Goal: Transaction & Acquisition: Purchase product/service

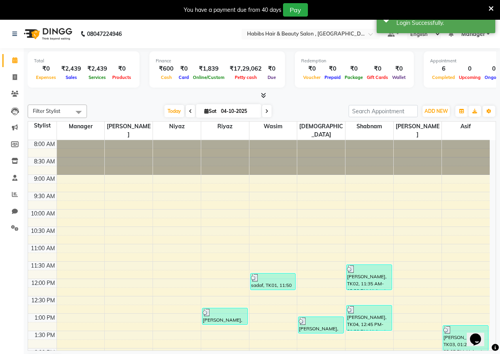
click at [490, 8] on icon at bounding box center [490, 8] width 5 height 7
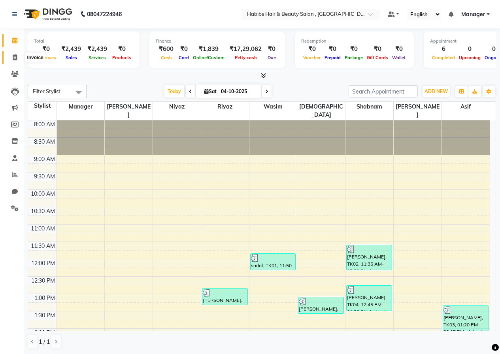
click at [8, 60] on span at bounding box center [15, 57] width 14 height 9
select select "service"
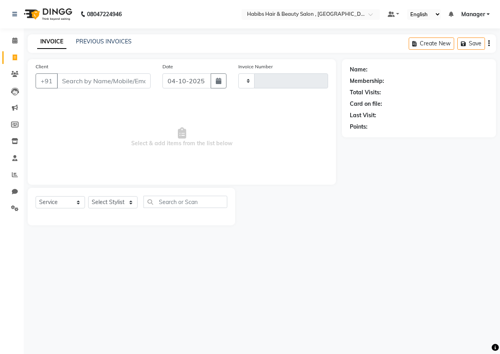
type input "0511"
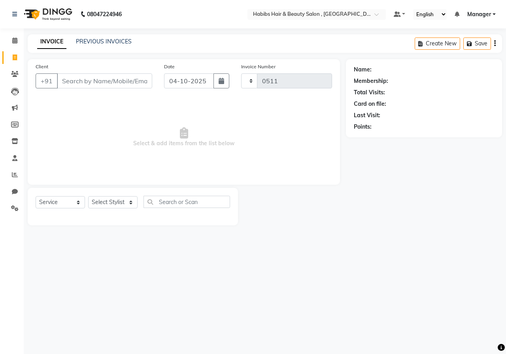
select select "4842"
click at [122, 200] on select "Select Stylist ANUSHKA GAURI GUDDU Keshav Maushi Mhaske priya Rahul Ravi Roshan…" at bounding box center [112, 202] width 49 height 12
click at [269, 174] on span "Select & add items from the list below" at bounding box center [184, 137] width 296 height 79
click at [117, 79] on input "Client" at bounding box center [104, 80] width 95 height 15
drag, startPoint x: 317, startPoint y: 110, endPoint x: 33, endPoint y: 120, distance: 284.6
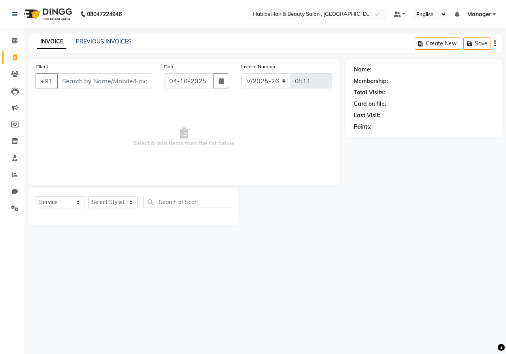
click at [33, 120] on div "Client +91 Date 04-10-2025 Invoice Number V/2025 V/2025-26 0511 Select & add it…" at bounding box center [184, 122] width 312 height 126
click at [60, 119] on span "Select & add items from the list below" at bounding box center [184, 137] width 296 height 79
click at [101, 126] on span "Select & add items from the list below" at bounding box center [184, 137] width 296 height 79
click at [79, 73] on div "Client +91" at bounding box center [94, 78] width 128 height 32
click at [104, 81] on input "Client" at bounding box center [104, 80] width 95 height 15
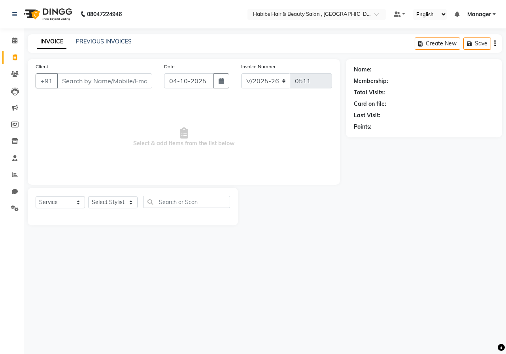
click at [271, 141] on span "Select & add items from the list below" at bounding box center [184, 137] width 296 height 79
click at [226, 193] on div "Select Service Product Membership Package Voucher Prepaid Gift Card Select Styl…" at bounding box center [133, 207] width 210 height 38
click at [198, 196] on input "text" at bounding box center [186, 202] width 87 height 12
click at [134, 158] on span "Select & add items from the list below" at bounding box center [184, 137] width 296 height 79
drag, startPoint x: 157, startPoint y: 166, endPoint x: 243, endPoint y: 166, distance: 86.1
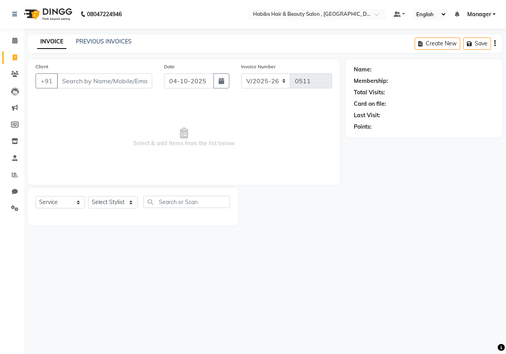
click at [243, 166] on span "Select & add items from the list below" at bounding box center [184, 137] width 296 height 79
click at [353, 165] on div "Name: Membership: Total Visits: Card on file: Last Visit: Points:" at bounding box center [427, 142] width 162 height 166
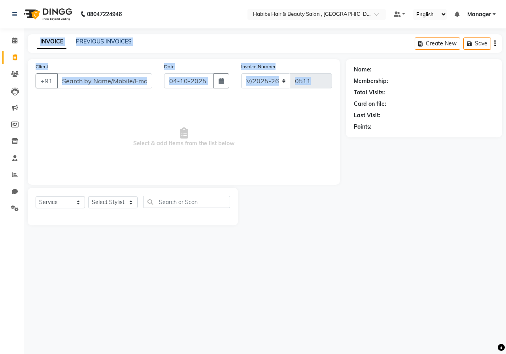
drag, startPoint x: 83, startPoint y: 136, endPoint x: 0, endPoint y: 144, distance: 82.9
click at [0, 144] on app-home "08047224946 Select Location × Habibs Hair & Beauty Salon , Kalayni Nagar Defaul…" at bounding box center [253, 118] width 506 height 237
click at [194, 122] on span "Select & add items from the list below" at bounding box center [184, 137] width 296 height 79
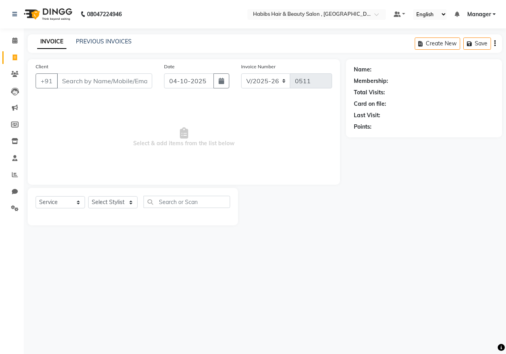
drag, startPoint x: 294, startPoint y: 140, endPoint x: 108, endPoint y: 152, distance: 185.7
click at [108, 152] on span "Select & add items from the list below" at bounding box center [184, 137] width 296 height 79
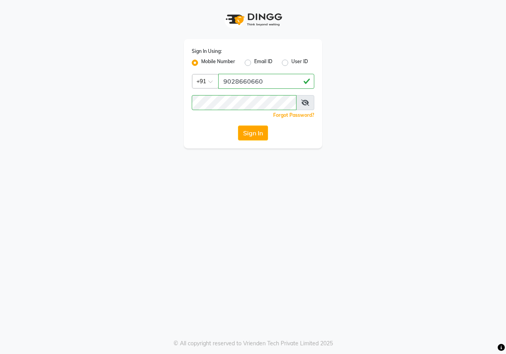
click at [245, 134] on button "Sign In" at bounding box center [253, 133] width 30 height 15
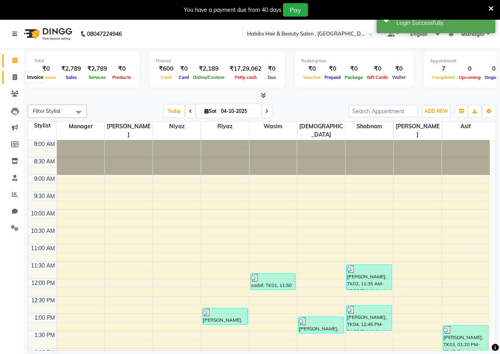
click at [16, 78] on icon at bounding box center [15, 77] width 4 height 6
select select "4842"
select select "service"
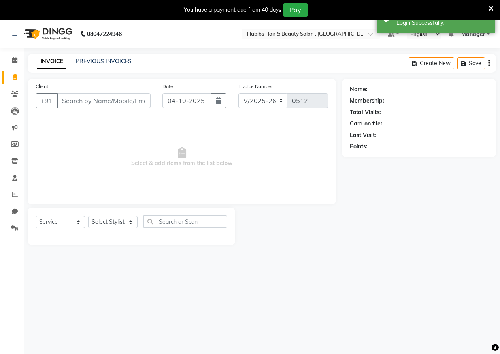
drag, startPoint x: 216, startPoint y: 101, endPoint x: 207, endPoint y: 94, distance: 11.5
click at [215, 99] on button "button" at bounding box center [219, 100] width 16 height 15
select select "10"
select select "2025"
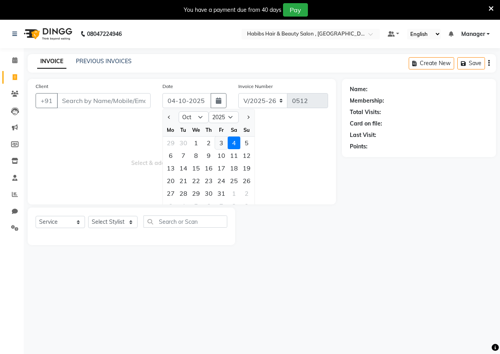
click at [224, 143] on div "3" at bounding box center [221, 143] width 13 height 13
type input "03-10-2025"
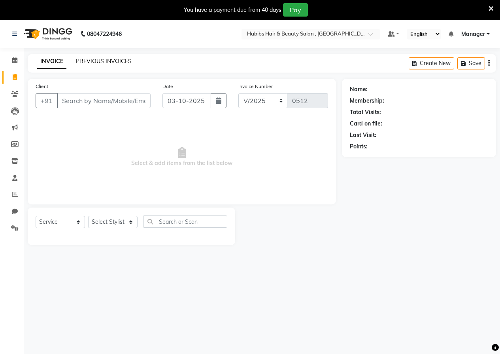
click at [84, 59] on link "PREVIOUS INVOICES" at bounding box center [104, 61] width 56 height 7
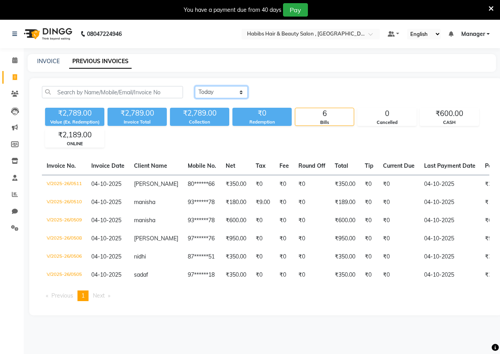
click at [217, 94] on select "Today Yesterday Custom Range" at bounding box center [221, 92] width 53 height 12
click at [195, 86] on select "Today Yesterday Custom Range" at bounding box center [221, 92] width 53 height 12
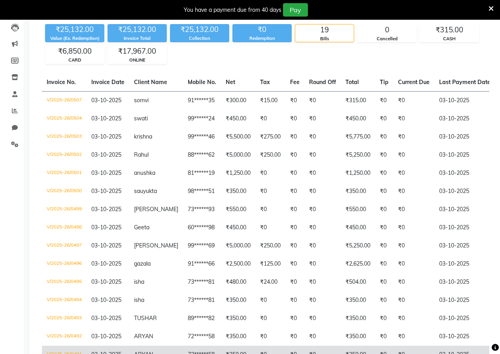
scroll to position [57, 0]
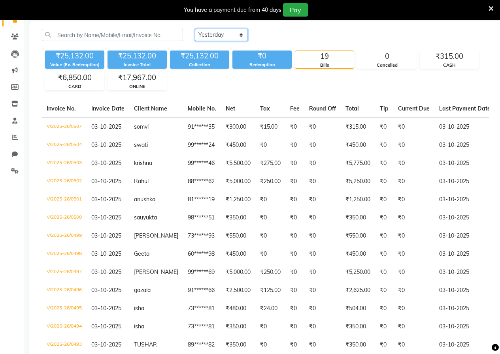
click at [236, 35] on select "Today Yesterday Custom Range" at bounding box center [221, 35] width 53 height 12
select select "today"
click at [195, 29] on select "Today Yesterday Custom Range" at bounding box center [221, 35] width 53 height 12
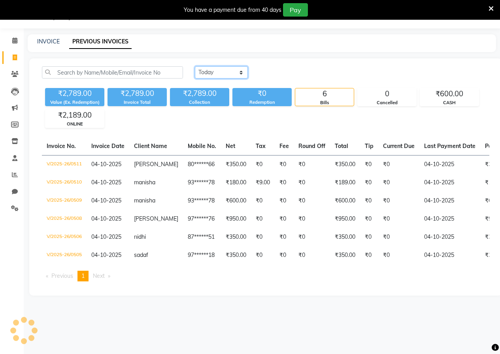
scroll to position [20, 0]
click at [52, 43] on link "INVOICE" at bounding box center [48, 41] width 23 height 7
select select "service"
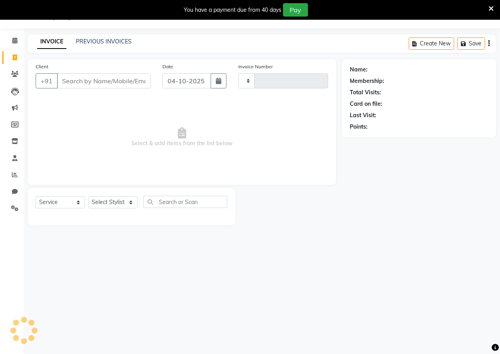
type input "0512"
select select "4842"
click at [213, 83] on button "button" at bounding box center [219, 80] width 16 height 15
select select "10"
select select "2025"
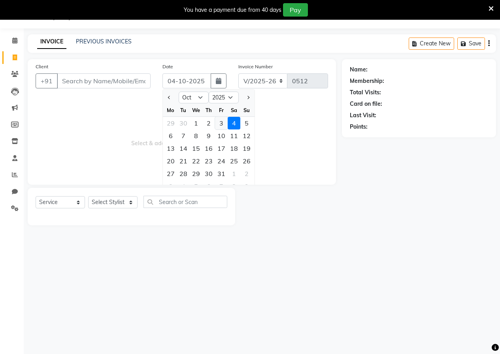
click at [219, 123] on div "3" at bounding box center [221, 123] width 13 height 13
type input "03-10-2025"
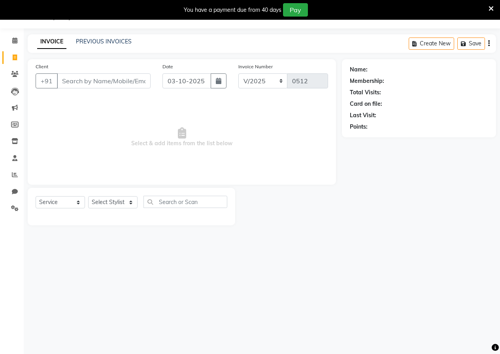
click at [103, 30] on div "08047224946 Select Location × Habibs Hair & Beauty Salon , Kalayni Nagar Defaul…" at bounding box center [250, 177] width 500 height 354
click at [106, 39] on link "PREVIOUS INVOICES" at bounding box center [104, 41] width 56 height 7
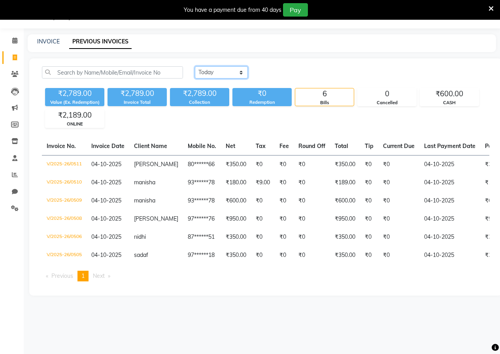
click at [201, 73] on select "Today Yesterday Custom Range" at bounding box center [221, 72] width 53 height 12
select select "yesterday"
click at [195, 66] on select "Today Yesterday Custom Range" at bounding box center [221, 72] width 53 height 12
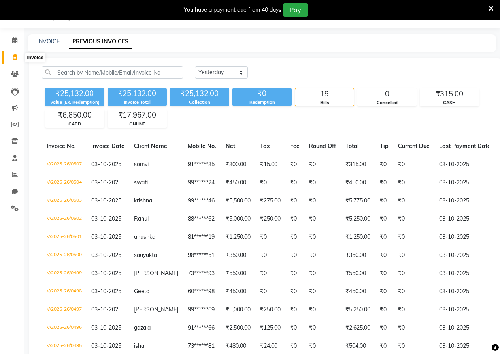
click at [17, 60] on icon at bounding box center [15, 58] width 4 height 6
select select "service"
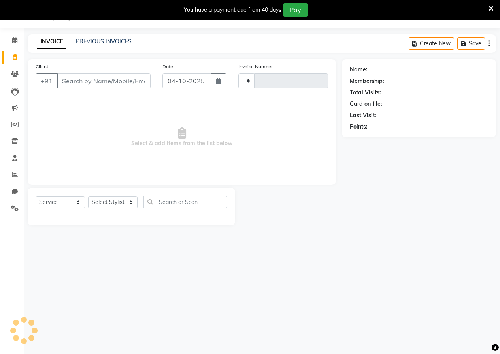
type input "0512"
select select "4842"
click at [222, 80] on button "button" at bounding box center [219, 80] width 16 height 15
select select "10"
select select "2025"
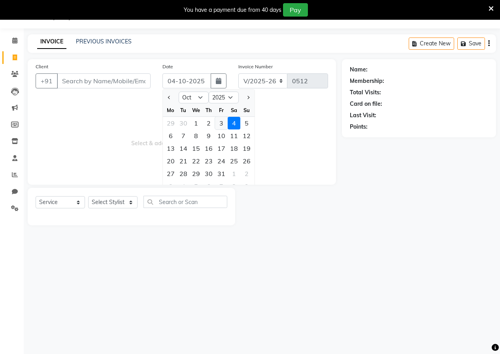
click at [223, 128] on div "3" at bounding box center [221, 123] width 13 height 13
type input "03-10-2025"
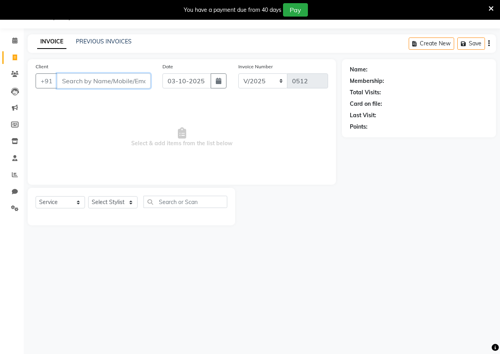
click at [116, 85] on input "Client" at bounding box center [104, 80] width 94 height 15
click at [117, 80] on input "Client" at bounding box center [104, 80] width 94 height 15
type input "9503993610"
click at [118, 81] on span "Add Client" at bounding box center [130, 81] width 31 height 8
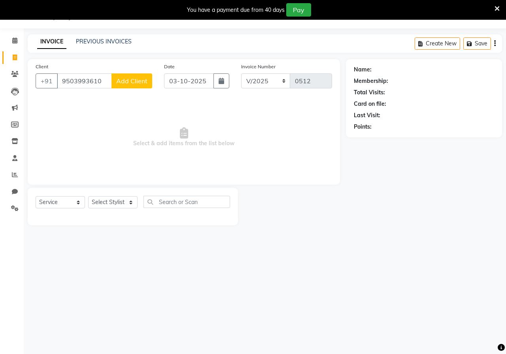
select select "22"
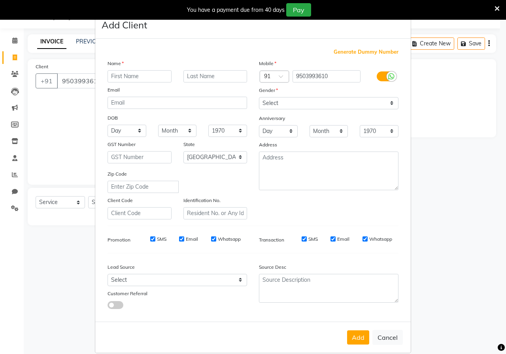
click at [120, 79] on input "text" at bounding box center [139, 76] width 64 height 12
type input "akshay"
click at [294, 104] on select "Select [DEMOGRAPHIC_DATA] [DEMOGRAPHIC_DATA] Other Prefer Not To Say" at bounding box center [328, 103] width 139 height 12
select select "male"
click at [259, 97] on select "Select [DEMOGRAPHIC_DATA] [DEMOGRAPHIC_DATA] Other Prefer Not To Say" at bounding box center [328, 103] width 139 height 12
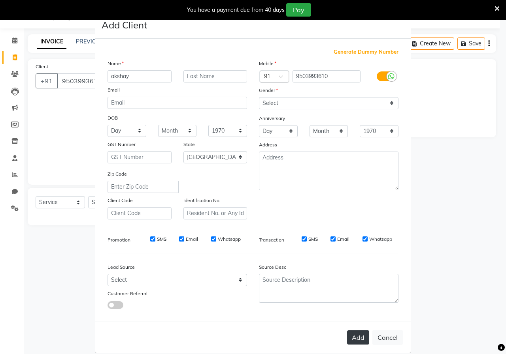
drag, startPoint x: 350, startPoint y: 339, endPoint x: 311, endPoint y: 323, distance: 43.1
click at [350, 338] on button "Add" at bounding box center [358, 338] width 22 height 14
type input "95******10"
select select
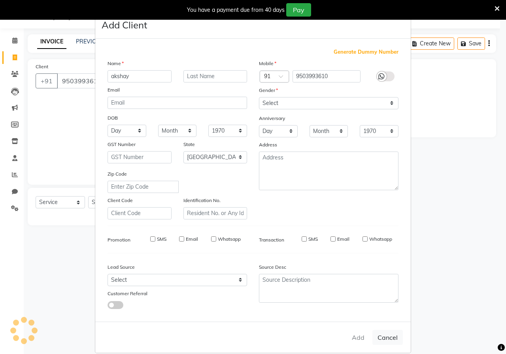
select select
select select "null"
select select
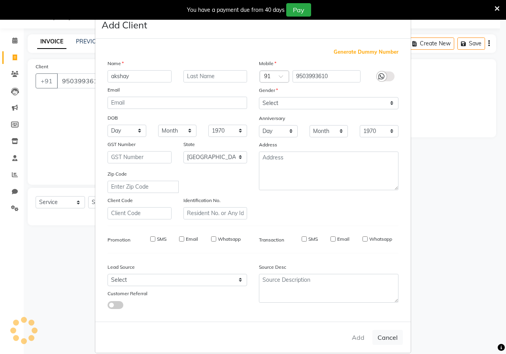
select select
checkbox input "false"
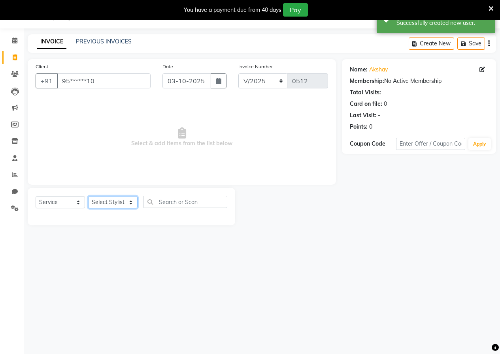
click at [104, 201] on select "Select Stylist asif Manager Mobin Niyaz Riyaz sajuddin Shabnam Sunita Wasim" at bounding box center [112, 202] width 49 height 12
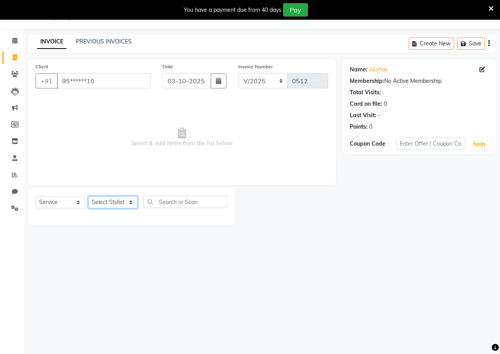
click at [104, 203] on select "Select Stylist asif Manager Mobin Niyaz Riyaz sajuddin Shabnam Sunita Wasim" at bounding box center [112, 202] width 49 height 12
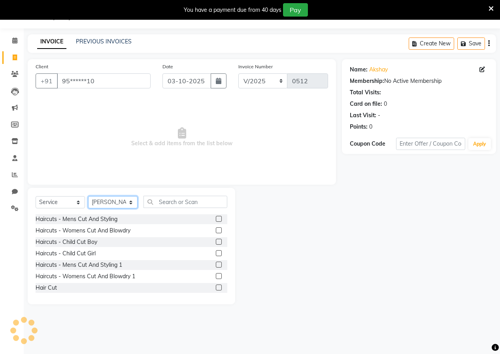
select select "30050"
click at [104, 203] on select "Select Stylist asif Manager Mobin Niyaz Riyaz sajuddin Shabnam Sunita Wasim" at bounding box center [112, 202] width 49 height 12
click at [111, 200] on select "Select Stylist asif Manager Mobin Niyaz Riyaz sajuddin Shabnam Sunita Wasim" at bounding box center [112, 202] width 49 height 12
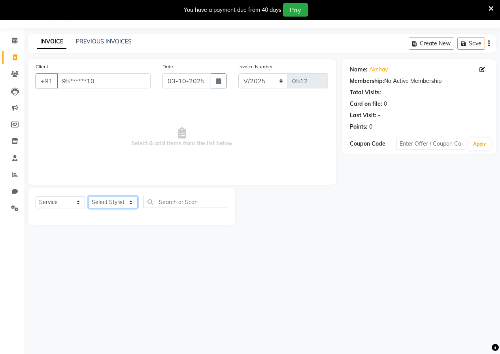
select select "30050"
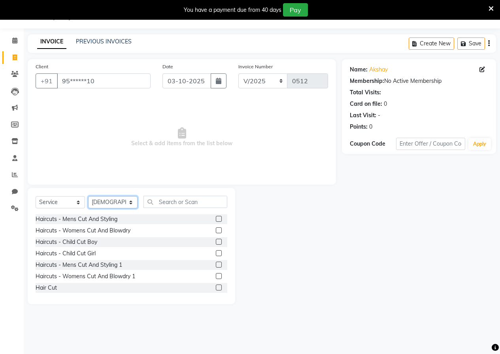
click at [98, 201] on select "Select Stylist asif Manager Mobin Niyaz Riyaz sajuddin Shabnam Sunita Wasim" at bounding box center [112, 202] width 49 height 12
click at [88, 196] on select "Select Stylist asif Manager Mobin Niyaz Riyaz sajuddin Shabnam Sunita Wasim" at bounding box center [112, 202] width 49 height 12
click at [105, 200] on select "Select Stylist asif Manager Mobin Niyaz Riyaz sajuddin Shabnam Sunita Wasim" at bounding box center [112, 202] width 49 height 12
select select
click at [88, 196] on select "Select Stylist asif Manager Mobin Niyaz Riyaz sajuddin Shabnam Sunita Wasim" at bounding box center [112, 202] width 49 height 12
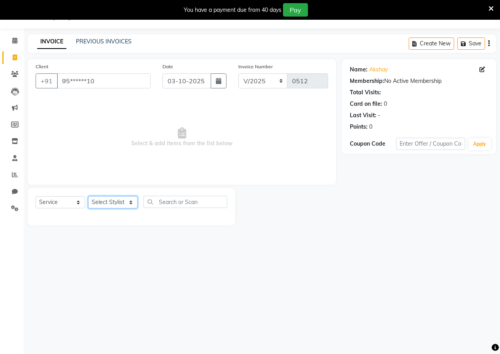
click at [113, 204] on select "Select Stylist asif Manager Mobin Niyaz Riyaz sajuddin Shabnam Sunita Wasim" at bounding box center [112, 202] width 49 height 12
click at [108, 200] on select "Select Stylist asif Manager Mobin Niyaz Riyaz sajuddin Shabnam Sunita Wasim" at bounding box center [112, 202] width 49 height 12
click at [110, 199] on select "Select Stylist asif Manager Mobin Niyaz Riyaz sajuddin Shabnam Sunita Wasim" at bounding box center [112, 202] width 49 height 12
click at [120, 199] on select "Select Stylist asif Manager Mobin Niyaz Riyaz sajuddin Shabnam Sunita Wasim" at bounding box center [112, 202] width 49 height 12
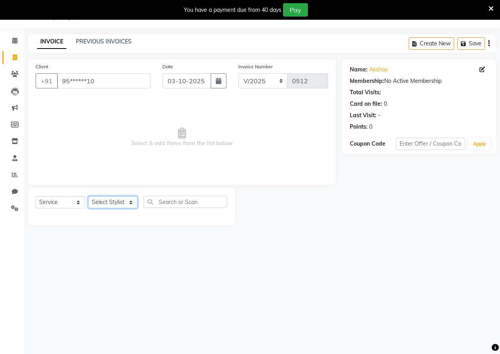
click at [130, 204] on select "Select Stylist asif Manager Mobin Niyaz Riyaz sajuddin Shabnam Sunita Wasim" at bounding box center [112, 202] width 49 height 12
click at [490, 9] on icon at bounding box center [490, 8] width 5 height 7
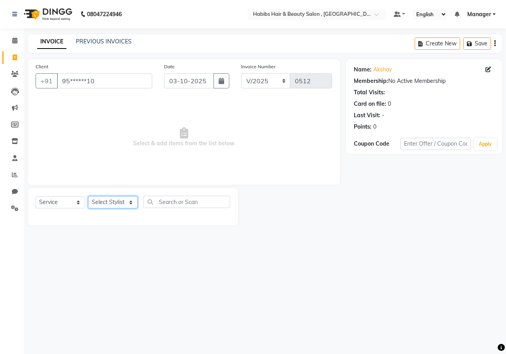
click at [120, 200] on select "Select Stylist asif Manager Mobin Niyaz Riyaz sajuddin Shabnam Sunita Wasim" at bounding box center [112, 202] width 49 height 12
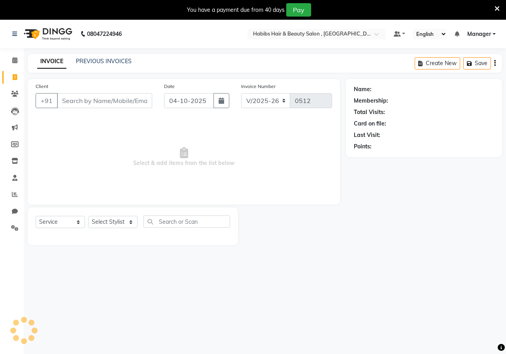
select select "4842"
select select "service"
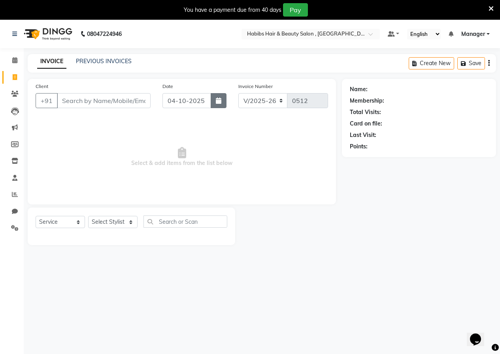
click at [219, 100] on icon "button" at bounding box center [219, 101] width 6 height 6
select select "10"
select select "2025"
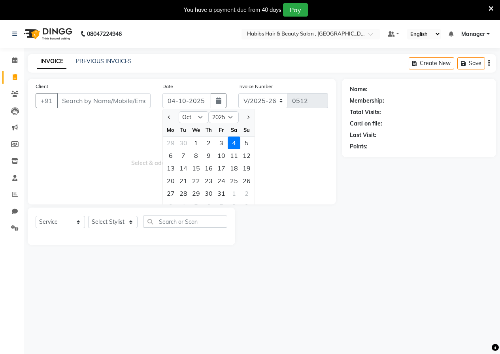
drag, startPoint x: 125, startPoint y: 216, endPoint x: 121, endPoint y: 218, distance: 5.2
click at [124, 216] on div "Select Service Product Membership Package Voucher Prepaid Gift Card Select Styl…" at bounding box center [131, 227] width 207 height 38
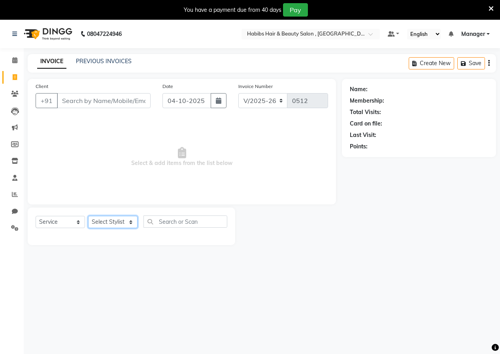
click at [120, 219] on select "Select Stylist asif Manager [PERSON_NAME] [PERSON_NAME] sajuddin [PERSON_NAME] …" at bounding box center [112, 222] width 49 height 12
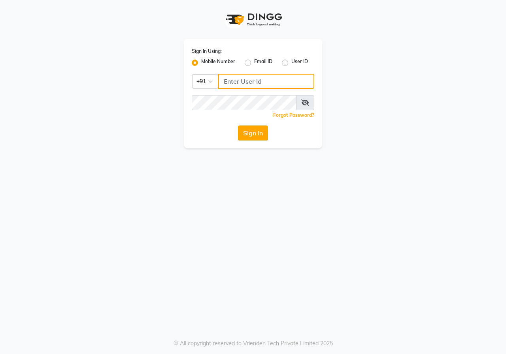
type input "9028660660"
click at [255, 128] on button "Sign In" at bounding box center [253, 133] width 30 height 15
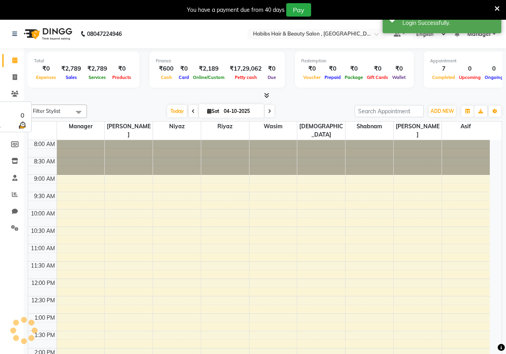
select select "en"
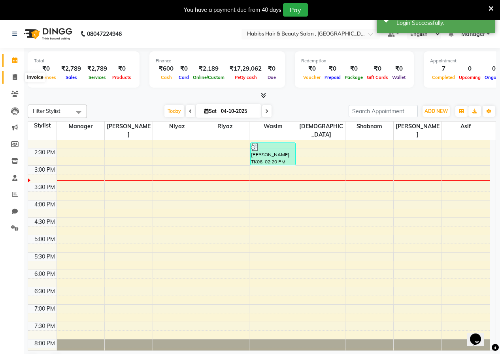
click at [15, 77] on icon at bounding box center [15, 77] width 4 height 6
select select "service"
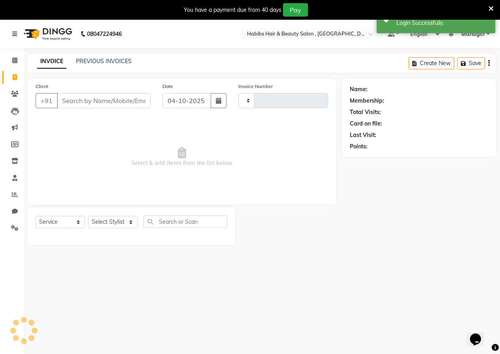
type input "0512"
select select "4842"
click at [114, 221] on select "Select Stylist asif Manager Mobin Niyaz Riyaz sajuddin Shabnam Sunita Wasim" at bounding box center [112, 222] width 49 height 12
click at [14, 180] on icon at bounding box center [14, 178] width 5 height 6
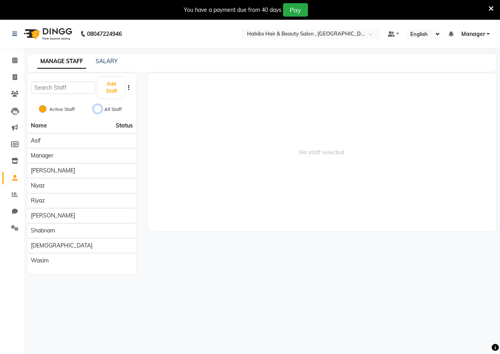
click at [97, 107] on input "All Staff" at bounding box center [98, 109] width 8 height 8
radio input "true"
radio input "false"
click at [72, 88] on input "text" at bounding box center [63, 88] width 64 height 12
click at [112, 64] on link "SALARY" at bounding box center [107, 61] width 22 height 7
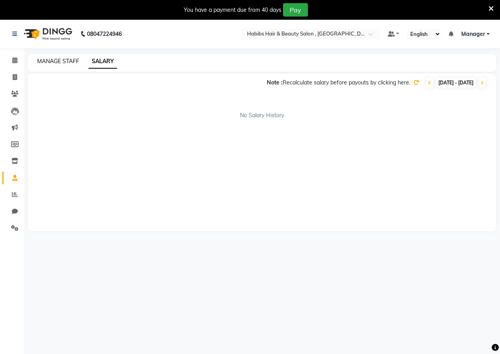
drag, startPoint x: 48, startPoint y: 62, endPoint x: 47, endPoint y: 55, distance: 6.8
click at [48, 61] on link "MANAGE STAFF" at bounding box center [58, 61] width 42 height 7
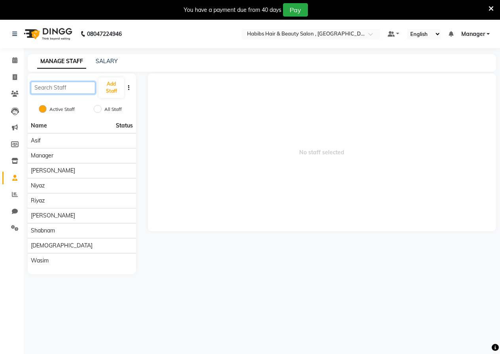
click at [44, 89] on input "text" at bounding box center [63, 88] width 64 height 12
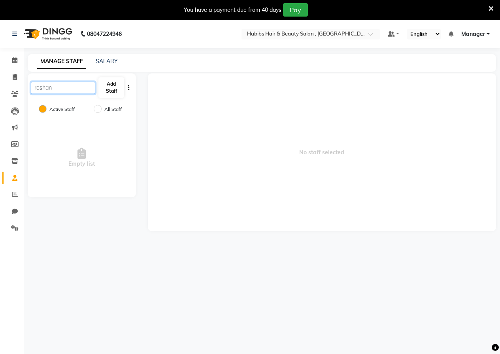
type input "roshan"
click at [117, 94] on button "Add Staff" at bounding box center [110, 87] width 25 height 21
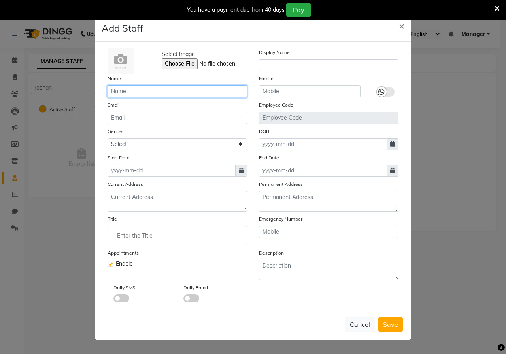
click at [121, 94] on input "text" at bounding box center [176, 91] width 139 height 12
type input "subhan"
click at [390, 321] on span "Save" at bounding box center [390, 325] width 15 height 8
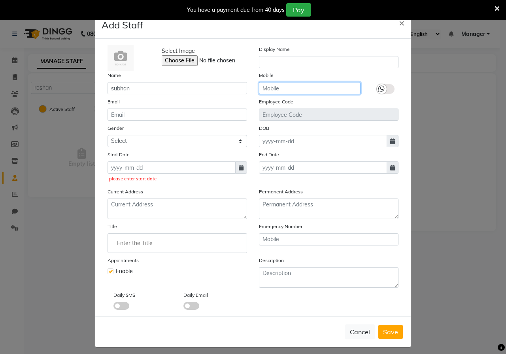
click at [279, 90] on input "text" at bounding box center [310, 88] width 102 height 12
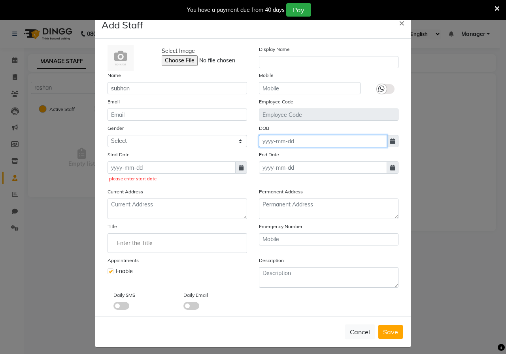
click at [262, 142] on input at bounding box center [323, 141] width 128 height 12
select select "10"
select select "2025"
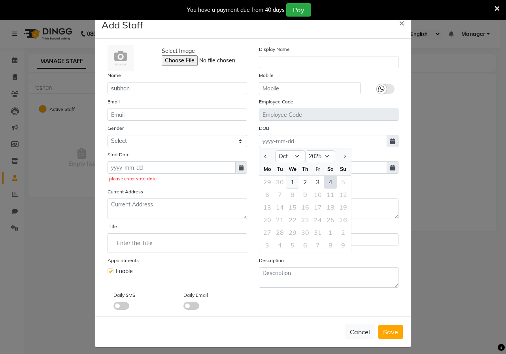
click at [289, 184] on div "1" at bounding box center [292, 182] width 13 height 13
type input "01-10-2025"
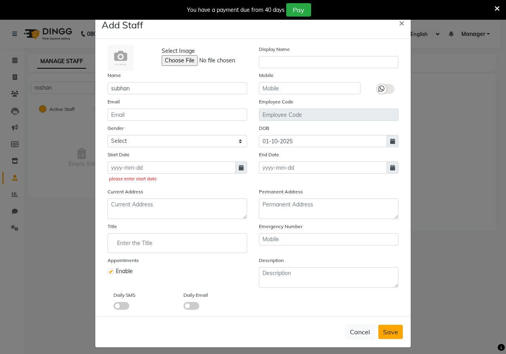
click at [379, 328] on button "Save" at bounding box center [390, 332] width 24 height 14
click at [148, 166] on input at bounding box center [171, 168] width 128 height 12
select select "10"
select select "2025"
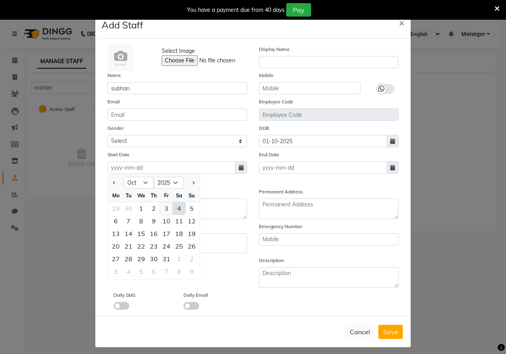
click at [160, 207] on div "3" at bounding box center [166, 208] width 13 height 13
type input "03-10-2025"
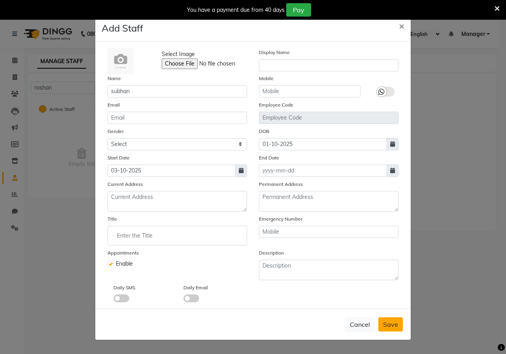
click at [392, 329] on button "Save" at bounding box center [390, 325] width 24 height 14
checkbox input "false"
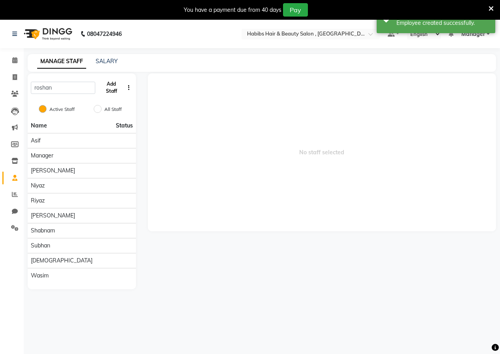
click at [113, 89] on button "Add Staff" at bounding box center [110, 87] width 25 height 21
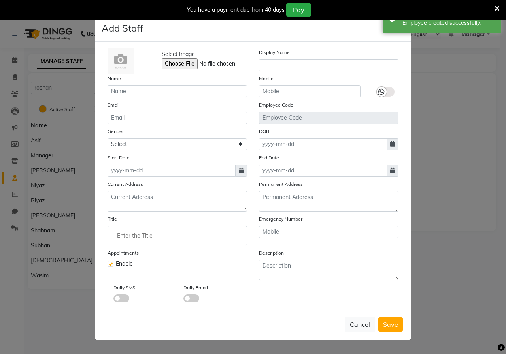
click at [119, 100] on div "Select Image Display Name Name Mobile Email Employee Code Gender Select Male Fe…" at bounding box center [253, 175] width 303 height 254
click at [120, 96] on input "text" at bounding box center [176, 91] width 139 height 12
type input "t"
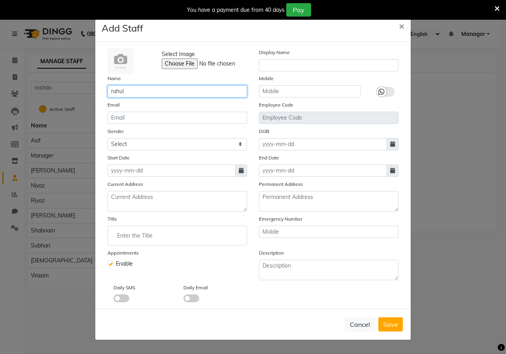
type input "rahul"
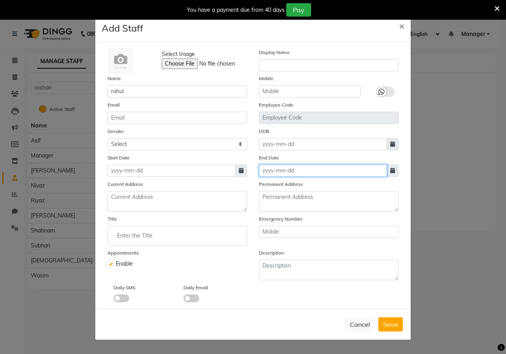
click at [318, 175] on input at bounding box center [323, 171] width 128 height 12
select select "10"
select select "2025"
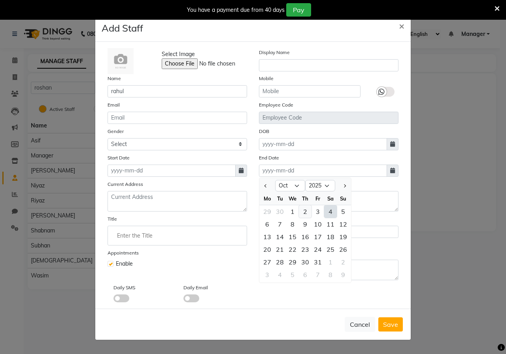
click at [307, 214] on div "2" at bounding box center [305, 211] width 13 height 13
type input "02-10-2025"
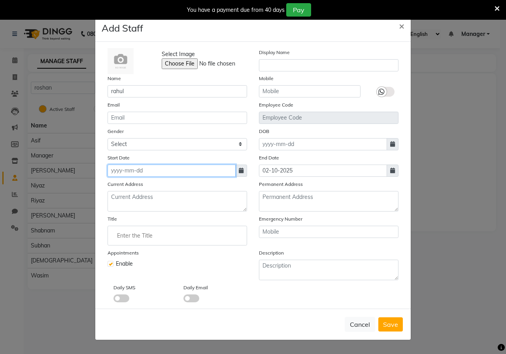
click at [168, 169] on input at bounding box center [171, 171] width 128 height 12
select select "10"
select select "2025"
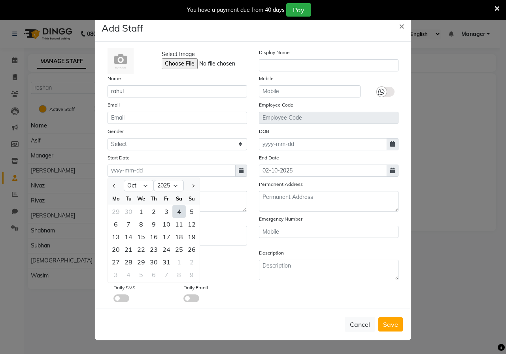
drag, startPoint x: 166, startPoint y: 214, endPoint x: 177, endPoint y: 224, distance: 15.1
click at [168, 217] on div "3" at bounding box center [166, 211] width 13 height 13
type input "03-10-2025"
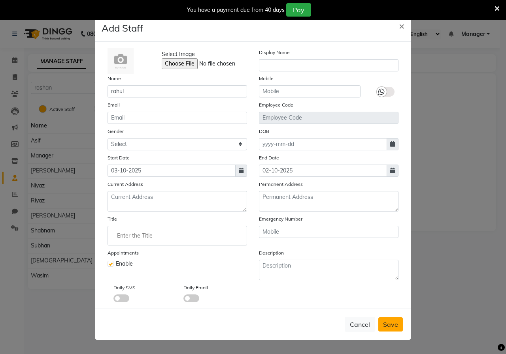
click at [387, 325] on span "Save" at bounding box center [390, 325] width 15 height 8
checkbox input "false"
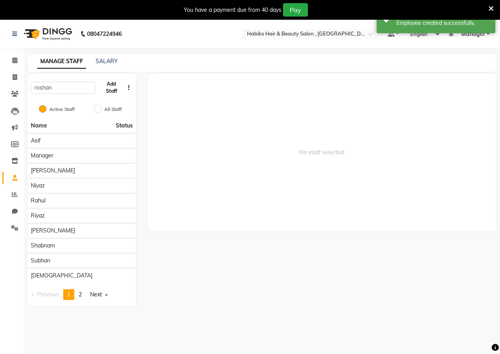
click at [108, 90] on button "Add Staff" at bounding box center [110, 87] width 25 height 21
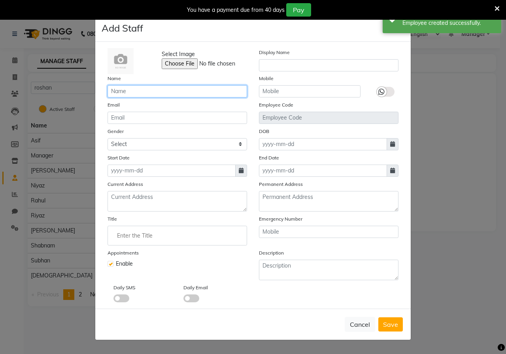
click at [137, 93] on input "text" at bounding box center [176, 91] width 139 height 12
type input "roshan"
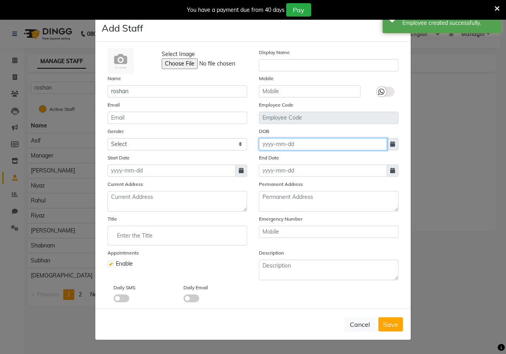
click at [280, 147] on input at bounding box center [323, 144] width 128 height 12
select select "10"
select select "2025"
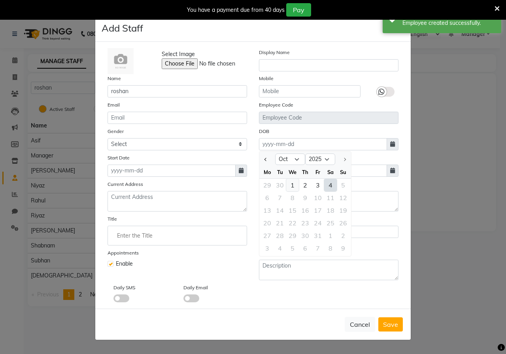
click at [297, 184] on div "1" at bounding box center [292, 185] width 13 height 13
type input "01-10-2025"
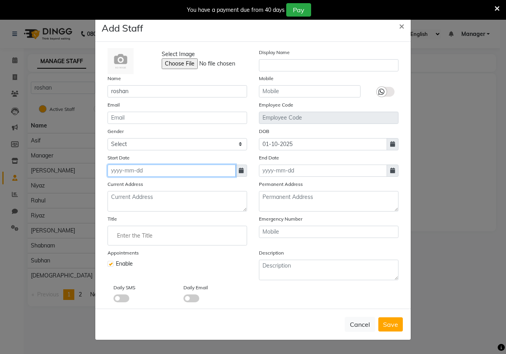
click at [135, 168] on input at bounding box center [171, 171] width 128 height 12
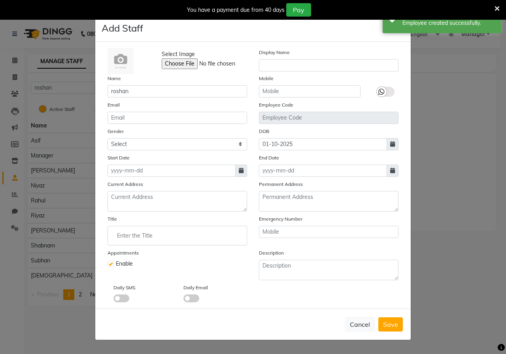
select select "10"
select select "2025"
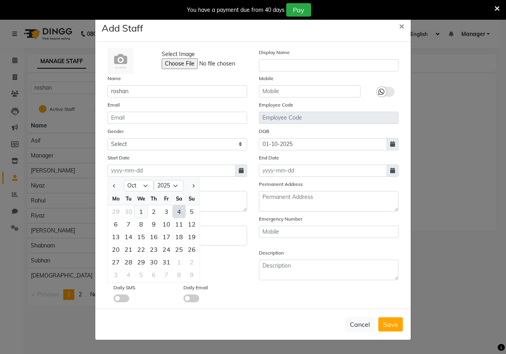
click at [143, 209] on div "1" at bounding box center [141, 211] width 13 height 13
type input "01-10-2025"
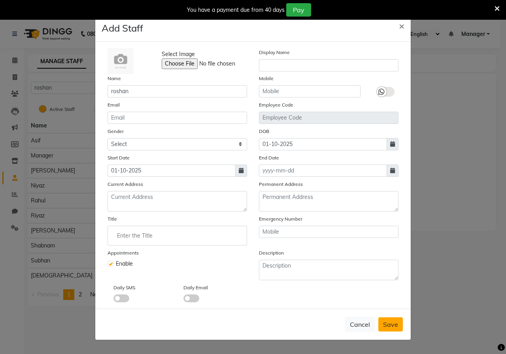
click at [389, 325] on span "Save" at bounding box center [390, 325] width 15 height 8
checkbox input "false"
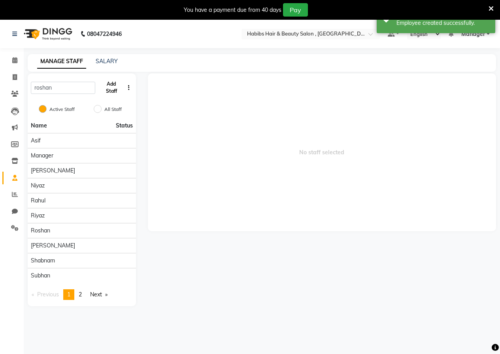
click at [115, 87] on button "Add Staff" at bounding box center [110, 87] width 25 height 21
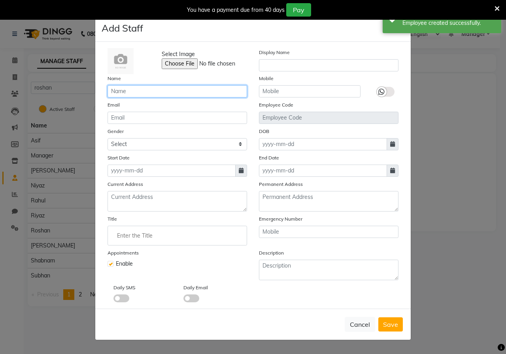
click at [154, 94] on input "text" at bounding box center [176, 91] width 139 height 12
type input "[PERSON_NAME]"
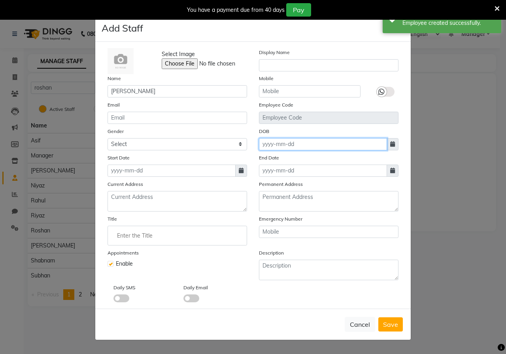
click at [272, 142] on input at bounding box center [323, 144] width 128 height 12
select select "10"
select select "2025"
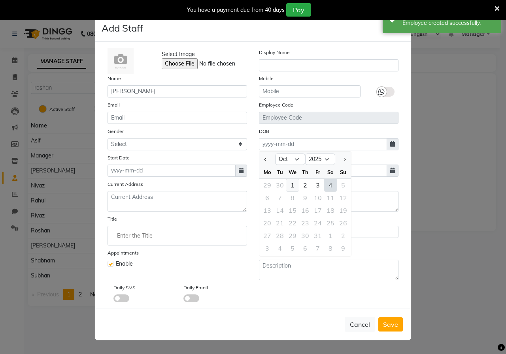
click at [293, 185] on div "1" at bounding box center [292, 185] width 13 height 13
type input "01-10-2025"
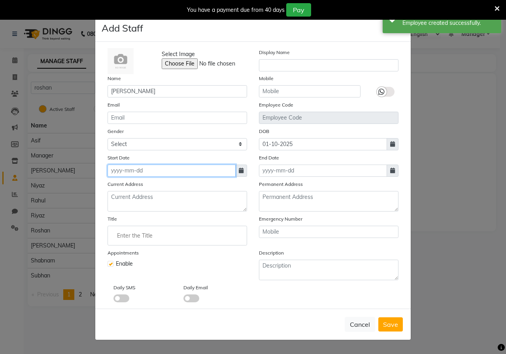
click at [147, 169] on input at bounding box center [171, 171] width 128 height 12
select select "10"
select select "2025"
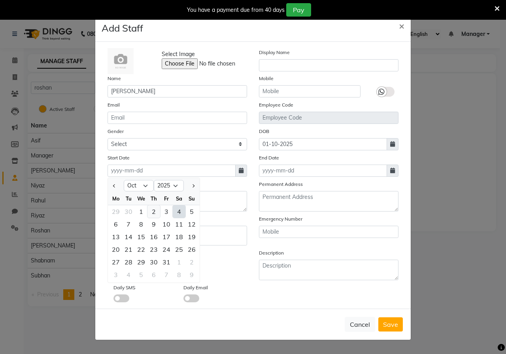
click at [158, 207] on div "2" at bounding box center [153, 211] width 13 height 13
type input "02-10-2025"
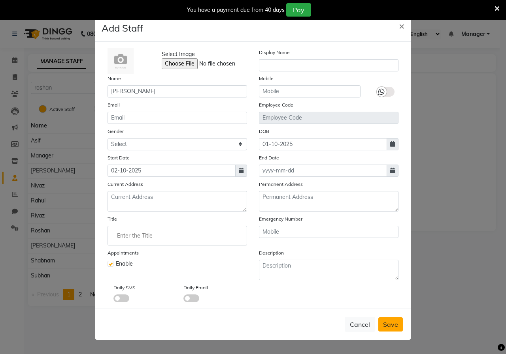
click at [384, 324] on span "Save" at bounding box center [390, 325] width 15 height 8
checkbox input "false"
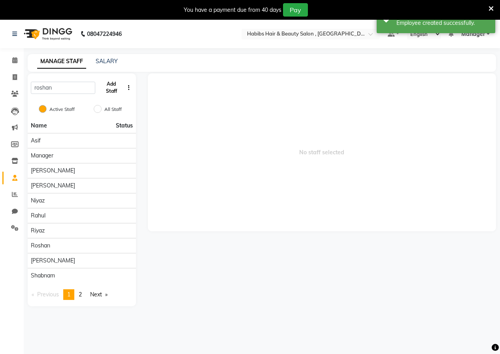
click at [111, 91] on button "Add Staff" at bounding box center [110, 87] width 25 height 21
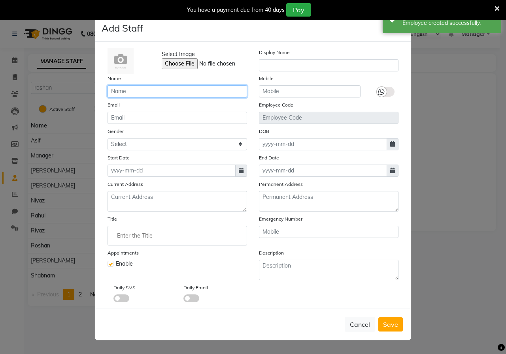
click at [143, 96] on input "text" at bounding box center [176, 91] width 139 height 12
type input "sangam"
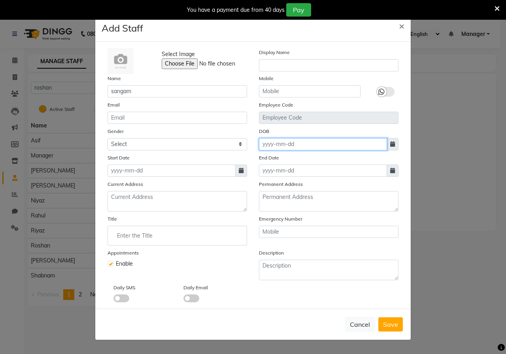
click at [280, 146] on input at bounding box center [323, 144] width 128 height 12
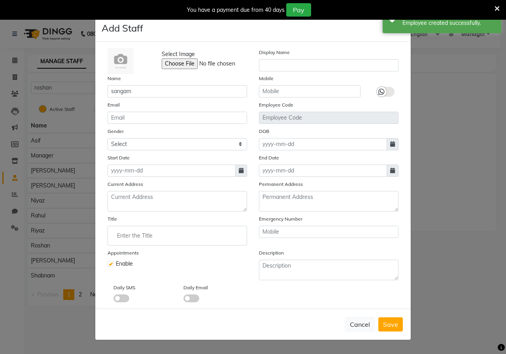
select select "10"
select select "2025"
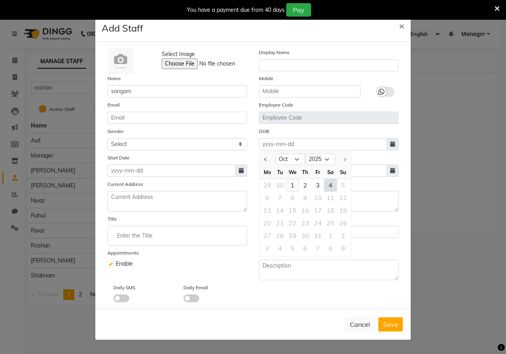
click at [291, 180] on div "1" at bounding box center [292, 185] width 13 height 13
type input "01-10-2025"
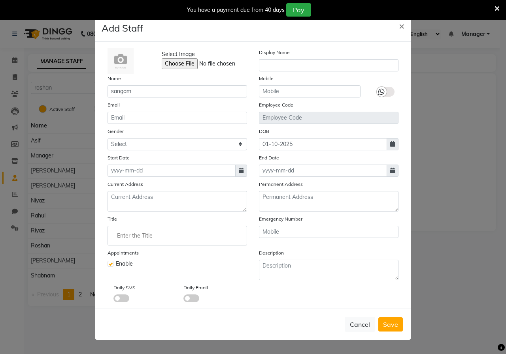
click at [137, 164] on div "Start Date" at bounding box center [177, 165] width 151 height 23
click at [139, 169] on input at bounding box center [171, 171] width 128 height 12
select select "10"
select select "2025"
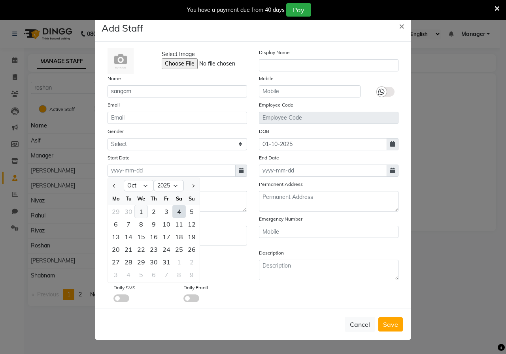
click at [143, 212] on div "1" at bounding box center [141, 211] width 13 height 13
type input "01-10-2025"
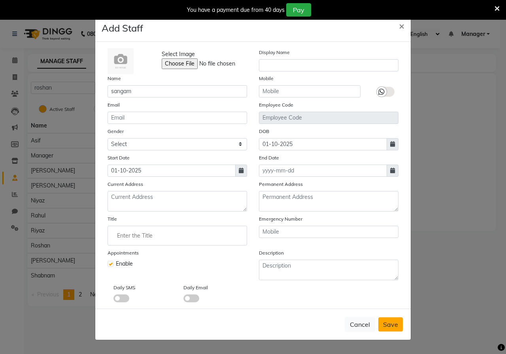
click at [395, 328] on span "Save" at bounding box center [390, 325] width 15 height 8
checkbox input "false"
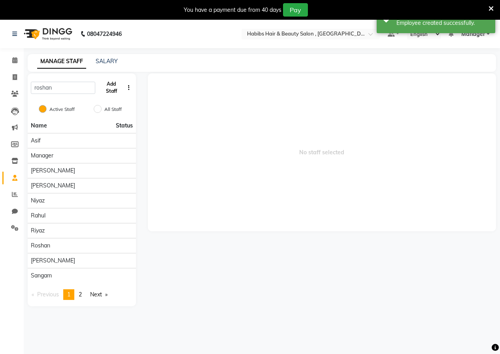
click at [117, 88] on button "Add Staff" at bounding box center [110, 87] width 25 height 21
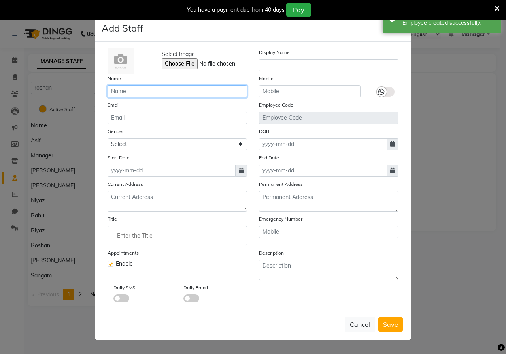
click at [139, 95] on input "text" at bounding box center [176, 91] width 139 height 12
type input "suraj"
click at [274, 151] on div "Select Image Display Name Name suraj Mobile Email Employee Code Gender Select M…" at bounding box center [253, 175] width 303 height 254
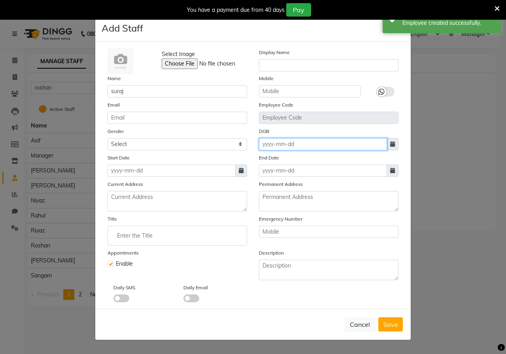
click at [274, 149] on input at bounding box center [323, 144] width 128 height 12
select select "10"
select select "2025"
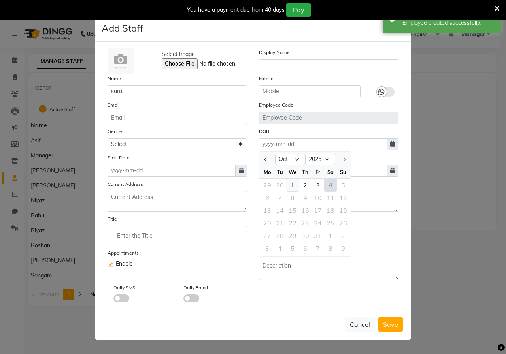
click at [289, 184] on div "1" at bounding box center [292, 185] width 13 height 13
type input "01-10-2025"
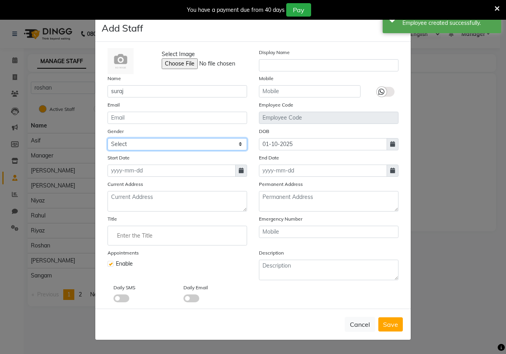
drag, startPoint x: 141, startPoint y: 145, endPoint x: 149, endPoint y: 150, distance: 9.4
click at [141, 145] on select "Select [DEMOGRAPHIC_DATA] [DEMOGRAPHIC_DATA] Other Prefer Not To Say" at bounding box center [176, 144] width 139 height 12
click at [168, 141] on select "Select [DEMOGRAPHIC_DATA] [DEMOGRAPHIC_DATA] Other Prefer Not To Say" at bounding box center [176, 144] width 139 height 12
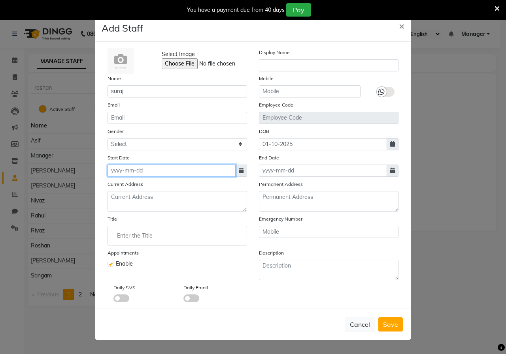
click at [151, 173] on input at bounding box center [171, 171] width 128 height 12
select select "10"
select select "2025"
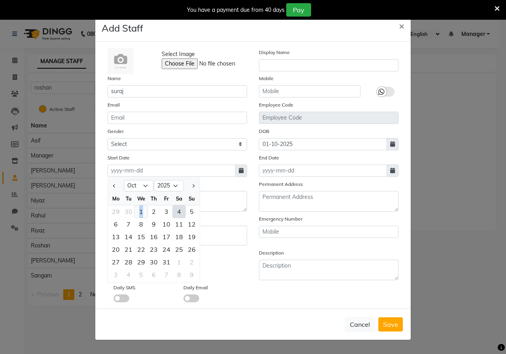
click at [141, 205] on div "1" at bounding box center [141, 211] width 13 height 13
type input "01-10-2025"
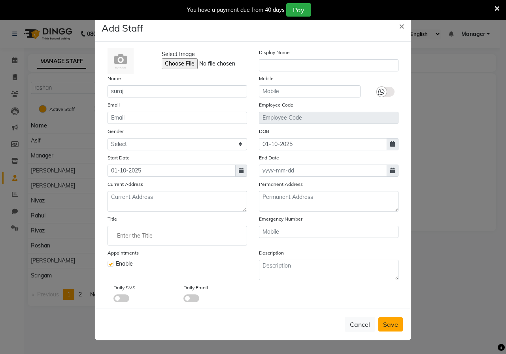
click at [392, 323] on span "Save" at bounding box center [390, 325] width 15 height 8
checkbox input "false"
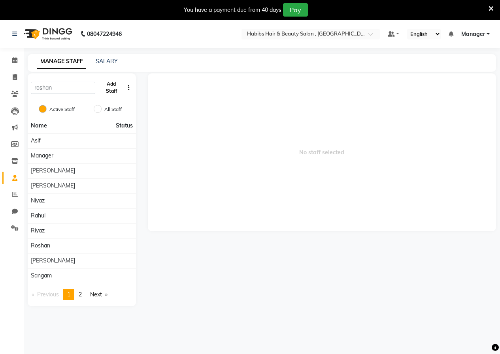
click at [113, 82] on button "Add Staff" at bounding box center [110, 87] width 25 height 21
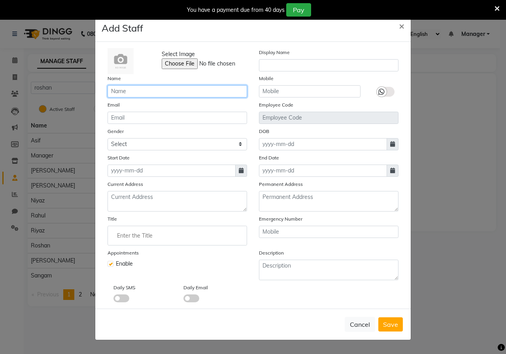
click at [125, 93] on input "text" at bounding box center [176, 91] width 139 height 12
type input "[DEMOGRAPHIC_DATA]"
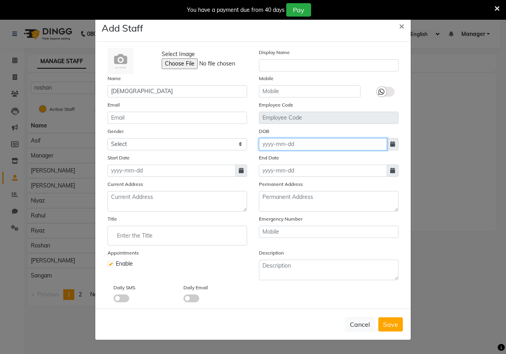
click at [282, 141] on input at bounding box center [323, 144] width 128 height 12
select select "10"
select select "2025"
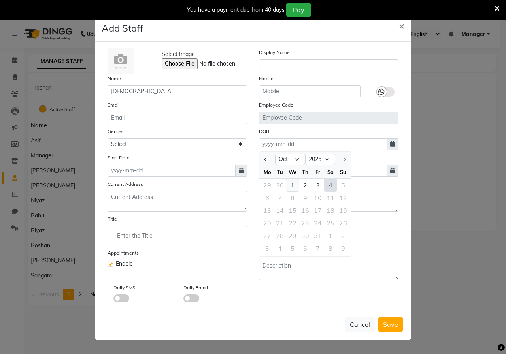
click at [295, 186] on div "1" at bounding box center [292, 185] width 13 height 13
type input "01-10-2025"
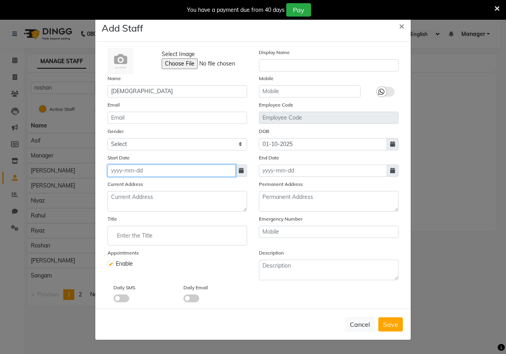
click at [194, 175] on input at bounding box center [171, 171] width 128 height 12
select select "10"
select select "2025"
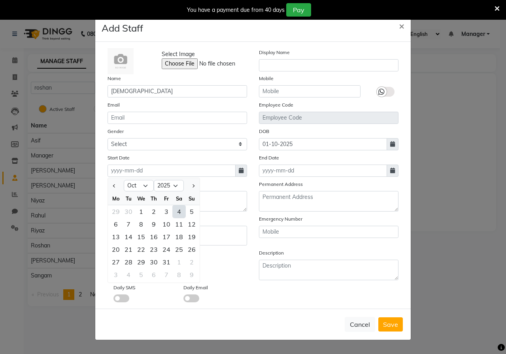
drag, startPoint x: 156, startPoint y: 211, endPoint x: 314, endPoint y: 263, distance: 166.7
click at [194, 222] on ngb-datepicker-month "Mo Tu We Th Fr Sa Su 29 30 1 2 3 4 5 6 7 8 9 10 11 12 13 14 15 16 17 18 19 20 2…" at bounding box center [154, 237] width 92 height 90
click at [382, 329] on button "Save" at bounding box center [390, 325] width 24 height 14
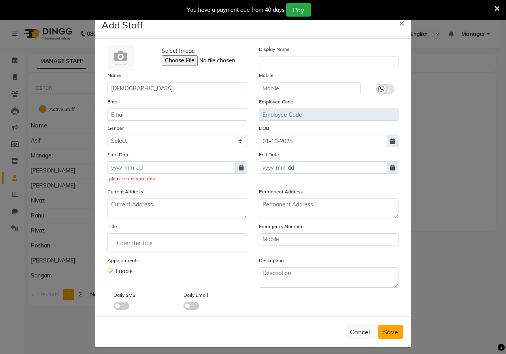
click at [395, 334] on button "Save" at bounding box center [390, 332] width 24 height 14
click at [158, 138] on select "Select [DEMOGRAPHIC_DATA] [DEMOGRAPHIC_DATA] Other Prefer Not To Say" at bounding box center [176, 141] width 139 height 12
select select "male"
click at [107, 135] on select "Select [DEMOGRAPHIC_DATA] [DEMOGRAPHIC_DATA] Other Prefer Not To Say" at bounding box center [176, 141] width 139 height 12
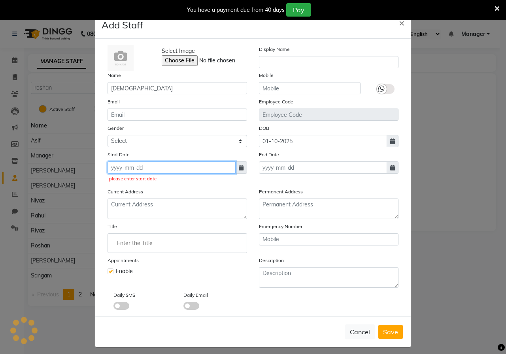
click at [153, 166] on input at bounding box center [171, 168] width 128 height 12
select select "10"
select select "2025"
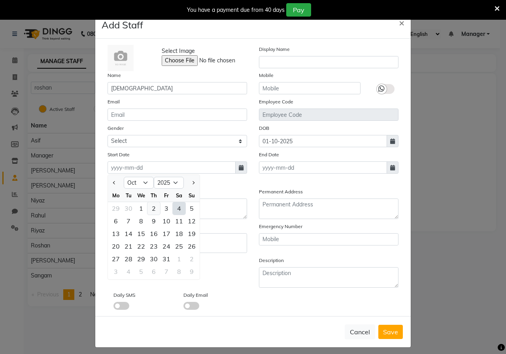
click at [153, 209] on div "2" at bounding box center [153, 208] width 13 height 13
type input "02-10-2025"
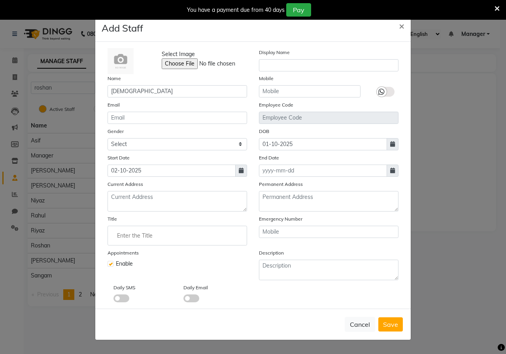
click at [390, 322] on span "Save" at bounding box center [390, 325] width 15 height 8
select select
checkbox input "false"
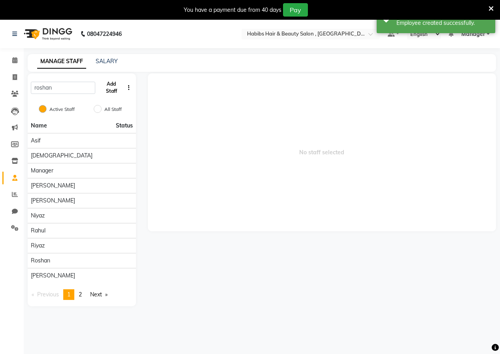
click at [113, 91] on button "Add Staff" at bounding box center [110, 87] width 25 height 21
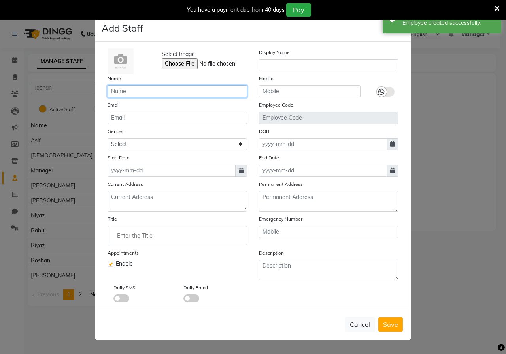
click at [172, 95] on input "text" at bounding box center [176, 91] width 139 height 12
type input "[PERSON_NAME]"
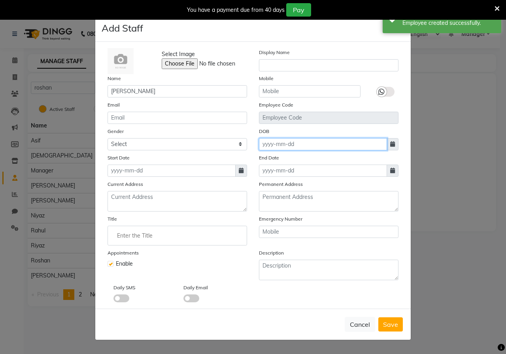
click at [283, 147] on input at bounding box center [323, 144] width 128 height 12
select select "10"
select select "2025"
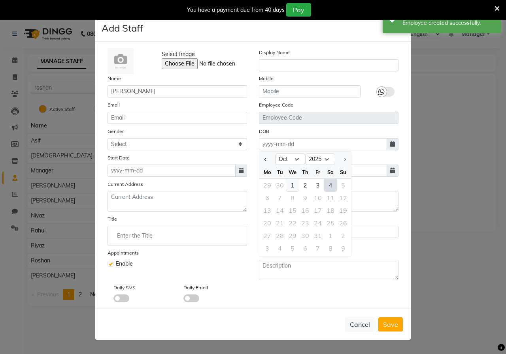
click at [293, 186] on div "1" at bounding box center [292, 185] width 13 height 13
type input "01-10-2025"
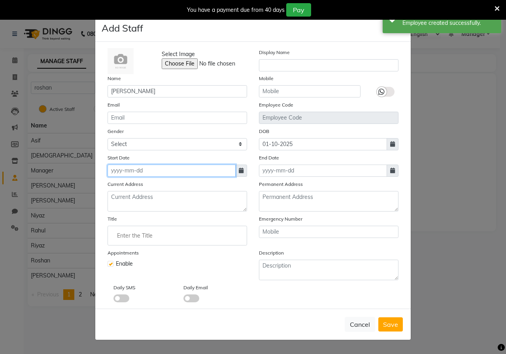
click at [196, 170] on input at bounding box center [171, 171] width 128 height 12
select select "10"
select select "2025"
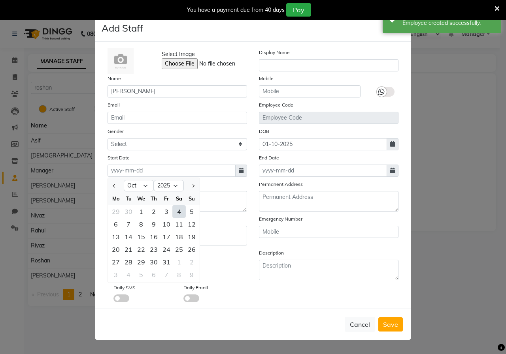
drag, startPoint x: 151, startPoint y: 211, endPoint x: 156, endPoint y: 200, distance: 12.7
click at [153, 211] on div "2" at bounding box center [153, 211] width 13 height 13
type input "02-10-2025"
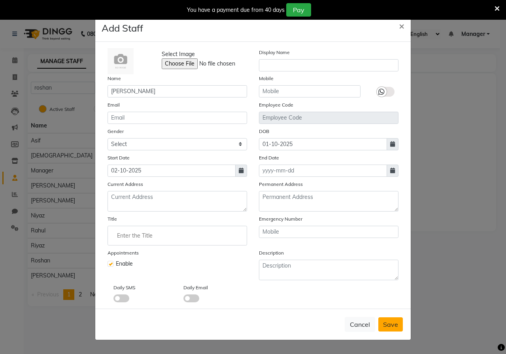
click at [388, 327] on span "Save" at bounding box center [390, 325] width 15 height 8
checkbox input "false"
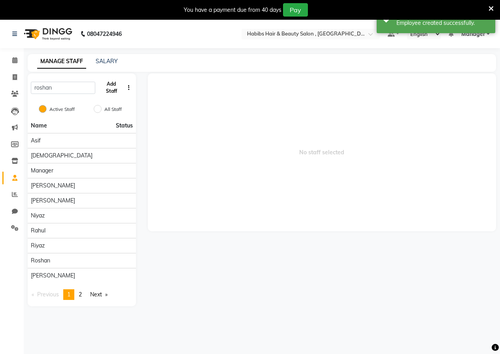
click at [112, 85] on button "Add Staff" at bounding box center [110, 87] width 25 height 21
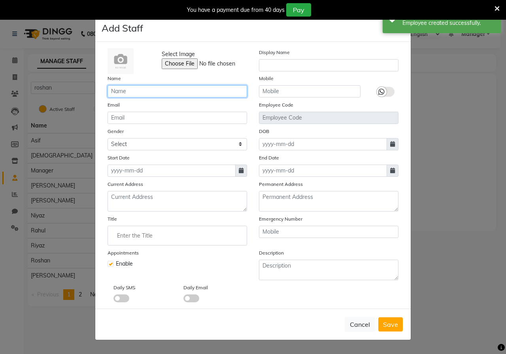
click at [126, 94] on input "text" at bounding box center [176, 91] width 139 height 12
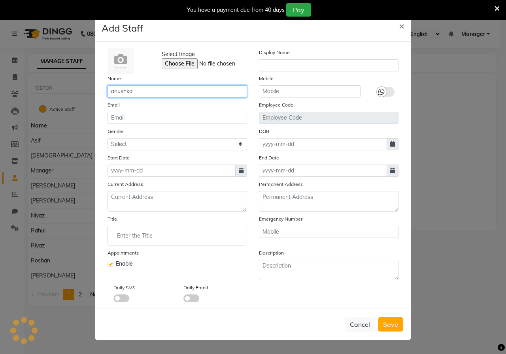
type input "anushka"
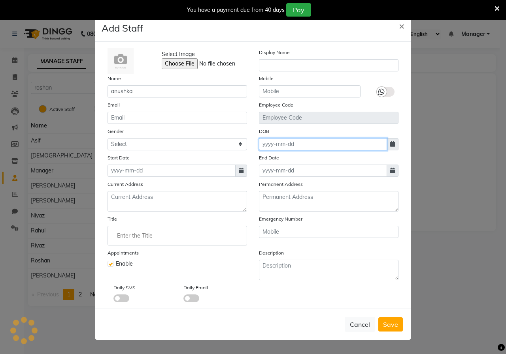
click at [287, 145] on input at bounding box center [323, 144] width 128 height 12
select select "10"
select select "2025"
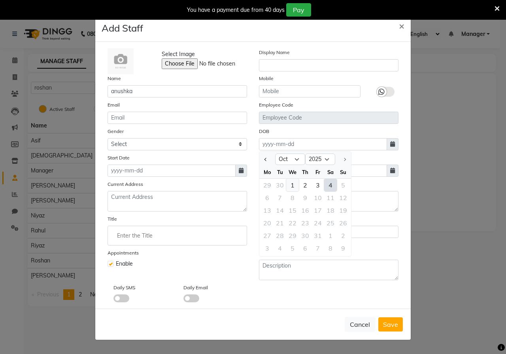
click at [296, 182] on div "1" at bounding box center [292, 185] width 13 height 13
type input "01-10-2025"
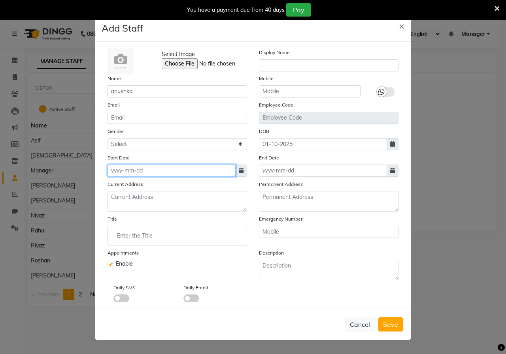
click at [143, 166] on input at bounding box center [171, 171] width 128 height 12
select select "10"
select select "2025"
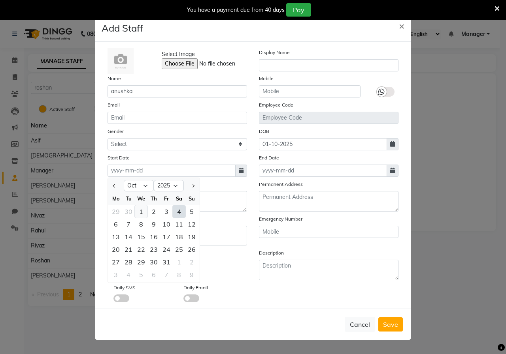
click at [139, 217] on div "1" at bounding box center [141, 211] width 13 height 13
type input "01-10-2025"
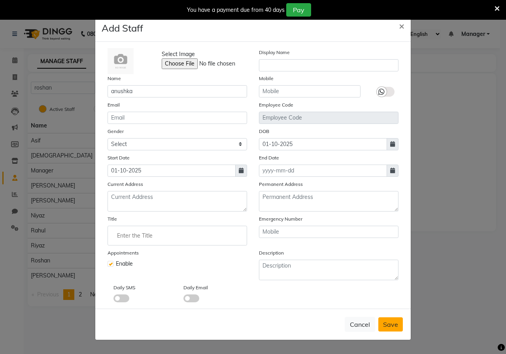
click at [398, 327] on button "Save" at bounding box center [390, 325] width 24 height 14
checkbox input "false"
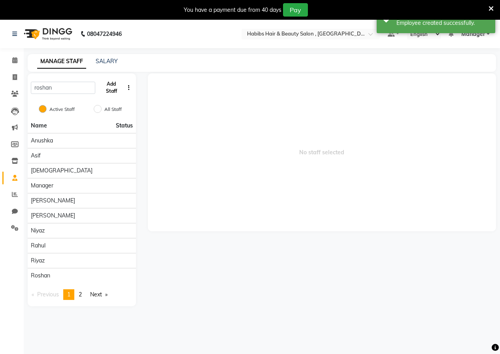
click at [117, 93] on button "Add Staff" at bounding box center [110, 87] width 25 height 21
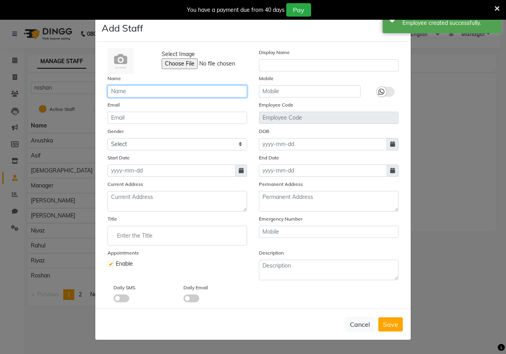
click at [131, 87] on input "text" at bounding box center [176, 91] width 139 height 12
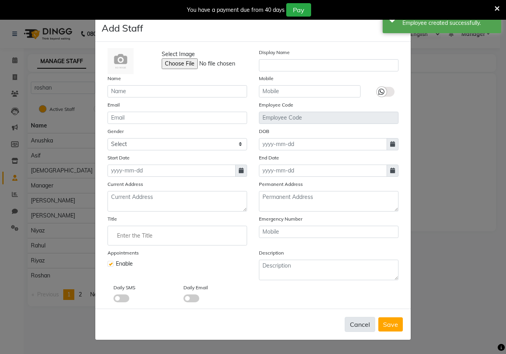
click at [360, 323] on button "Cancel" at bounding box center [360, 324] width 30 height 15
checkbox input "false"
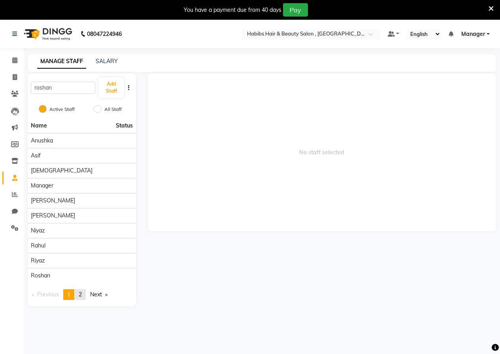
click at [78, 296] on link "page 2" at bounding box center [80, 295] width 11 height 11
click at [105, 87] on button "Add Staff" at bounding box center [110, 87] width 25 height 21
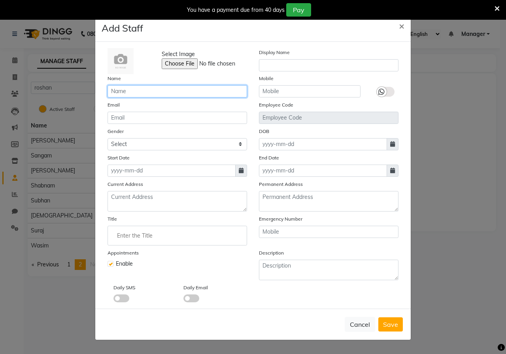
click at [134, 92] on input "text" at bounding box center [176, 91] width 139 height 12
type input "ravi"
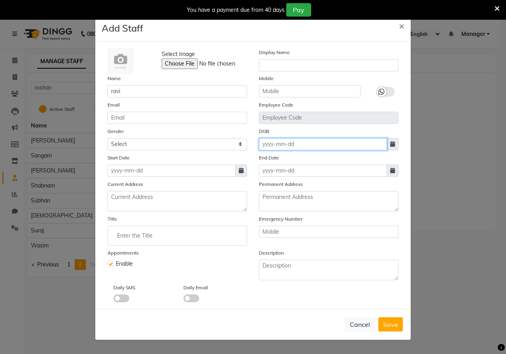
click at [266, 141] on input at bounding box center [323, 144] width 128 height 12
select select "10"
select select "2025"
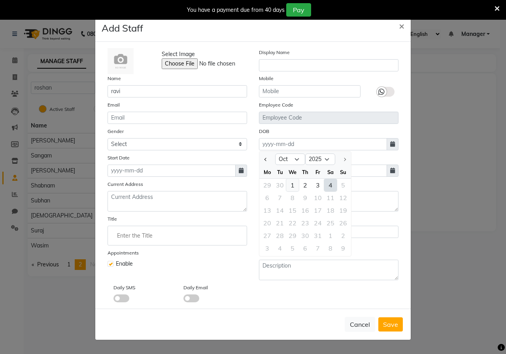
click at [296, 184] on div "1" at bounding box center [292, 185] width 13 height 13
type input "01-10-2025"
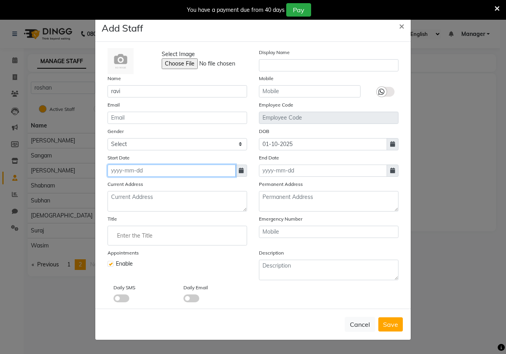
click at [164, 172] on input at bounding box center [171, 171] width 128 height 12
select select "10"
select select "2025"
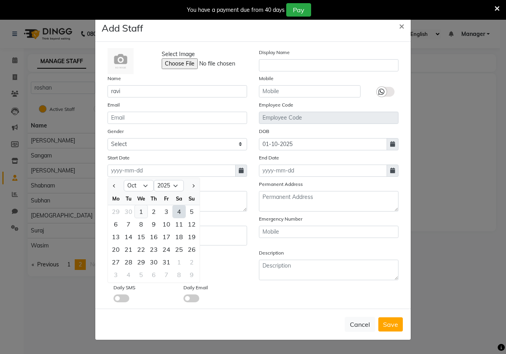
click at [141, 208] on div "1" at bounding box center [141, 211] width 13 height 13
type input "01-10-2025"
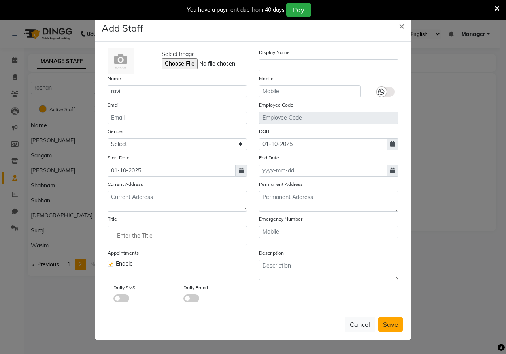
click at [382, 319] on button "Save" at bounding box center [390, 325] width 24 height 14
checkbox input "false"
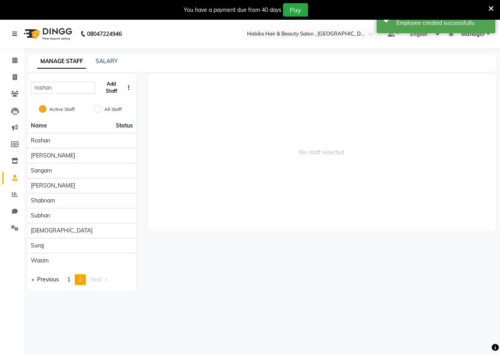
click at [107, 83] on button "Add Staff" at bounding box center [110, 87] width 25 height 21
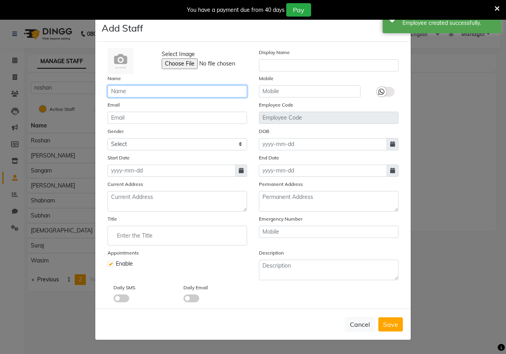
click at [141, 90] on input "text" at bounding box center [176, 91] width 139 height 12
type input "rahul"
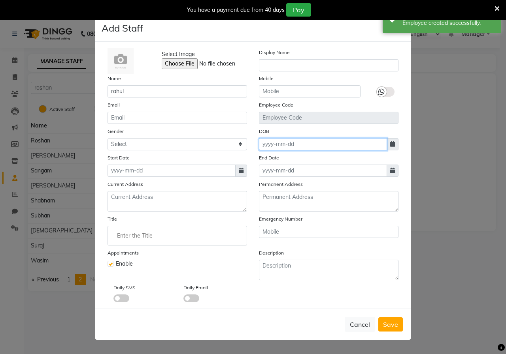
click at [275, 145] on input at bounding box center [323, 144] width 128 height 12
select select "10"
select select "2025"
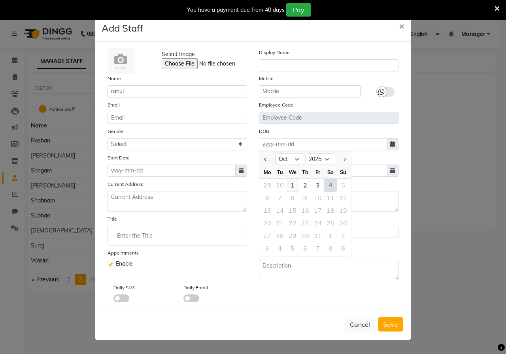
click at [291, 185] on div "1" at bounding box center [292, 185] width 13 height 13
type input "01-10-2025"
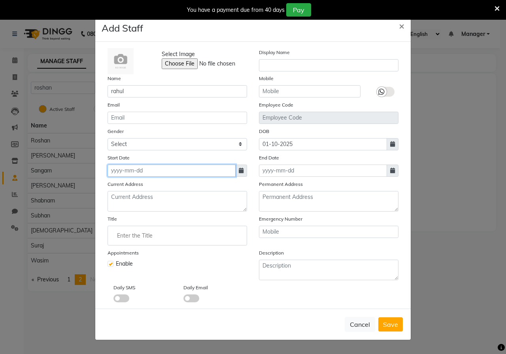
click at [177, 171] on input at bounding box center [171, 171] width 128 height 12
select select "10"
select select "2025"
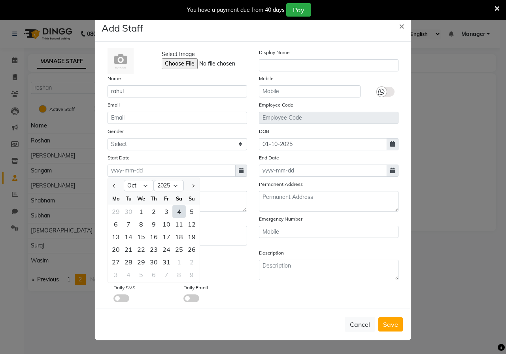
drag, startPoint x: 141, startPoint y: 211, endPoint x: 256, endPoint y: 315, distance: 155.3
click at [143, 211] on div "1" at bounding box center [141, 211] width 13 height 13
type input "01-10-2025"
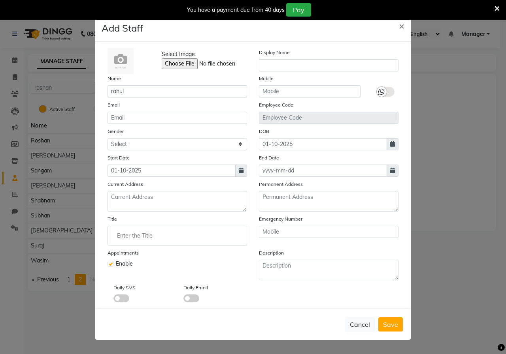
click at [390, 326] on span "Save" at bounding box center [390, 325] width 15 height 8
checkbox input "false"
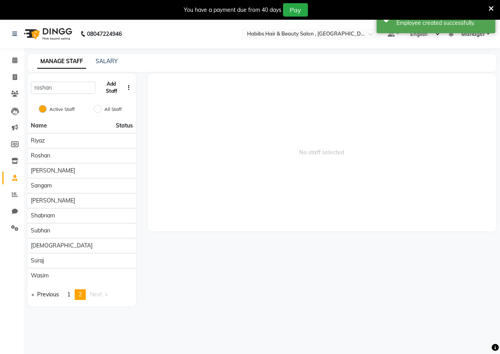
click at [113, 93] on button "Add Staff" at bounding box center [110, 87] width 25 height 21
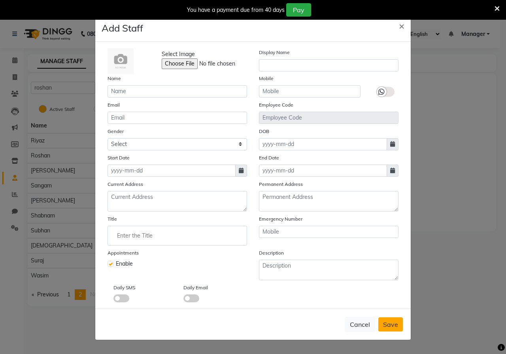
click at [397, 328] on span "Save" at bounding box center [390, 325] width 15 height 8
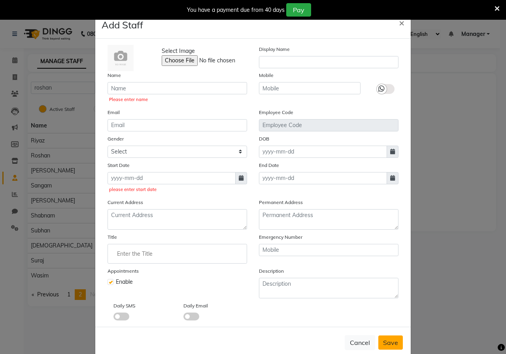
click at [387, 346] on span "Save" at bounding box center [390, 343] width 15 height 8
click at [360, 340] on button "Cancel" at bounding box center [360, 342] width 30 height 15
checkbox input "false"
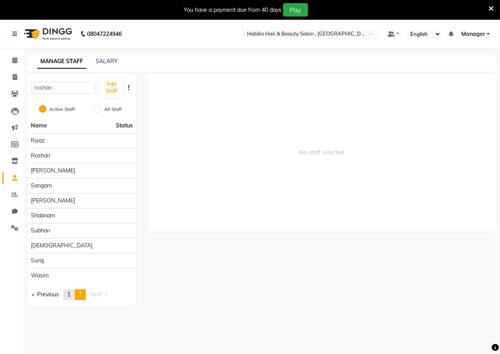
click at [69, 295] on span "1" at bounding box center [68, 294] width 3 height 7
click at [84, 293] on link "page 2" at bounding box center [80, 295] width 11 height 11
click at [109, 93] on button "Add Staff" at bounding box center [110, 87] width 25 height 21
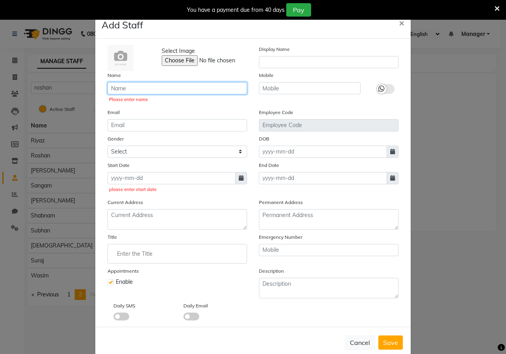
click at [164, 90] on input "text" at bounding box center [176, 88] width 139 height 12
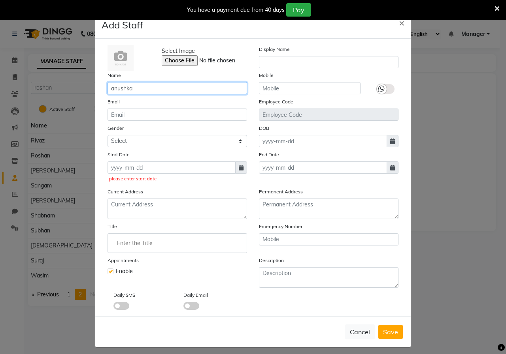
type input "anushka"
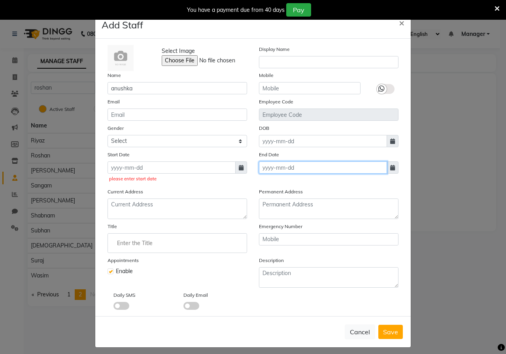
click at [272, 162] on input at bounding box center [323, 168] width 128 height 12
select select "10"
select select "2025"
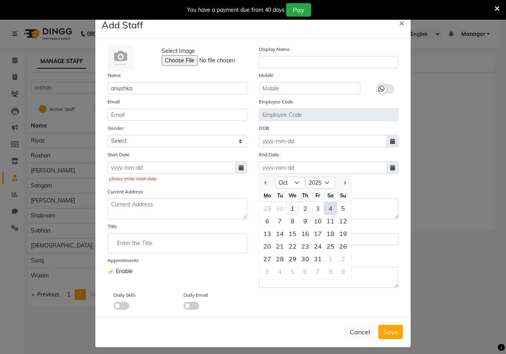
click at [286, 209] on div "1" at bounding box center [292, 208] width 13 height 13
type input "01-10-2025"
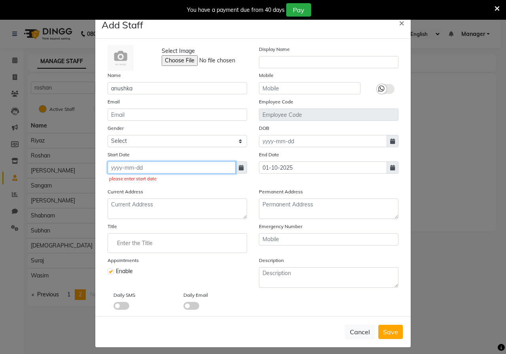
click at [152, 172] on input at bounding box center [171, 168] width 128 height 12
select select "10"
select select "2025"
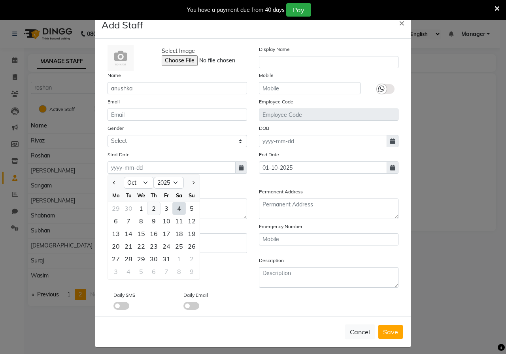
click at [147, 207] on div "2" at bounding box center [153, 208] width 13 height 13
type input "02-10-2025"
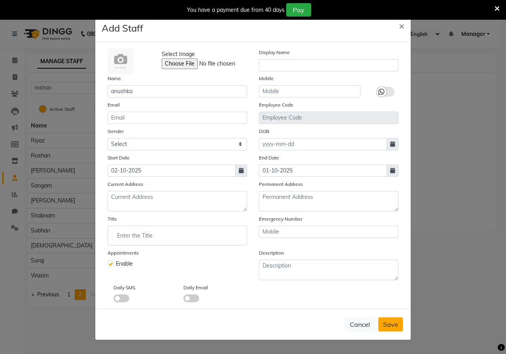
click at [384, 321] on span "Save" at bounding box center [390, 325] width 15 height 8
checkbox input "false"
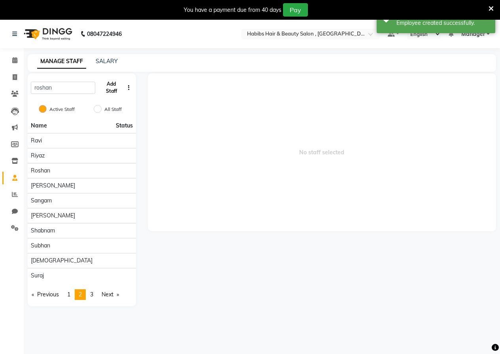
click at [118, 89] on button "Add Staff" at bounding box center [110, 87] width 25 height 21
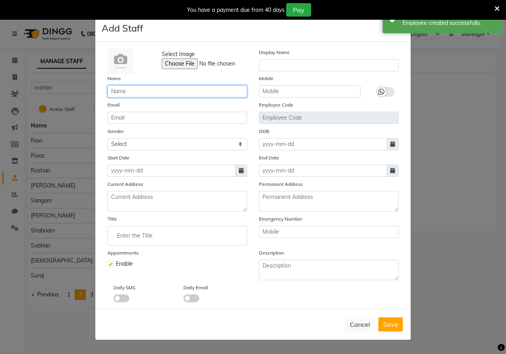
click at [149, 94] on input "text" at bounding box center [176, 91] width 139 height 12
type input "sagar"
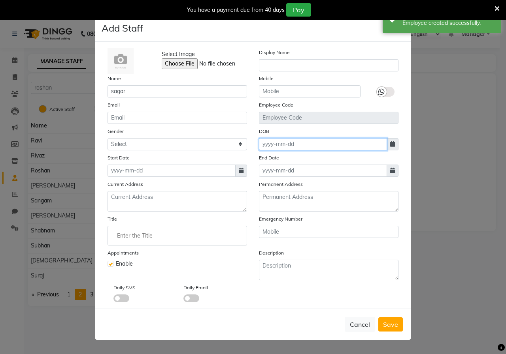
click at [271, 143] on input at bounding box center [323, 144] width 128 height 12
select select "10"
select select "2025"
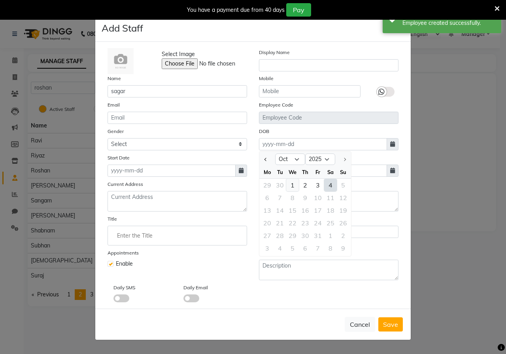
click at [296, 187] on div "1" at bounding box center [292, 185] width 13 height 13
type input "01-10-2025"
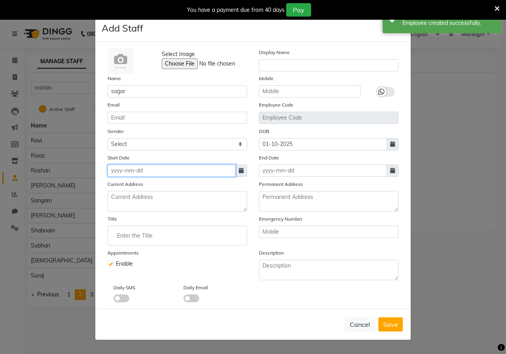
click at [177, 166] on input at bounding box center [171, 171] width 128 height 12
select select "10"
select select "2025"
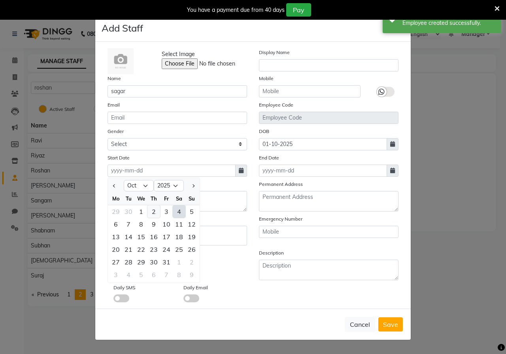
click at [156, 212] on div "2" at bounding box center [153, 211] width 13 height 13
type input "02-10-2025"
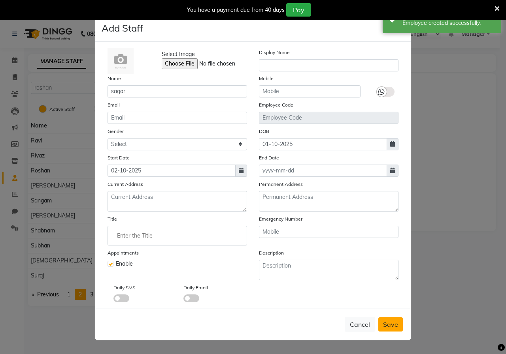
click at [394, 318] on button "Save" at bounding box center [390, 325] width 24 height 14
checkbox input "false"
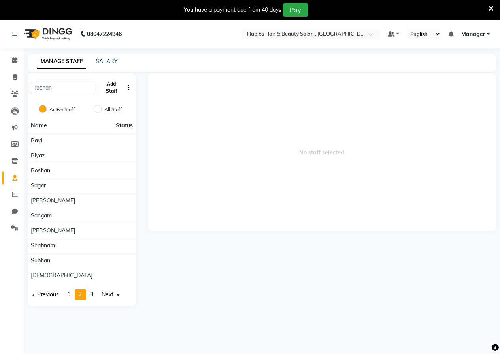
click at [114, 85] on button "Add Staff" at bounding box center [110, 87] width 25 height 21
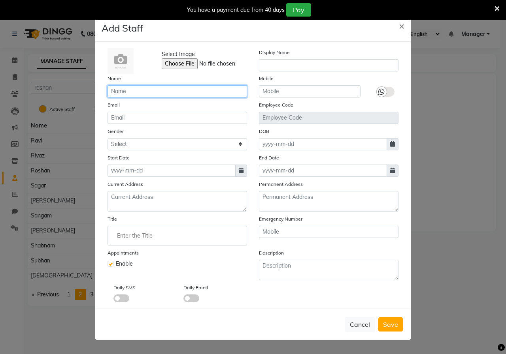
click at [148, 94] on input "text" at bounding box center [176, 91] width 139 height 12
type input "keshav"
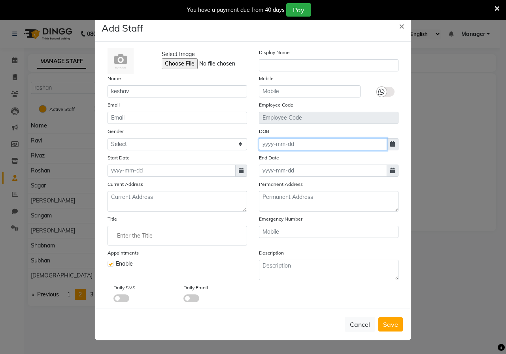
click at [269, 143] on input at bounding box center [323, 144] width 128 height 12
select select "10"
select select "2025"
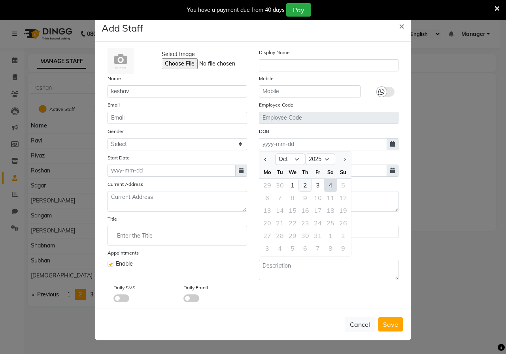
click at [302, 187] on div "2" at bounding box center [305, 185] width 13 height 13
type input "02-10-2025"
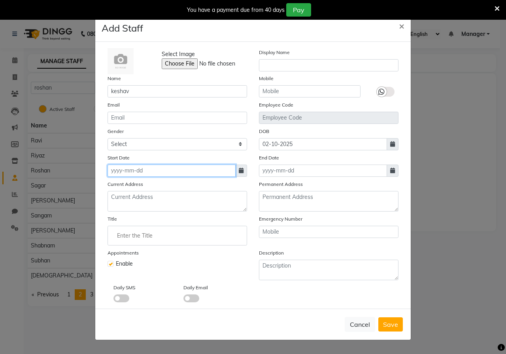
click at [130, 170] on input at bounding box center [171, 171] width 128 height 12
select select "10"
select select "2025"
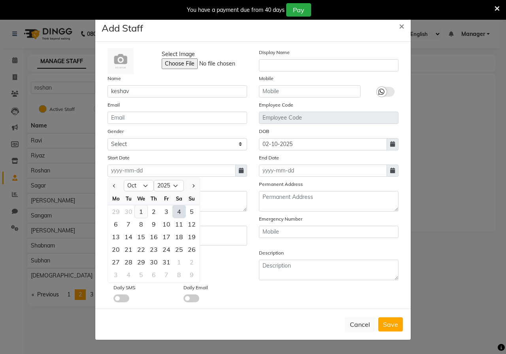
click at [145, 208] on div "1" at bounding box center [141, 211] width 13 height 13
type input "01-10-2025"
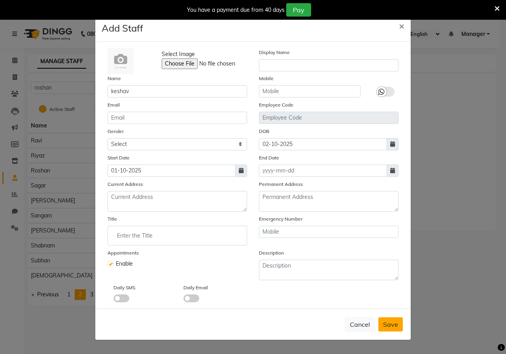
click at [401, 319] on button "Save" at bounding box center [390, 325] width 24 height 14
checkbox input "false"
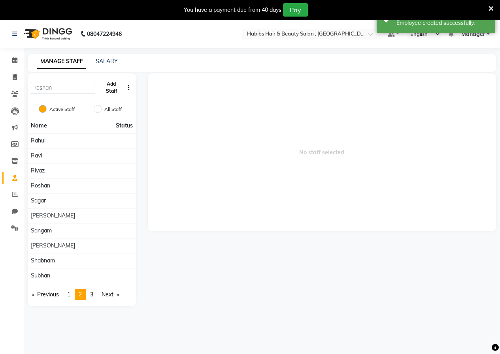
click at [113, 92] on button "Add Staff" at bounding box center [110, 87] width 25 height 21
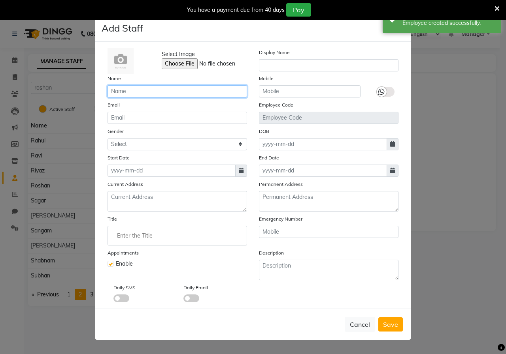
click at [173, 94] on input "text" at bounding box center [176, 91] width 139 height 12
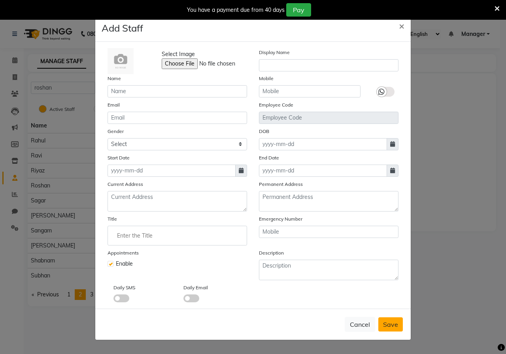
click at [391, 328] on span "Save" at bounding box center [390, 325] width 15 height 8
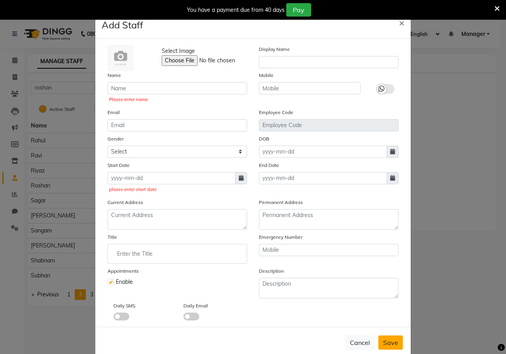
click at [383, 346] on span "Save" at bounding box center [390, 343] width 15 height 8
click at [361, 341] on button "Cancel" at bounding box center [360, 342] width 30 height 15
checkbox input "false"
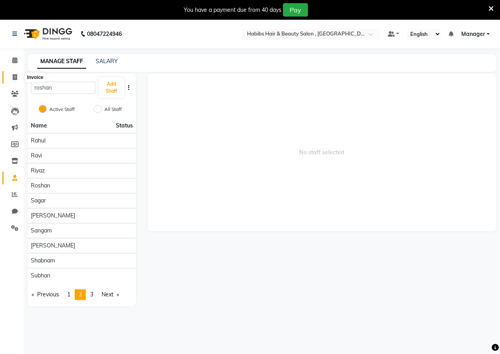
click at [13, 76] on icon at bounding box center [15, 77] width 4 height 6
select select "4842"
select select "service"
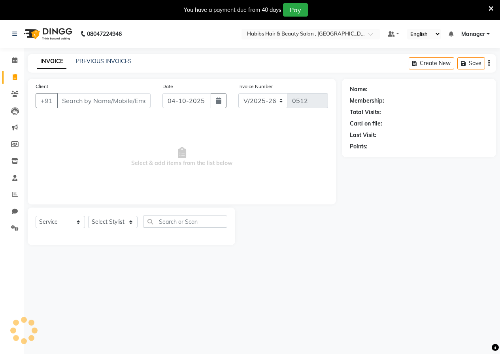
scroll to position [20, 0]
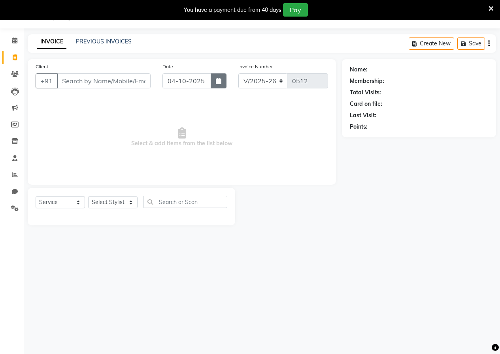
click at [221, 78] on icon "button" at bounding box center [219, 81] width 6 height 6
select select "10"
select select "2025"
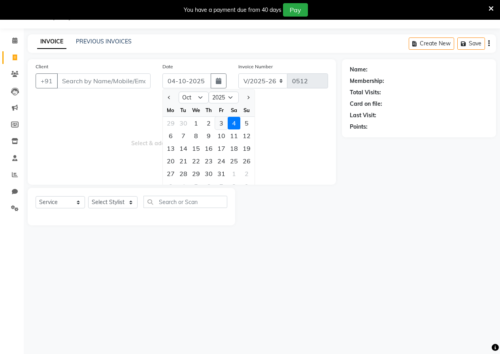
click at [220, 126] on div "3" at bounding box center [221, 123] width 13 height 13
type input "03-10-2025"
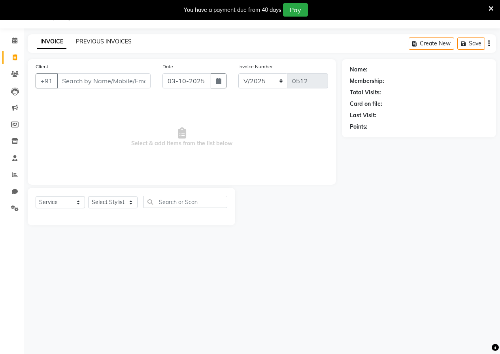
click at [97, 43] on link "PREVIOUS INVOICES" at bounding box center [104, 41] width 56 height 7
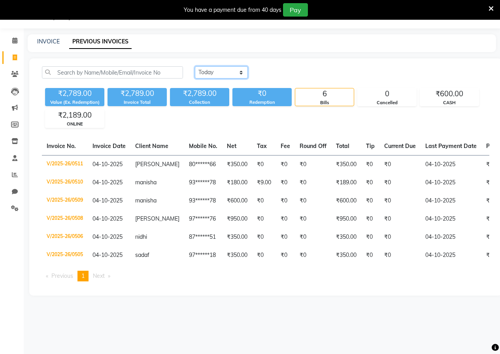
click at [215, 73] on select "Today Yesterday Custom Range" at bounding box center [221, 72] width 53 height 12
select select "yesterday"
click at [195, 66] on select "Today Yesterday Custom Range" at bounding box center [221, 72] width 53 height 12
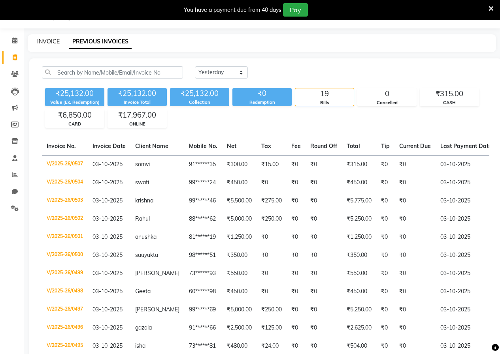
click at [46, 42] on link "INVOICE" at bounding box center [48, 41] width 23 height 7
select select "service"
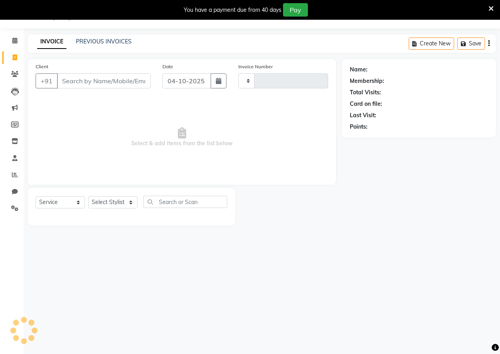
type input "0512"
select select "4842"
click at [222, 78] on button "button" at bounding box center [219, 80] width 16 height 15
select select "10"
select select "2025"
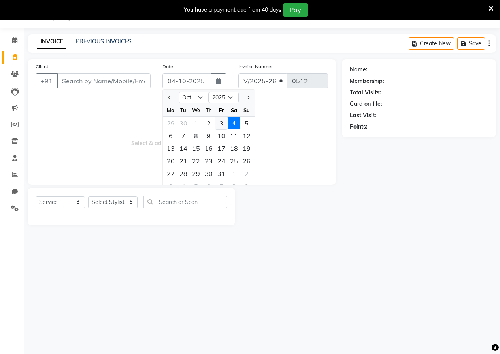
click at [220, 125] on div "3" at bounding box center [221, 123] width 13 height 13
type input "03-10-2025"
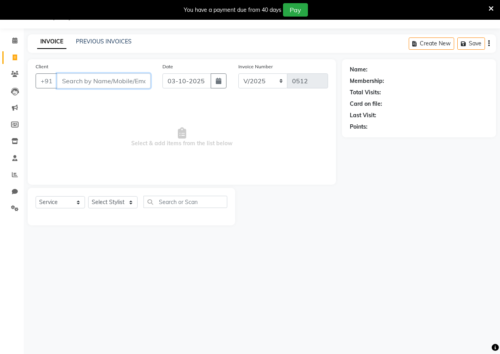
click at [110, 83] on input "Client" at bounding box center [104, 80] width 94 height 15
type input "9552280887"
click at [137, 86] on button "Add Client" at bounding box center [130, 80] width 41 height 15
select select "22"
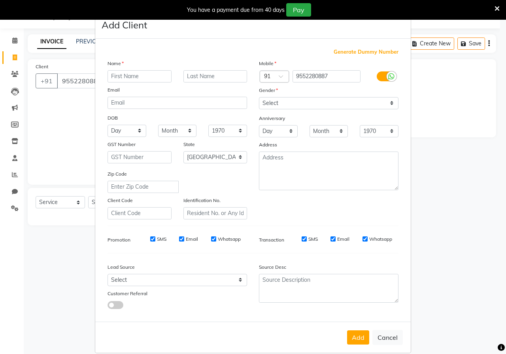
click at [130, 78] on input "text" at bounding box center [139, 76] width 64 height 12
type input "manushri"
click at [263, 100] on select "Select [DEMOGRAPHIC_DATA] [DEMOGRAPHIC_DATA] Other Prefer Not To Say" at bounding box center [328, 103] width 139 height 12
select select "[DEMOGRAPHIC_DATA]"
click at [259, 97] on select "Select [DEMOGRAPHIC_DATA] [DEMOGRAPHIC_DATA] Other Prefer Not To Say" at bounding box center [328, 103] width 139 height 12
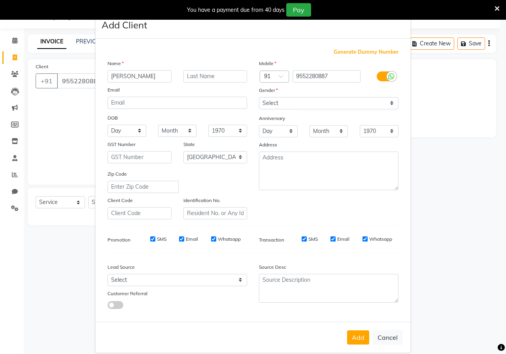
drag, startPoint x: 357, startPoint y: 339, endPoint x: 279, endPoint y: 329, distance: 78.9
click at [357, 339] on button "Add" at bounding box center [358, 338] width 22 height 14
type input "95******87"
select select
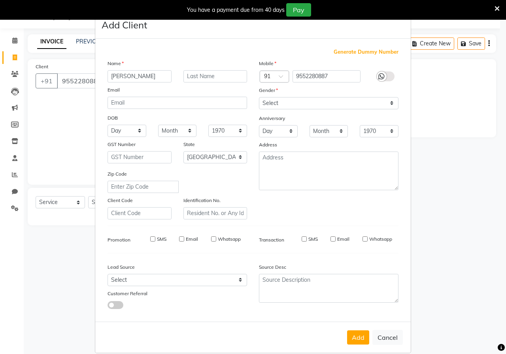
select select
select select "null"
select select
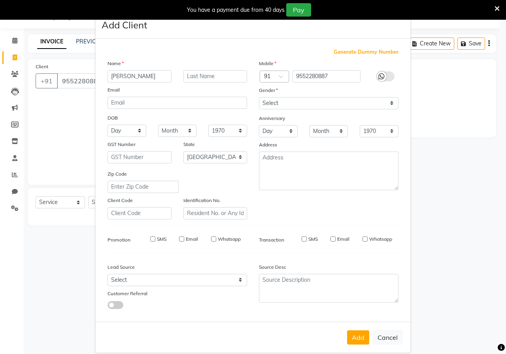
select select
checkbox input "false"
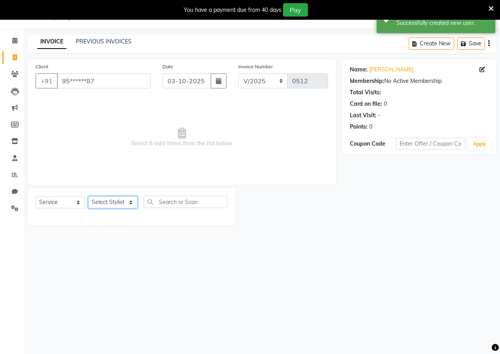
click at [93, 207] on select "Select Stylist [PERSON_NAME] [PERSON_NAME] gudu [PERSON_NAME] Manager [PERSON_N…" at bounding box center [112, 202] width 49 height 12
click at [150, 197] on input "text" at bounding box center [185, 202] width 84 height 12
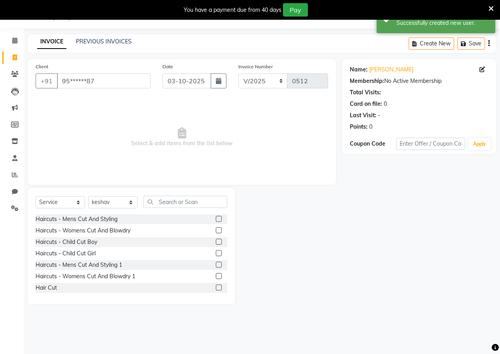
click at [216, 265] on label at bounding box center [219, 265] width 6 height 6
click at [216, 265] on input "checkbox" at bounding box center [218, 265] width 5 height 5
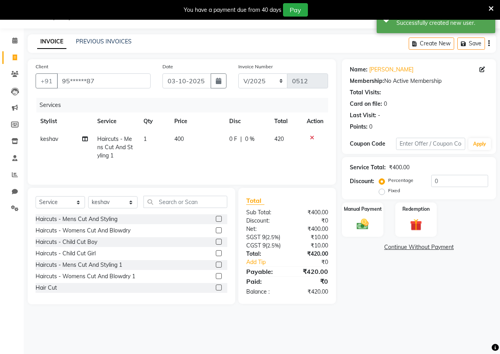
click at [187, 145] on td "400" at bounding box center [196, 147] width 55 height 34
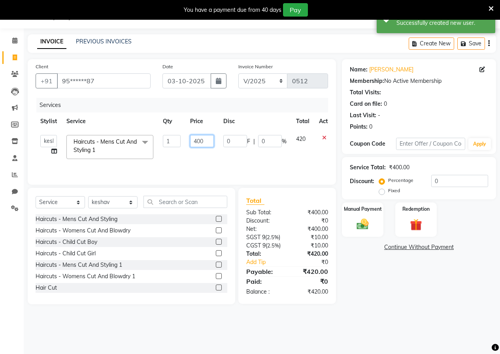
click at [204, 144] on input "400" at bounding box center [202, 141] width 24 height 12
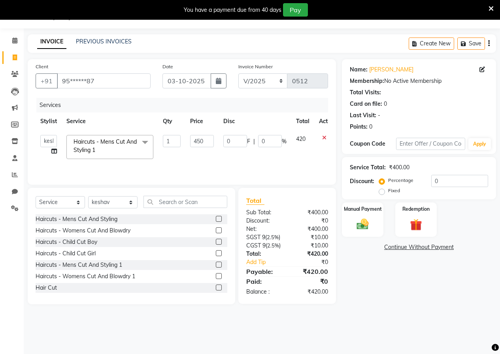
click at [210, 156] on td "450" at bounding box center [201, 147] width 33 height 34
click at [354, 224] on img at bounding box center [362, 224] width 20 height 14
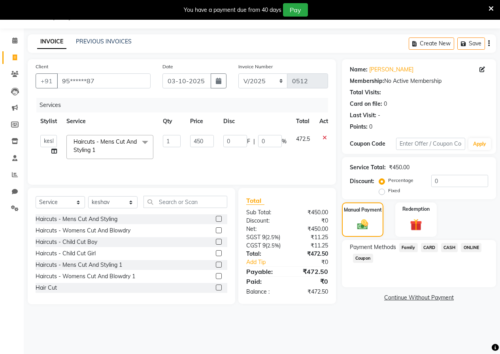
click at [472, 247] on span "ONLINE" at bounding box center [471, 247] width 21 height 9
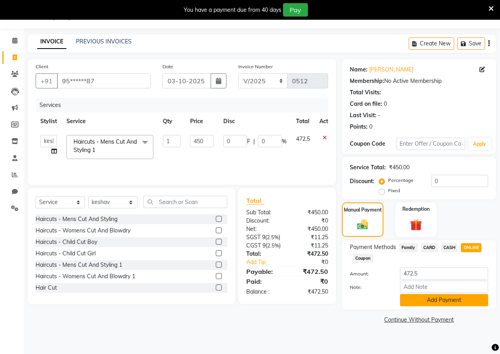
click at [422, 299] on button "Add Payment" at bounding box center [444, 300] width 88 height 12
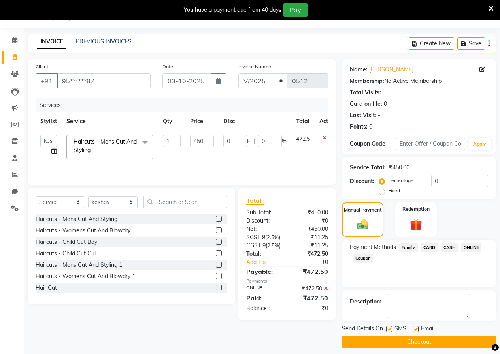
click at [409, 345] on button "Checkout" at bounding box center [419, 342] width 154 height 12
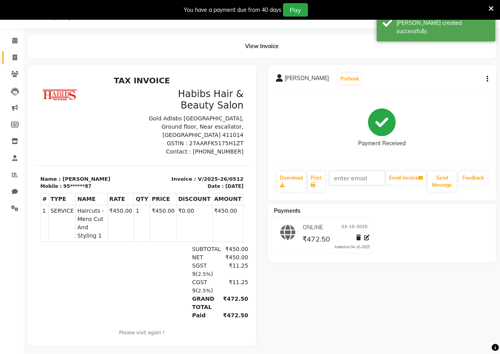
click at [15, 51] on link "Invoice" at bounding box center [11, 57] width 19 height 13
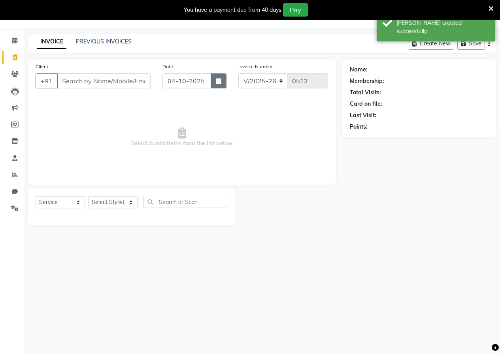
click at [216, 82] on icon "button" at bounding box center [219, 81] width 6 height 6
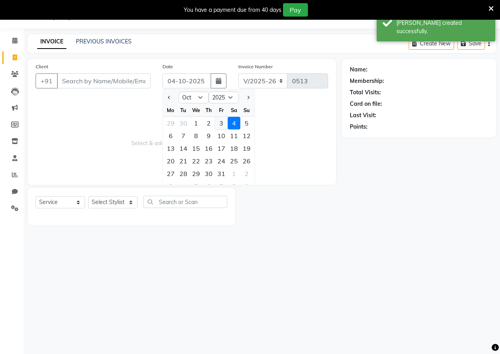
click at [221, 120] on div "3" at bounding box center [221, 123] width 13 height 13
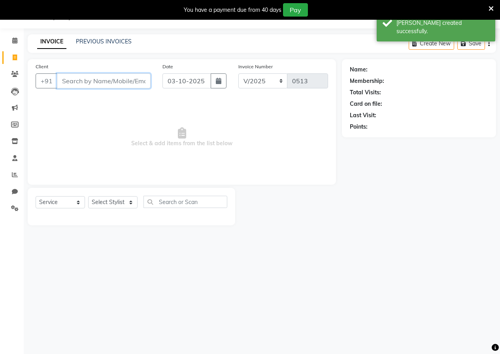
click at [143, 83] on input "Client" at bounding box center [104, 80] width 94 height 15
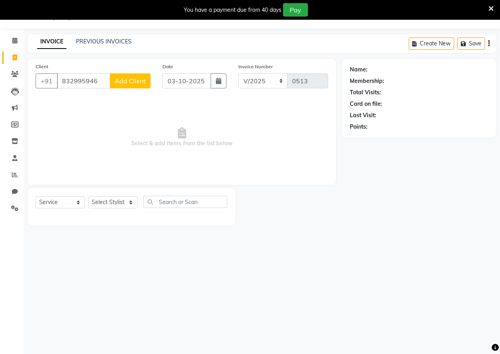
click at [141, 83] on span "Add Client" at bounding box center [130, 81] width 31 height 8
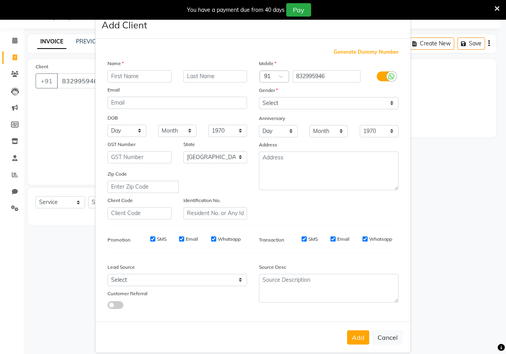
click at [140, 79] on input "text" at bounding box center [139, 76] width 64 height 12
click at [265, 97] on select "Select [DEMOGRAPHIC_DATA] [DEMOGRAPHIC_DATA] Other Prefer Not To Say" at bounding box center [328, 103] width 139 height 12
click at [259, 97] on select "Select [DEMOGRAPHIC_DATA] [DEMOGRAPHIC_DATA] Other Prefer Not To Say" at bounding box center [328, 103] width 139 height 12
click at [354, 341] on button "Add" at bounding box center [358, 338] width 22 height 14
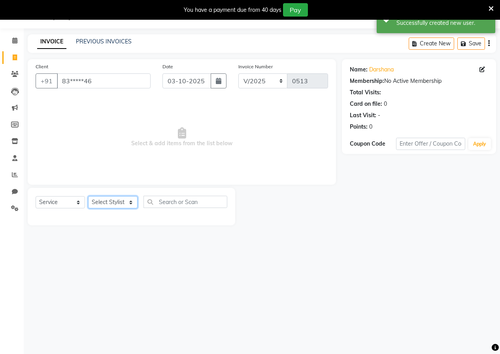
click at [100, 208] on select "Select Stylist [PERSON_NAME] [PERSON_NAME] gudu [PERSON_NAME] Manager [PERSON_N…" at bounding box center [112, 202] width 49 height 12
click at [88, 196] on select "Select Stylist [PERSON_NAME] [PERSON_NAME] gudu [PERSON_NAME] Manager [PERSON_N…" at bounding box center [112, 202] width 49 height 12
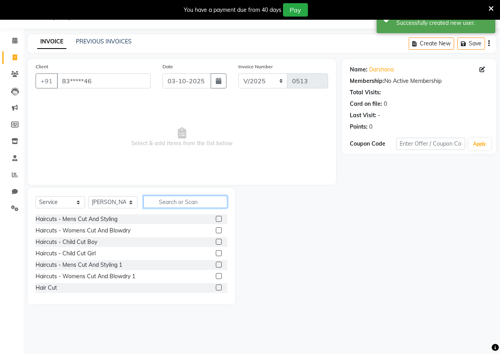
click at [160, 200] on input "text" at bounding box center [185, 202] width 84 height 12
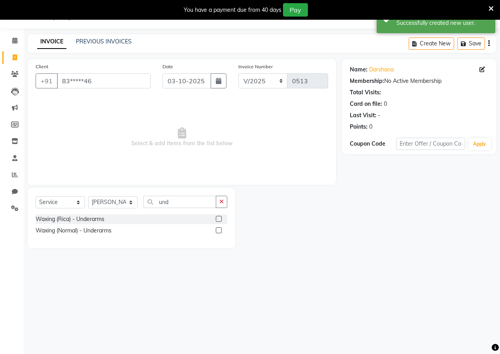
click at [218, 221] on label at bounding box center [219, 219] width 6 height 6
click at [218, 221] on input "checkbox" at bounding box center [218, 219] width 5 height 5
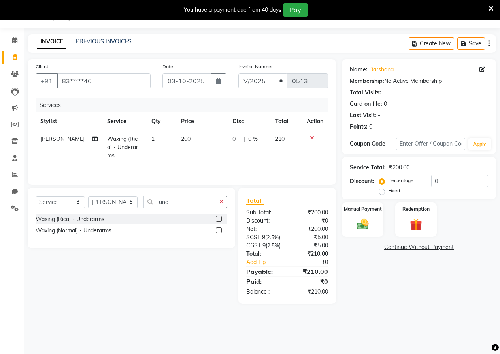
click at [182, 137] on span "200" at bounding box center [185, 139] width 9 height 7
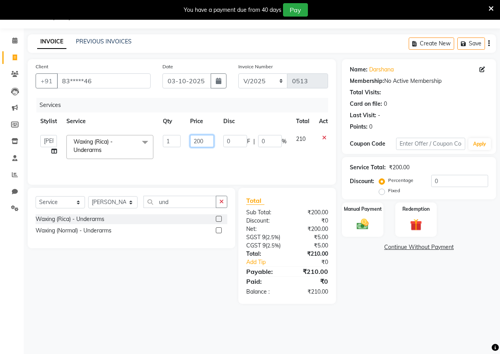
click at [209, 141] on input "200" at bounding box center [202, 141] width 24 height 12
click at [209, 156] on td "300" at bounding box center [201, 147] width 33 height 34
click at [105, 203] on select "Select Stylist [PERSON_NAME] [PERSON_NAME] gudu [PERSON_NAME] Manager [PERSON_N…" at bounding box center [112, 202] width 49 height 12
click at [203, 208] on input "und" at bounding box center [179, 202] width 73 height 12
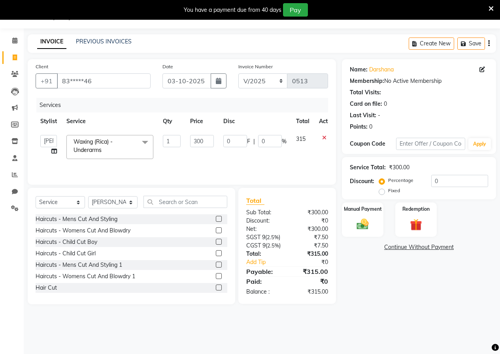
click at [216, 265] on label at bounding box center [219, 265] width 6 height 6
click at [216, 265] on input "checkbox" at bounding box center [218, 265] width 5 height 5
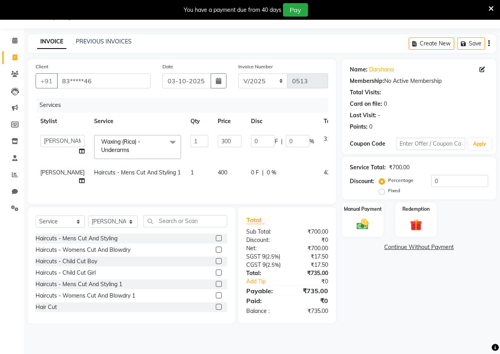
click at [218, 170] on span "400" at bounding box center [222, 172] width 9 height 7
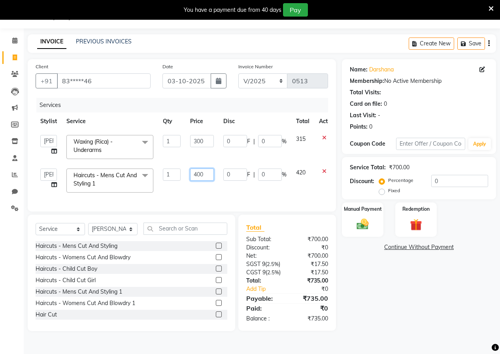
click at [203, 177] on input "400" at bounding box center [202, 175] width 24 height 12
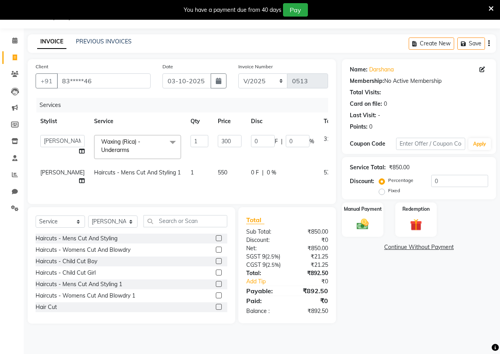
click at [198, 195] on div "Services Stylist Service Qty Price Disc Total Action anushka anushka asif gudu …" at bounding box center [182, 147] width 292 height 98
click at [375, 223] on div "Manual Payment" at bounding box center [362, 220] width 43 height 36
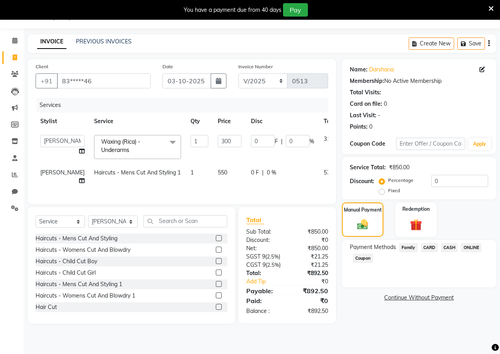
click at [465, 244] on span "ONLINE" at bounding box center [471, 247] width 21 height 9
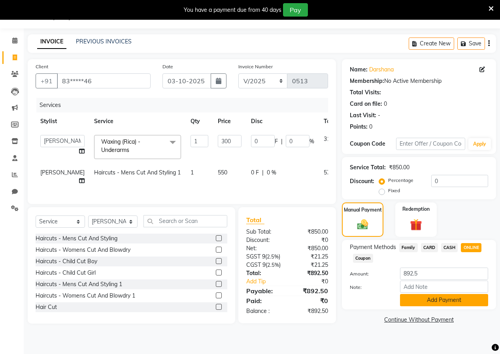
click at [428, 300] on button "Add Payment" at bounding box center [444, 300] width 88 height 12
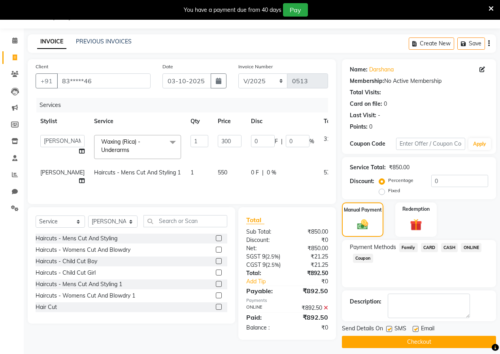
click at [395, 340] on button "Checkout" at bounding box center [419, 342] width 154 height 12
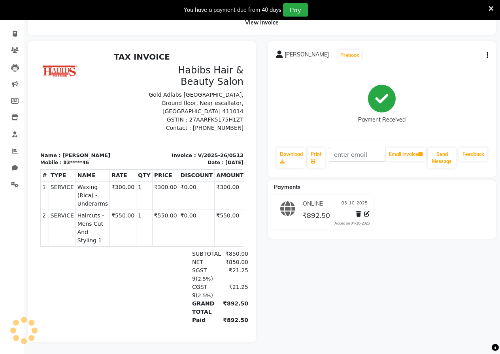
scroll to position [49, 0]
click at [14, 31] on icon at bounding box center [15, 34] width 4 height 6
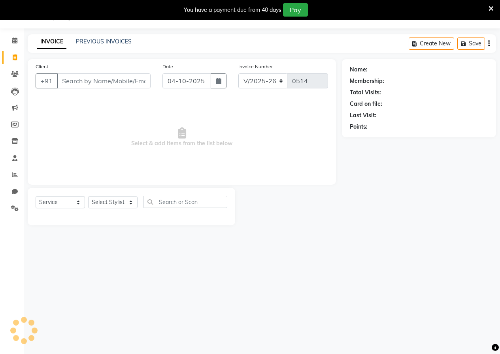
scroll to position [20, 0]
click at [211, 75] on button "button" at bounding box center [219, 80] width 16 height 15
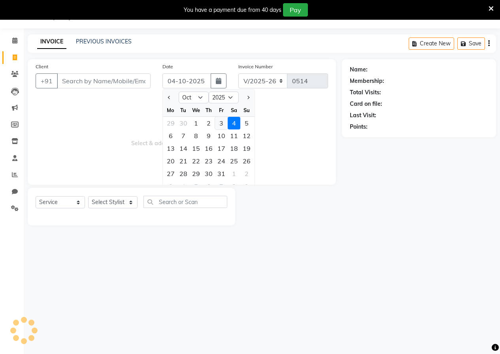
click at [220, 123] on div "3" at bounding box center [221, 123] width 13 height 13
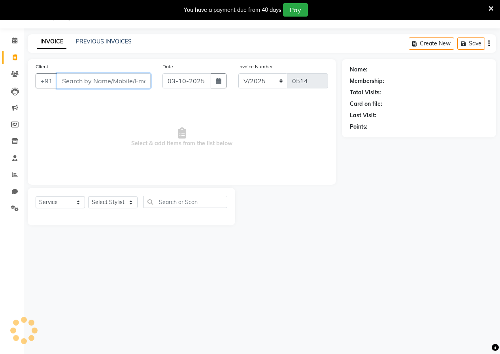
drag, startPoint x: 111, startPoint y: 84, endPoint x: 108, endPoint y: 66, distance: 18.3
click at [111, 79] on input "Client" at bounding box center [104, 80] width 94 height 15
click at [124, 77] on button "Add Client" at bounding box center [130, 80] width 41 height 15
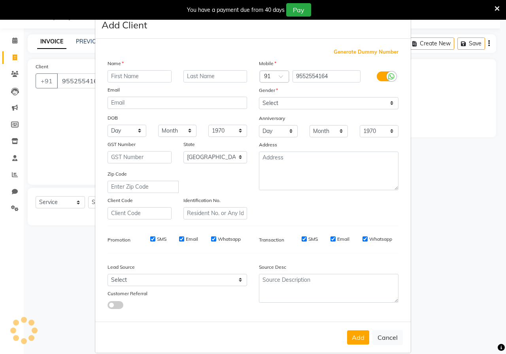
click at [145, 77] on input "text" at bounding box center [139, 76] width 64 height 12
click at [271, 106] on select "Select [DEMOGRAPHIC_DATA] [DEMOGRAPHIC_DATA] Other Prefer Not To Say" at bounding box center [328, 103] width 139 height 12
click at [259, 97] on select "Select [DEMOGRAPHIC_DATA] [DEMOGRAPHIC_DATA] Other Prefer Not To Say" at bounding box center [328, 103] width 139 height 12
click at [361, 338] on button "Add" at bounding box center [358, 338] width 22 height 14
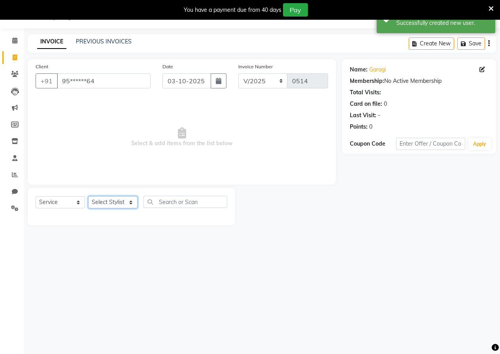
click at [110, 203] on select "Select Stylist [PERSON_NAME] [PERSON_NAME] gudu [PERSON_NAME] Manager [PERSON_N…" at bounding box center [112, 202] width 49 height 12
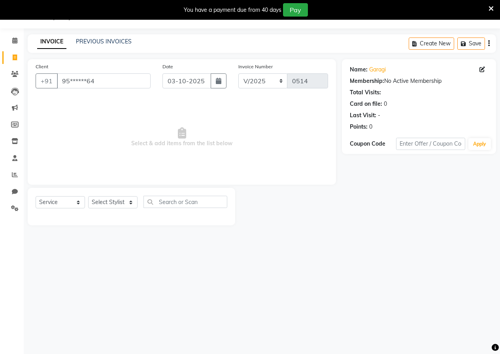
click at [202, 105] on span "Select & add items from the list below" at bounding box center [182, 137] width 292 height 79
click at [126, 202] on select "Select Stylist [PERSON_NAME] [PERSON_NAME] gudu [PERSON_NAME] Manager [PERSON_N…" at bounding box center [112, 202] width 49 height 12
click at [114, 203] on select "Select Stylist [PERSON_NAME] [PERSON_NAME] gudu [PERSON_NAME] Manager [PERSON_N…" at bounding box center [112, 202] width 49 height 12
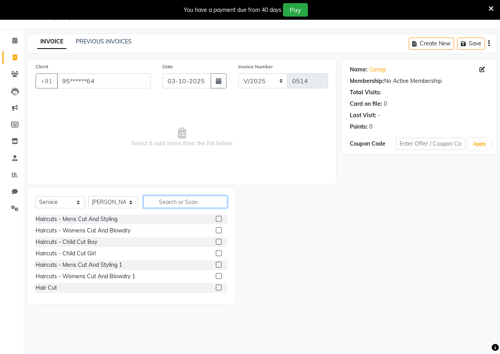
click at [162, 196] on input "text" at bounding box center [185, 202] width 84 height 12
click at [216, 275] on label at bounding box center [219, 276] width 6 height 6
click at [216, 275] on input "checkbox" at bounding box center [218, 276] width 5 height 5
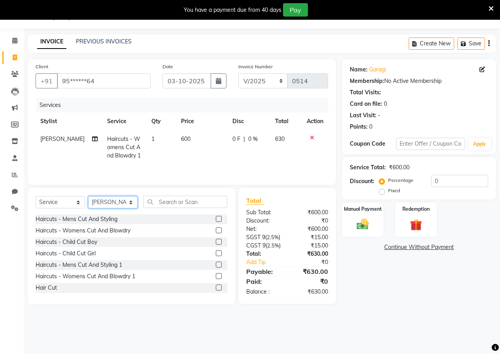
click at [105, 200] on select "Select Stylist [PERSON_NAME] [PERSON_NAME] gudu [PERSON_NAME] Manager [PERSON_N…" at bounding box center [112, 202] width 49 height 12
click at [88, 196] on select "Select Stylist [PERSON_NAME] [PERSON_NAME] gudu [PERSON_NAME] Manager [PERSON_N…" at bounding box center [112, 202] width 49 height 12
click at [216, 264] on label at bounding box center [219, 265] width 6 height 6
click at [216, 264] on input "checkbox" at bounding box center [218, 265] width 5 height 5
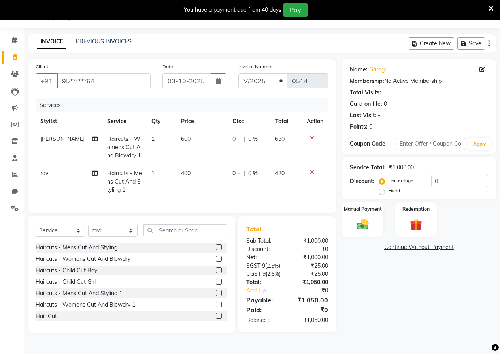
click at [216, 308] on label at bounding box center [219, 305] width 6 height 6
click at [216, 308] on input "checkbox" at bounding box center [218, 305] width 5 height 5
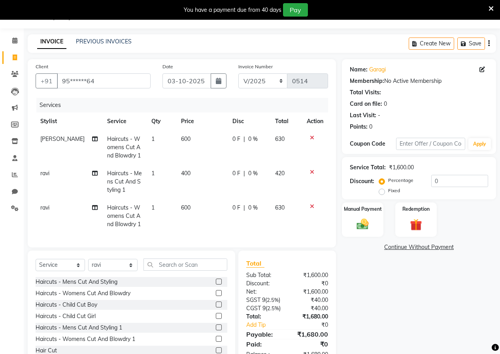
click at [311, 172] on icon at bounding box center [312, 172] width 4 height 6
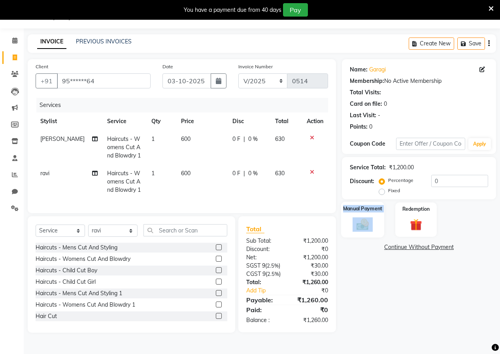
click at [365, 218] on div "Manual Payment" at bounding box center [362, 220] width 43 height 36
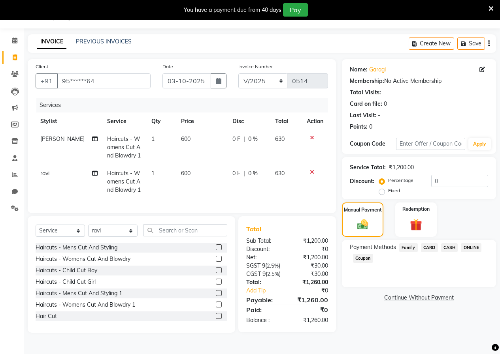
click at [470, 245] on span "ONLINE" at bounding box center [471, 247] width 21 height 9
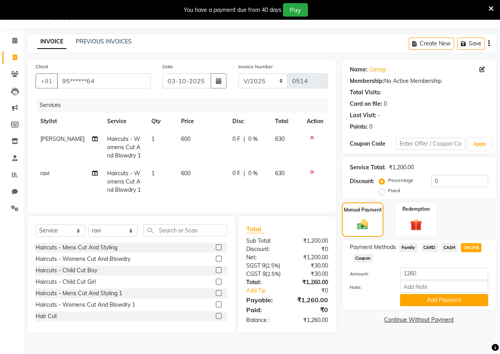
click at [451, 299] on button "Add Payment" at bounding box center [444, 300] width 88 height 12
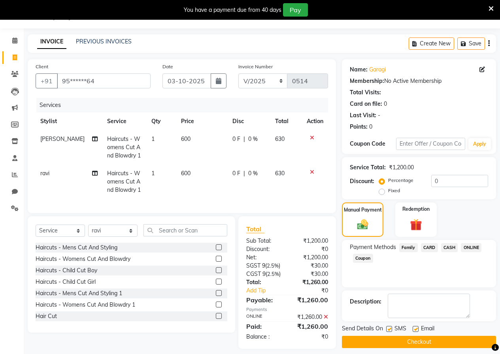
drag, startPoint x: 432, startPoint y: 340, endPoint x: 430, endPoint y: 334, distance: 6.2
click at [431, 338] on button "Checkout" at bounding box center [419, 342] width 154 height 12
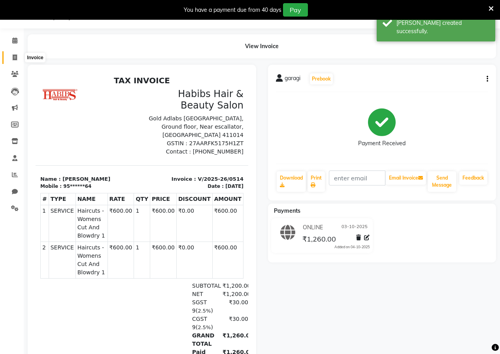
click at [14, 60] on icon at bounding box center [15, 58] width 4 height 6
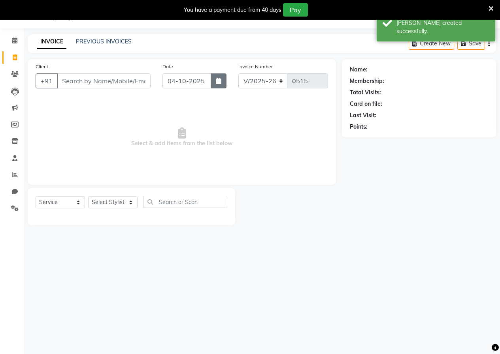
click at [215, 82] on button "button" at bounding box center [219, 80] width 16 height 15
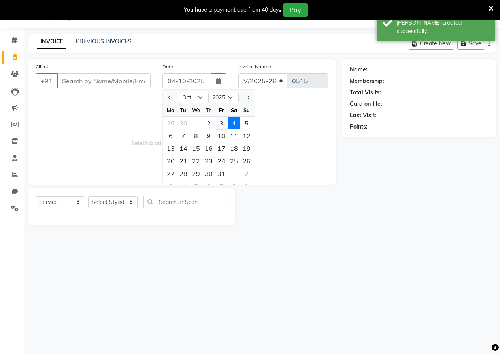
click at [218, 123] on div "3" at bounding box center [221, 123] width 13 height 13
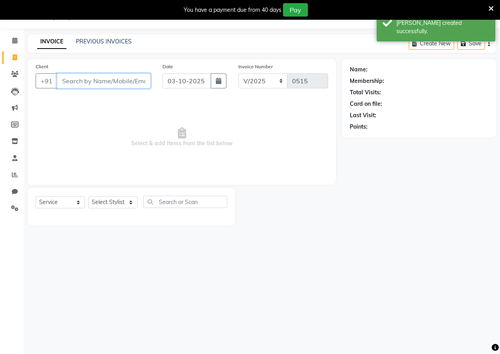
click at [137, 85] on input "Client" at bounding box center [104, 80] width 94 height 15
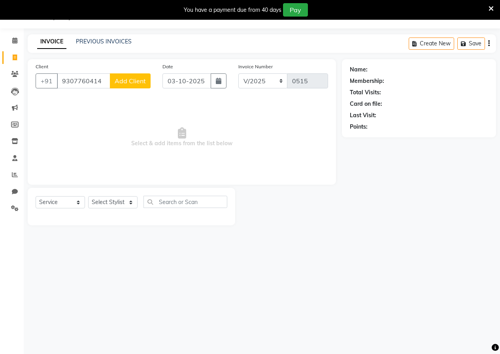
click at [124, 85] on button "Add Client" at bounding box center [130, 80] width 41 height 15
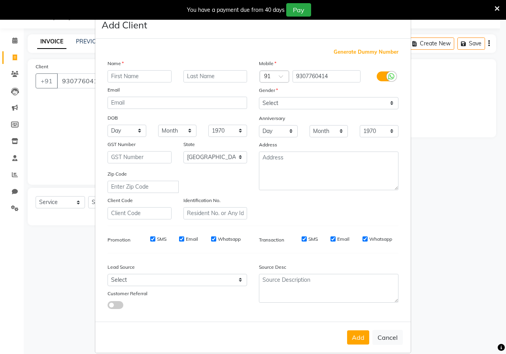
click at [137, 75] on input "text" at bounding box center [139, 76] width 64 height 12
click at [280, 104] on select "Select [DEMOGRAPHIC_DATA] [DEMOGRAPHIC_DATA] Other Prefer Not To Say" at bounding box center [328, 103] width 139 height 12
click at [259, 97] on select "Select [DEMOGRAPHIC_DATA] [DEMOGRAPHIC_DATA] Other Prefer Not To Say" at bounding box center [328, 103] width 139 height 12
click at [358, 336] on button "Add" at bounding box center [358, 338] width 22 height 14
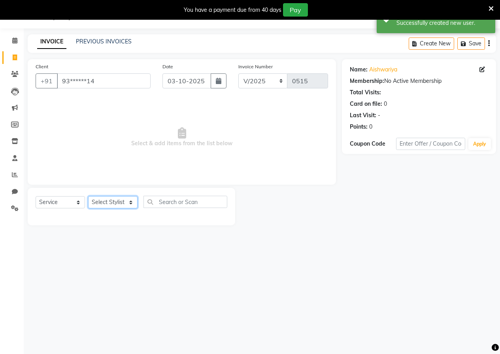
click at [113, 200] on select "Select Stylist [PERSON_NAME] [PERSON_NAME] gudu [PERSON_NAME] Manager [PERSON_N…" at bounding box center [112, 202] width 49 height 12
click at [183, 199] on input "text" at bounding box center [185, 202] width 84 height 12
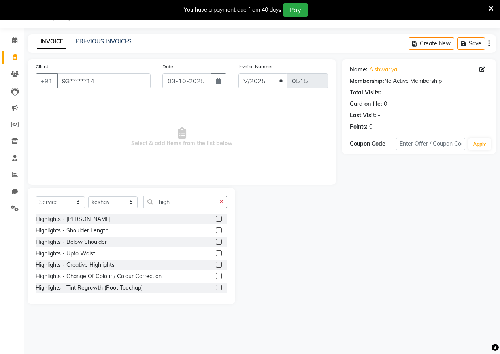
click at [216, 266] on label at bounding box center [219, 265] width 6 height 6
click at [216, 266] on input "checkbox" at bounding box center [218, 265] width 5 height 5
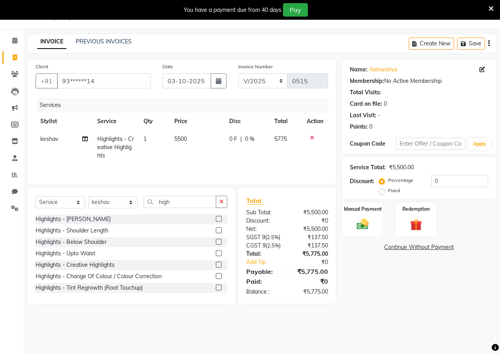
click at [190, 136] on td "5500" at bounding box center [196, 147] width 55 height 34
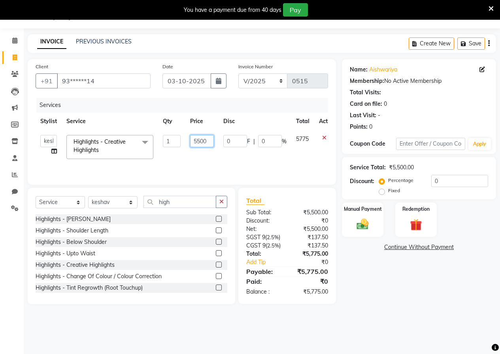
click at [211, 140] on input "5500" at bounding box center [202, 141] width 24 height 12
click at [211, 158] on td "5000" at bounding box center [201, 147] width 33 height 34
click at [221, 205] on button "button" at bounding box center [221, 202] width 11 height 12
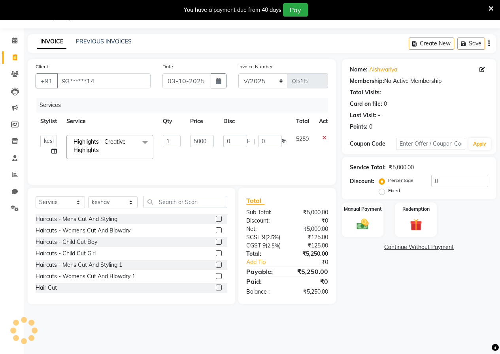
click at [216, 288] on label at bounding box center [219, 288] width 6 height 6
click at [216, 288] on input "checkbox" at bounding box center [218, 288] width 5 height 5
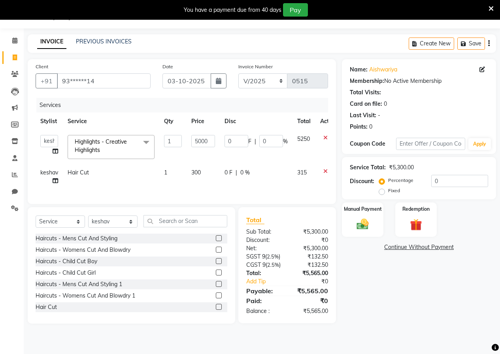
click at [196, 166] on td "300" at bounding box center [202, 177] width 33 height 26
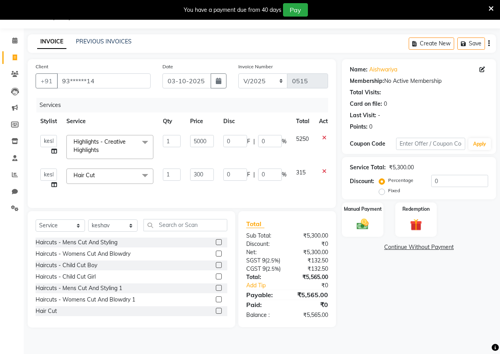
click at [214, 176] on td "300" at bounding box center [201, 179] width 33 height 30
click at [213, 172] on input "300" at bounding box center [202, 175] width 24 height 12
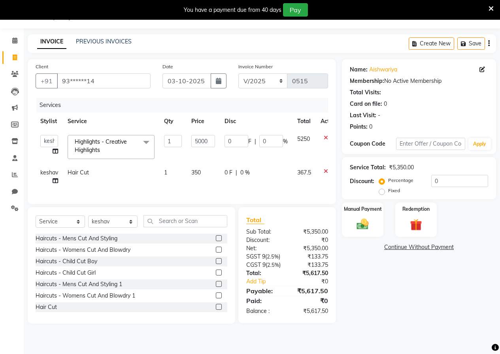
click at [213, 190] on td "350" at bounding box center [202, 177] width 33 height 26
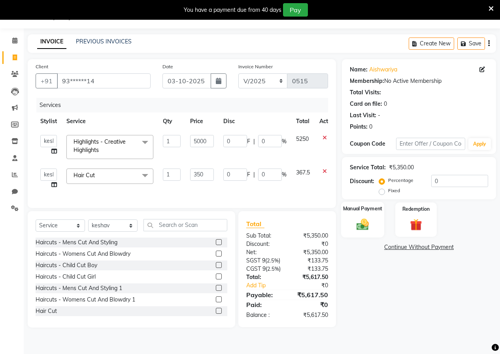
click at [363, 216] on div "Manual Payment" at bounding box center [362, 220] width 43 height 36
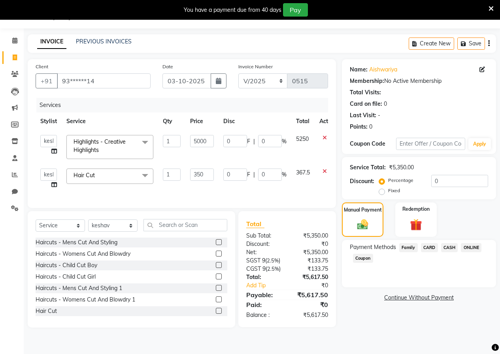
click at [472, 250] on span "ONLINE" at bounding box center [471, 247] width 21 height 9
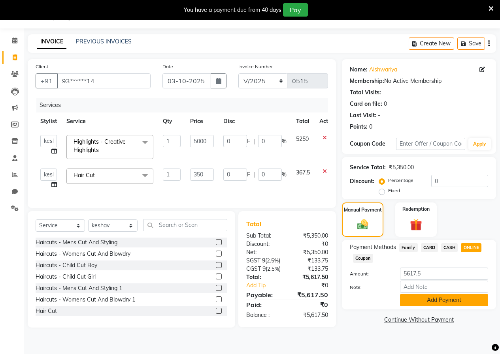
click at [450, 301] on button "Add Payment" at bounding box center [444, 300] width 88 height 12
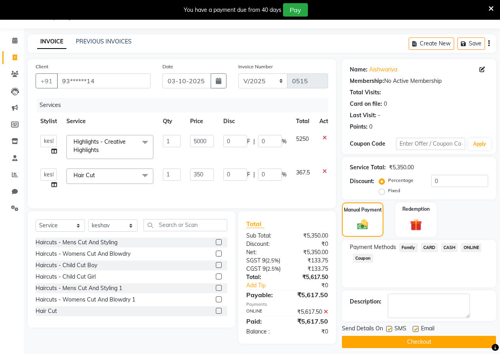
click at [438, 339] on button "Checkout" at bounding box center [419, 342] width 154 height 12
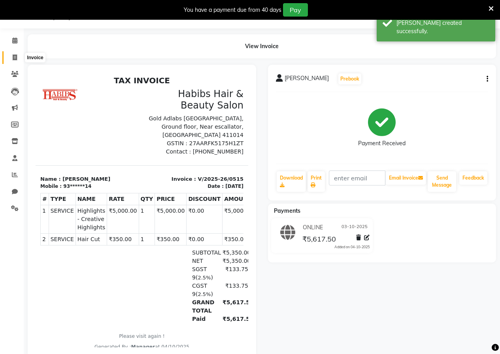
click at [17, 59] on icon at bounding box center [15, 58] width 4 height 6
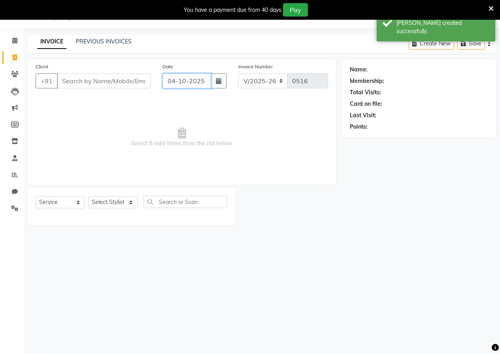
click at [208, 81] on input "04-10-2025" at bounding box center [186, 80] width 49 height 15
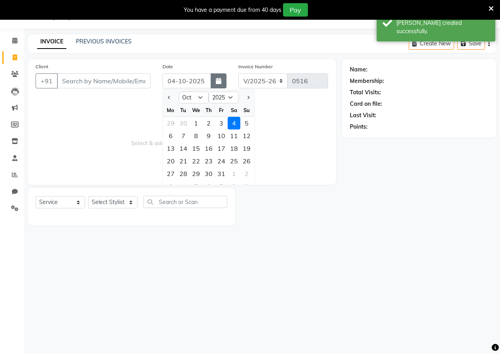
click at [214, 81] on button "button" at bounding box center [219, 80] width 16 height 15
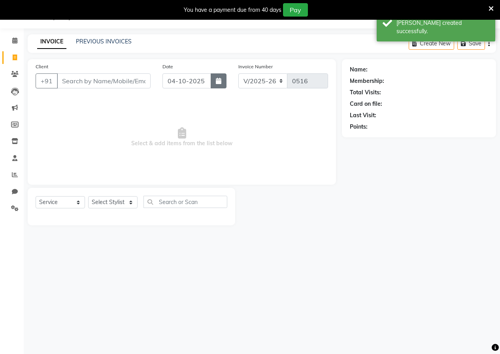
click at [215, 79] on button "button" at bounding box center [219, 80] width 16 height 15
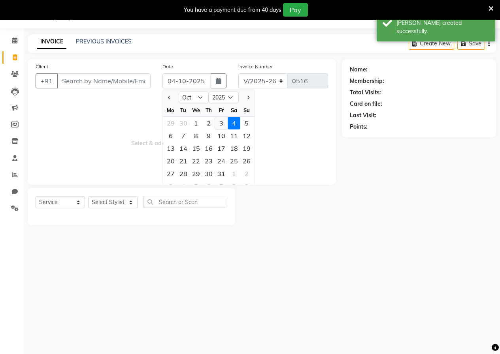
click at [223, 128] on div "3" at bounding box center [221, 123] width 13 height 13
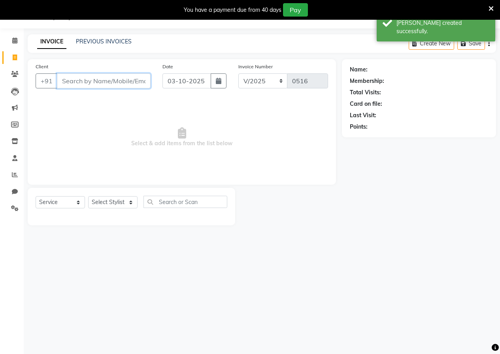
click at [135, 83] on input "Client" at bounding box center [104, 80] width 94 height 15
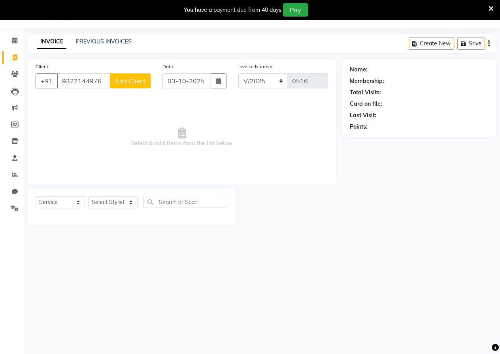
click at [129, 78] on span "Add Client" at bounding box center [130, 81] width 31 height 8
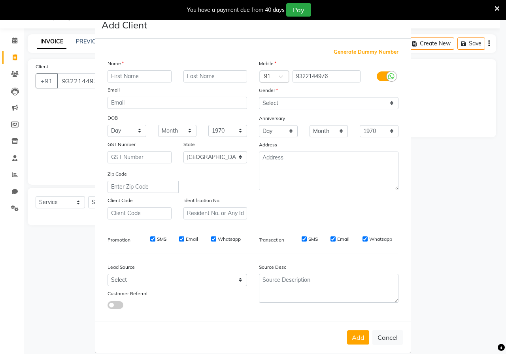
click at [133, 79] on input "text" at bounding box center [139, 76] width 64 height 12
click at [303, 104] on select "Select [DEMOGRAPHIC_DATA] [DEMOGRAPHIC_DATA] Other Prefer Not To Say" at bounding box center [328, 103] width 139 height 12
click at [259, 97] on select "Select [DEMOGRAPHIC_DATA] [DEMOGRAPHIC_DATA] Other Prefer Not To Say" at bounding box center [328, 103] width 139 height 12
drag, startPoint x: 354, startPoint y: 336, endPoint x: 354, endPoint y: 331, distance: 4.8
click at [356, 335] on button "Add" at bounding box center [358, 338] width 22 height 14
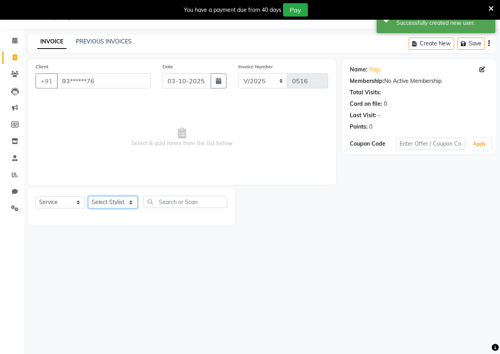
click at [122, 206] on select "Select Stylist [PERSON_NAME] [PERSON_NAME] gudu [PERSON_NAME] Manager [PERSON_N…" at bounding box center [112, 202] width 49 height 12
click at [180, 201] on input "text" at bounding box center [185, 202] width 84 height 12
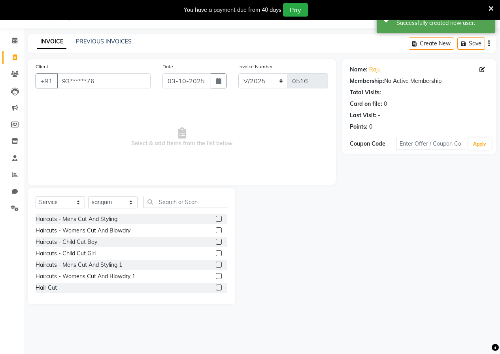
drag, startPoint x: 211, startPoint y: 262, endPoint x: 204, endPoint y: 254, distance: 10.9
click at [216, 263] on label at bounding box center [219, 265] width 6 height 6
click at [216, 263] on input "checkbox" at bounding box center [218, 265] width 5 height 5
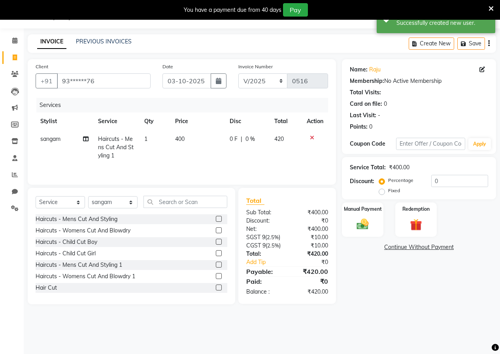
click at [173, 137] on td "400" at bounding box center [197, 147] width 55 height 34
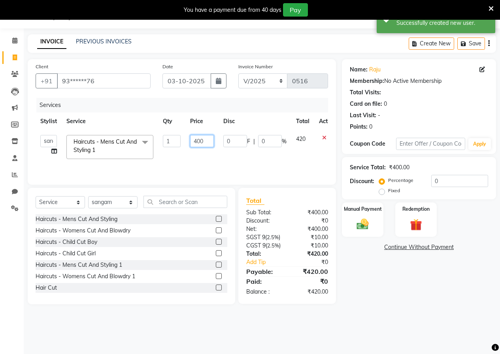
click at [212, 140] on input "400" at bounding box center [202, 141] width 24 height 12
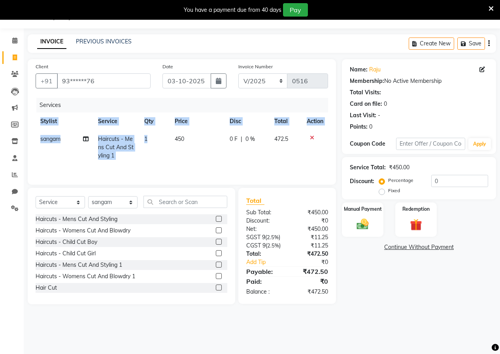
click at [216, 171] on div "Services Stylist Service Qty Price Disc Total Action sangam Haircuts - Mens Cut…" at bounding box center [182, 137] width 292 height 79
click at [357, 224] on img at bounding box center [362, 224] width 20 height 14
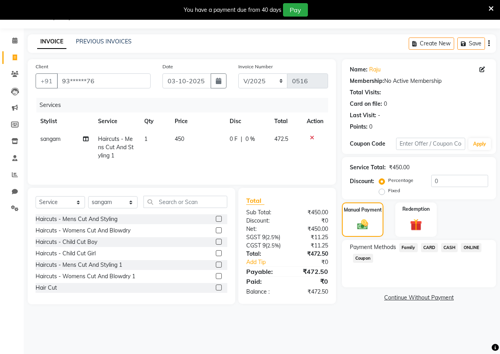
click at [425, 248] on span "CARD" at bounding box center [429, 247] width 17 height 9
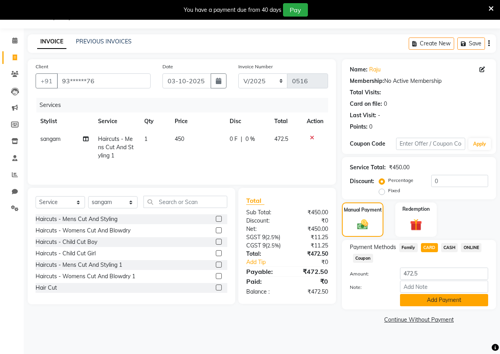
click at [423, 301] on button "Add Payment" at bounding box center [444, 300] width 88 height 12
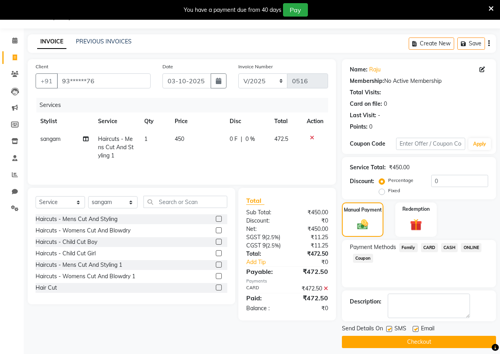
click at [418, 339] on button "Checkout" at bounding box center [419, 342] width 154 height 12
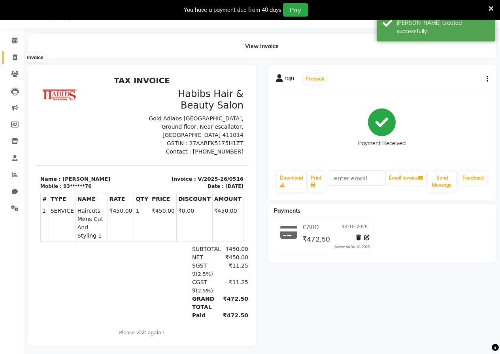
click at [15, 58] on icon at bounding box center [15, 58] width 4 height 6
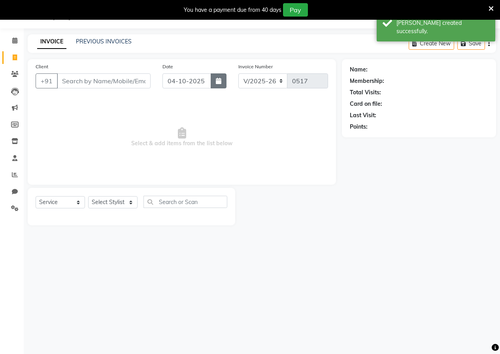
click at [219, 79] on button "button" at bounding box center [219, 80] width 16 height 15
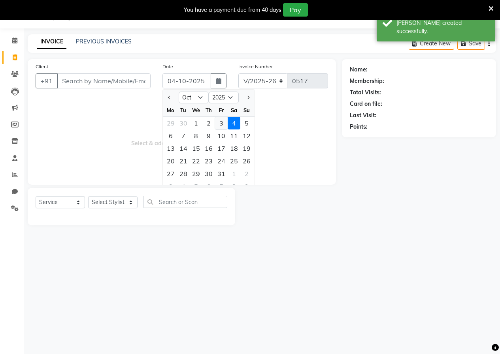
click at [222, 127] on div "3" at bounding box center [221, 123] width 13 height 13
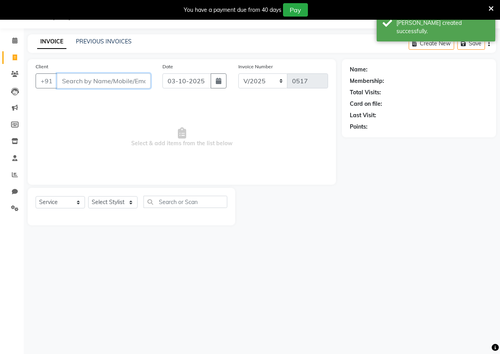
click at [85, 83] on input "Client" at bounding box center [104, 80] width 94 height 15
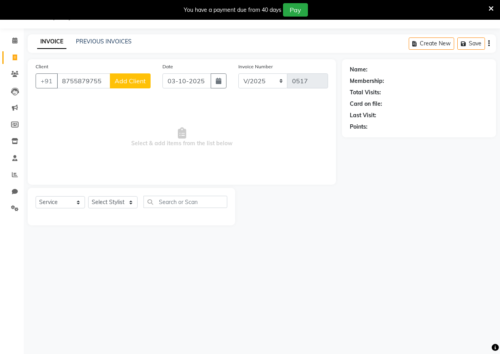
click at [124, 80] on span "Add Client" at bounding box center [130, 81] width 31 height 8
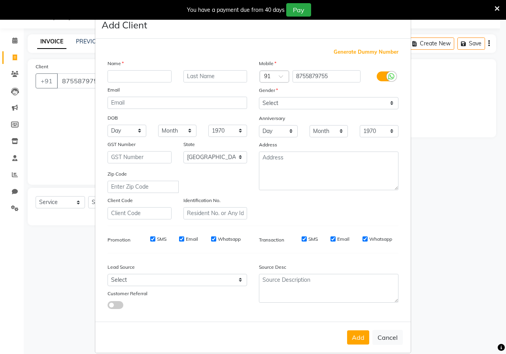
scroll to position [0, 809]
click at [380, 338] on button "Cancel" at bounding box center [387, 337] width 30 height 15
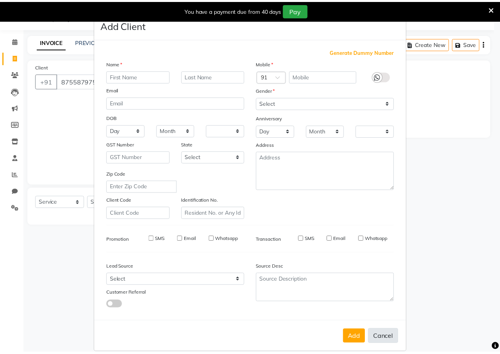
scroll to position [0, 0]
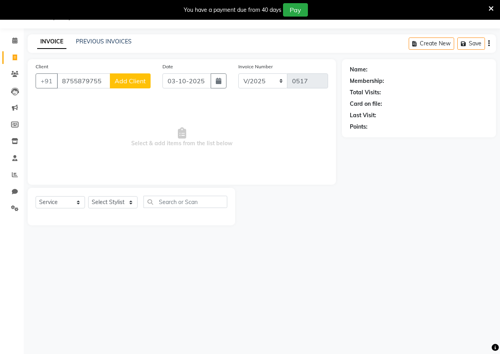
click at [134, 79] on span "Add Client" at bounding box center [130, 81] width 31 height 8
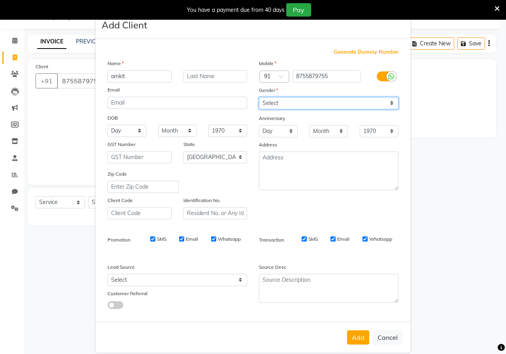
click at [299, 105] on select "Select [DEMOGRAPHIC_DATA] [DEMOGRAPHIC_DATA] Other Prefer Not To Say" at bounding box center [328, 103] width 139 height 12
click at [259, 97] on select "Select [DEMOGRAPHIC_DATA] [DEMOGRAPHIC_DATA] Other Prefer Not To Say" at bounding box center [328, 103] width 139 height 12
click at [356, 339] on button "Add" at bounding box center [358, 338] width 22 height 14
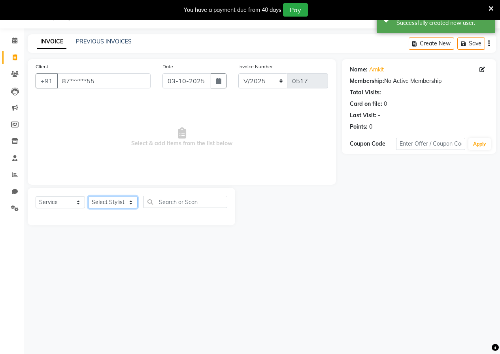
click at [117, 201] on select "Select Stylist [PERSON_NAME] [PERSON_NAME] gudu [PERSON_NAME] Manager [PERSON_N…" at bounding box center [112, 202] width 49 height 12
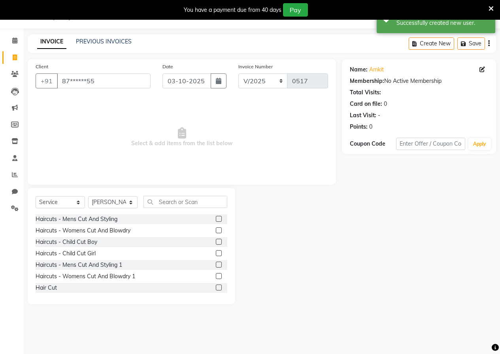
drag, startPoint x: 175, startPoint y: 196, endPoint x: 175, endPoint y: 202, distance: 6.3
click at [175, 198] on div "Select Service Product Membership Package Voucher Prepaid Gift Card Select Styl…" at bounding box center [131, 246] width 207 height 117
click at [175, 202] on input "text" at bounding box center [185, 202] width 84 height 12
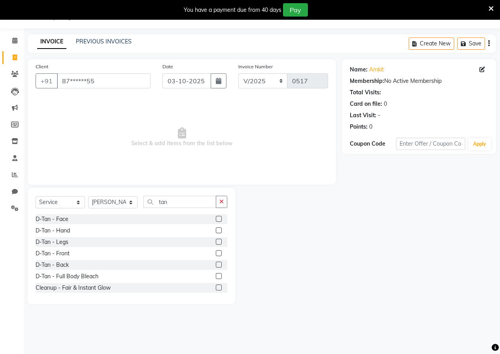
click at [216, 217] on label at bounding box center [219, 219] width 6 height 6
click at [216, 217] on input "checkbox" at bounding box center [218, 219] width 5 height 5
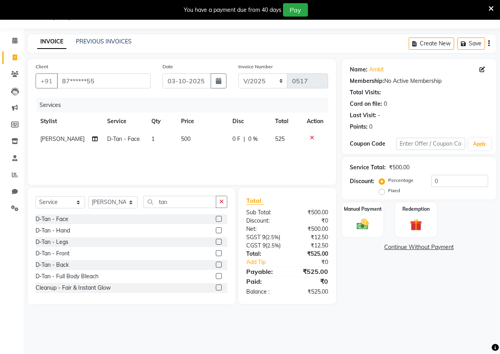
click at [181, 141] on span "500" at bounding box center [185, 139] width 9 height 7
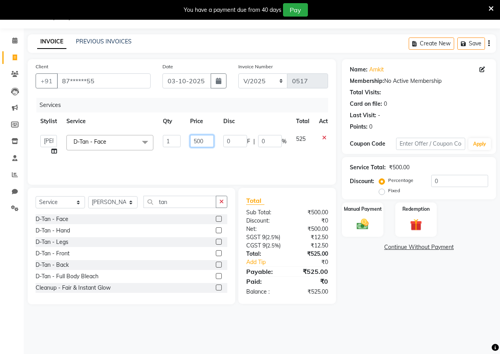
drag, startPoint x: 208, startPoint y: 137, endPoint x: 203, endPoint y: 137, distance: 4.3
click at [207, 137] on input "500" at bounding box center [202, 141] width 24 height 12
click at [216, 167] on div "Services Stylist Service Qty Price Disc Total Action anushka anushka asif gudu …" at bounding box center [182, 137] width 292 height 79
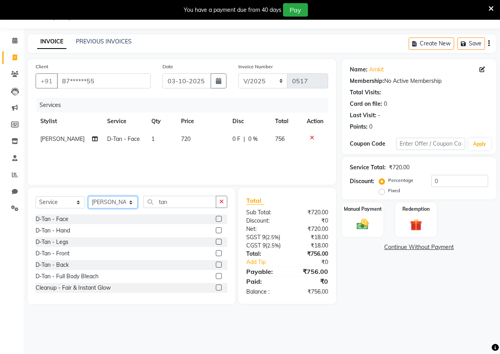
click at [111, 206] on select "Select Stylist [PERSON_NAME] [PERSON_NAME] gudu [PERSON_NAME] Manager [PERSON_N…" at bounding box center [112, 202] width 49 height 12
click at [171, 198] on input "tan" at bounding box center [179, 202] width 73 height 12
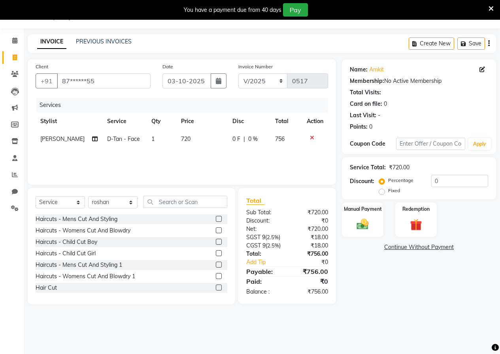
click at [216, 265] on label at bounding box center [219, 265] width 6 height 6
click at [216, 265] on input "checkbox" at bounding box center [218, 265] width 5 height 5
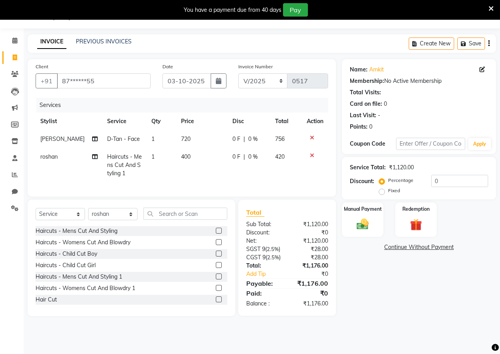
click at [181, 155] on span "400" at bounding box center [185, 156] width 9 height 7
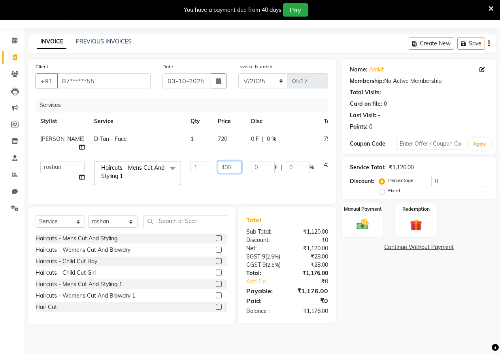
click at [218, 169] on input "400" at bounding box center [230, 167] width 24 height 12
click at [213, 178] on td "550" at bounding box center [229, 173] width 33 height 34
click at [218, 170] on input "550" at bounding box center [230, 167] width 24 height 12
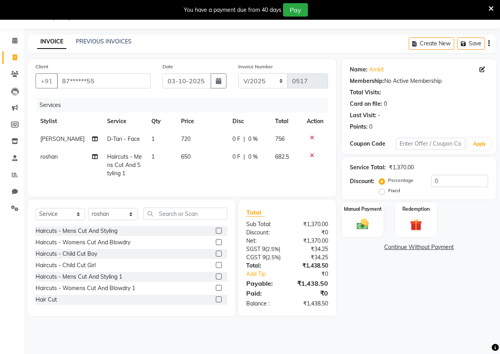
click at [204, 186] on div "Services Stylist Service Qty Price Disc Total Action sanika D-Tan - Face 1 720 …" at bounding box center [182, 143] width 292 height 91
click at [363, 228] on img at bounding box center [362, 224] width 20 height 14
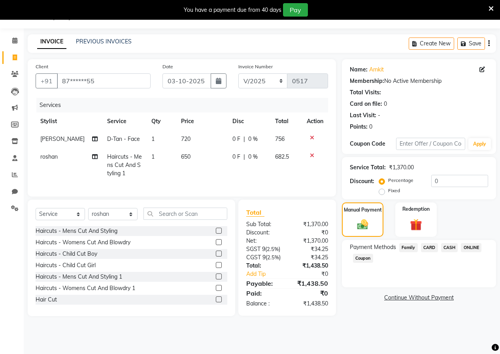
click at [466, 244] on span "ONLINE" at bounding box center [471, 247] width 21 height 9
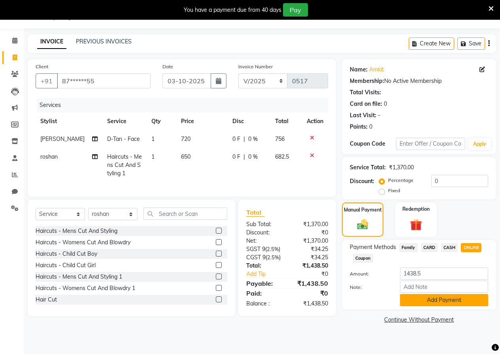
click at [439, 301] on button "Add Payment" at bounding box center [444, 300] width 88 height 12
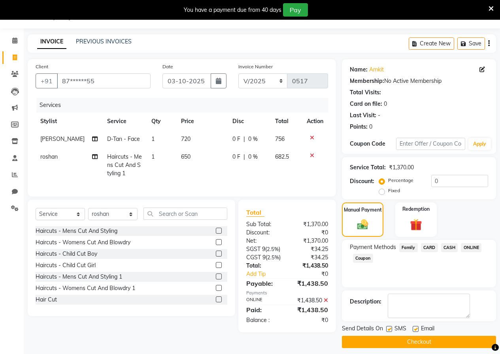
click at [404, 339] on button "Checkout" at bounding box center [419, 342] width 154 height 12
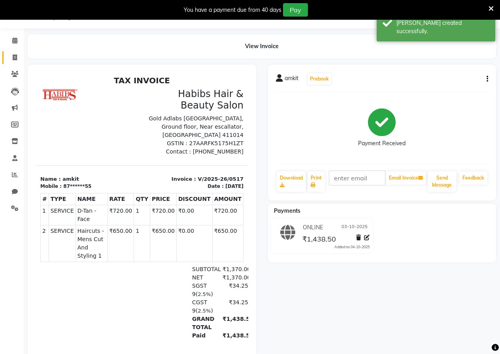
click at [11, 53] on link "Invoice" at bounding box center [11, 57] width 19 height 13
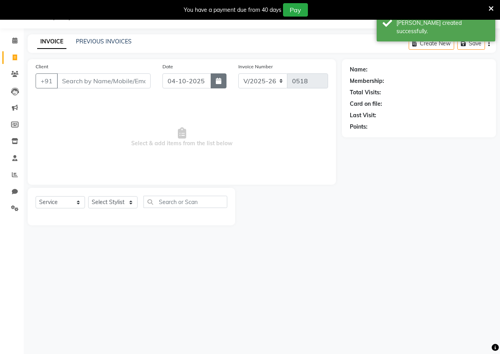
click at [220, 82] on icon "button" at bounding box center [219, 81] width 6 height 6
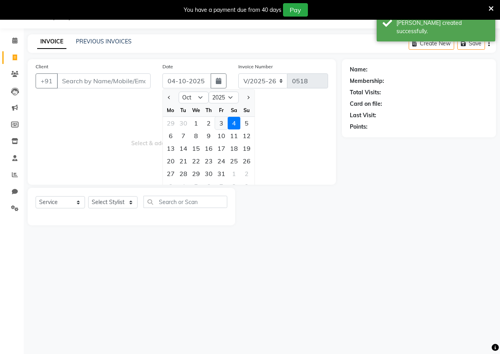
click at [218, 122] on div "3" at bounding box center [221, 123] width 13 height 13
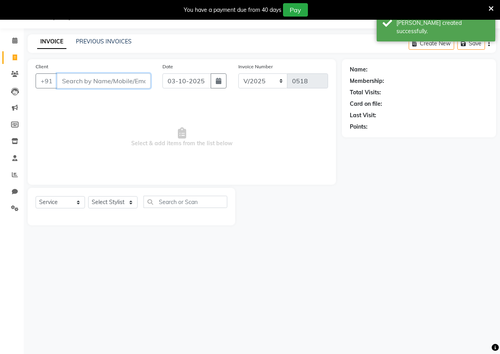
click at [83, 83] on input "Client" at bounding box center [104, 80] width 94 height 15
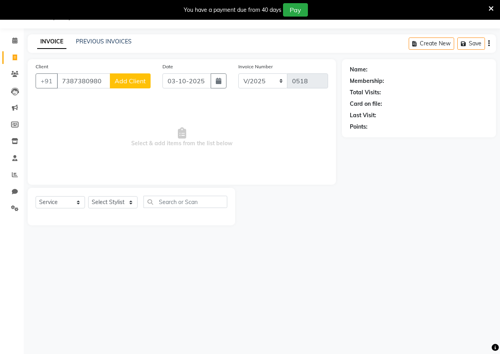
click at [137, 72] on div "Client +91 7387380980 Add Client" at bounding box center [93, 78] width 127 height 32
click at [130, 81] on button "Add Client" at bounding box center [130, 80] width 41 height 15
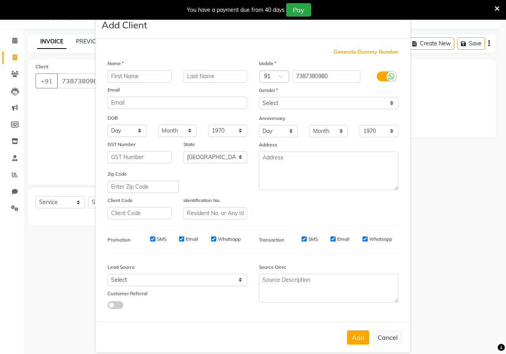
click at [130, 79] on input "text" at bounding box center [139, 76] width 64 height 12
click at [276, 104] on select "Select [DEMOGRAPHIC_DATA] [DEMOGRAPHIC_DATA] Other Prefer Not To Say" at bounding box center [328, 103] width 139 height 12
click at [259, 97] on select "Select [DEMOGRAPHIC_DATA] [DEMOGRAPHIC_DATA] Other Prefer Not To Say" at bounding box center [328, 103] width 139 height 12
click at [263, 102] on select "Select [DEMOGRAPHIC_DATA] [DEMOGRAPHIC_DATA] Other Prefer Not To Say" at bounding box center [328, 103] width 139 height 12
click at [259, 97] on select "Select [DEMOGRAPHIC_DATA] [DEMOGRAPHIC_DATA] Other Prefer Not To Say" at bounding box center [328, 103] width 139 height 12
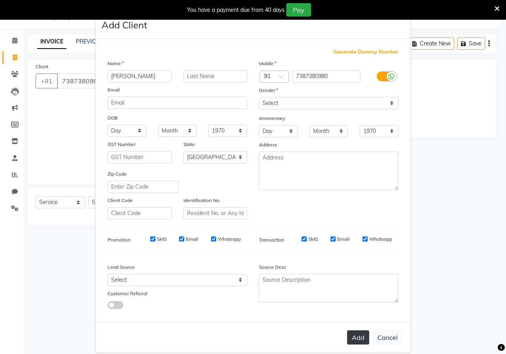
click at [354, 339] on button "Add" at bounding box center [358, 338] width 22 height 14
click at [353, 341] on button "Add" at bounding box center [358, 338] width 22 height 14
click at [347, 339] on button "Add" at bounding box center [358, 338] width 22 height 14
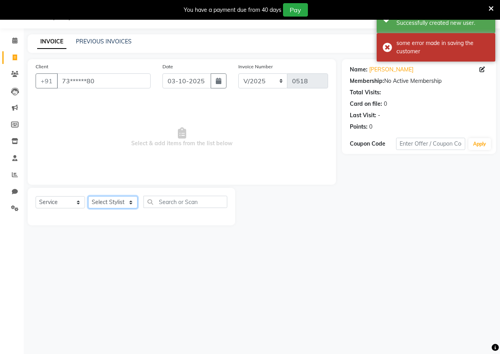
click at [104, 201] on select "Select Stylist [PERSON_NAME] [PERSON_NAME] gudu [PERSON_NAME] Manager [PERSON_N…" at bounding box center [112, 202] width 49 height 12
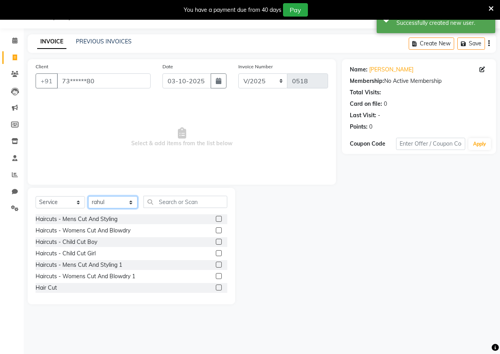
click at [111, 202] on select "Select Stylist [PERSON_NAME] [PERSON_NAME] gudu [PERSON_NAME] Manager [PERSON_N…" at bounding box center [112, 202] width 49 height 12
click at [88, 196] on select "Select Stylist [PERSON_NAME] [PERSON_NAME] gudu [PERSON_NAME] Manager [PERSON_N…" at bounding box center [112, 202] width 49 height 12
click at [168, 201] on input "text" at bounding box center [185, 202] width 84 height 12
click at [216, 290] on label at bounding box center [219, 288] width 6 height 6
click at [216, 290] on input "checkbox" at bounding box center [218, 288] width 5 height 5
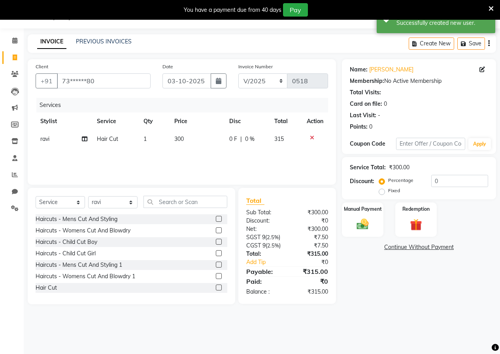
click at [179, 139] on span "300" at bounding box center [178, 139] width 9 height 7
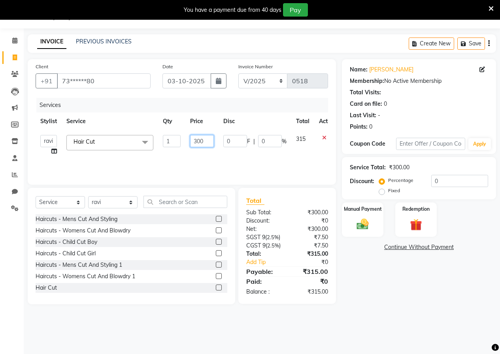
click at [209, 140] on input "300" at bounding box center [202, 141] width 24 height 12
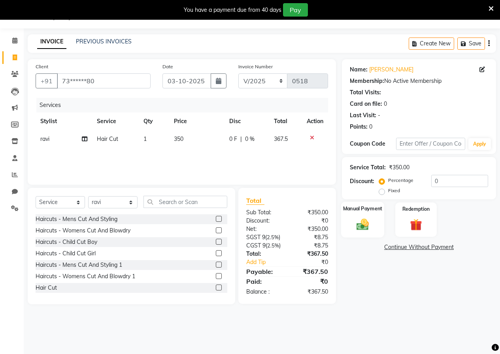
click at [354, 213] on div "Manual Payment" at bounding box center [362, 220] width 43 height 36
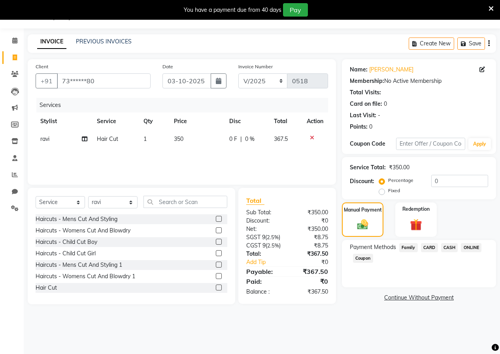
click at [475, 247] on span "ONLINE" at bounding box center [471, 247] width 21 height 9
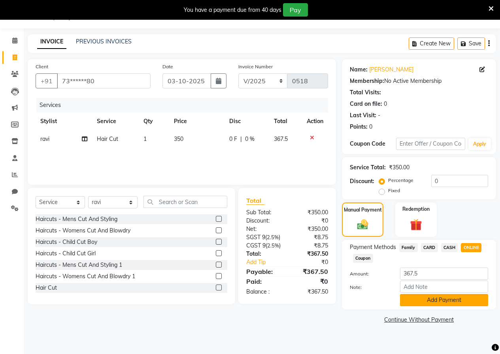
click at [442, 300] on button "Add Payment" at bounding box center [444, 300] width 88 height 12
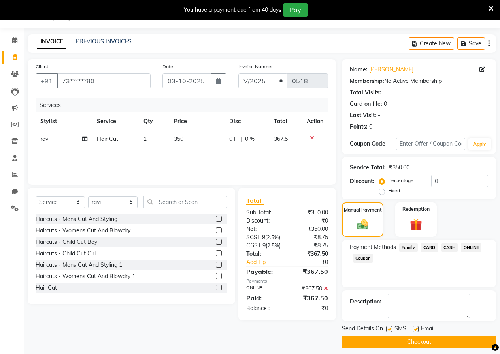
click at [427, 340] on button "Checkout" at bounding box center [419, 342] width 154 height 12
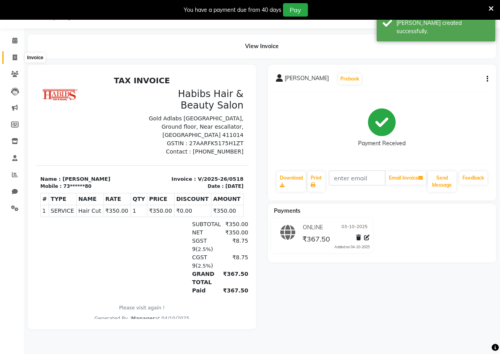
click at [16, 56] on icon at bounding box center [15, 58] width 4 height 6
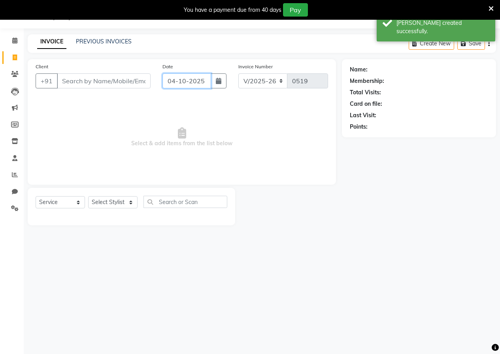
click at [208, 74] on input "04-10-2025" at bounding box center [186, 80] width 49 height 15
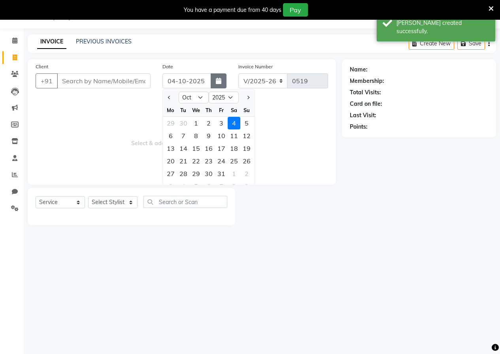
click at [219, 81] on icon "button" at bounding box center [219, 81] width 6 height 6
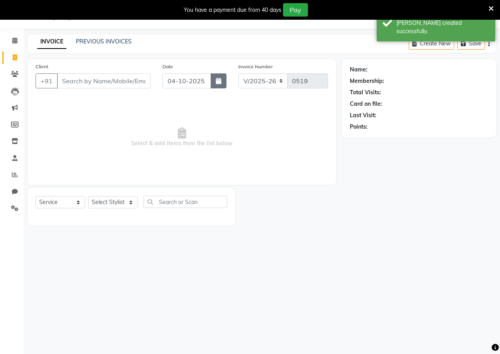
click at [222, 81] on button "button" at bounding box center [219, 80] width 16 height 15
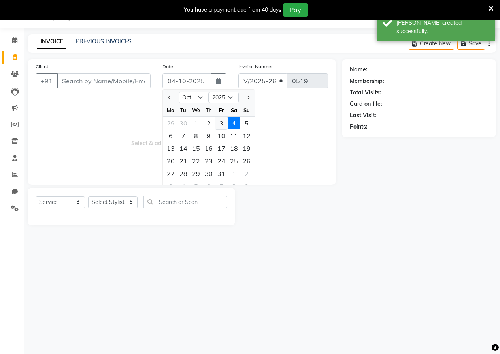
click at [226, 123] on div "3" at bounding box center [221, 123] width 13 height 13
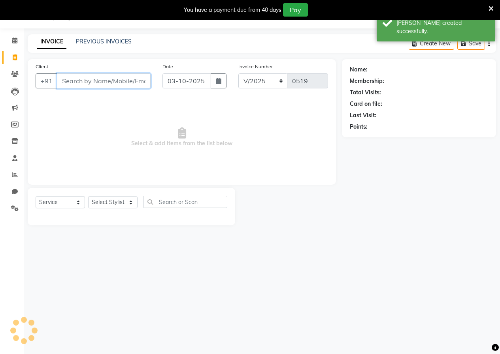
click at [90, 87] on input "Client" at bounding box center [104, 80] width 94 height 15
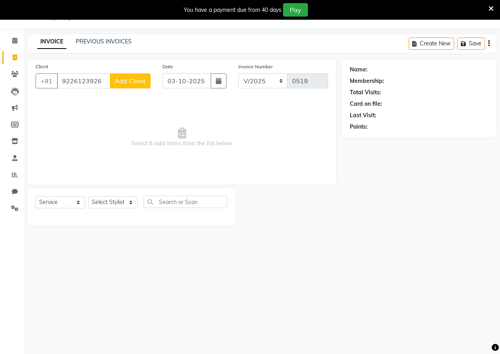
click at [113, 85] on button "Add Client" at bounding box center [130, 80] width 41 height 15
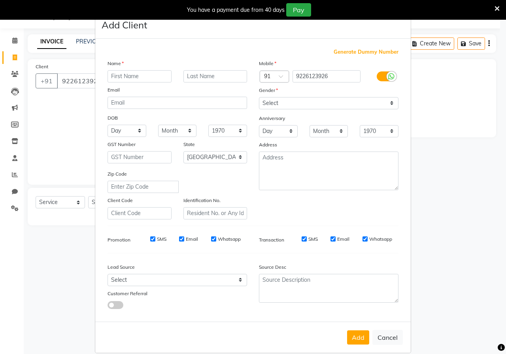
click at [119, 72] on input "text" at bounding box center [139, 76] width 64 height 12
click at [268, 102] on select "Select [DEMOGRAPHIC_DATA] [DEMOGRAPHIC_DATA] Other Prefer Not To Say" at bounding box center [328, 103] width 139 height 12
click at [259, 97] on select "Select [DEMOGRAPHIC_DATA] [DEMOGRAPHIC_DATA] Other Prefer Not To Say" at bounding box center [328, 103] width 139 height 12
drag, startPoint x: 362, startPoint y: 339, endPoint x: 311, endPoint y: 309, distance: 59.0
click at [361, 337] on button "Add" at bounding box center [358, 338] width 22 height 14
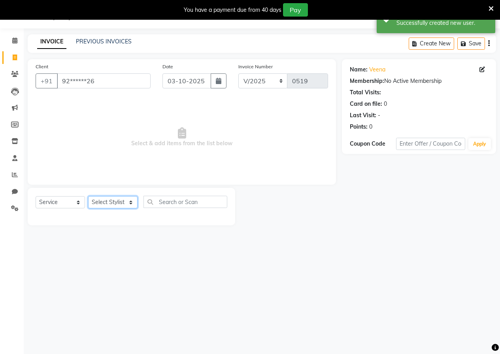
click at [126, 203] on select "Select Stylist [PERSON_NAME] [PERSON_NAME] gudu [PERSON_NAME] Manager [PERSON_N…" at bounding box center [112, 202] width 49 height 12
click at [173, 202] on input "text" at bounding box center [185, 202] width 84 height 12
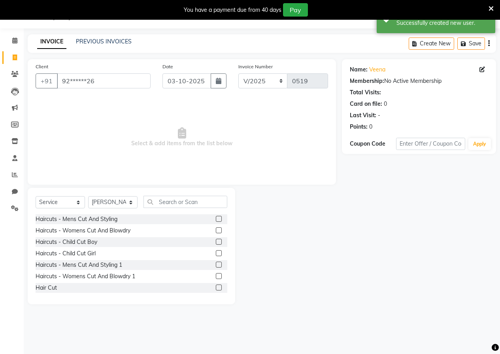
click at [216, 289] on label at bounding box center [219, 288] width 6 height 6
click at [216, 289] on input "checkbox" at bounding box center [218, 288] width 5 height 5
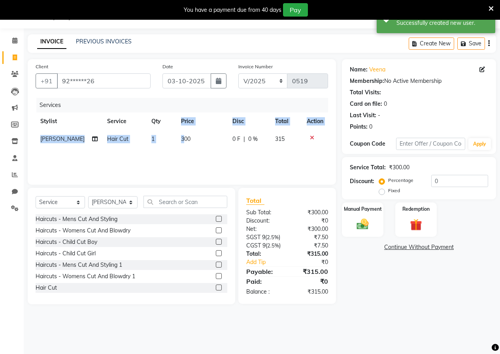
drag, startPoint x: 171, startPoint y: 130, endPoint x: 178, endPoint y: 134, distance: 7.8
click at [178, 134] on table "Stylist Service Qty Price Disc Total Action mhaske Hair Cut 1 300 0 F | 0 % 315" at bounding box center [182, 131] width 292 height 36
click at [195, 141] on td "300" at bounding box center [201, 139] width 51 height 18
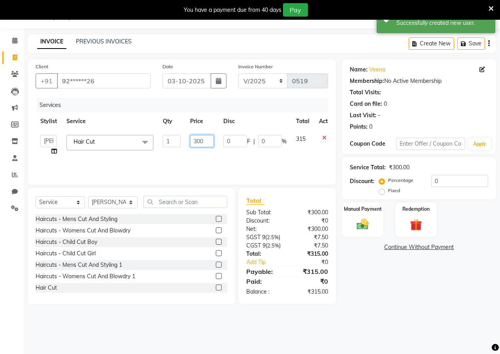
drag, startPoint x: 212, startPoint y: 139, endPoint x: 196, endPoint y: 139, distance: 16.6
click at [213, 139] on input "300" at bounding box center [202, 141] width 24 height 12
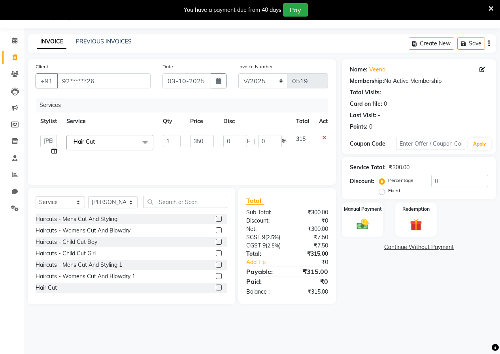
click at [187, 161] on div "Services Stylist Service Qty Price Disc Total Action anushka anushka asif gudu …" at bounding box center [182, 137] width 292 height 79
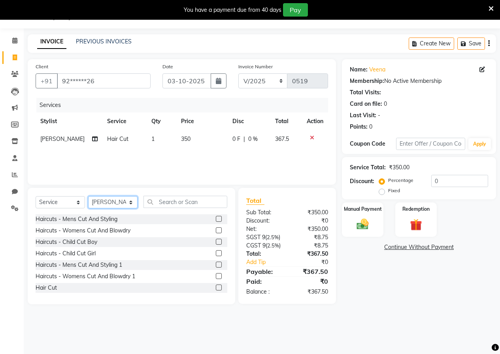
click at [123, 198] on select "Select Stylist [PERSON_NAME] [PERSON_NAME] gudu [PERSON_NAME] Manager [PERSON_N…" at bounding box center [112, 202] width 49 height 12
click at [181, 203] on input "text" at bounding box center [185, 202] width 84 height 12
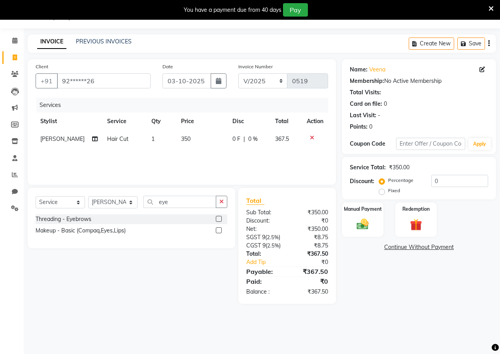
click at [217, 220] on label at bounding box center [219, 219] width 6 height 6
click at [217, 220] on input "checkbox" at bounding box center [218, 219] width 5 height 5
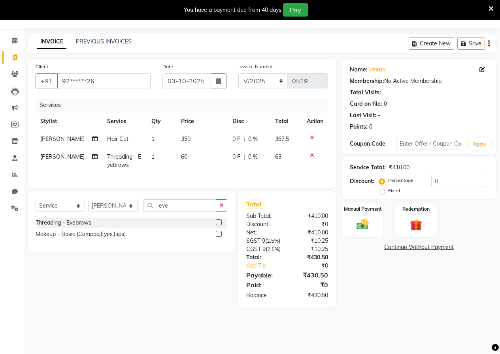
click at [190, 160] on td "60" at bounding box center [201, 161] width 51 height 26
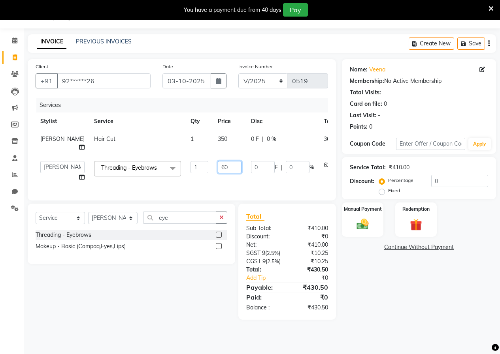
click at [218, 170] on input "60" at bounding box center [230, 167] width 24 height 12
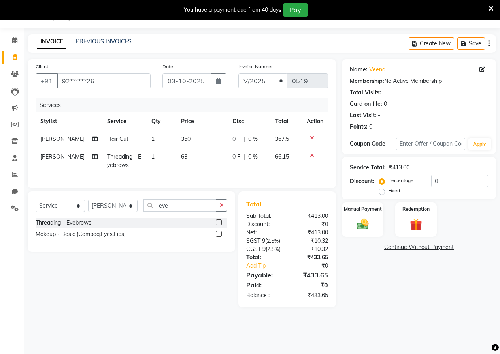
click at [203, 174] on td "63" at bounding box center [201, 161] width 51 height 26
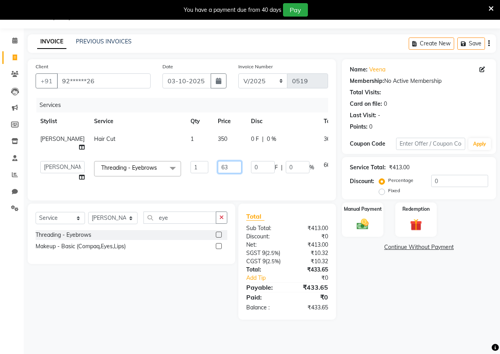
click at [218, 166] on input "63" at bounding box center [230, 167] width 24 height 12
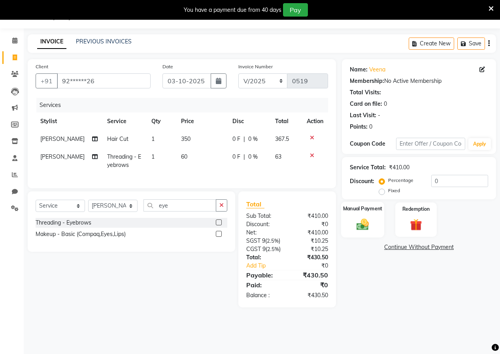
click at [359, 218] on img at bounding box center [362, 224] width 20 height 14
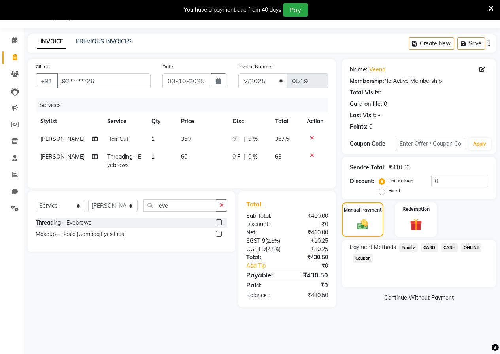
click at [455, 247] on span "CASH" at bounding box center [449, 247] width 17 height 9
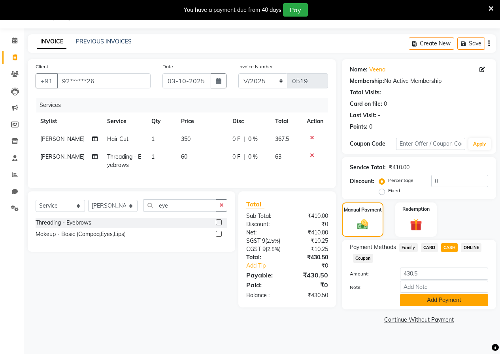
click at [430, 302] on button "Add Payment" at bounding box center [444, 300] width 88 height 12
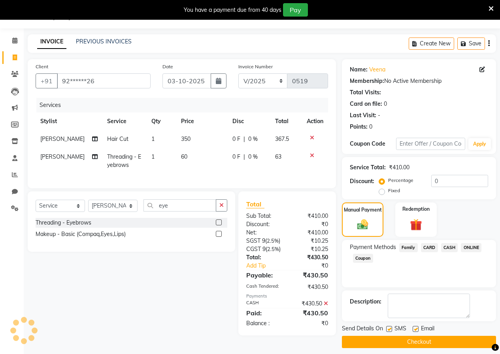
click at [417, 344] on button "Checkout" at bounding box center [419, 342] width 154 height 12
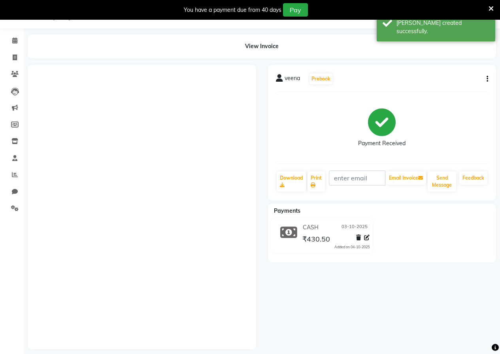
click at [9, 49] on li "Invoice" at bounding box center [12, 57] width 24 height 17
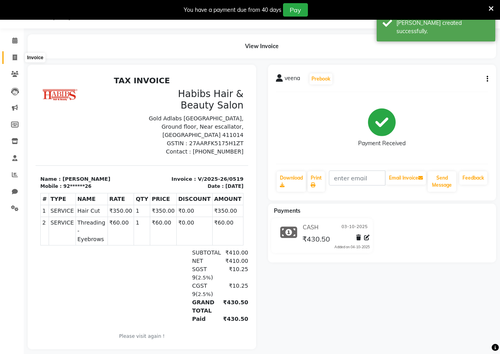
click at [11, 54] on span at bounding box center [15, 57] width 14 height 9
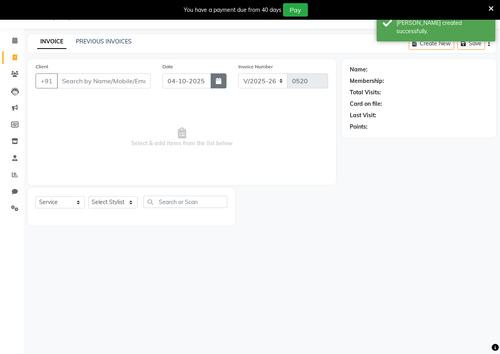
click at [220, 87] on button "button" at bounding box center [219, 80] width 16 height 15
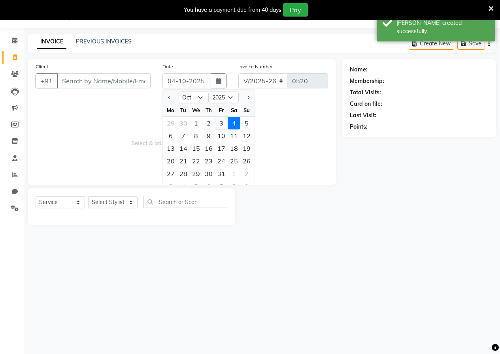
click at [216, 124] on div "3" at bounding box center [221, 123] width 13 height 13
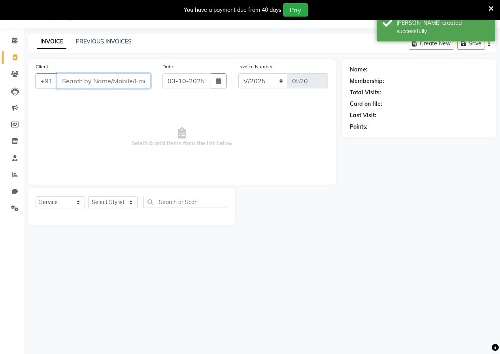
click at [115, 82] on input "Client" at bounding box center [104, 80] width 94 height 15
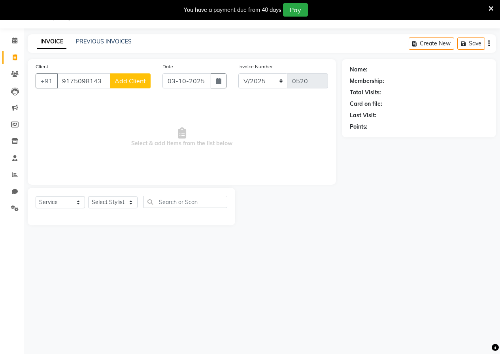
click at [126, 86] on button "Add Client" at bounding box center [130, 80] width 41 height 15
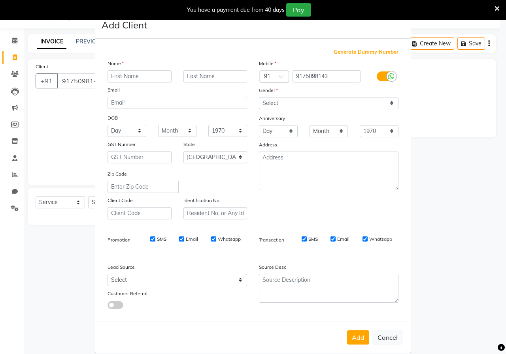
click at [134, 78] on input "text" at bounding box center [139, 76] width 64 height 12
click at [259, 98] on select "Select [DEMOGRAPHIC_DATA] [DEMOGRAPHIC_DATA] Other Prefer Not To Say" at bounding box center [328, 103] width 139 height 12
click at [259, 97] on select "Select [DEMOGRAPHIC_DATA] [DEMOGRAPHIC_DATA] Other Prefer Not To Say" at bounding box center [328, 103] width 139 height 12
click at [352, 341] on button "Add" at bounding box center [358, 338] width 22 height 14
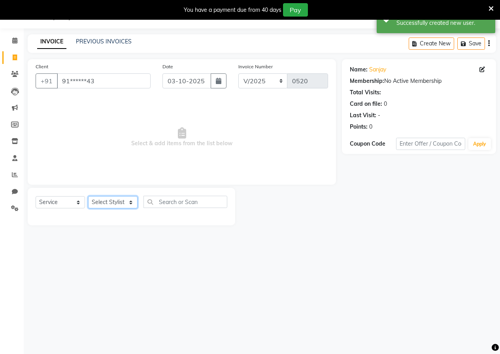
click at [111, 204] on select "Select Stylist [PERSON_NAME] [PERSON_NAME] gudu [PERSON_NAME] Manager [PERSON_N…" at bounding box center [112, 202] width 49 height 12
click at [170, 200] on input "text" at bounding box center [185, 202] width 84 height 12
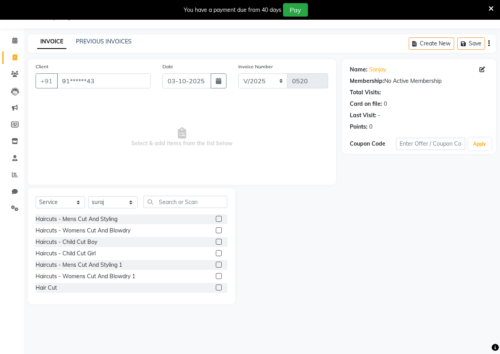
click at [216, 289] on label at bounding box center [219, 288] width 6 height 6
click at [216, 289] on input "checkbox" at bounding box center [218, 288] width 5 height 5
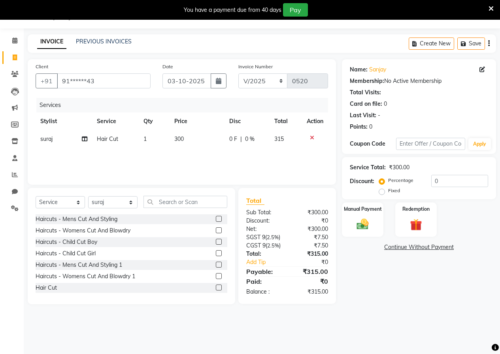
click at [183, 143] on td "300" at bounding box center [196, 139] width 55 height 18
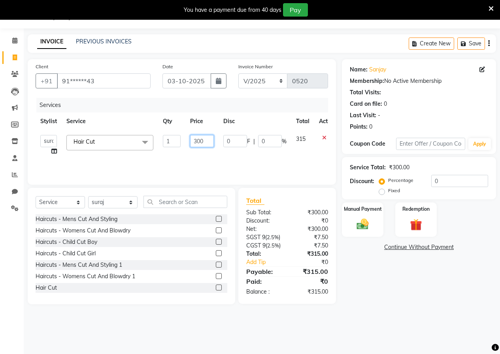
click at [204, 140] on input "300" at bounding box center [202, 141] width 24 height 12
click at [201, 164] on div "Services Stylist Service Qty Price Disc Total Action anushka anushka asif gudu …" at bounding box center [182, 137] width 292 height 79
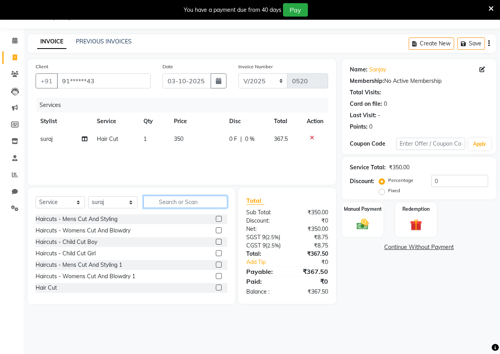
click at [208, 206] on input "text" at bounding box center [185, 202] width 84 height 12
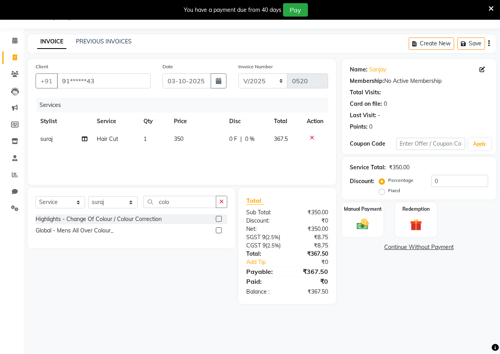
click at [218, 230] on label at bounding box center [219, 231] width 6 height 6
click at [218, 230] on input "checkbox" at bounding box center [218, 230] width 5 height 5
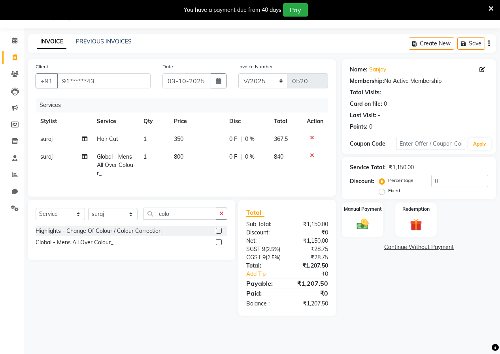
click at [187, 156] on td "800" at bounding box center [196, 165] width 55 height 34
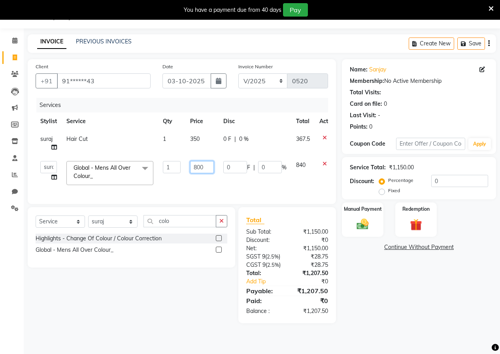
click at [207, 165] on input "800" at bounding box center [202, 167] width 24 height 12
click at [242, 182] on td "0 F | 0 %" at bounding box center [254, 173] width 73 height 34
click at [205, 164] on input "1200" at bounding box center [202, 167] width 24 height 12
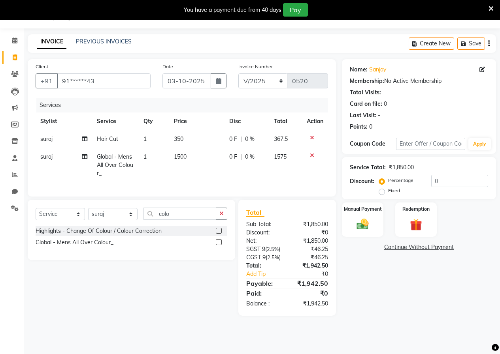
click at [217, 187] on div "Services Stylist Service Qty Price Disc Total Action suraj Hair Cut 1 350 0 F |…" at bounding box center [182, 143] width 292 height 91
click at [183, 156] on span "1500" at bounding box center [180, 156] width 13 height 7
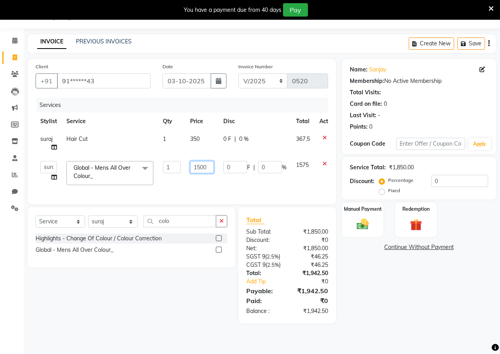
click at [200, 164] on input "1500" at bounding box center [202, 167] width 24 height 12
click at [201, 166] on input "1500" at bounding box center [202, 167] width 24 height 12
click at [208, 171] on input "1300" at bounding box center [202, 167] width 24 height 12
click at [208, 173] on input "1300" at bounding box center [202, 167] width 24 height 12
click at [211, 181] on td "1300" at bounding box center [201, 173] width 33 height 34
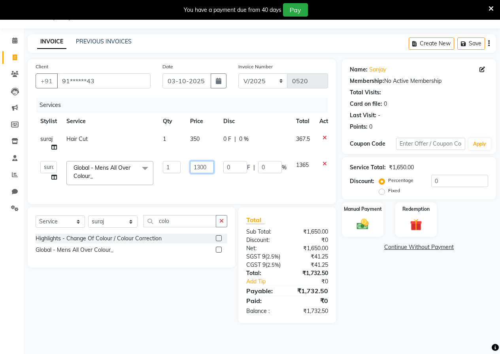
click at [207, 164] on input "1300" at bounding box center [202, 167] width 24 height 12
click at [206, 187] on div "Services Stylist Service Qty Price Disc Total Action suraj Hair Cut 1 350 0 F |…" at bounding box center [182, 147] width 292 height 98
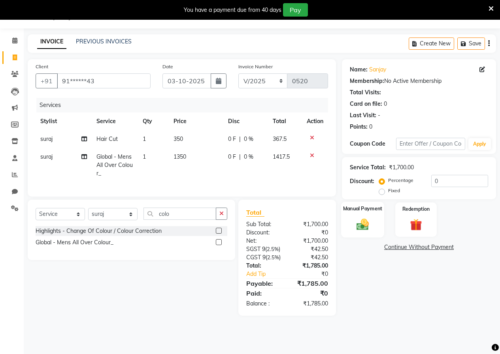
click at [367, 226] on img at bounding box center [362, 224] width 20 height 14
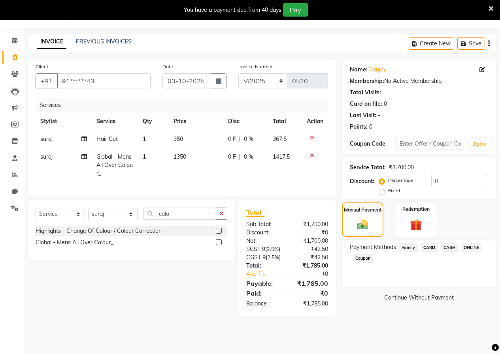
click at [463, 248] on span "ONLINE" at bounding box center [471, 247] width 21 height 9
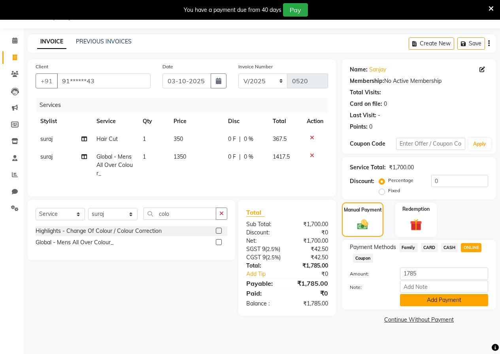
click at [439, 299] on button "Add Payment" at bounding box center [444, 300] width 88 height 12
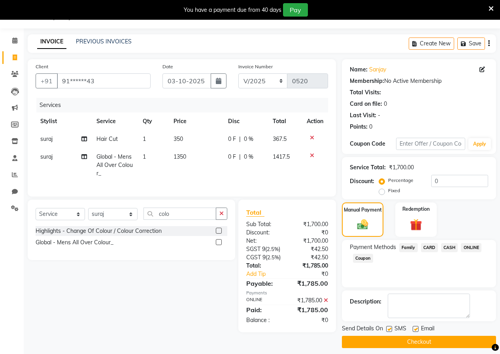
click at [371, 341] on button "Checkout" at bounding box center [419, 342] width 154 height 12
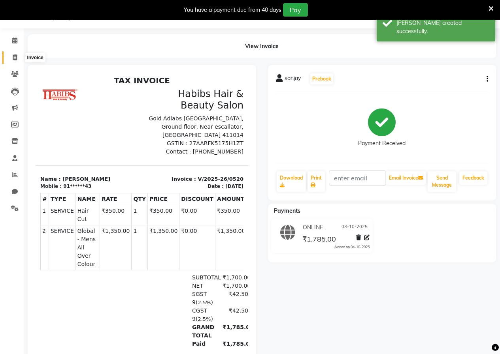
click at [11, 55] on span at bounding box center [15, 57] width 14 height 9
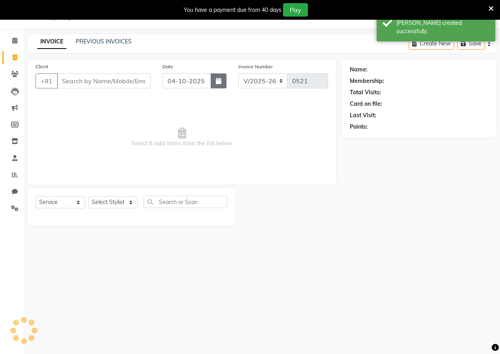
click at [218, 80] on icon "button" at bounding box center [219, 81] width 6 height 6
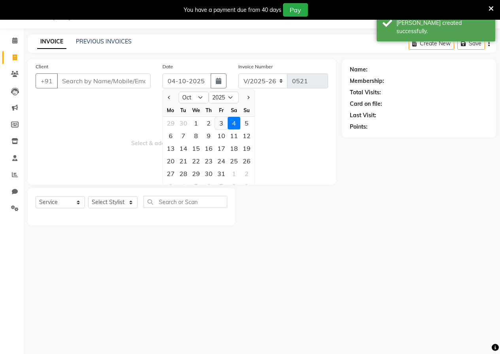
click at [226, 120] on div "3" at bounding box center [221, 123] width 13 height 13
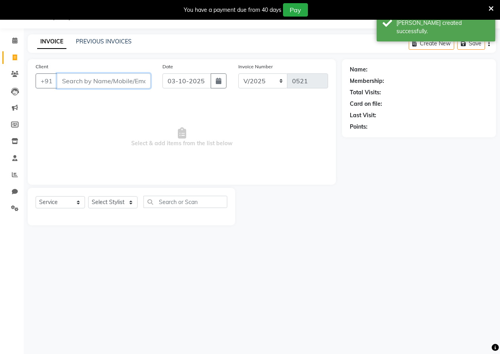
click at [104, 84] on input "Client" at bounding box center [104, 80] width 94 height 15
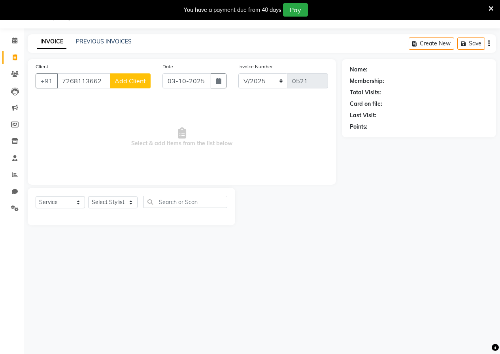
click at [127, 76] on button "Add Client" at bounding box center [130, 80] width 41 height 15
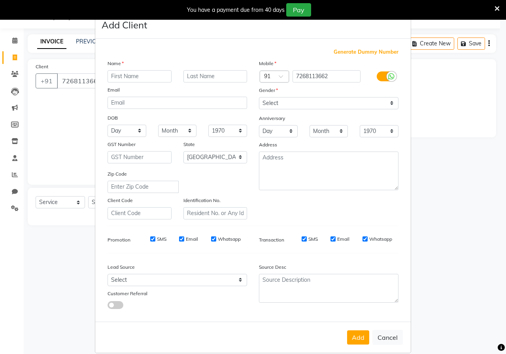
click at [126, 78] on input "text" at bounding box center [139, 76] width 64 height 12
click at [267, 101] on select "Select [DEMOGRAPHIC_DATA] [DEMOGRAPHIC_DATA] Other Prefer Not To Say" at bounding box center [328, 103] width 139 height 12
click at [259, 97] on select "Select [DEMOGRAPHIC_DATA] [DEMOGRAPHIC_DATA] Other Prefer Not To Say" at bounding box center [328, 103] width 139 height 12
click at [357, 332] on button "Add" at bounding box center [358, 338] width 22 height 14
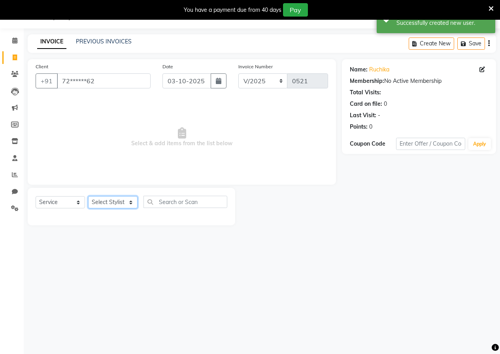
click at [112, 205] on select "Select Stylist [PERSON_NAME] [PERSON_NAME] gudu [PERSON_NAME] Manager [PERSON_N…" at bounding box center [112, 202] width 49 height 12
click at [180, 204] on input "text" at bounding box center [185, 202] width 84 height 12
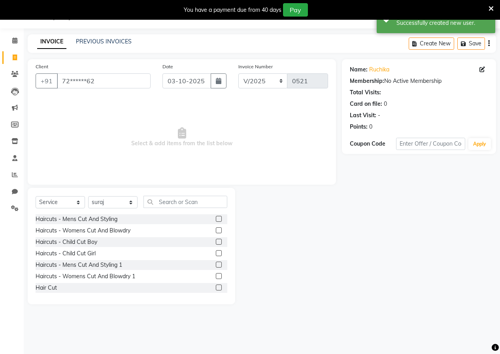
click at [216, 267] on label at bounding box center [219, 265] width 6 height 6
click at [216, 267] on input "checkbox" at bounding box center [218, 265] width 5 height 5
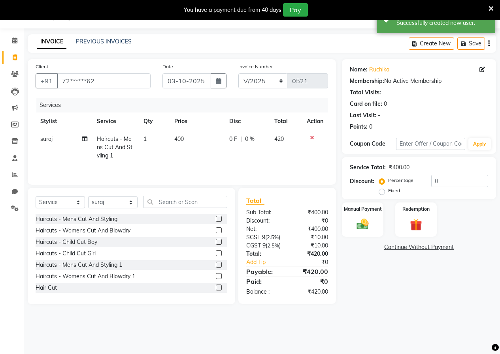
click at [180, 145] on td "400" at bounding box center [196, 147] width 55 height 34
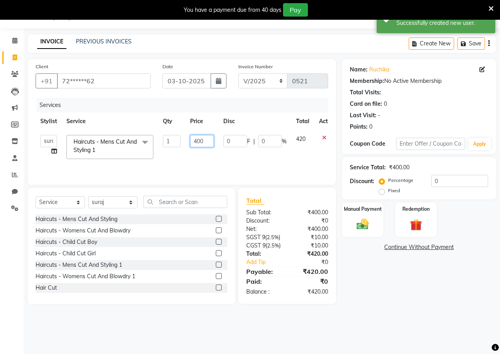
click at [203, 137] on input "400" at bounding box center [202, 141] width 24 height 12
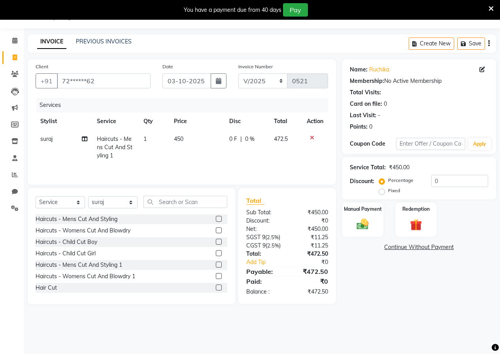
click at [204, 154] on td "450" at bounding box center [196, 147] width 55 height 34
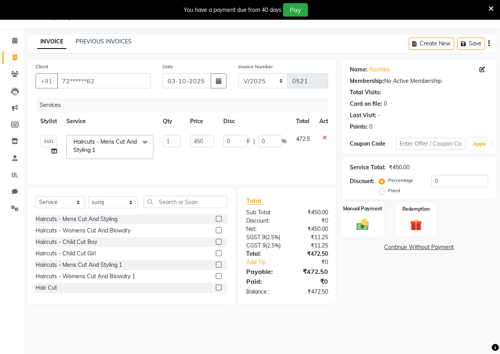
click at [370, 213] on label "Manual Payment" at bounding box center [363, 209] width 40 height 8
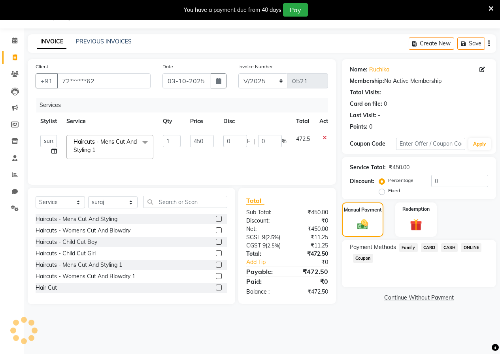
click at [476, 246] on span "ONLINE" at bounding box center [471, 247] width 21 height 9
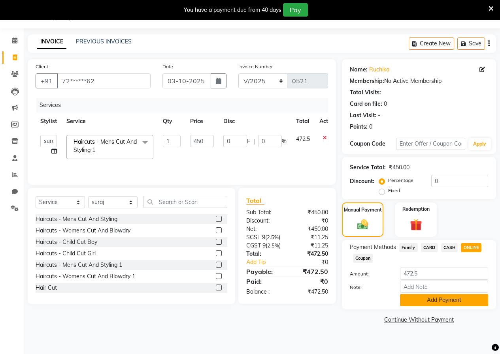
click at [421, 303] on button "Add Payment" at bounding box center [444, 300] width 88 height 12
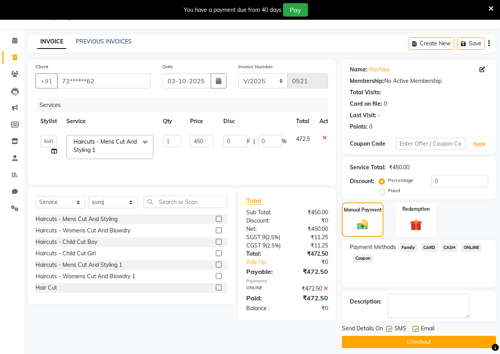
click at [416, 333] on div at bounding box center [414, 330] width 5 height 8
click at [416, 337] on button "Checkout" at bounding box center [419, 342] width 154 height 12
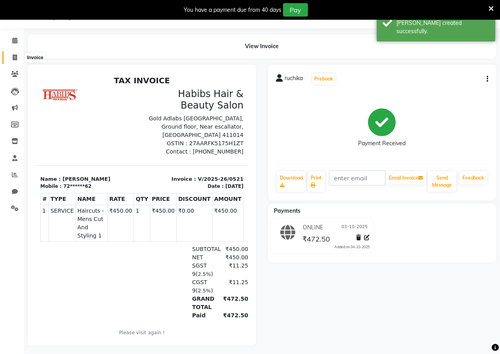
click at [12, 58] on span at bounding box center [15, 57] width 14 height 9
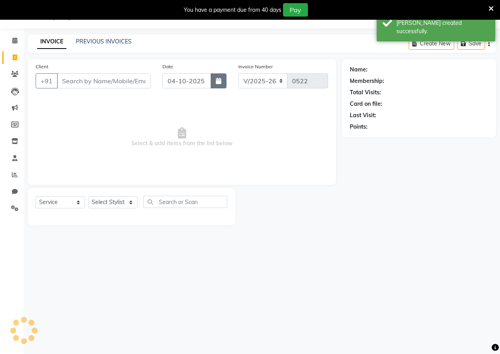
click at [220, 78] on icon "button" at bounding box center [219, 81] width 6 height 6
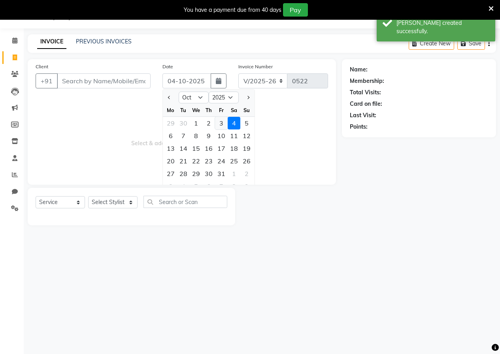
click at [218, 122] on div "3" at bounding box center [221, 123] width 13 height 13
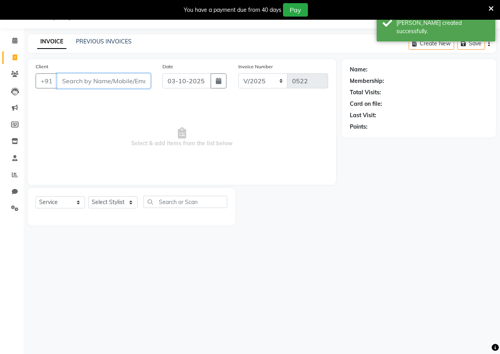
click at [125, 83] on input "Client" at bounding box center [104, 80] width 94 height 15
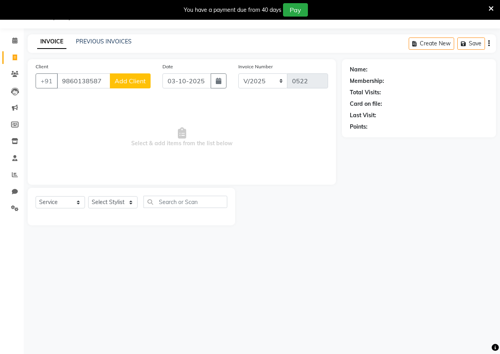
click at [125, 83] on span "Add Client" at bounding box center [130, 81] width 31 height 8
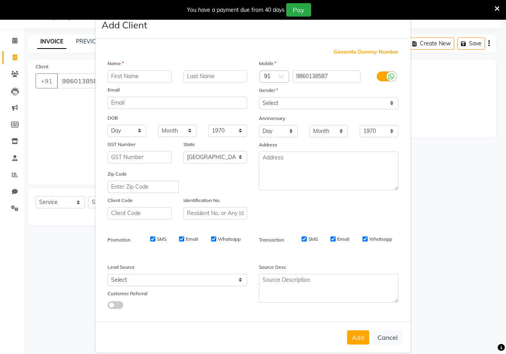
click at [153, 75] on input "text" at bounding box center [139, 76] width 64 height 12
click at [279, 103] on select "Select [DEMOGRAPHIC_DATA] [DEMOGRAPHIC_DATA] Other Prefer Not To Say" at bounding box center [328, 103] width 139 height 12
click at [259, 97] on select "Select [DEMOGRAPHIC_DATA] [DEMOGRAPHIC_DATA] Other Prefer Not To Say" at bounding box center [328, 103] width 139 height 12
click at [358, 335] on button "Add" at bounding box center [358, 338] width 22 height 14
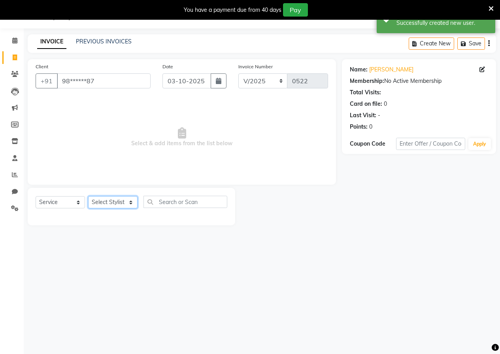
click at [120, 203] on select "Select Stylist [PERSON_NAME] [PERSON_NAME] gudu [PERSON_NAME] Manager [PERSON_N…" at bounding box center [112, 202] width 49 height 12
click at [201, 205] on input "text" at bounding box center [185, 202] width 84 height 12
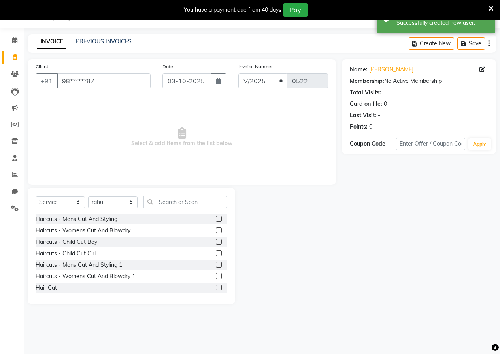
click at [216, 291] on div at bounding box center [218, 289] width 5 height 8
click at [216, 289] on label at bounding box center [219, 288] width 6 height 6
click at [216, 289] on input "checkbox" at bounding box center [218, 288] width 5 height 5
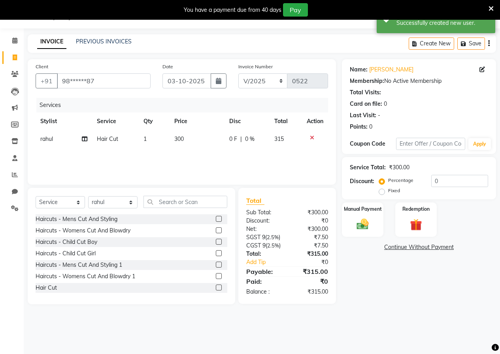
click at [183, 142] on span "300" at bounding box center [178, 139] width 9 height 7
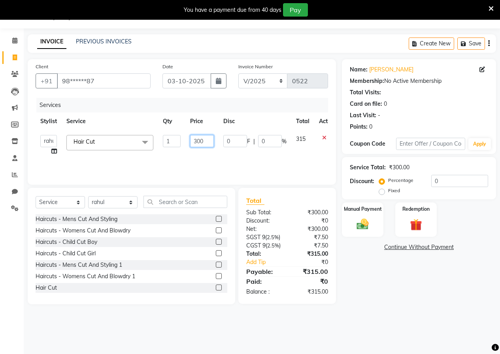
click at [210, 140] on input "300" at bounding box center [202, 141] width 24 height 12
click at [198, 152] on div "Services Stylist Service Qty Price Disc Total Action anushka anushka asif gudu …" at bounding box center [182, 137] width 292 height 79
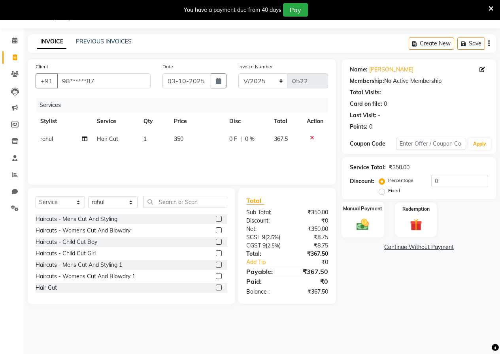
click at [365, 220] on img at bounding box center [362, 224] width 20 height 14
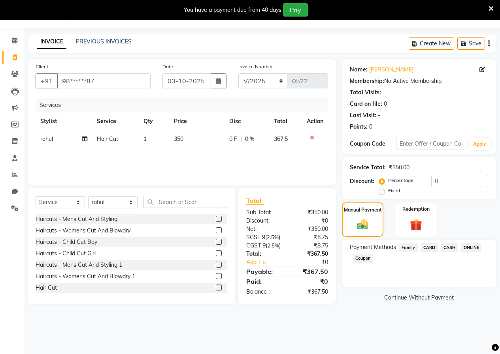
click at [474, 248] on span "ONLINE" at bounding box center [471, 247] width 21 height 9
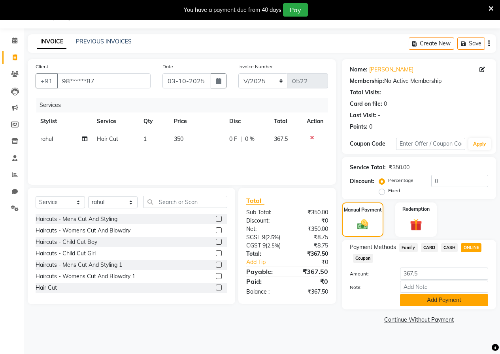
click at [424, 297] on button "Add Payment" at bounding box center [444, 300] width 88 height 12
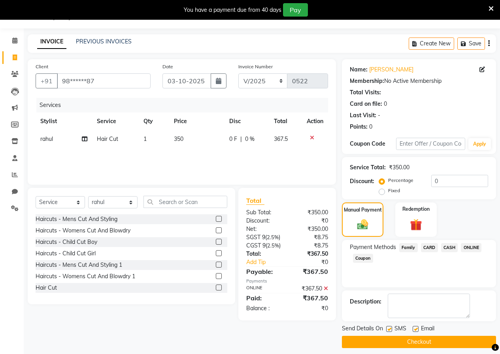
click at [405, 338] on button "Checkout" at bounding box center [419, 342] width 154 height 12
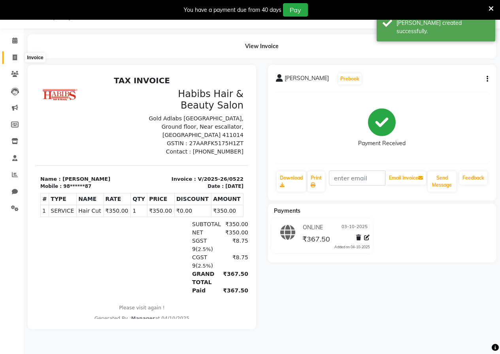
click at [13, 58] on icon at bounding box center [15, 58] width 4 height 6
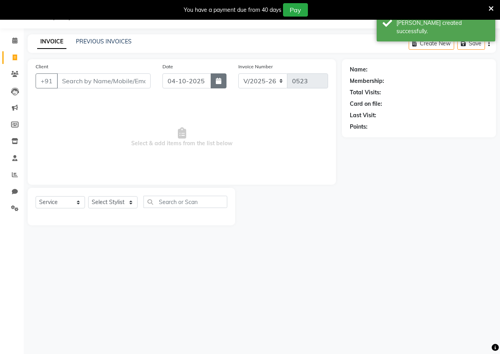
click at [220, 83] on icon "button" at bounding box center [219, 81] width 6 height 6
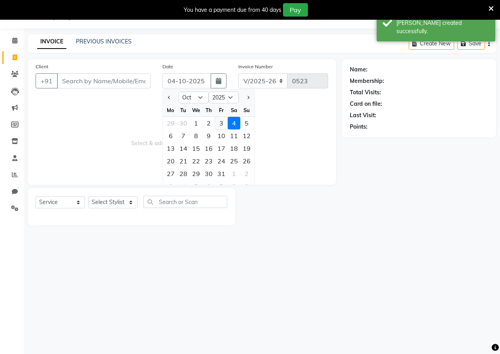
click at [220, 124] on div "3" at bounding box center [221, 123] width 13 height 13
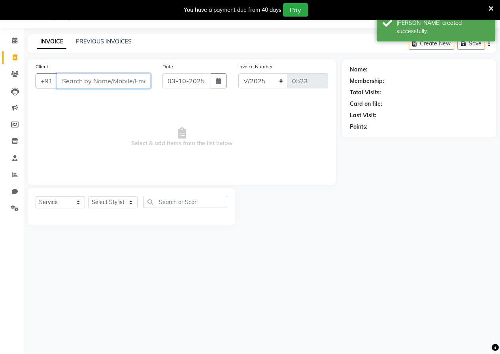
click at [139, 84] on input "Client" at bounding box center [104, 80] width 94 height 15
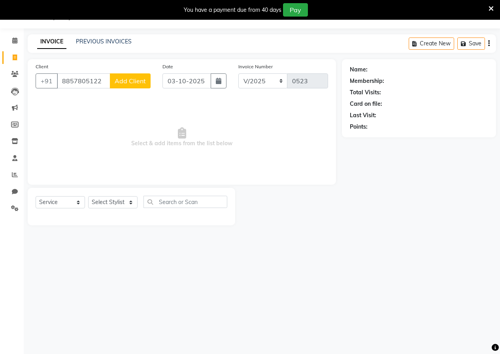
click at [139, 84] on span "Add Client" at bounding box center [130, 81] width 31 height 8
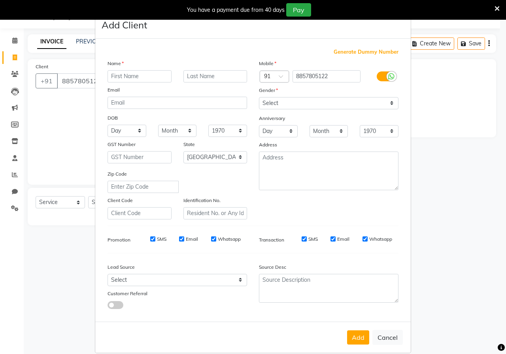
click at [140, 79] on input "text" at bounding box center [139, 76] width 64 height 12
click at [261, 100] on select "Select [DEMOGRAPHIC_DATA] [DEMOGRAPHIC_DATA] Other Prefer Not To Say" at bounding box center [328, 103] width 139 height 12
click at [259, 97] on select "Select [DEMOGRAPHIC_DATA] [DEMOGRAPHIC_DATA] Other Prefer Not To Say" at bounding box center [328, 103] width 139 height 12
click at [360, 341] on button "Add" at bounding box center [358, 338] width 22 height 14
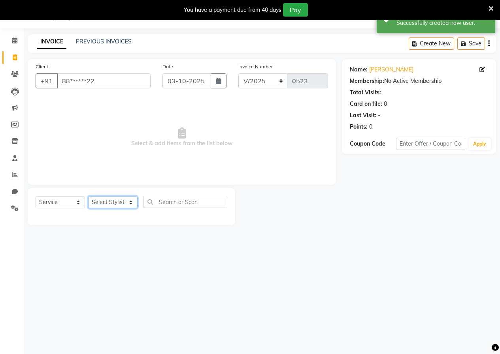
click at [110, 202] on select "Select Stylist [PERSON_NAME] [PERSON_NAME] gudu [PERSON_NAME] Manager [PERSON_N…" at bounding box center [112, 202] width 49 height 12
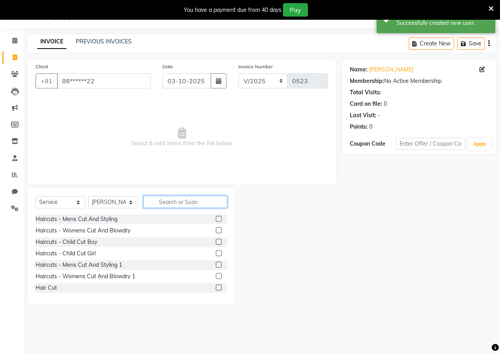
click at [171, 201] on input "text" at bounding box center [185, 202] width 84 height 12
click at [216, 286] on label at bounding box center [219, 288] width 6 height 6
click at [216, 286] on input "checkbox" at bounding box center [218, 288] width 5 height 5
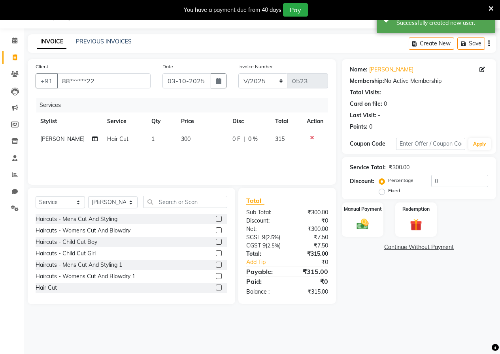
click at [186, 136] on td "300" at bounding box center [201, 139] width 51 height 18
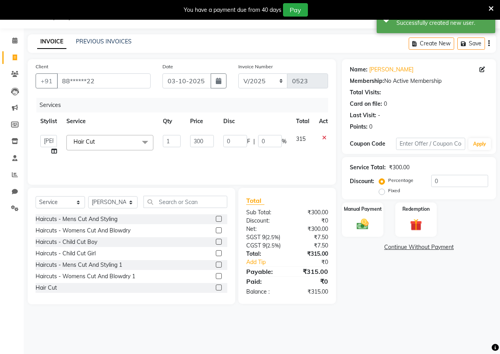
click at [215, 142] on td "300" at bounding box center [201, 145] width 33 height 30
click at [211, 141] on input "300" at bounding box center [202, 141] width 24 height 12
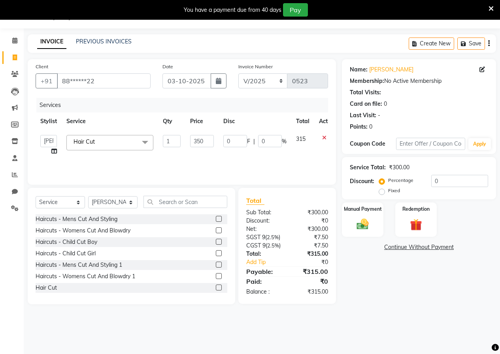
click at [243, 157] on div "Services Stylist Service Qty Price Disc Total Action anushka anushka asif gudu …" at bounding box center [182, 137] width 292 height 79
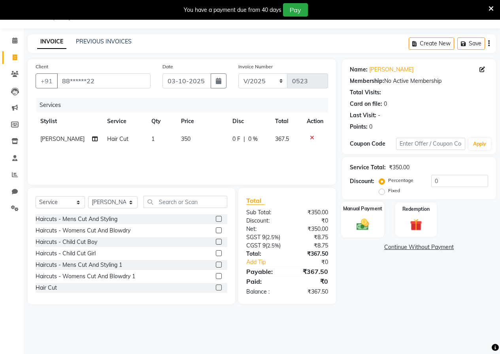
click at [356, 219] on img at bounding box center [362, 224] width 20 height 14
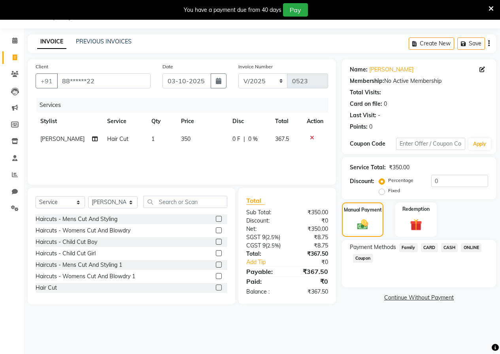
click at [445, 247] on span "CASH" at bounding box center [449, 247] width 17 height 9
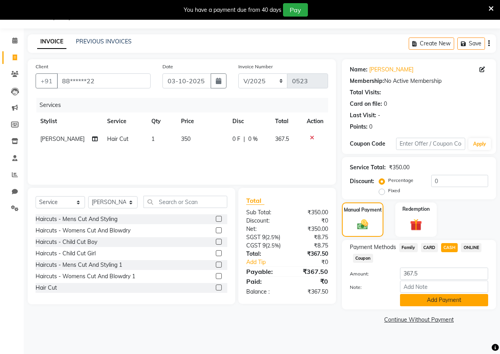
click at [403, 299] on button "Add Payment" at bounding box center [444, 300] width 88 height 12
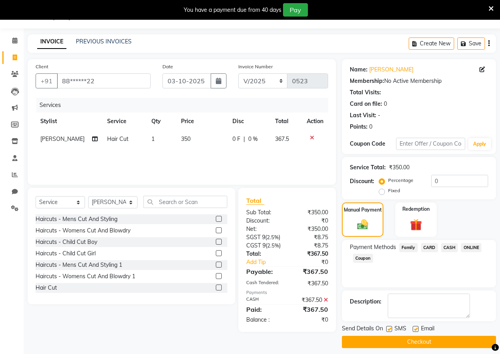
click at [404, 337] on button "Checkout" at bounding box center [419, 342] width 154 height 12
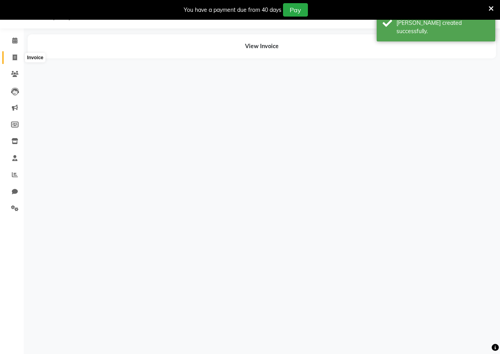
click at [16, 59] on icon at bounding box center [15, 58] width 4 height 6
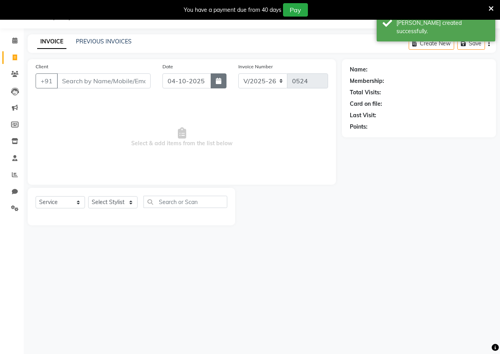
click at [213, 79] on button "button" at bounding box center [219, 80] width 16 height 15
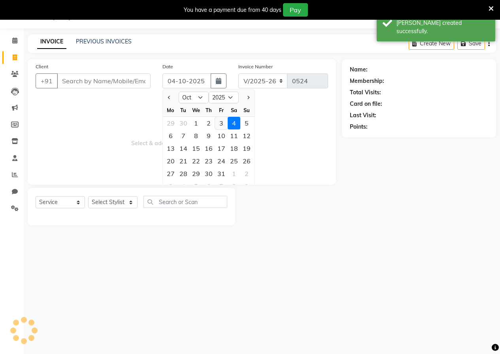
click at [223, 124] on div "3" at bounding box center [221, 123] width 13 height 13
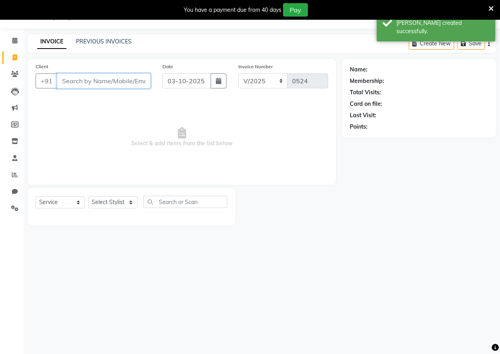
click at [131, 79] on input "Client" at bounding box center [104, 80] width 94 height 15
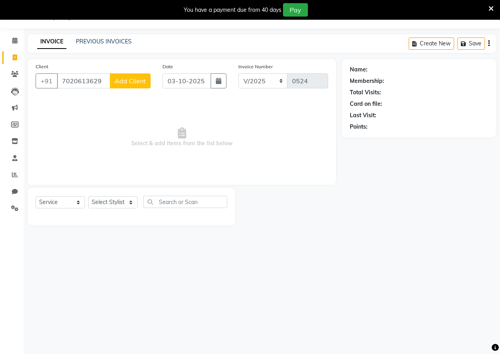
click at [131, 79] on span "Add Client" at bounding box center [130, 81] width 31 height 8
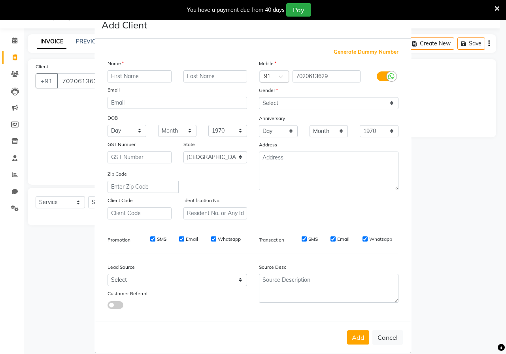
click at [132, 78] on input "text" at bounding box center [139, 76] width 64 height 12
click at [288, 106] on select "Select [DEMOGRAPHIC_DATA] [DEMOGRAPHIC_DATA] Other Prefer Not To Say" at bounding box center [328, 103] width 139 height 12
click at [259, 97] on select "Select [DEMOGRAPHIC_DATA] [DEMOGRAPHIC_DATA] Other Prefer Not To Say" at bounding box center [328, 103] width 139 height 12
click at [360, 340] on button "Add" at bounding box center [358, 338] width 22 height 14
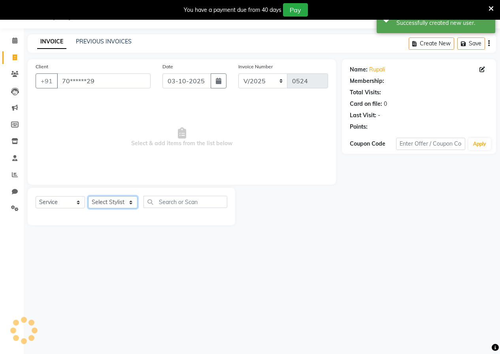
click at [111, 202] on select "Select Stylist [PERSON_NAME] [PERSON_NAME] gudu [PERSON_NAME] Manager [PERSON_N…" at bounding box center [112, 202] width 49 height 12
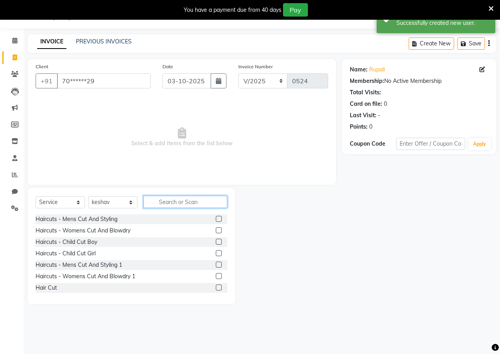
click at [183, 203] on input "text" at bounding box center [185, 202] width 84 height 12
click at [216, 275] on label at bounding box center [219, 276] width 6 height 6
click at [216, 275] on input "checkbox" at bounding box center [218, 276] width 5 height 5
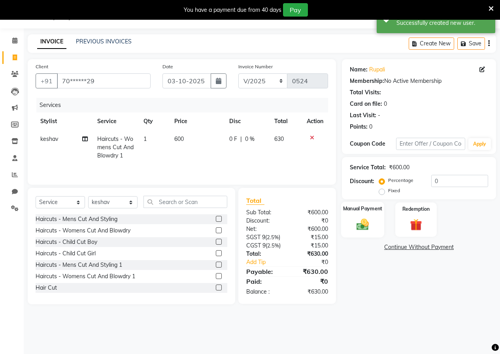
click at [358, 222] on img at bounding box center [362, 224] width 20 height 14
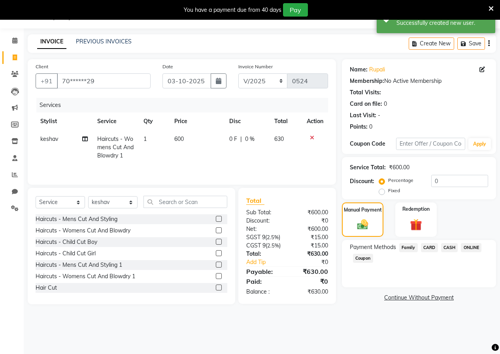
click at [469, 244] on span "ONLINE" at bounding box center [471, 247] width 21 height 9
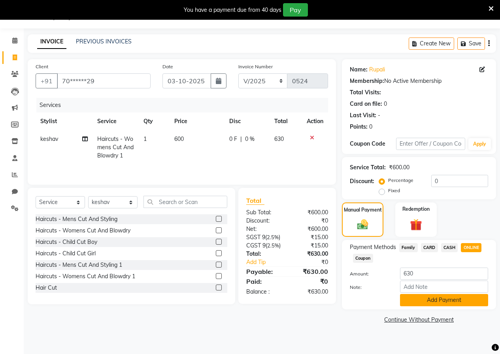
click at [437, 301] on button "Add Payment" at bounding box center [444, 300] width 88 height 12
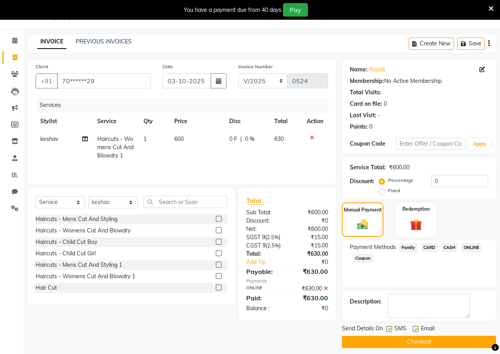
click at [431, 338] on button "Checkout" at bounding box center [419, 342] width 154 height 12
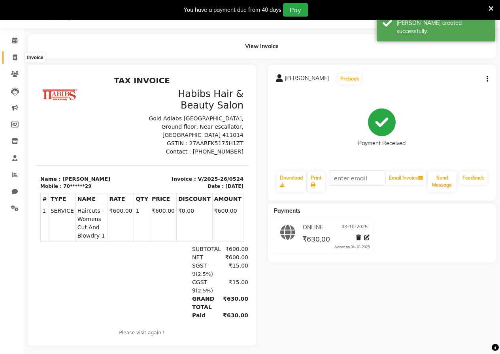
click at [15, 60] on icon at bounding box center [15, 58] width 4 height 6
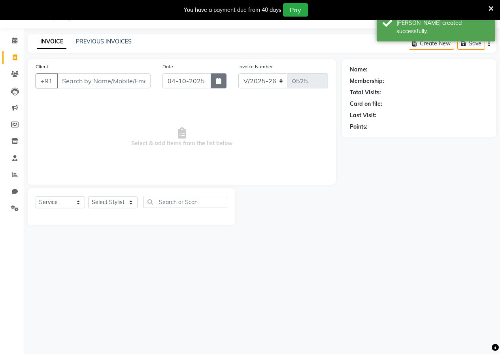
click at [220, 78] on icon "button" at bounding box center [219, 81] width 6 height 6
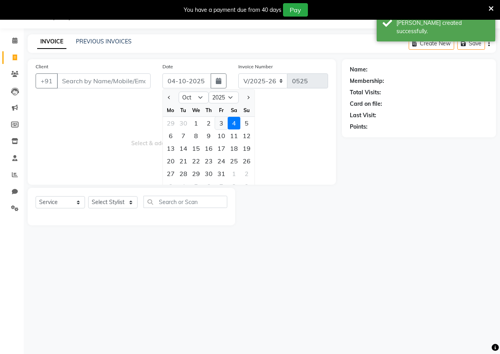
click at [216, 127] on div "3" at bounding box center [221, 123] width 13 height 13
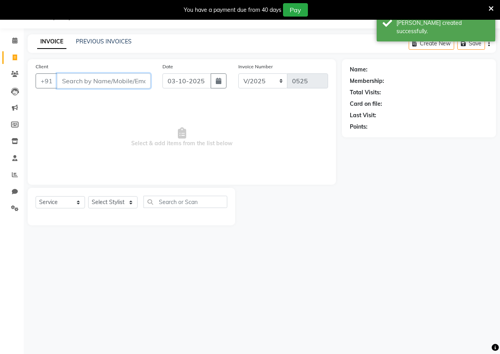
click at [138, 83] on input "Client" at bounding box center [104, 80] width 94 height 15
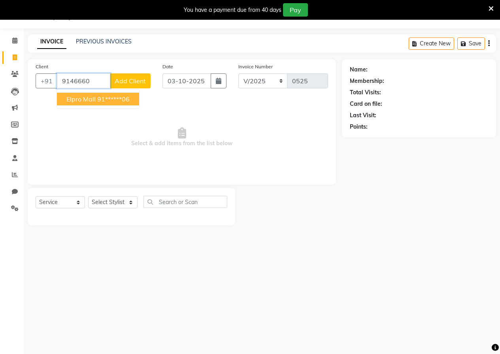
click at [99, 98] on ngb-highlight "91******06" at bounding box center [113, 99] width 32 height 8
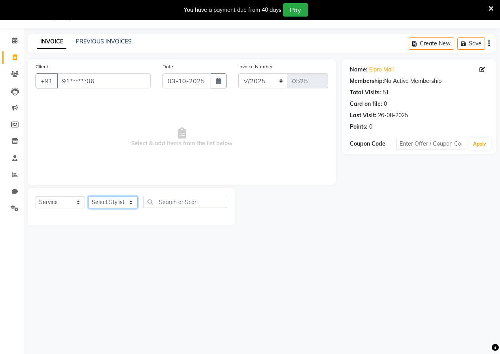
click at [105, 199] on select "Select Stylist [PERSON_NAME] [PERSON_NAME] gudu [PERSON_NAME] Manager [PERSON_N…" at bounding box center [112, 202] width 49 height 12
click at [184, 205] on input "text" at bounding box center [185, 202] width 84 height 12
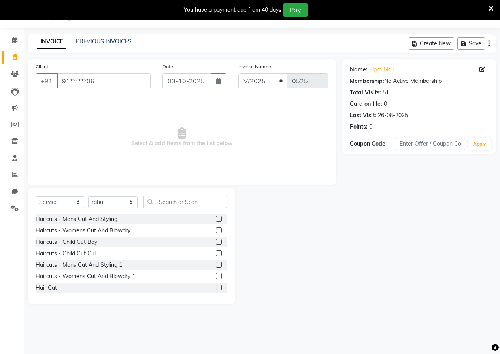
click at [216, 286] on label at bounding box center [219, 288] width 6 height 6
click at [216, 286] on input "checkbox" at bounding box center [218, 288] width 5 height 5
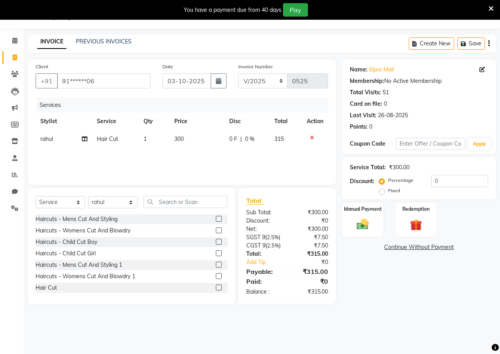
click at [188, 135] on td "300" at bounding box center [196, 139] width 55 height 18
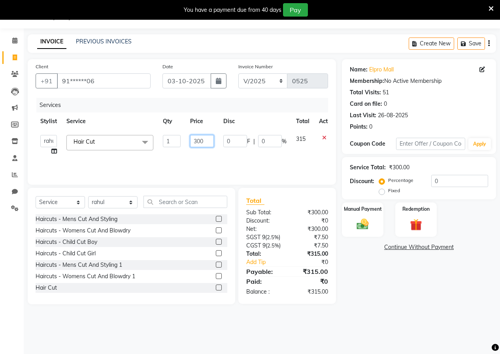
click at [213, 143] on input "300" at bounding box center [202, 141] width 24 height 12
click at [209, 157] on div "Services Stylist Service Qty Price Disc Total Action anushka anushka asif gudu …" at bounding box center [182, 137] width 292 height 79
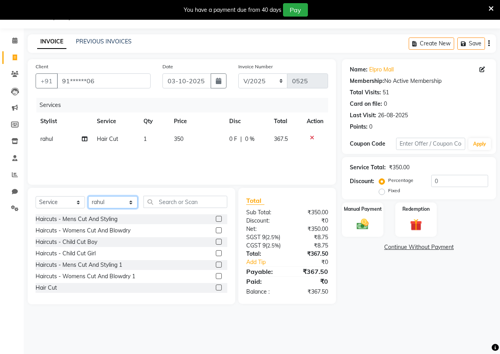
click at [113, 203] on select "Select Stylist [PERSON_NAME] [PERSON_NAME] gudu [PERSON_NAME] Manager [PERSON_N…" at bounding box center [112, 202] width 49 height 12
click at [88, 196] on select "Select Stylist [PERSON_NAME] [PERSON_NAME] gudu [PERSON_NAME] Manager [PERSON_N…" at bounding box center [112, 202] width 49 height 12
click at [216, 286] on label at bounding box center [219, 288] width 6 height 6
click at [216, 286] on input "checkbox" at bounding box center [218, 288] width 5 height 5
click at [174, 149] on td "300" at bounding box center [196, 157] width 55 height 18
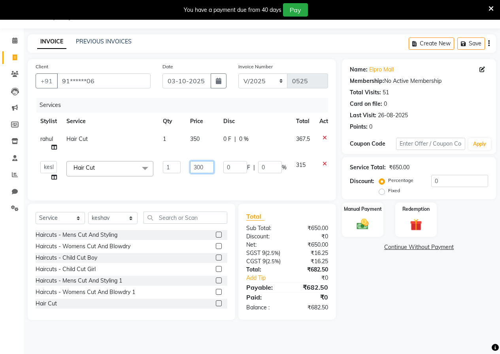
click at [212, 164] on input "300" at bounding box center [202, 167] width 24 height 12
click at [361, 224] on img at bounding box center [362, 224] width 20 height 14
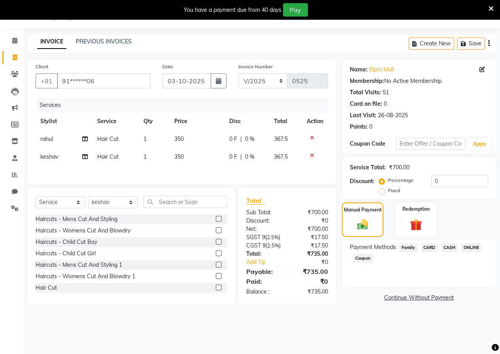
click at [471, 245] on span "ONLINE" at bounding box center [471, 247] width 21 height 9
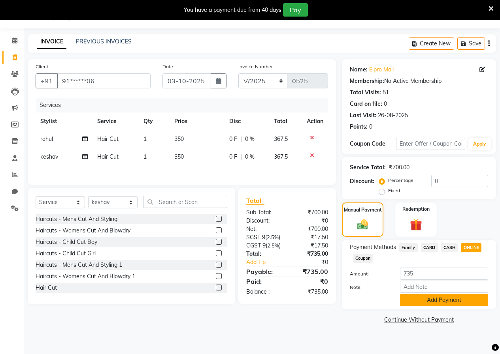
click at [430, 300] on button "Add Payment" at bounding box center [444, 300] width 88 height 12
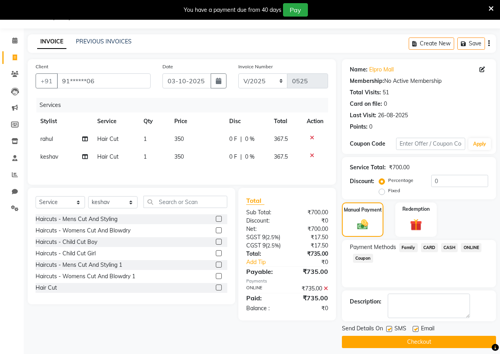
drag, startPoint x: 397, startPoint y: 337, endPoint x: 377, endPoint y: 336, distance: 20.6
click at [397, 337] on button "Checkout" at bounding box center [419, 342] width 154 height 12
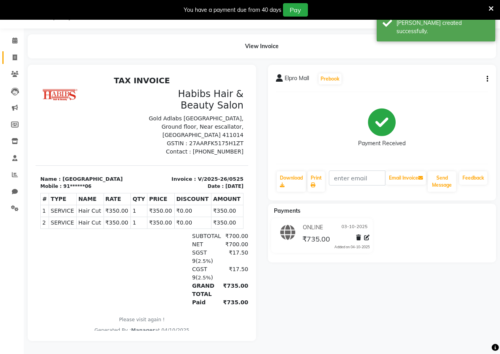
click at [17, 62] on link "Invoice" at bounding box center [11, 57] width 19 height 13
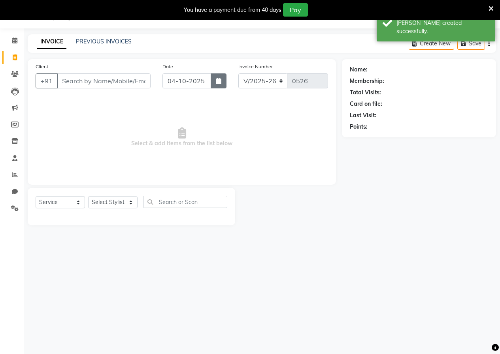
click at [222, 79] on button "button" at bounding box center [219, 80] width 16 height 15
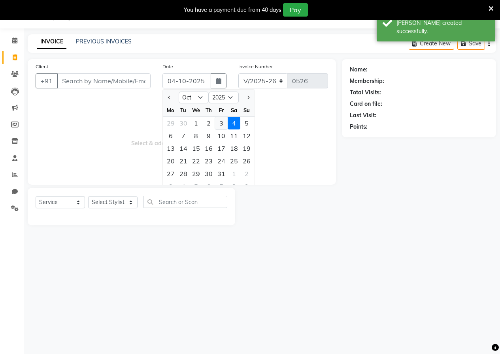
click at [222, 124] on div "3" at bounding box center [221, 123] width 13 height 13
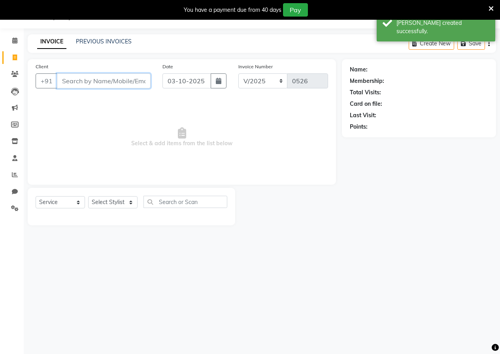
click at [126, 84] on input "Client" at bounding box center [104, 80] width 94 height 15
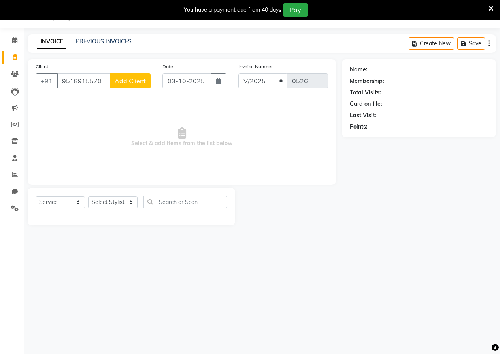
click at [126, 83] on span "Add Client" at bounding box center [130, 81] width 31 height 8
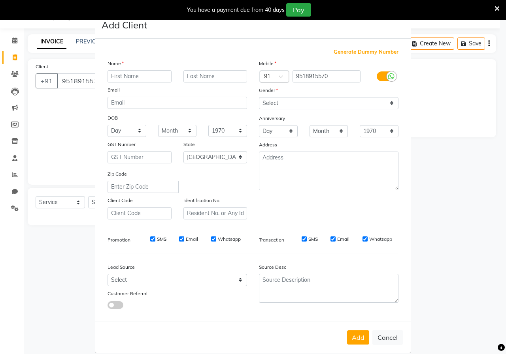
click at [129, 77] on input "text" at bounding box center [139, 76] width 64 height 12
click at [265, 102] on select "Select [DEMOGRAPHIC_DATA] [DEMOGRAPHIC_DATA] Other Prefer Not To Say" at bounding box center [328, 103] width 139 height 12
click at [259, 97] on select "Select [DEMOGRAPHIC_DATA] [DEMOGRAPHIC_DATA] Other Prefer Not To Say" at bounding box center [328, 103] width 139 height 12
click at [350, 345] on div "Add Cancel" at bounding box center [252, 337] width 315 height 31
click at [353, 337] on button "Add" at bounding box center [358, 338] width 22 height 14
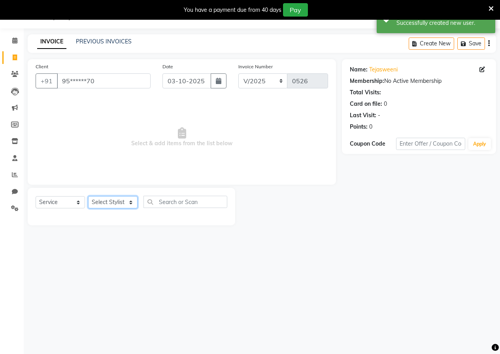
click at [101, 203] on select "Select Stylist [PERSON_NAME] [PERSON_NAME] gudu [PERSON_NAME] Manager [PERSON_N…" at bounding box center [112, 202] width 49 height 12
click at [160, 200] on input "text" at bounding box center [185, 202] width 84 height 12
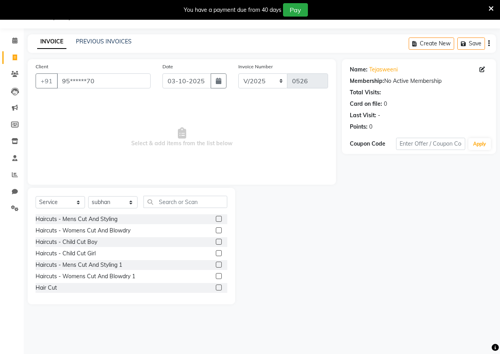
click at [488, 226] on div "Name: Tejasweeni Membership: No Active Membership Total Visits: Card on file: 0…" at bounding box center [422, 181] width 160 height 245
drag, startPoint x: 215, startPoint y: 265, endPoint x: 168, endPoint y: 181, distance: 96.0
click at [216, 265] on label at bounding box center [219, 265] width 6 height 6
click at [216, 265] on input "checkbox" at bounding box center [218, 265] width 5 height 5
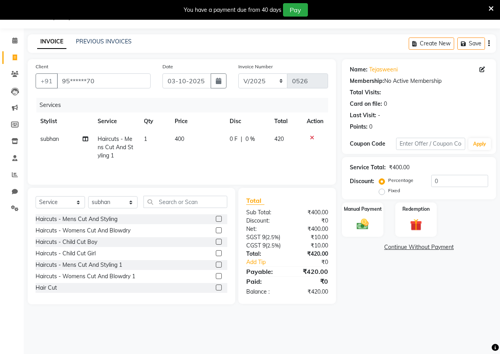
click at [216, 278] on label at bounding box center [219, 276] width 6 height 6
click at [216, 278] on input "checkbox" at bounding box center [218, 276] width 5 height 5
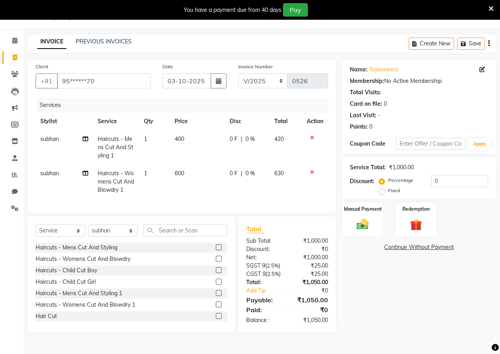
click at [311, 137] on icon at bounding box center [312, 138] width 4 height 6
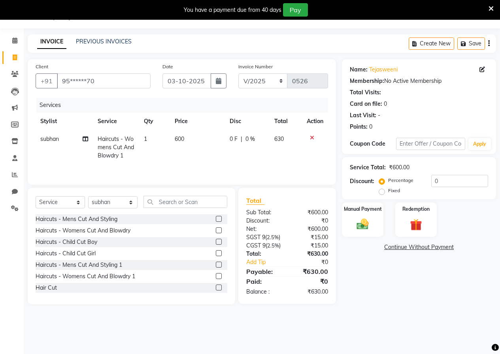
click at [160, 124] on th "Qty" at bounding box center [154, 122] width 31 height 18
click at [186, 135] on td "600" at bounding box center [197, 147] width 55 height 34
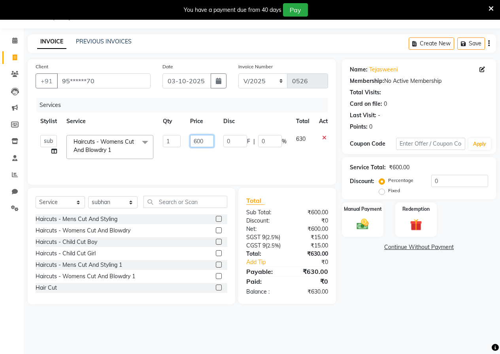
click at [202, 141] on input "600" at bounding box center [202, 141] width 24 height 12
click at [202, 157] on td "700" at bounding box center [201, 147] width 33 height 34
click at [100, 206] on select "Select Stylist [PERSON_NAME] [PERSON_NAME] gudu [PERSON_NAME] Manager [PERSON_N…" at bounding box center [112, 202] width 49 height 12
click at [194, 201] on input "text" at bounding box center [185, 202] width 84 height 12
click at [216, 288] on label at bounding box center [219, 288] width 6 height 6
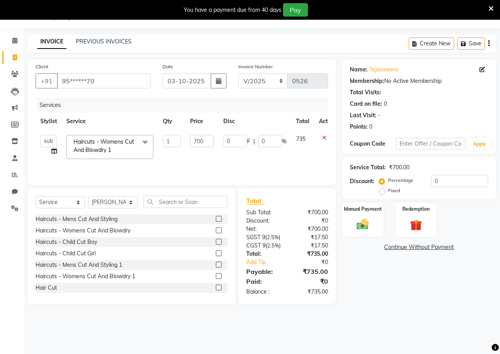
click at [216, 288] on input "checkbox" at bounding box center [218, 288] width 5 height 5
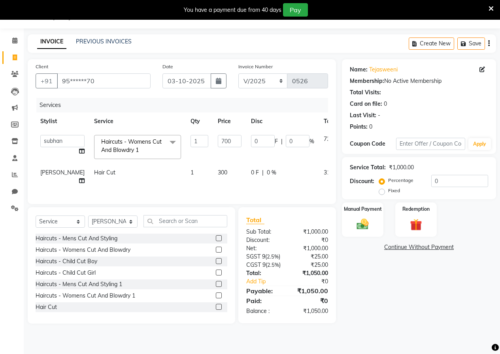
click at [213, 174] on td "300" at bounding box center [229, 177] width 33 height 26
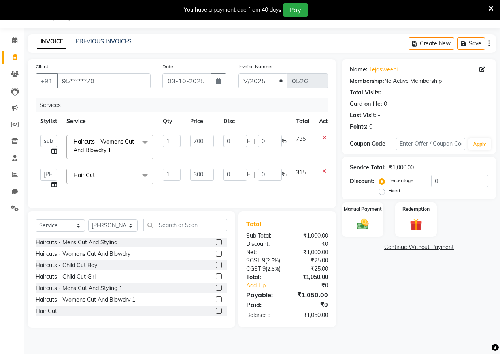
click at [213, 170] on input "300" at bounding box center [202, 175] width 24 height 12
click at [201, 198] on div "Services Stylist Service Qty Price Disc Total Action anushka anushka asif gudu …" at bounding box center [182, 149] width 292 height 102
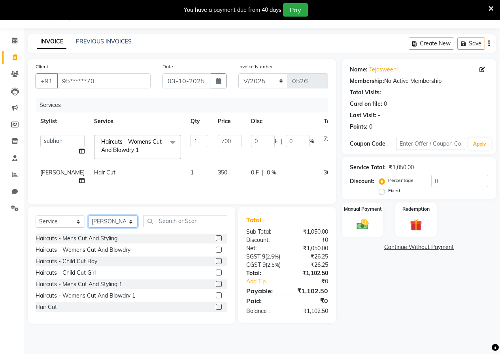
click at [106, 228] on select "Select Stylist [PERSON_NAME] [PERSON_NAME] gudu [PERSON_NAME] Manager [PERSON_N…" at bounding box center [112, 222] width 49 height 12
click at [200, 223] on input "text" at bounding box center [185, 221] width 84 height 12
click at [216, 310] on label at bounding box center [219, 307] width 6 height 6
click at [216, 310] on input "checkbox" at bounding box center [218, 307] width 5 height 5
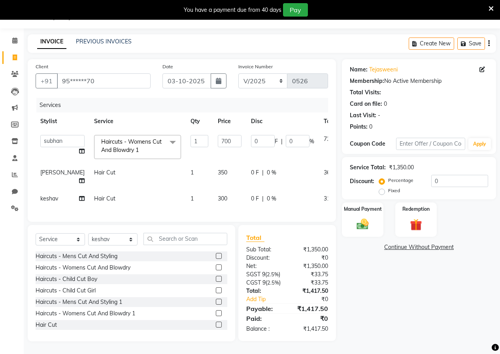
click at [213, 205] on td "300" at bounding box center [229, 199] width 33 height 18
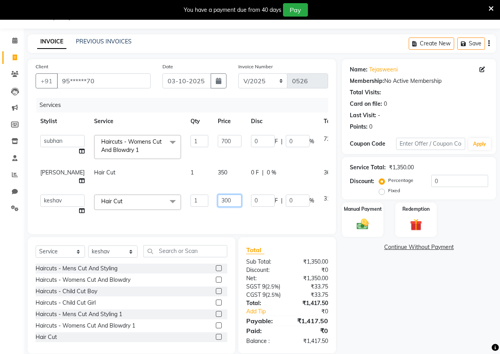
click at [218, 203] on input "300" at bounding box center [230, 201] width 24 height 12
click at [213, 211] on td "350" at bounding box center [229, 205] width 33 height 30
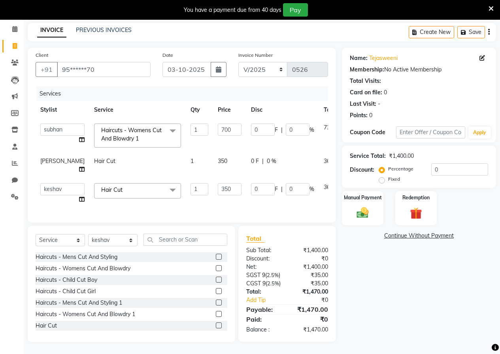
scroll to position [14, 0]
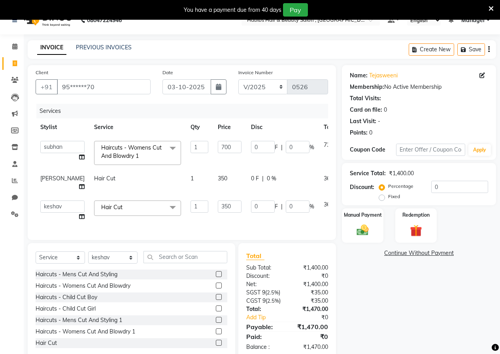
click at [350, 204] on icon at bounding box center [352, 204] width 4 height 6
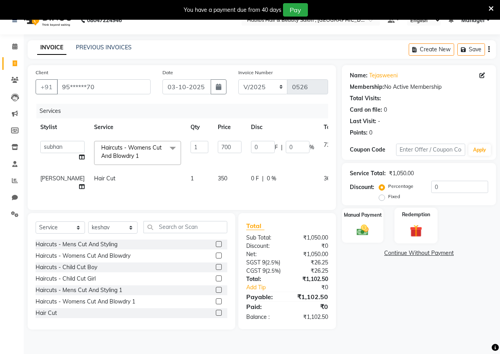
drag, startPoint x: 366, startPoint y: 222, endPoint x: 435, endPoint y: 242, distance: 71.6
click at [369, 222] on div "Manual Payment" at bounding box center [362, 226] width 41 height 34
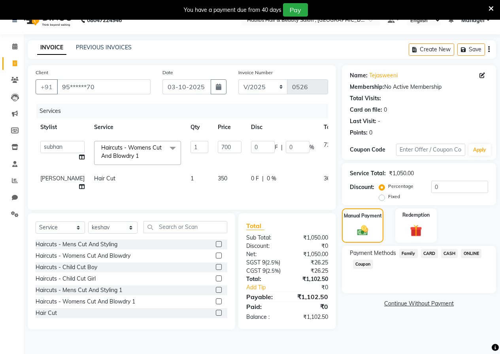
click at [471, 255] on span "ONLINE" at bounding box center [471, 253] width 21 height 9
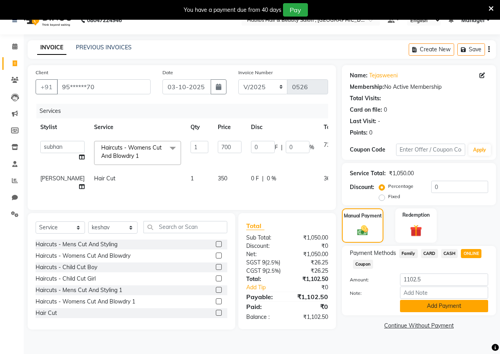
click at [445, 307] on button "Add Payment" at bounding box center [444, 306] width 88 height 12
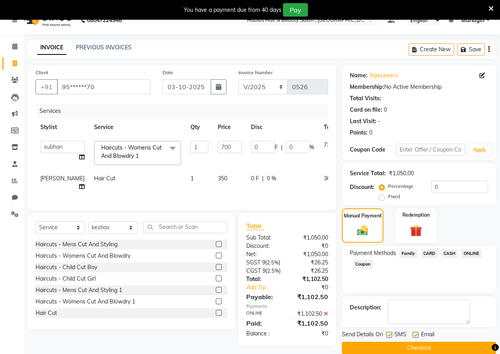
scroll to position [40, 0]
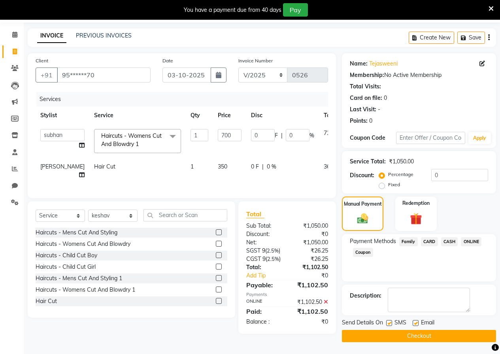
click at [418, 330] on button "Checkout" at bounding box center [419, 336] width 154 height 12
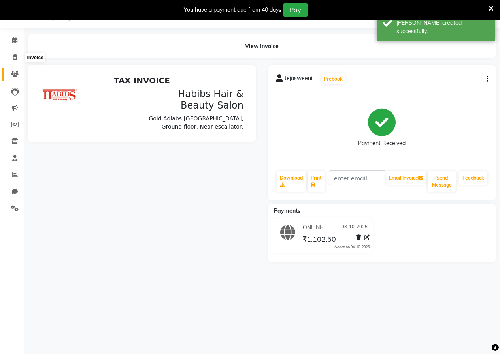
scroll to position [40, 0]
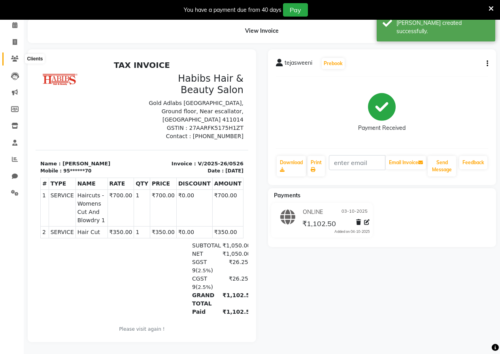
click at [16, 57] on span at bounding box center [15, 59] width 14 height 9
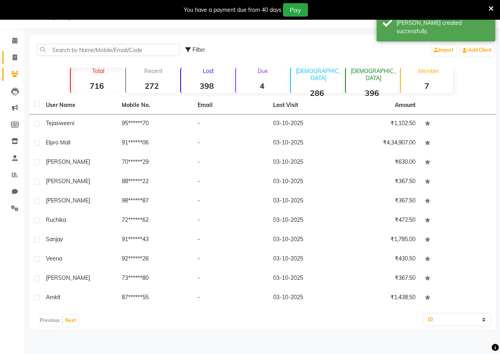
scroll to position [20, 0]
click at [18, 56] on span at bounding box center [15, 57] width 14 height 9
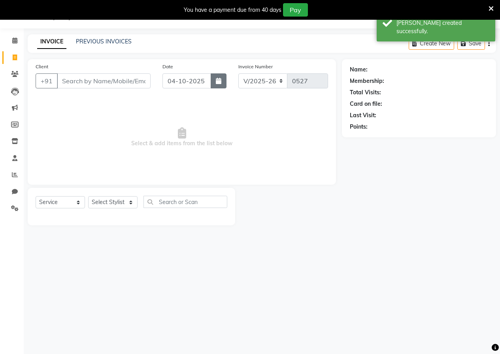
click at [222, 81] on button "button" at bounding box center [219, 80] width 16 height 15
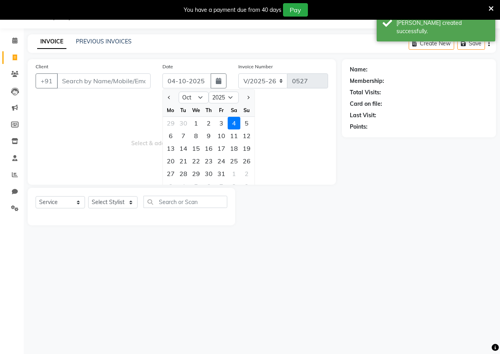
drag, startPoint x: 220, startPoint y: 124, endPoint x: 150, endPoint y: 97, distance: 75.1
click at [208, 118] on div "29 30 1 2 3 4 5" at bounding box center [209, 123] width 92 height 13
click at [224, 120] on div "3" at bounding box center [221, 123] width 13 height 13
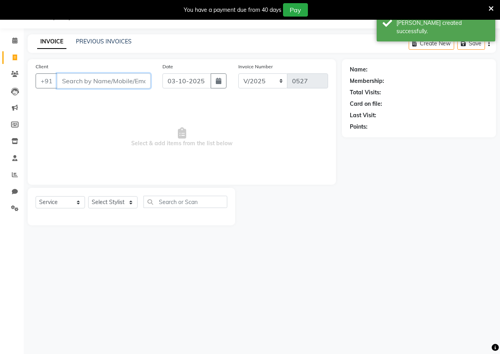
click at [127, 84] on input "Client" at bounding box center [104, 80] width 94 height 15
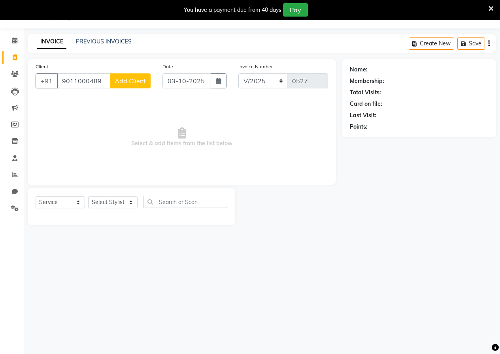
click at [122, 85] on button "Add Client" at bounding box center [130, 80] width 41 height 15
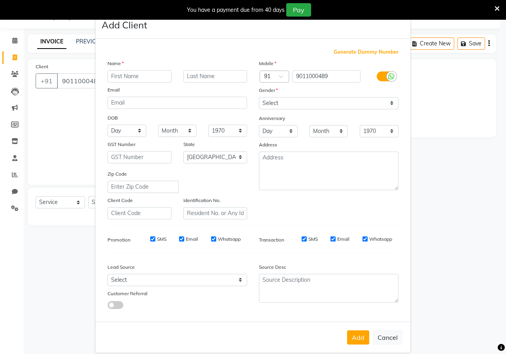
click at [108, 76] on input "text" at bounding box center [139, 76] width 64 height 12
click at [299, 106] on select "Select [DEMOGRAPHIC_DATA] [DEMOGRAPHIC_DATA] Other Prefer Not To Say" at bounding box center [328, 103] width 139 height 12
click at [259, 97] on select "Select [DEMOGRAPHIC_DATA] [DEMOGRAPHIC_DATA] Other Prefer Not To Say" at bounding box center [328, 103] width 139 height 12
click at [356, 339] on button "Add" at bounding box center [358, 338] width 22 height 14
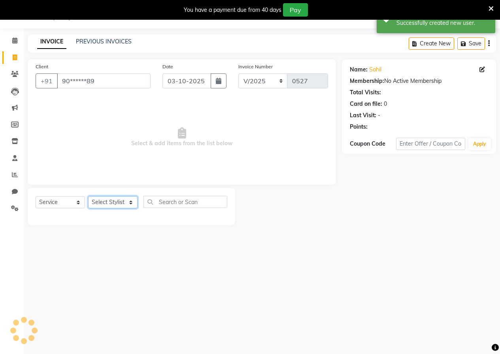
click at [117, 204] on select "Select Stylist [PERSON_NAME] [PERSON_NAME] gudu [PERSON_NAME] Manager [PERSON_N…" at bounding box center [112, 202] width 49 height 12
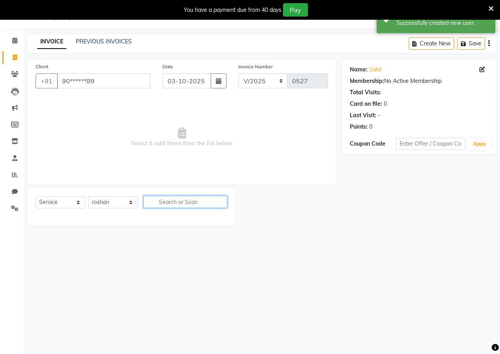
click at [180, 203] on input "text" at bounding box center [185, 202] width 84 height 12
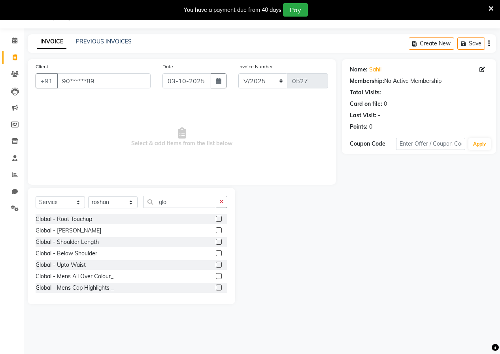
click at [216, 276] on label at bounding box center [219, 276] width 6 height 6
click at [216, 276] on input "checkbox" at bounding box center [218, 276] width 5 height 5
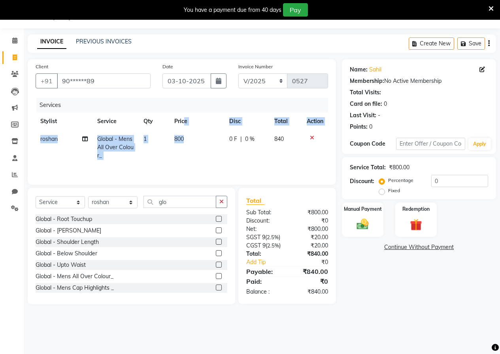
click at [185, 130] on table "Stylist Service Qty Price Disc Total Action roshan Global - Mens All Over Colou…" at bounding box center [182, 139] width 292 height 52
click at [174, 135] on td "800" at bounding box center [196, 147] width 55 height 34
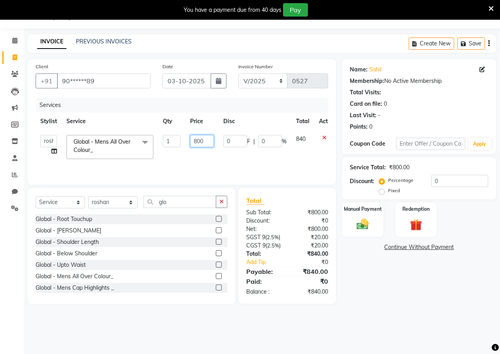
click at [208, 142] on input "800" at bounding box center [202, 141] width 24 height 12
click at [209, 164] on div "Services Stylist Service Qty Price Disc Total Action anushka anushka asif gudu …" at bounding box center [182, 137] width 292 height 79
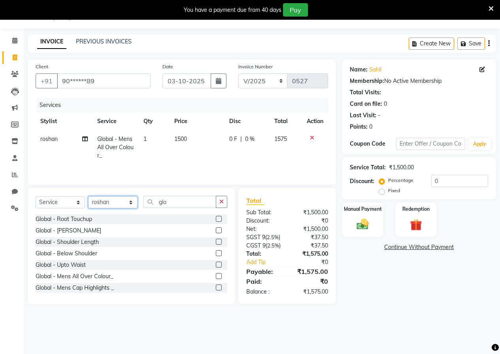
click at [123, 203] on select "Select Stylist [PERSON_NAME] [PERSON_NAME] gudu [PERSON_NAME] Manager [PERSON_N…" at bounding box center [112, 202] width 49 height 12
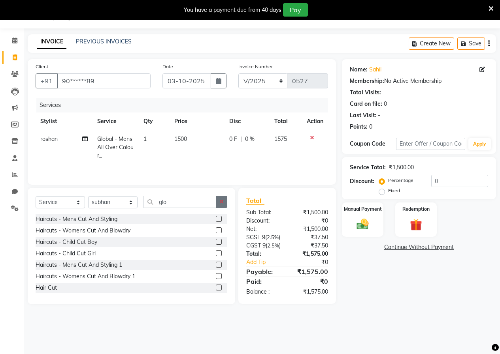
click at [218, 208] on button "button" at bounding box center [221, 202] width 11 height 12
click at [216, 288] on label at bounding box center [219, 288] width 6 height 6
click at [216, 288] on input "checkbox" at bounding box center [218, 288] width 5 height 5
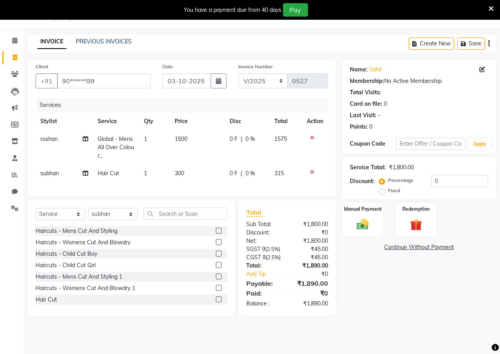
click at [179, 181] on td "300" at bounding box center [197, 174] width 55 height 18
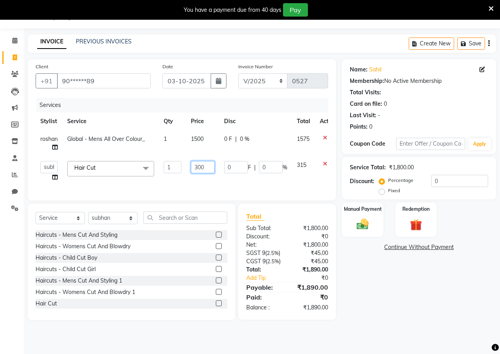
click at [208, 164] on input "300" at bounding box center [203, 167] width 24 height 12
click at [205, 182] on td "350" at bounding box center [202, 171] width 33 height 30
click at [106, 224] on select "Select Stylist [PERSON_NAME] [PERSON_NAME] gudu [PERSON_NAME] Manager [PERSON_N…" at bounding box center [112, 218] width 49 height 12
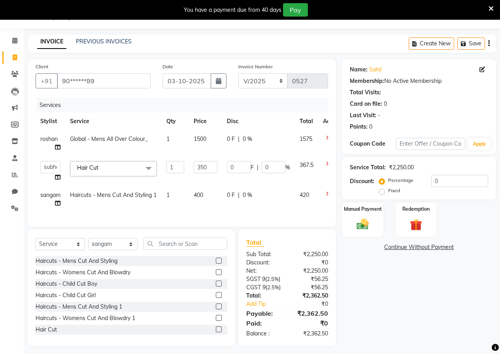
click at [211, 200] on td "400" at bounding box center [205, 199] width 33 height 26
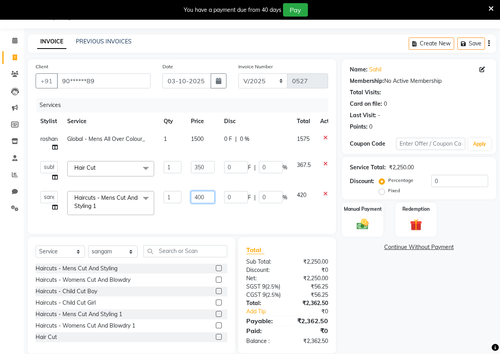
drag, startPoint x: 218, startPoint y: 194, endPoint x: 212, endPoint y: 195, distance: 6.4
click at [216, 194] on td "400" at bounding box center [202, 203] width 33 height 34
click at [211, 195] on input "400" at bounding box center [203, 197] width 24 height 12
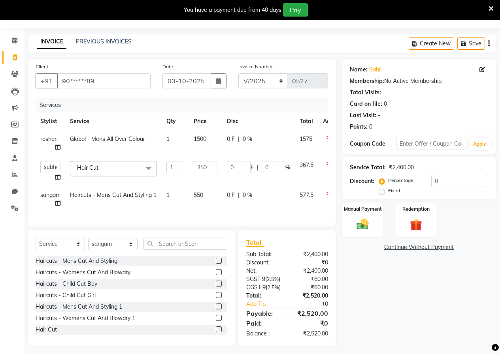
click at [178, 213] on div "Services Stylist Service Qty Price Disc Total Action roshan Global - Mens All O…" at bounding box center [182, 158] width 292 height 121
click at [112, 250] on select "Select Stylist [PERSON_NAME] [PERSON_NAME] gudu [PERSON_NAME] Manager [PERSON_N…" at bounding box center [112, 244] width 49 height 12
click at [193, 250] on input "text" at bounding box center [185, 244] width 84 height 12
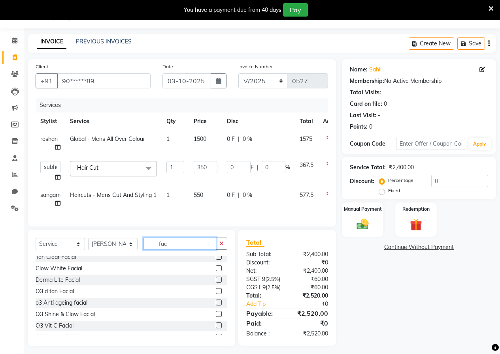
scroll to position [53, 0]
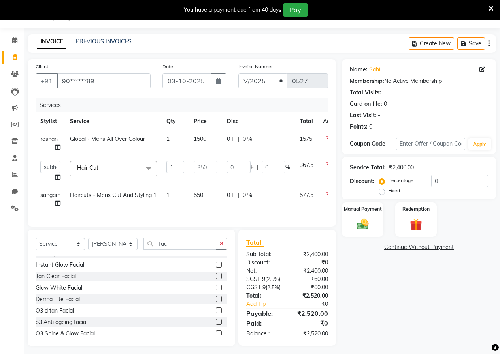
click at [216, 291] on label at bounding box center [219, 288] width 6 height 6
click at [216, 291] on input "checkbox" at bounding box center [218, 288] width 5 height 5
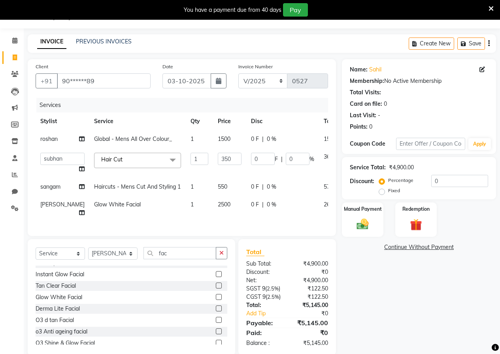
click at [218, 208] on span "2500" at bounding box center [224, 204] width 13 height 7
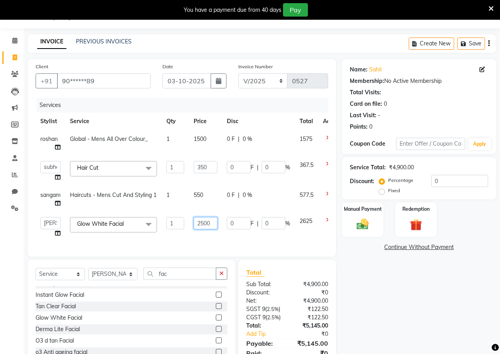
click at [215, 222] on input "2500" at bounding box center [206, 223] width 24 height 12
click at [216, 232] on td "4045" at bounding box center [205, 228] width 33 height 30
click at [216, 226] on input "4045" at bounding box center [206, 223] width 24 height 12
click at [220, 237] on td "4046" at bounding box center [205, 228] width 33 height 30
click at [354, 216] on div "Manual Payment" at bounding box center [362, 220] width 43 height 36
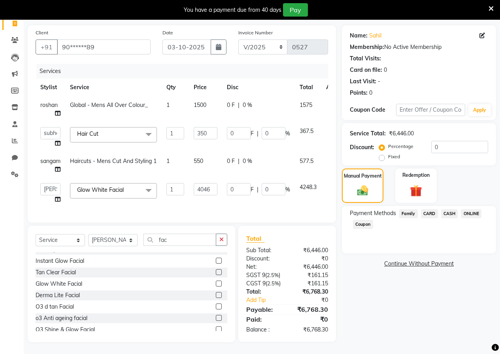
scroll to position [76, 0]
click at [214, 183] on input "4046" at bounding box center [206, 189] width 24 height 12
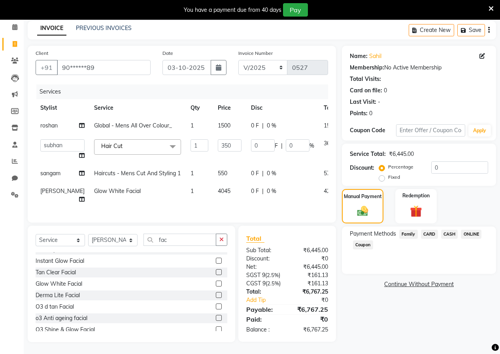
click at [246, 183] on td "0 F | 0 %" at bounding box center [282, 196] width 73 height 26
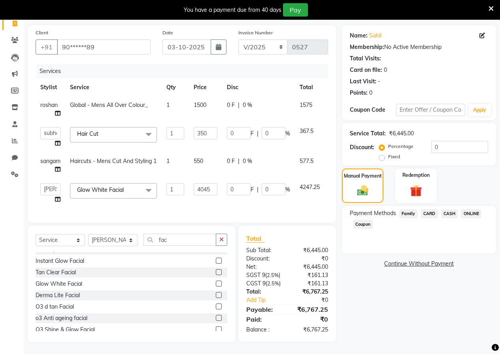
click at [474, 209] on span "ONLINE" at bounding box center [471, 213] width 21 height 9
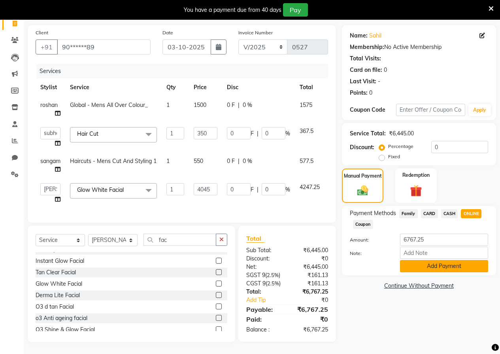
click at [453, 260] on button "Add Payment" at bounding box center [444, 266] width 88 height 12
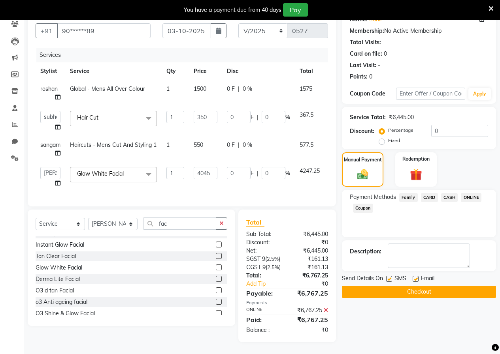
click at [422, 286] on button "Checkout" at bounding box center [419, 292] width 154 height 12
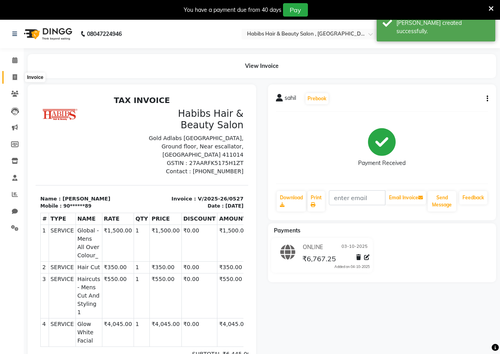
click at [19, 74] on span at bounding box center [15, 77] width 14 height 9
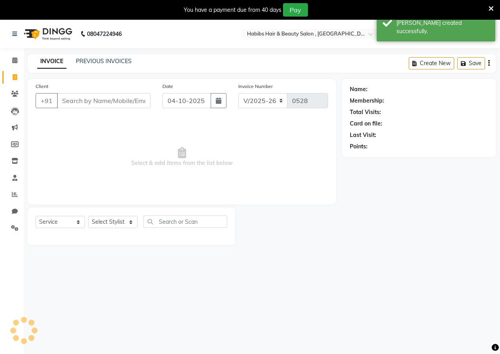
scroll to position [20, 0]
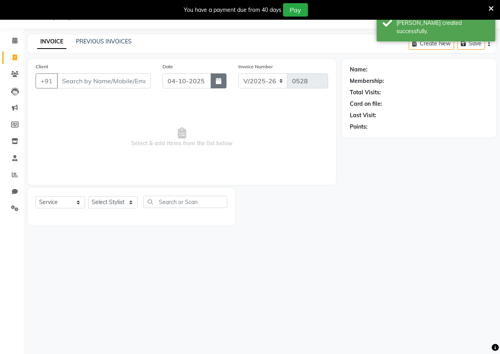
drag, startPoint x: 222, startPoint y: 85, endPoint x: 217, endPoint y: 86, distance: 5.2
click at [219, 85] on button "button" at bounding box center [219, 80] width 16 height 15
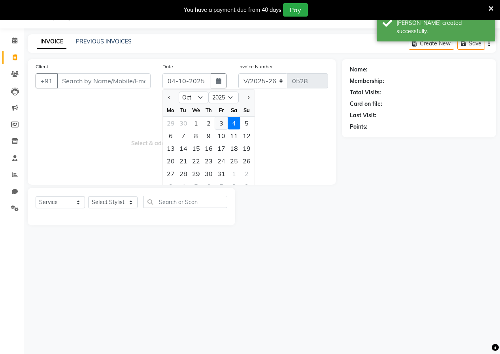
click at [222, 121] on div "3" at bounding box center [221, 123] width 13 height 13
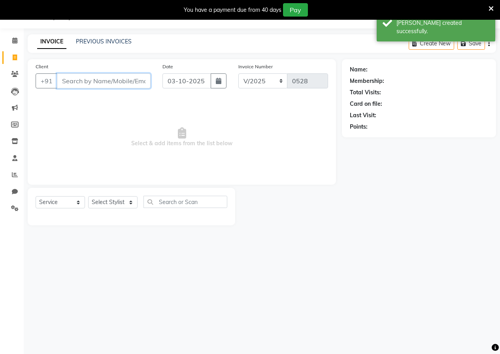
drag, startPoint x: 110, startPoint y: 80, endPoint x: 105, endPoint y: 96, distance: 16.8
click at [107, 90] on div "Client +91" at bounding box center [93, 78] width 127 height 32
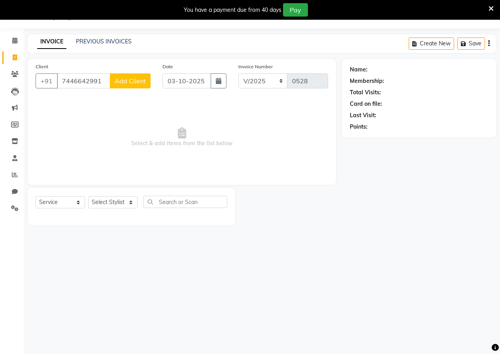
click at [117, 81] on span "Add Client" at bounding box center [130, 81] width 31 height 8
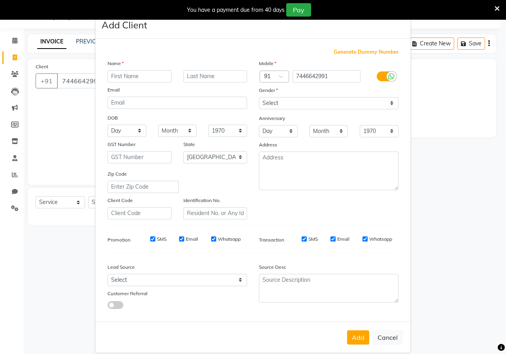
click at [117, 78] on input "text" at bounding box center [139, 76] width 64 height 12
click at [267, 101] on select "Select [DEMOGRAPHIC_DATA] [DEMOGRAPHIC_DATA] Other Prefer Not To Say" at bounding box center [328, 103] width 139 height 12
click at [259, 97] on select "Select [DEMOGRAPHIC_DATA] [DEMOGRAPHIC_DATA] Other Prefer Not To Say" at bounding box center [328, 103] width 139 height 12
click at [364, 339] on button "Add" at bounding box center [358, 338] width 22 height 14
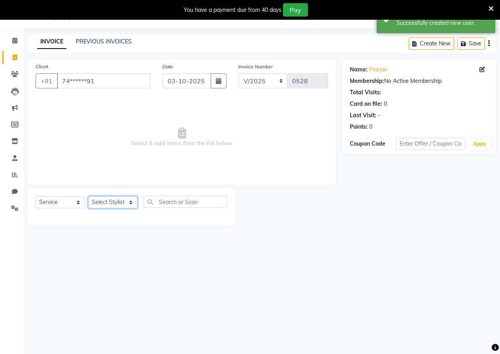
click at [115, 203] on select "Select Stylist [PERSON_NAME] [PERSON_NAME] gudu [PERSON_NAME] Manager [PERSON_N…" at bounding box center [112, 202] width 49 height 12
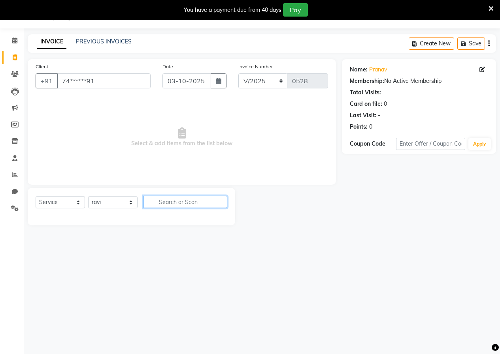
click at [153, 198] on input "text" at bounding box center [185, 202] width 84 height 12
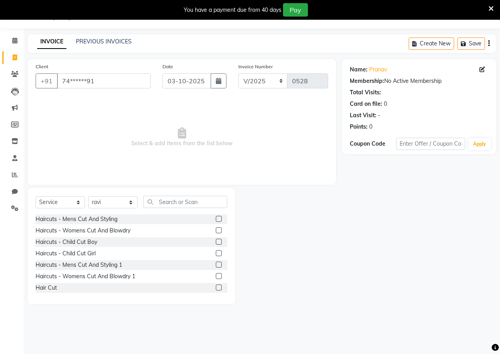
click at [216, 265] on label at bounding box center [219, 265] width 6 height 6
click at [216, 265] on input "checkbox" at bounding box center [218, 265] width 5 height 5
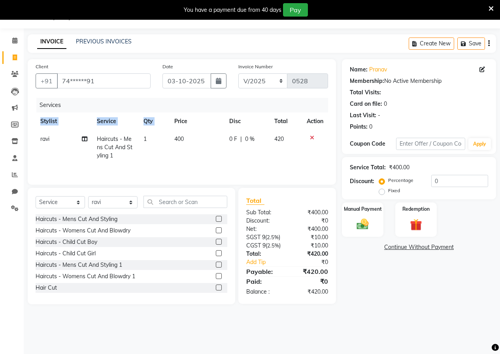
drag, startPoint x: 175, startPoint y: 117, endPoint x: 174, endPoint y: 136, distance: 18.6
click at [175, 129] on div "Services Stylist Service Qty Price Disc Total Action ravi Haircuts - Mens Cut A…" at bounding box center [182, 137] width 292 height 79
click at [176, 143] on td "400" at bounding box center [196, 147] width 55 height 34
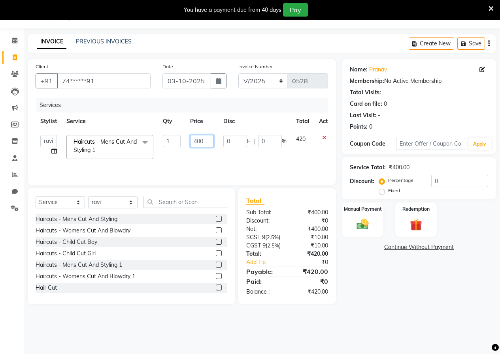
click at [212, 138] on input "400" at bounding box center [202, 141] width 24 height 12
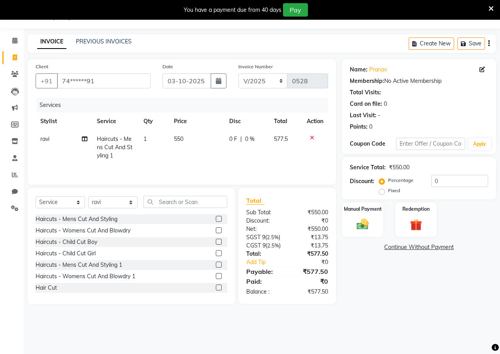
click at [196, 155] on td "550" at bounding box center [196, 147] width 55 height 34
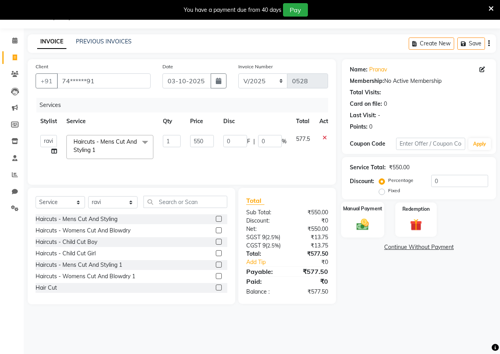
click at [354, 215] on div "Manual Payment" at bounding box center [362, 220] width 43 height 36
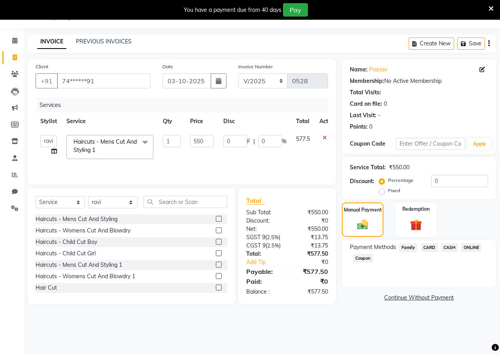
click at [444, 246] on span "CASH" at bounding box center [449, 247] width 17 height 9
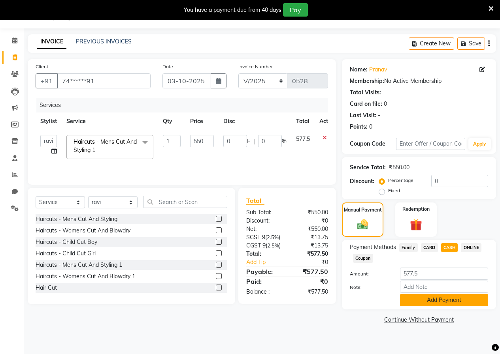
click at [427, 302] on button "Add Payment" at bounding box center [444, 300] width 88 height 12
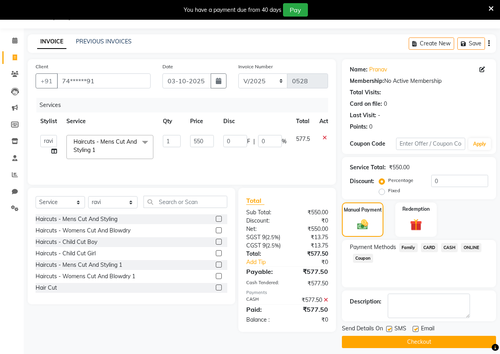
click at [418, 340] on button "Checkout" at bounding box center [419, 342] width 154 height 12
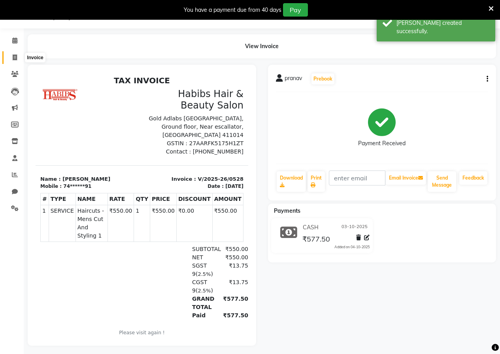
click at [11, 53] on span at bounding box center [15, 57] width 14 height 9
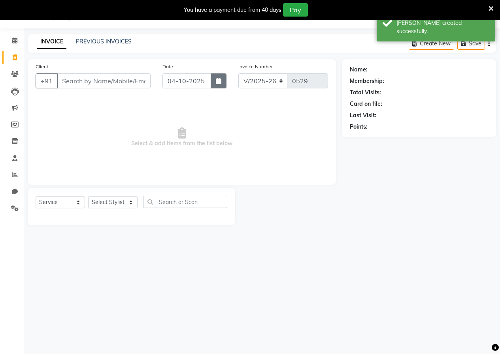
click at [215, 81] on button "button" at bounding box center [219, 80] width 16 height 15
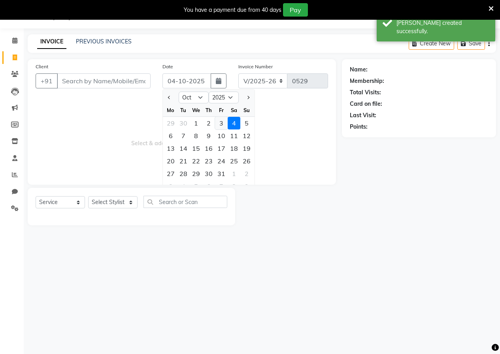
click at [219, 123] on div "3" at bounding box center [221, 123] width 13 height 13
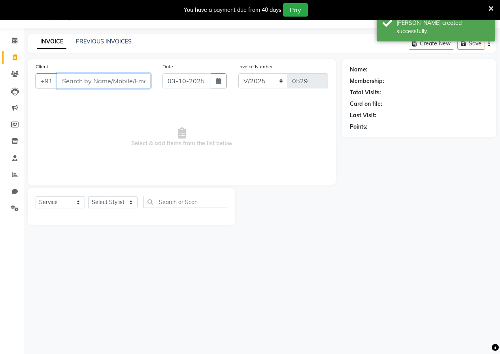
click at [119, 87] on input "Client" at bounding box center [104, 80] width 94 height 15
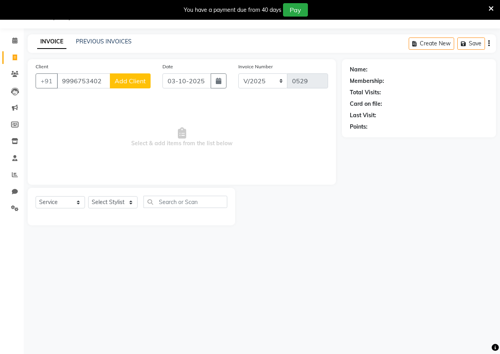
click at [120, 83] on span "Add Client" at bounding box center [130, 81] width 31 height 8
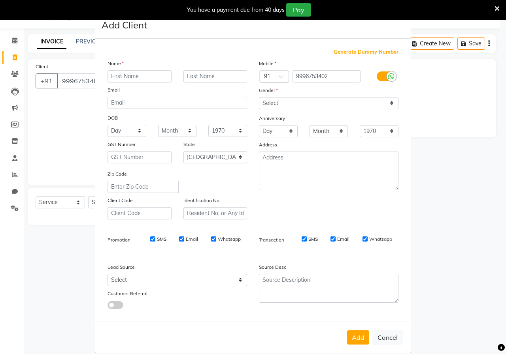
click at [125, 78] on input "text" at bounding box center [139, 76] width 64 height 12
click at [267, 99] on select "Select [DEMOGRAPHIC_DATA] [DEMOGRAPHIC_DATA] Other Prefer Not To Say" at bounding box center [328, 103] width 139 height 12
click at [259, 97] on select "Select [DEMOGRAPHIC_DATA] [DEMOGRAPHIC_DATA] Other Prefer Not To Say" at bounding box center [328, 103] width 139 height 12
click at [357, 335] on button "Add" at bounding box center [358, 338] width 22 height 14
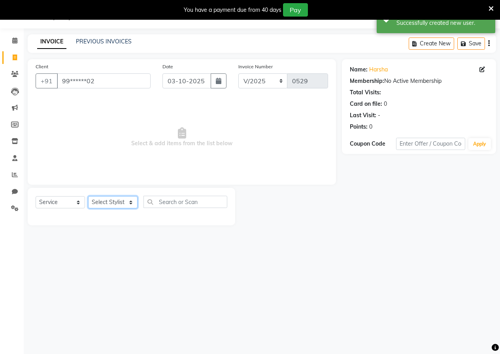
click at [102, 201] on select "Select Stylist [PERSON_NAME] [PERSON_NAME] gudu [PERSON_NAME] Manager [PERSON_N…" at bounding box center [112, 202] width 49 height 12
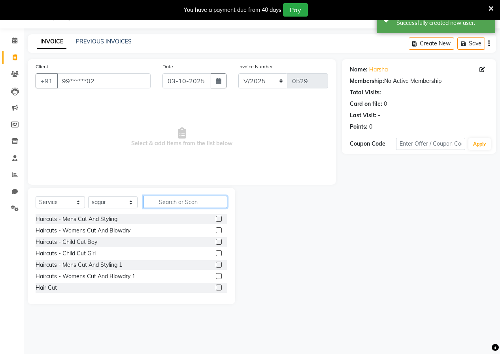
click at [169, 205] on input "text" at bounding box center [185, 202] width 84 height 12
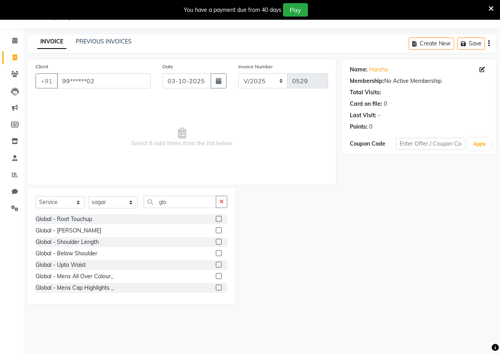
click at [216, 253] on label at bounding box center [219, 253] width 6 height 6
click at [216, 253] on input "checkbox" at bounding box center [218, 253] width 5 height 5
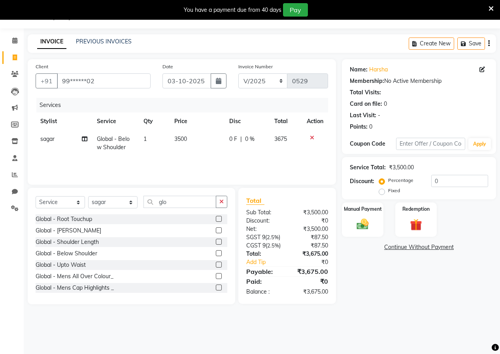
click at [184, 140] on span "3500" at bounding box center [180, 139] width 13 height 7
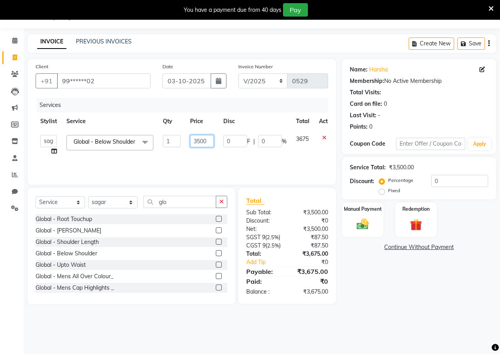
click at [212, 142] on input "3500" at bounding box center [202, 141] width 24 height 12
click at [156, 149] on tr "anushka anushka asif gudu keshav Manager mhaske Mobin Niyaz rahul rahul ravi Ri…" at bounding box center [188, 145] width 305 height 30
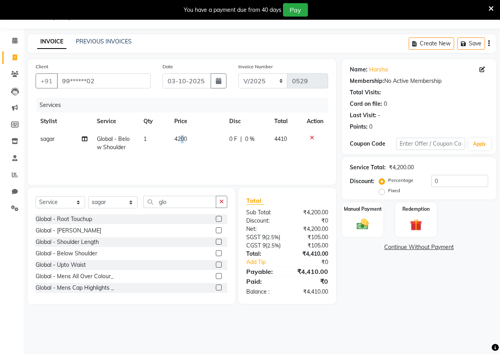
click at [182, 132] on td "4200" at bounding box center [196, 143] width 55 height 26
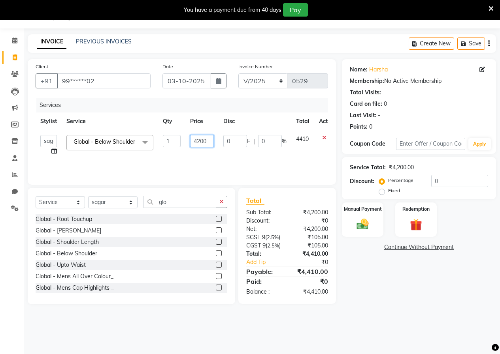
click at [209, 143] on input "4200" at bounding box center [202, 141] width 24 height 12
click at [215, 165] on div "Services Stylist Service Qty Price Disc Total Action anushka anushka asif gudu …" at bounding box center [182, 137] width 292 height 79
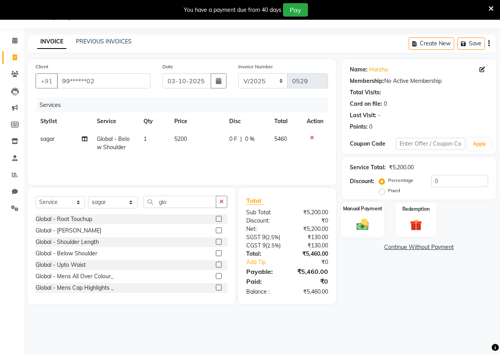
click at [360, 213] on div "Manual Payment" at bounding box center [362, 220] width 43 height 36
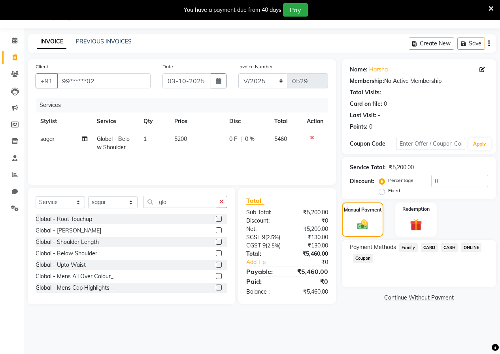
click at [428, 247] on span "CARD" at bounding box center [429, 247] width 17 height 9
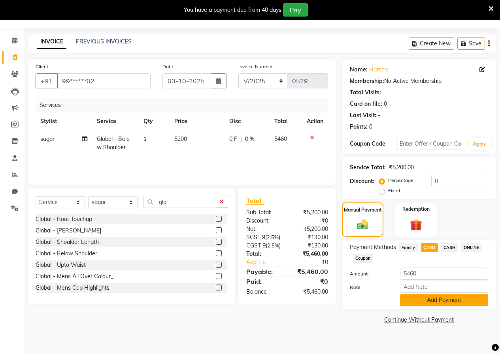
click at [412, 304] on button "Add Payment" at bounding box center [444, 300] width 88 height 12
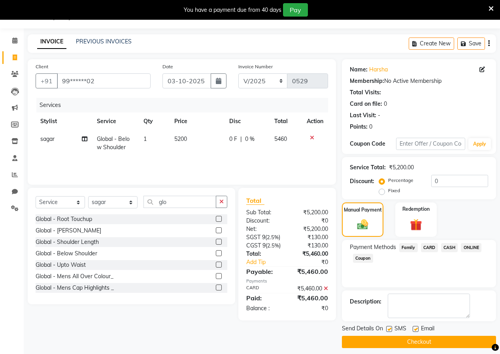
click at [400, 347] on button "Checkout" at bounding box center [419, 342] width 154 height 12
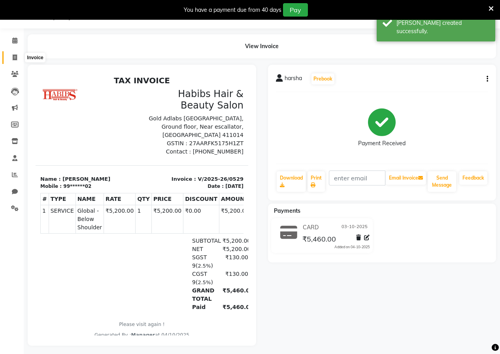
click at [17, 56] on icon at bounding box center [15, 58] width 4 height 6
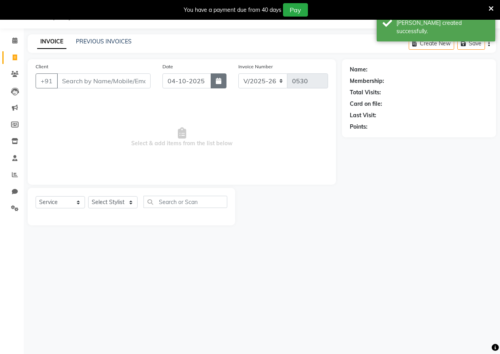
click at [219, 81] on icon "button" at bounding box center [219, 81] width 6 height 6
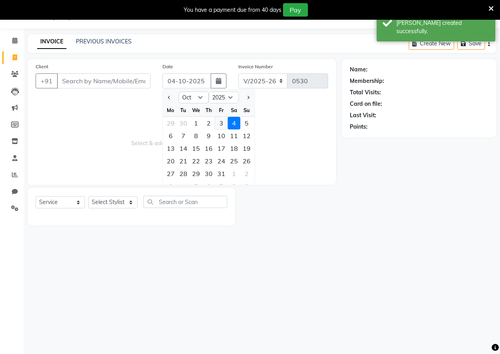
click at [222, 122] on div "3" at bounding box center [221, 123] width 13 height 13
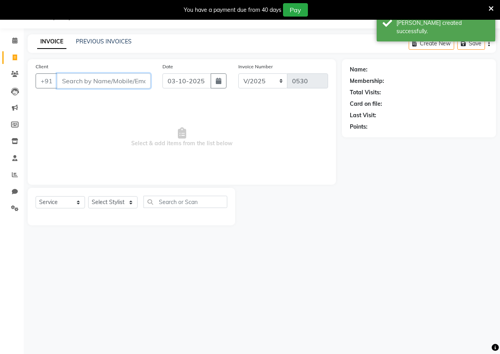
click at [145, 87] on input "Client" at bounding box center [104, 80] width 94 height 15
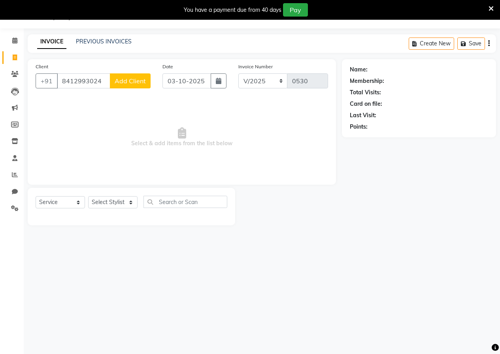
click at [132, 83] on span "Add Client" at bounding box center [130, 81] width 31 height 8
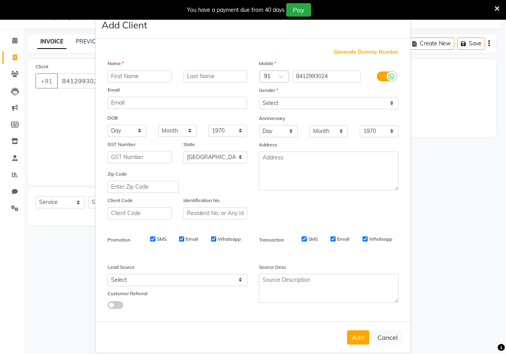
click at [130, 76] on input "text" at bounding box center [139, 76] width 64 height 12
click at [305, 106] on select "Select [DEMOGRAPHIC_DATA] [DEMOGRAPHIC_DATA] Other Prefer Not To Say" at bounding box center [328, 103] width 139 height 12
click at [259, 97] on select "Select [DEMOGRAPHIC_DATA] [DEMOGRAPHIC_DATA] Other Prefer Not To Say" at bounding box center [328, 103] width 139 height 12
drag, startPoint x: 350, startPoint y: 341, endPoint x: 330, endPoint y: 331, distance: 21.9
click at [350, 339] on button "Add" at bounding box center [358, 338] width 22 height 14
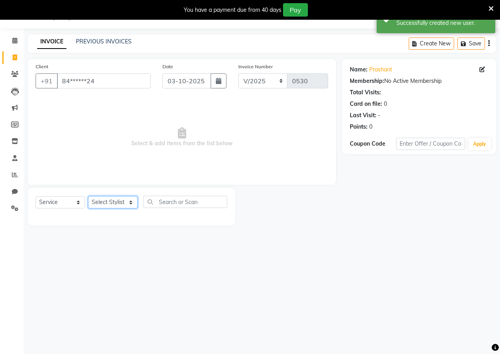
click at [97, 203] on select "Select Stylist [PERSON_NAME] [PERSON_NAME] gudu [PERSON_NAME] Manager [PERSON_N…" at bounding box center [112, 202] width 49 height 12
click at [154, 203] on input "text" at bounding box center [185, 202] width 84 height 12
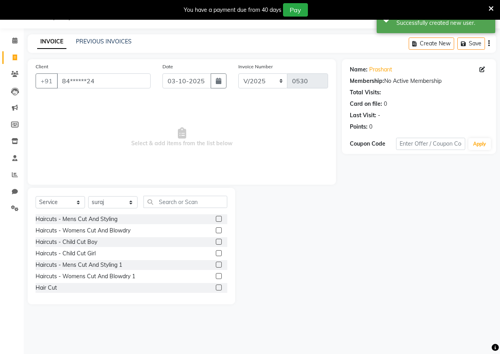
click at [216, 262] on div at bounding box center [221, 265] width 11 height 10
click at [216, 264] on label at bounding box center [219, 265] width 6 height 6
click at [216, 264] on input "checkbox" at bounding box center [218, 265] width 5 height 5
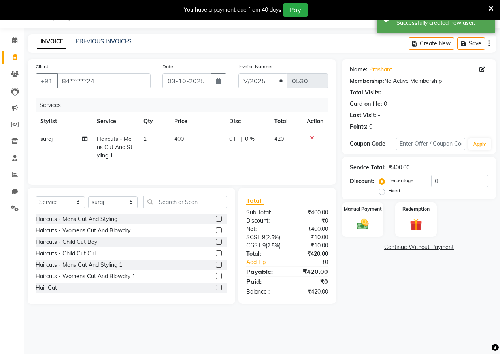
click at [184, 136] on span "400" at bounding box center [178, 139] width 9 height 7
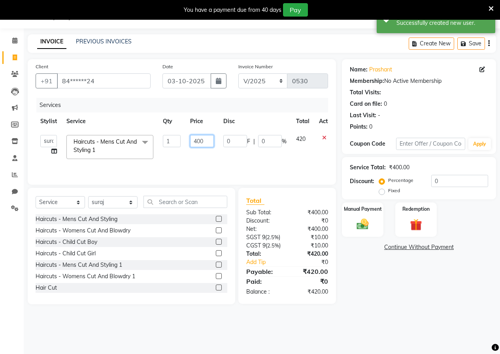
click at [202, 140] on input "400" at bounding box center [202, 141] width 24 height 12
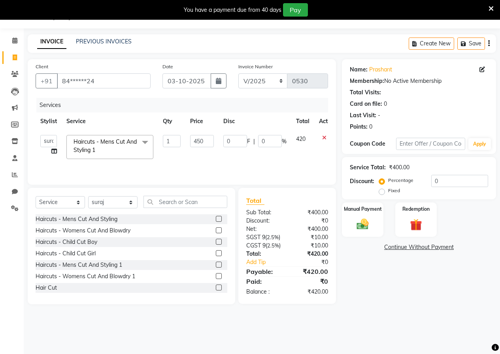
click at [205, 161] on td "450" at bounding box center [201, 147] width 33 height 34
click at [363, 224] on img at bounding box center [362, 224] width 20 height 14
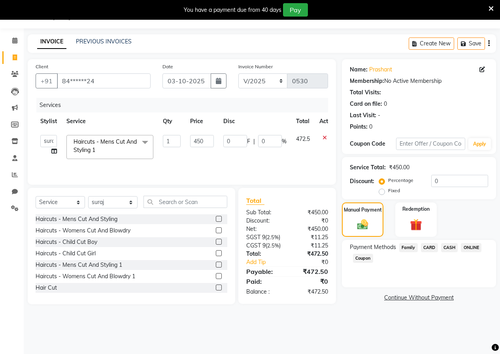
click at [467, 247] on span "ONLINE" at bounding box center [471, 247] width 21 height 9
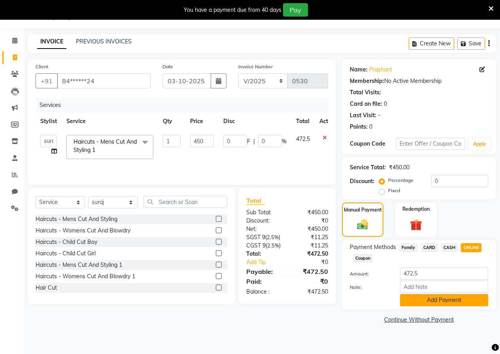
click at [439, 298] on button "Add Payment" at bounding box center [444, 300] width 88 height 12
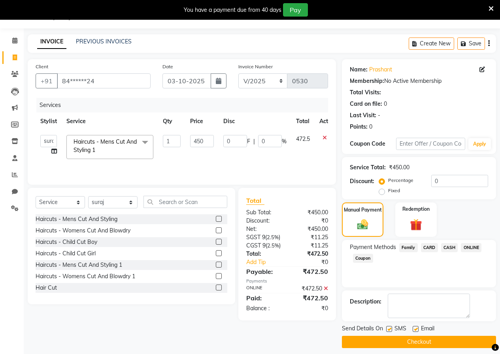
click at [407, 341] on button "Checkout" at bounding box center [419, 342] width 154 height 12
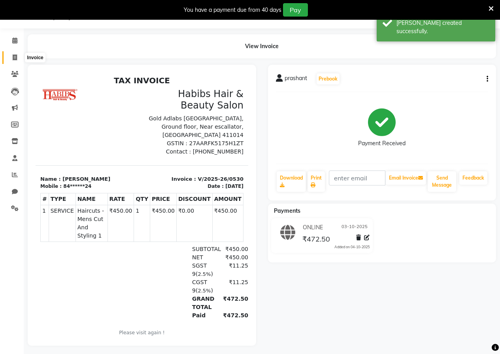
click at [18, 60] on span at bounding box center [15, 57] width 14 height 9
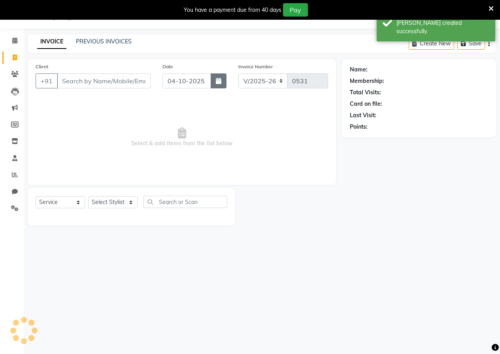
click at [213, 84] on button "button" at bounding box center [219, 80] width 16 height 15
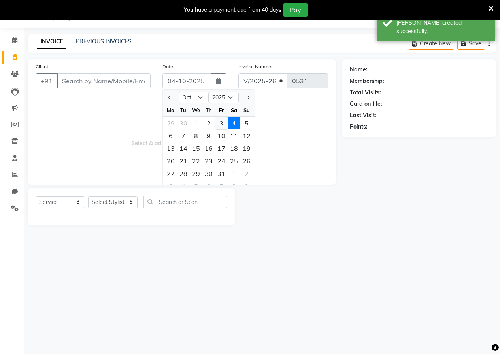
click at [219, 120] on div "3" at bounding box center [221, 123] width 13 height 13
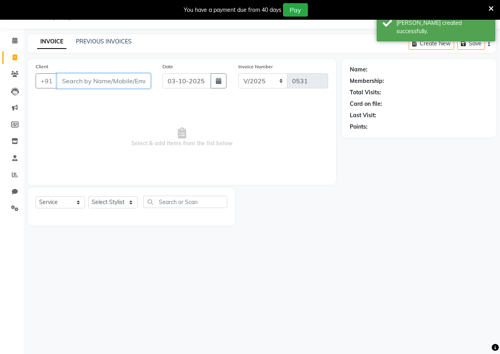
click at [96, 79] on input "Client" at bounding box center [104, 80] width 94 height 15
click at [132, 77] on span "Add Client" at bounding box center [130, 81] width 31 height 8
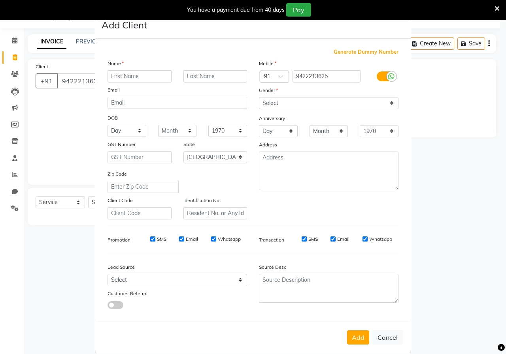
click at [133, 79] on input "text" at bounding box center [139, 76] width 64 height 12
click at [260, 104] on select "Select [DEMOGRAPHIC_DATA] [DEMOGRAPHIC_DATA] Other Prefer Not To Say" at bounding box center [328, 103] width 139 height 12
click at [259, 97] on select "Select [DEMOGRAPHIC_DATA] [DEMOGRAPHIC_DATA] Other Prefer Not To Say" at bounding box center [328, 103] width 139 height 12
click at [354, 339] on button "Add" at bounding box center [358, 338] width 22 height 14
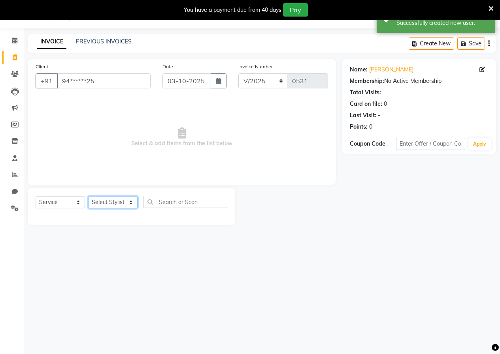
click at [125, 207] on select "Select Stylist [PERSON_NAME] [PERSON_NAME] gudu [PERSON_NAME] Manager [PERSON_N…" at bounding box center [112, 202] width 49 height 12
click at [168, 197] on input "text" at bounding box center [185, 202] width 84 height 12
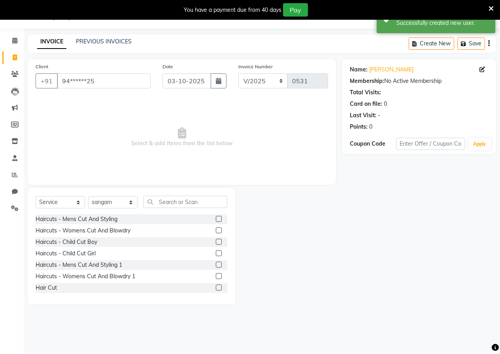
click at [216, 286] on label at bounding box center [219, 288] width 6 height 6
click at [216, 286] on input "checkbox" at bounding box center [218, 288] width 5 height 5
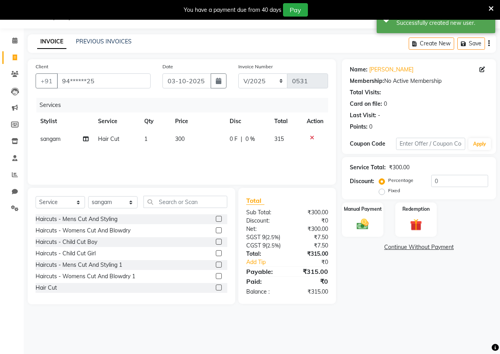
click at [188, 143] on td "300" at bounding box center [197, 139] width 55 height 18
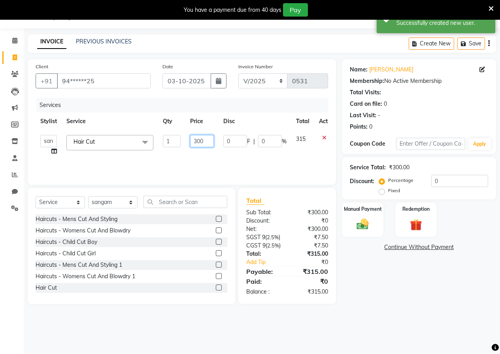
click at [202, 137] on input "300" at bounding box center [202, 141] width 24 height 12
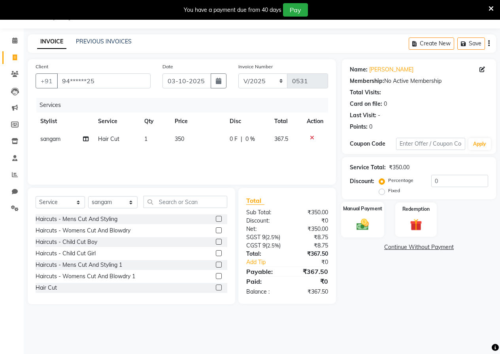
click at [360, 219] on img at bounding box center [362, 224] width 20 height 14
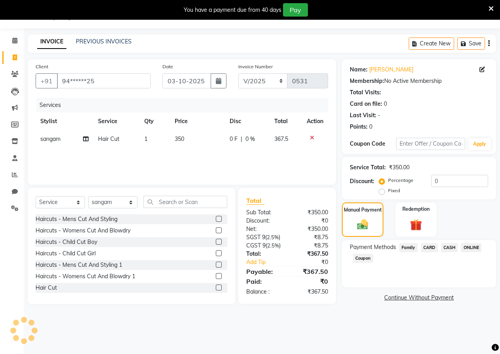
drag, startPoint x: 452, startPoint y: 247, endPoint x: 435, endPoint y: 253, distance: 17.5
click at [451, 247] on span "CASH" at bounding box center [449, 247] width 17 height 9
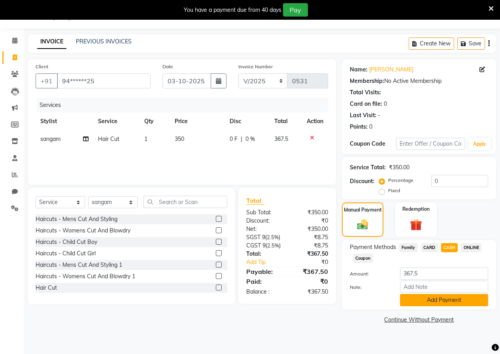
click at [440, 296] on button "Add Payment" at bounding box center [444, 300] width 88 height 12
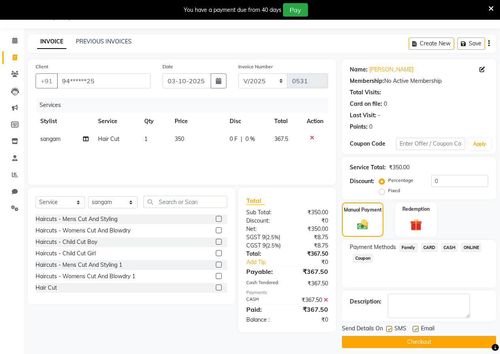
click at [409, 340] on button "Checkout" at bounding box center [419, 342] width 154 height 12
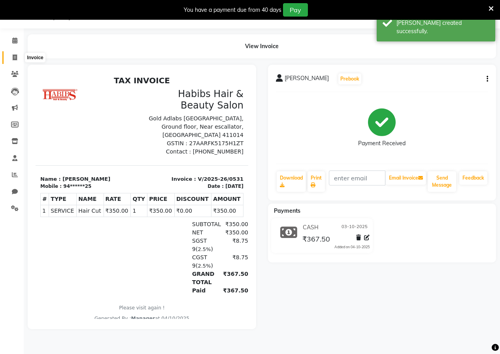
click at [13, 61] on span at bounding box center [15, 57] width 14 height 9
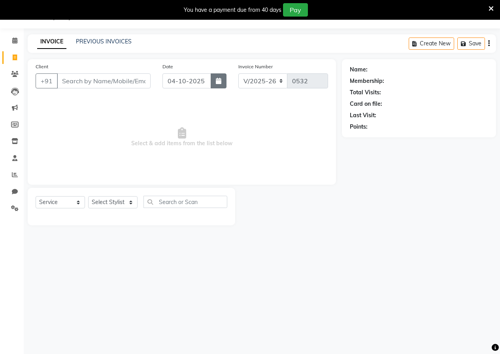
click at [218, 76] on button "button" at bounding box center [219, 80] width 16 height 15
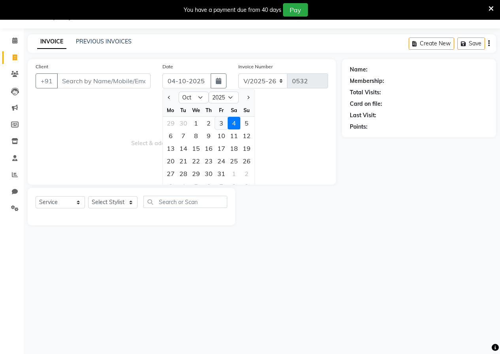
click at [219, 129] on div "3" at bounding box center [221, 123] width 13 height 13
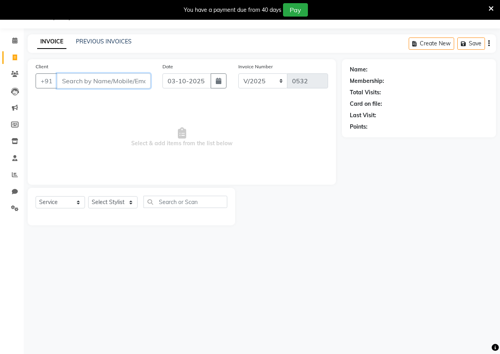
click at [133, 83] on input "Client" at bounding box center [104, 80] width 94 height 15
click at [143, 77] on span "Add Client" at bounding box center [130, 81] width 31 height 8
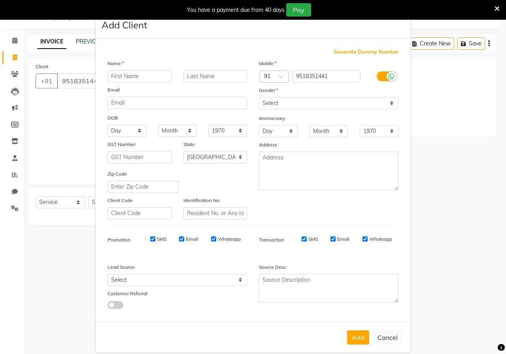
click at [143, 79] on input "text" at bounding box center [139, 76] width 64 height 12
click at [291, 102] on select "Select [DEMOGRAPHIC_DATA] [DEMOGRAPHIC_DATA] Other Prefer Not To Say" at bounding box center [328, 103] width 139 height 12
click at [259, 97] on select "Select [DEMOGRAPHIC_DATA] [DEMOGRAPHIC_DATA] Other Prefer Not To Say" at bounding box center [328, 103] width 139 height 12
click at [361, 333] on button "Add" at bounding box center [358, 338] width 22 height 14
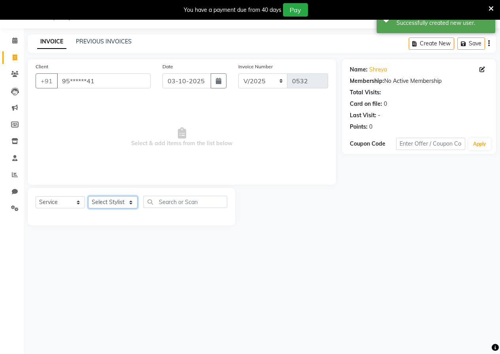
click at [121, 200] on select "Select Stylist [PERSON_NAME] [PERSON_NAME] gudu [PERSON_NAME] Manager [PERSON_N…" at bounding box center [112, 202] width 49 height 12
click at [171, 203] on input "text" at bounding box center [185, 202] width 84 height 12
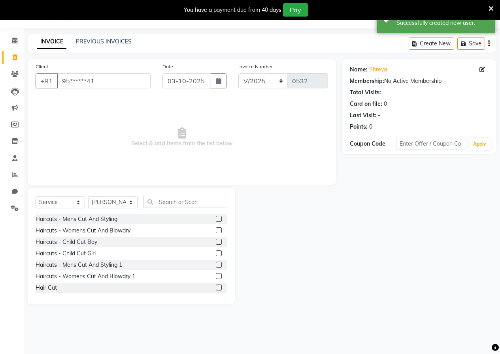
click at [216, 274] on label at bounding box center [219, 276] width 6 height 6
click at [216, 274] on input "checkbox" at bounding box center [218, 276] width 5 height 5
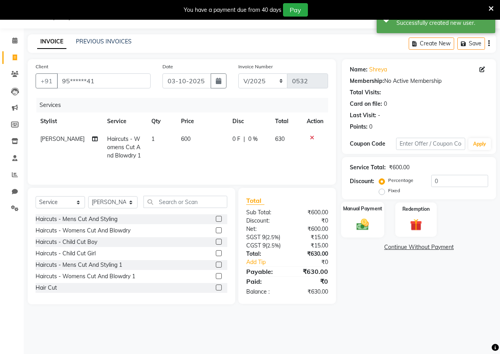
click at [364, 225] on img at bounding box center [362, 224] width 20 height 14
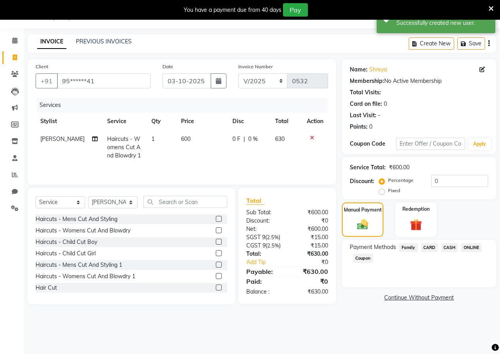
click at [473, 247] on span "ONLINE" at bounding box center [471, 247] width 21 height 9
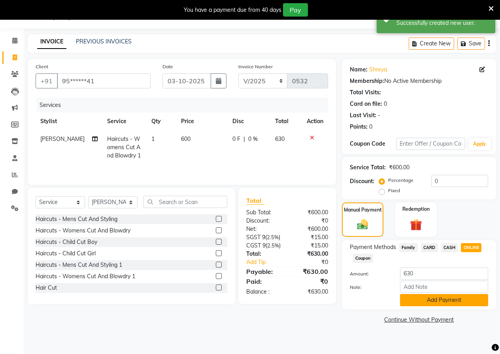
click at [431, 298] on button "Add Payment" at bounding box center [444, 300] width 88 height 12
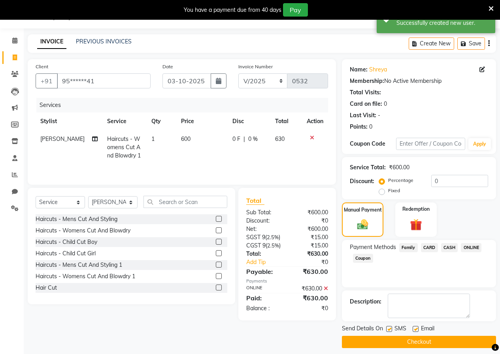
click at [416, 344] on button "Checkout" at bounding box center [419, 342] width 154 height 12
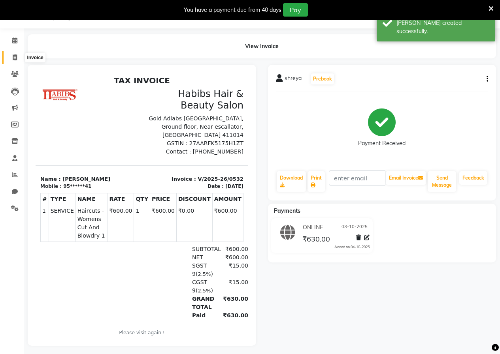
click at [13, 59] on icon at bounding box center [15, 58] width 4 height 6
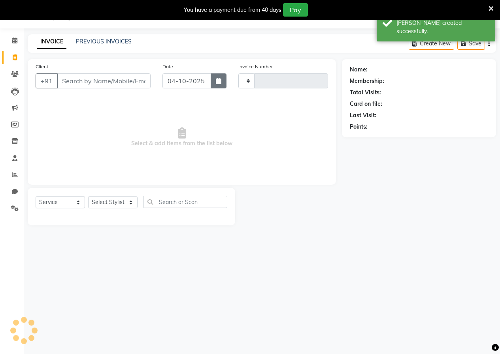
click at [220, 77] on button "button" at bounding box center [219, 80] width 16 height 15
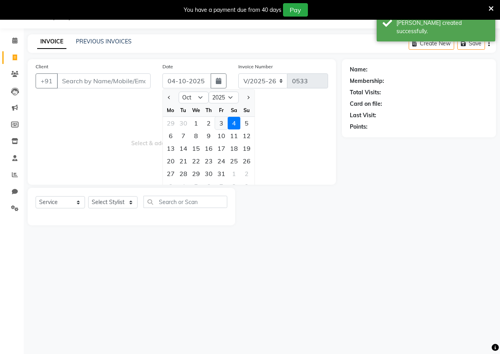
click at [218, 123] on div "3" at bounding box center [221, 123] width 13 height 13
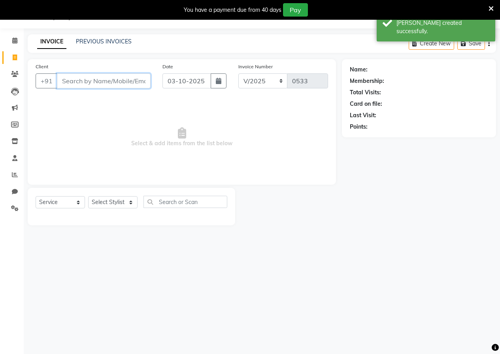
click at [138, 81] on input "Client" at bounding box center [104, 80] width 94 height 15
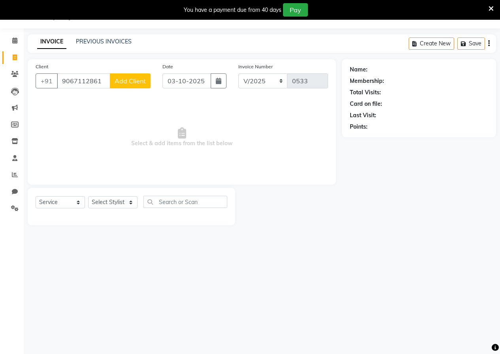
click at [138, 81] on span "Add Client" at bounding box center [130, 81] width 31 height 8
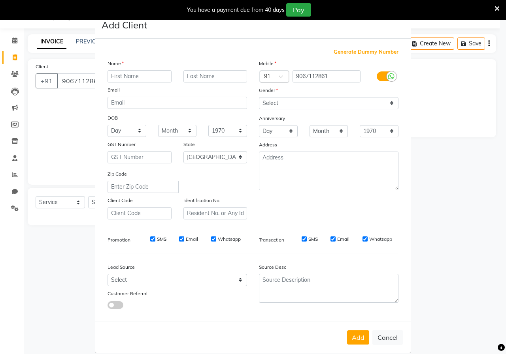
click at [138, 81] on input "text" at bounding box center [139, 76] width 64 height 12
click at [300, 109] on div "Mobile Country Code × 91 9067112861 Gender Select Male Female Other Prefer Not …" at bounding box center [328, 139] width 151 height 160
click at [296, 106] on select "Select [DEMOGRAPHIC_DATA] [DEMOGRAPHIC_DATA] Other Prefer Not To Say" at bounding box center [328, 103] width 139 height 12
click at [259, 97] on select "Select [DEMOGRAPHIC_DATA] [DEMOGRAPHIC_DATA] Other Prefer Not To Say" at bounding box center [328, 103] width 139 height 12
click at [356, 336] on button "Add" at bounding box center [358, 338] width 22 height 14
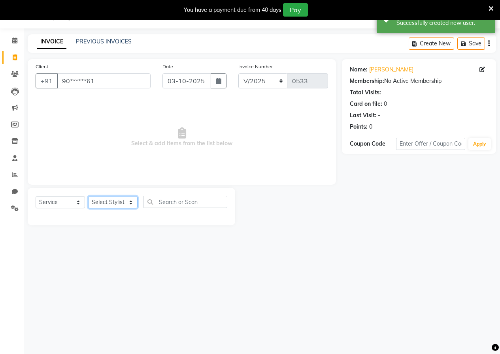
click at [113, 200] on select "Select Stylist [PERSON_NAME] [PERSON_NAME] gudu [PERSON_NAME] Manager [PERSON_N…" at bounding box center [112, 202] width 49 height 12
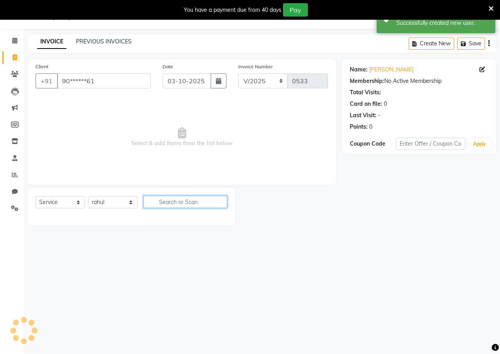
click at [173, 207] on input "text" at bounding box center [185, 202] width 84 height 12
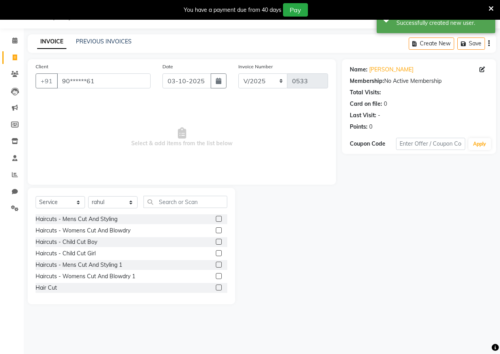
click at [216, 287] on label at bounding box center [219, 288] width 6 height 6
click at [216, 287] on input "checkbox" at bounding box center [218, 288] width 5 height 5
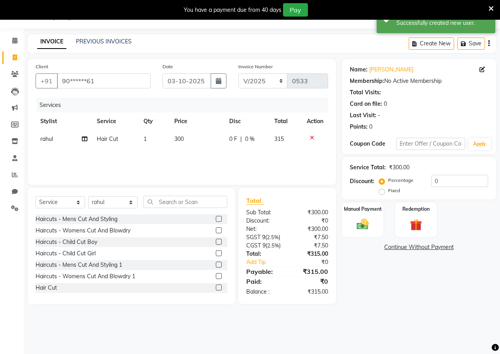
click at [175, 134] on td "300" at bounding box center [196, 139] width 55 height 18
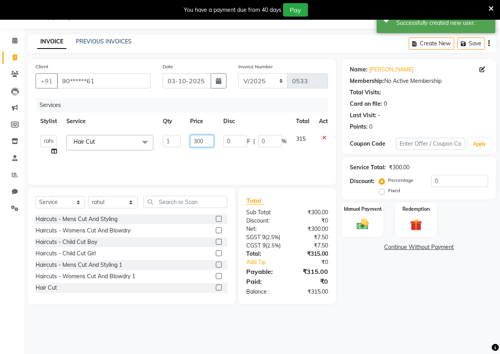
click at [207, 138] on input "300" at bounding box center [202, 141] width 24 height 12
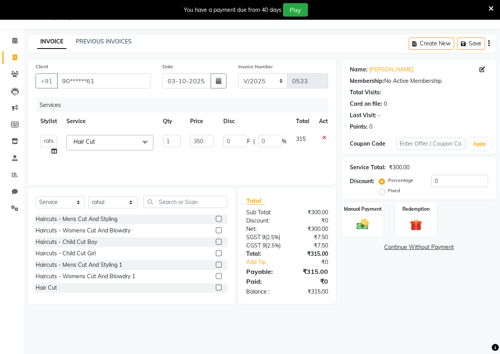
click at [211, 156] on div "Services Stylist Service Qty Price Disc Total Action anushka anushka asif gudu …" at bounding box center [182, 137] width 292 height 79
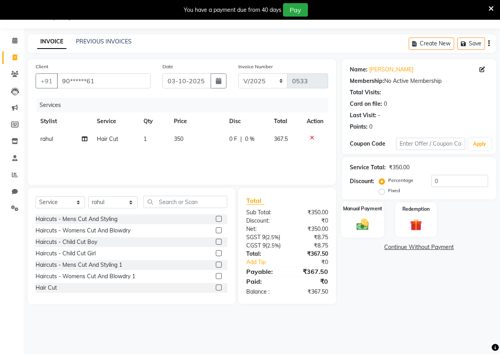
click at [359, 213] on label "Manual Payment" at bounding box center [363, 209] width 40 height 8
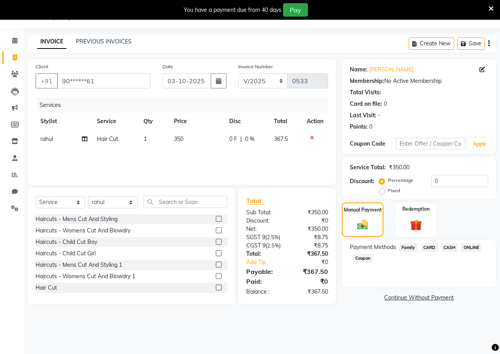
click at [463, 243] on div "Payment Methods Family CARD CASH ONLINE Coupon" at bounding box center [419, 263] width 154 height 47
click at [468, 248] on span "ONLINE" at bounding box center [471, 247] width 21 height 9
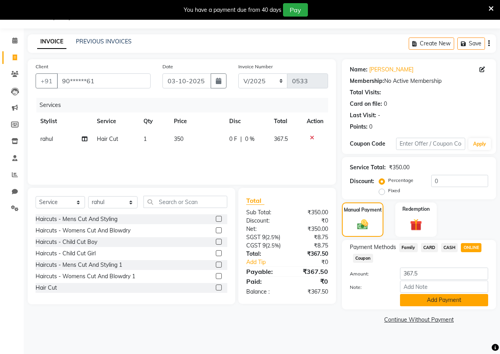
click at [445, 306] on button "Add Payment" at bounding box center [444, 300] width 88 height 12
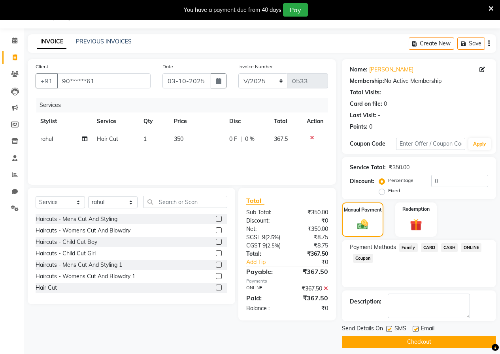
click at [422, 338] on button "Checkout" at bounding box center [419, 342] width 154 height 12
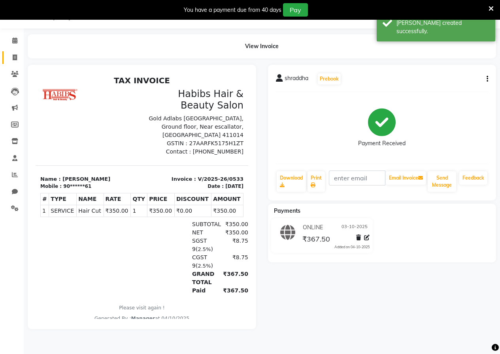
click at [17, 52] on link "Invoice" at bounding box center [11, 57] width 19 height 13
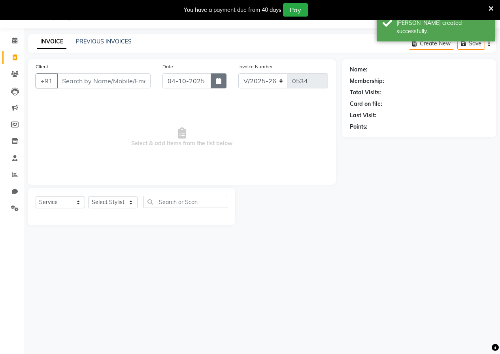
click at [215, 83] on button "button" at bounding box center [219, 80] width 16 height 15
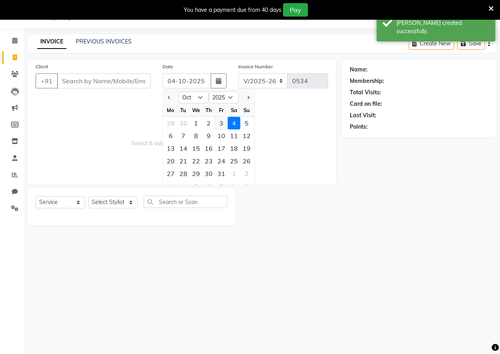
click at [222, 117] on div "3" at bounding box center [221, 123] width 13 height 13
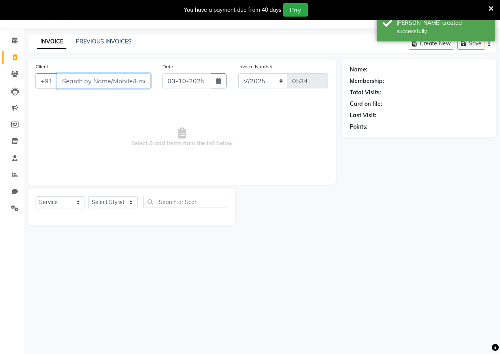
click at [129, 82] on input "Client" at bounding box center [104, 80] width 94 height 15
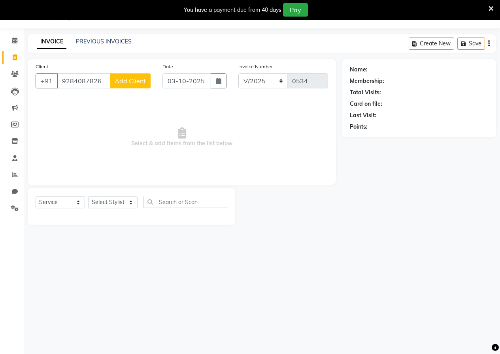
click at [129, 82] on span "Add Client" at bounding box center [130, 81] width 31 height 8
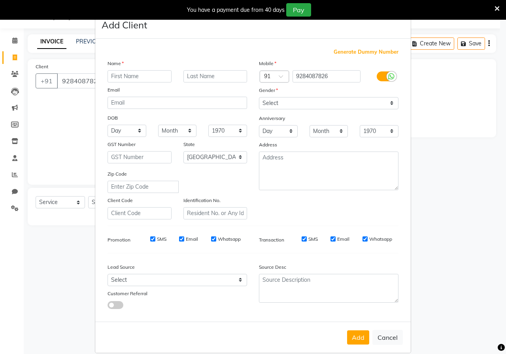
click at [129, 80] on input "text" at bounding box center [139, 76] width 64 height 12
click at [285, 101] on select "Select [DEMOGRAPHIC_DATA] [DEMOGRAPHIC_DATA] Other Prefer Not To Say" at bounding box center [328, 103] width 139 height 12
click at [259, 97] on select "Select [DEMOGRAPHIC_DATA] [DEMOGRAPHIC_DATA] Other Prefer Not To Say" at bounding box center [328, 103] width 139 height 12
click at [351, 335] on button "Add" at bounding box center [358, 338] width 22 height 14
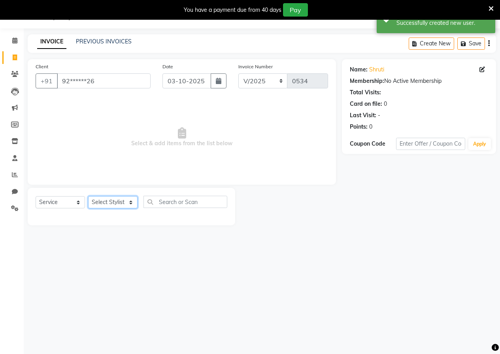
click at [128, 204] on select "Select Stylist [PERSON_NAME] [PERSON_NAME] gudu [PERSON_NAME] Manager [PERSON_N…" at bounding box center [112, 202] width 49 height 12
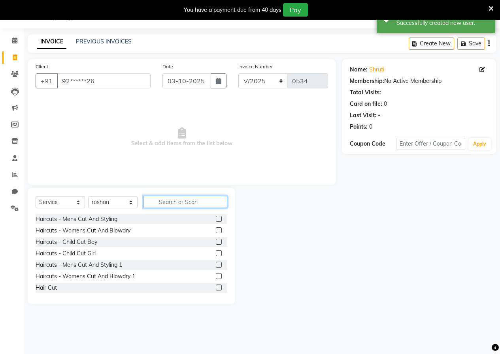
click at [164, 200] on input "text" at bounding box center [185, 202] width 84 height 12
click at [216, 285] on label at bounding box center [219, 288] width 6 height 6
click at [216, 286] on input "checkbox" at bounding box center [218, 288] width 5 height 5
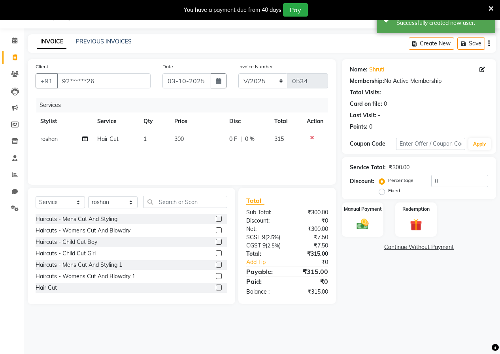
drag, startPoint x: 176, startPoint y: 135, endPoint x: 187, endPoint y: 138, distance: 11.5
click at [177, 134] on td "300" at bounding box center [196, 139] width 55 height 18
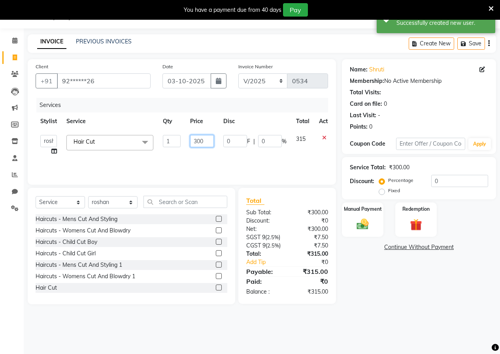
click at [200, 138] on input "300" at bounding box center [202, 141] width 24 height 12
click at [211, 142] on input "300" at bounding box center [202, 141] width 24 height 12
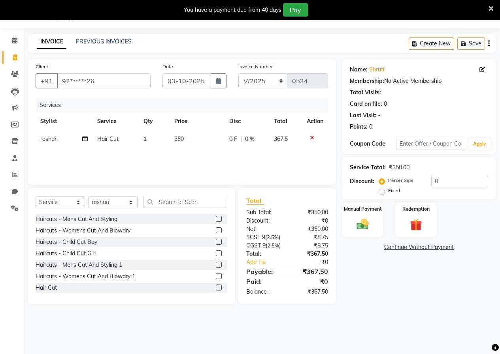
click at [234, 155] on div "Services Stylist Service Qty Price Disc Total Action roshan Hair Cut 1 350 0 F …" at bounding box center [182, 137] width 292 height 79
click at [345, 211] on div "Client +91 92******26 Date 03-10-2025 Invoice Number V/2025 V/2025-26 0534 Serv…" at bounding box center [262, 181] width 480 height 245
click at [348, 210] on label "Manual Payment" at bounding box center [363, 209] width 40 height 8
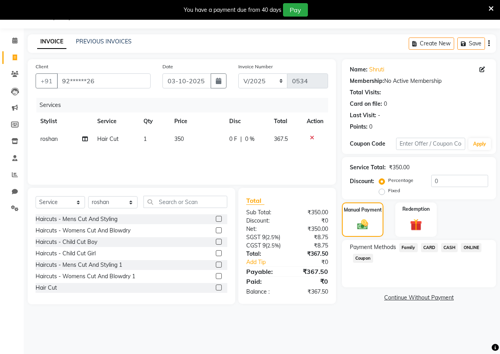
drag, startPoint x: 470, startPoint y: 247, endPoint x: 470, endPoint y: 253, distance: 5.5
click at [470, 250] on span "ONLINE" at bounding box center [471, 247] width 21 height 9
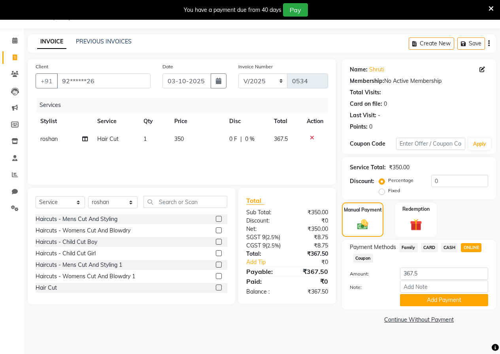
drag, startPoint x: 429, startPoint y: 294, endPoint x: 415, endPoint y: 317, distance: 27.3
click at [424, 300] on div "Amount: 367.5 Note: Add Payment" at bounding box center [419, 287] width 138 height 39
click at [424, 293] on input "Note:" at bounding box center [444, 287] width 88 height 12
click at [436, 266] on div "Payment Methods Family CARD CASH ONLINE Coupon Amount: 367.5 Note: Add Payment" at bounding box center [419, 274] width 138 height 63
drag, startPoint x: 437, startPoint y: 273, endPoint x: 433, endPoint y: 279, distance: 7.3
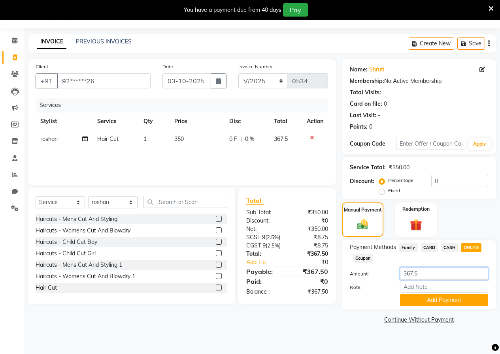
click at [437, 273] on input "367.5" at bounding box center [444, 274] width 88 height 12
click at [427, 297] on button "Add Payment" at bounding box center [444, 300] width 88 height 12
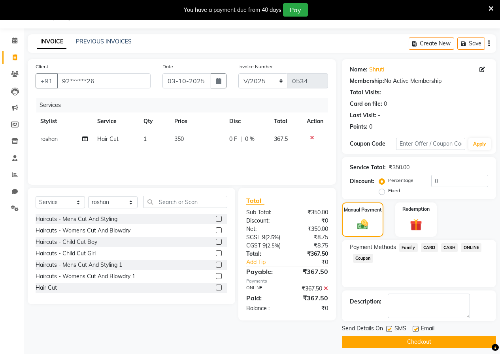
click at [411, 336] on button "Checkout" at bounding box center [419, 342] width 154 height 12
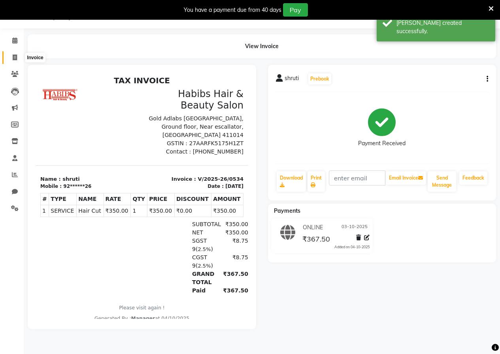
click at [11, 54] on span at bounding box center [15, 57] width 14 height 9
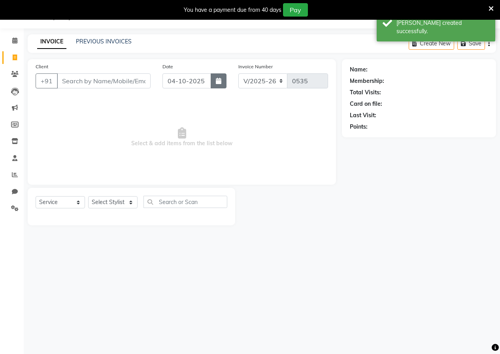
click at [218, 84] on button "button" at bounding box center [219, 80] width 16 height 15
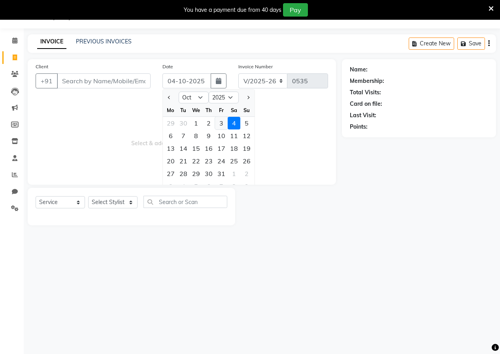
click at [226, 123] on div "3" at bounding box center [221, 123] width 13 height 13
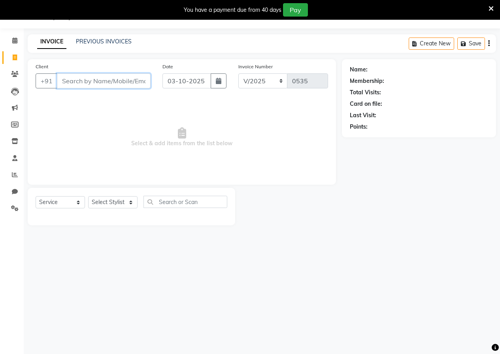
click at [130, 80] on input "Client" at bounding box center [104, 80] width 94 height 15
click at [130, 83] on span "Add Client" at bounding box center [130, 81] width 31 height 8
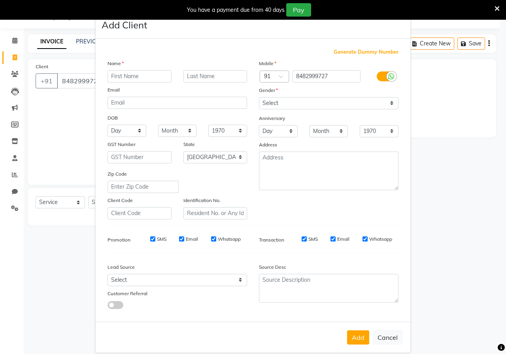
click at [131, 76] on input "text" at bounding box center [139, 76] width 64 height 12
click at [263, 101] on select "Select [DEMOGRAPHIC_DATA] [DEMOGRAPHIC_DATA] Other Prefer Not To Say" at bounding box center [328, 103] width 139 height 12
click at [259, 97] on select "Select [DEMOGRAPHIC_DATA] [DEMOGRAPHIC_DATA] Other Prefer Not To Say" at bounding box center [328, 103] width 139 height 12
drag, startPoint x: 357, startPoint y: 336, endPoint x: 328, endPoint y: 323, distance: 32.0
click at [346, 329] on div "Add Cancel" at bounding box center [252, 337] width 315 height 31
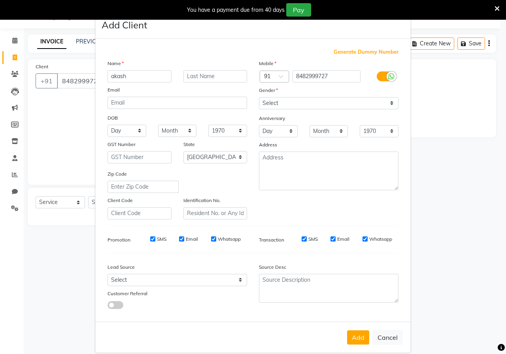
click at [356, 334] on button "Add" at bounding box center [358, 338] width 22 height 14
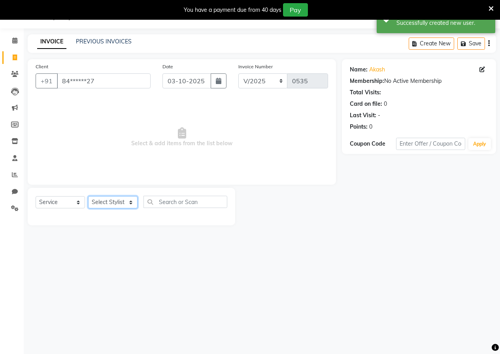
click at [110, 201] on select "Select Stylist [PERSON_NAME] [PERSON_NAME] gudu [PERSON_NAME] Manager [PERSON_N…" at bounding box center [112, 202] width 49 height 12
click at [173, 202] on input "text" at bounding box center [185, 202] width 84 height 12
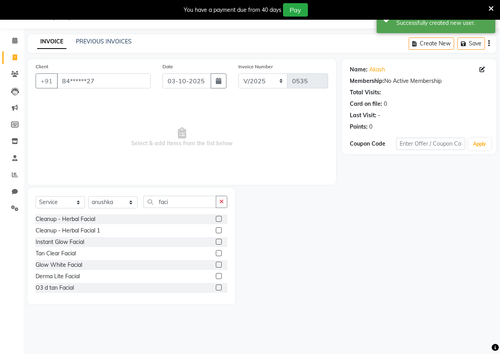
click at [216, 266] on label at bounding box center [219, 265] width 6 height 6
click at [216, 266] on input "checkbox" at bounding box center [218, 265] width 5 height 5
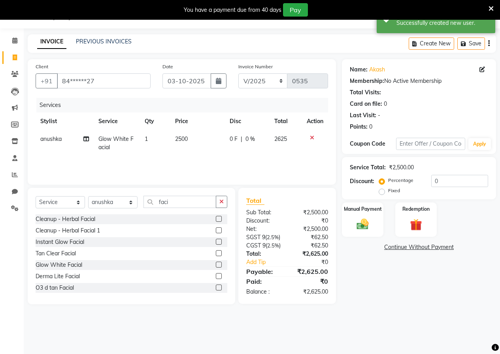
click at [184, 134] on td "2500" at bounding box center [197, 143] width 55 height 26
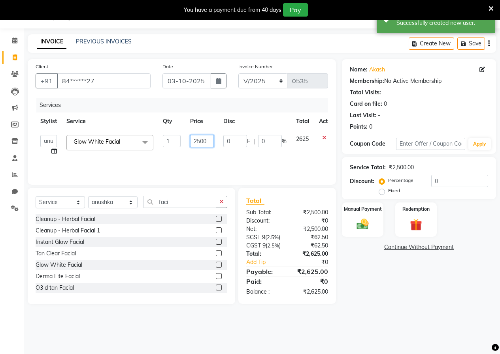
click at [206, 142] on input "2500" at bounding box center [202, 141] width 24 height 12
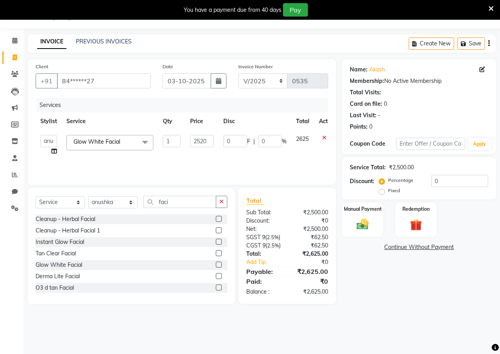
click at [209, 154] on td "2520" at bounding box center [201, 145] width 33 height 30
click at [110, 205] on select "Select Stylist [PERSON_NAME] [PERSON_NAME] gudu [PERSON_NAME] Manager [PERSON_N…" at bounding box center [112, 202] width 49 height 12
click at [207, 203] on input "faci" at bounding box center [179, 202] width 73 height 12
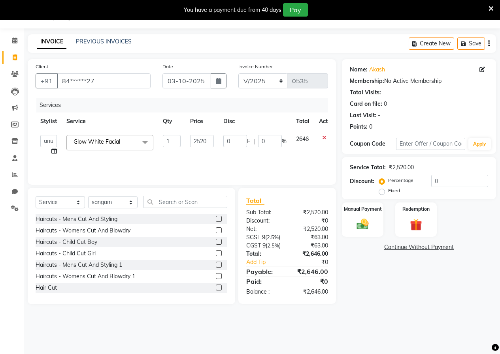
click at [216, 262] on div at bounding box center [221, 265] width 11 height 10
click at [216, 265] on label at bounding box center [219, 265] width 6 height 6
click at [216, 265] on input "checkbox" at bounding box center [218, 265] width 5 height 5
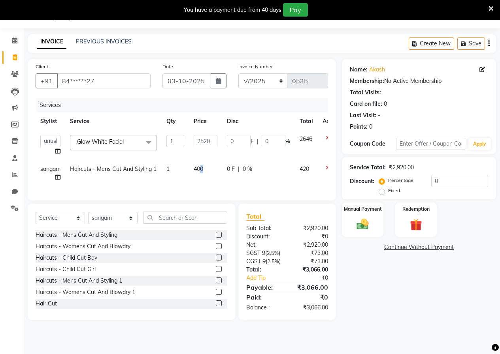
drag, startPoint x: 202, startPoint y: 168, endPoint x: 215, endPoint y: 170, distance: 12.4
click at [203, 168] on span "400" at bounding box center [198, 169] width 9 height 7
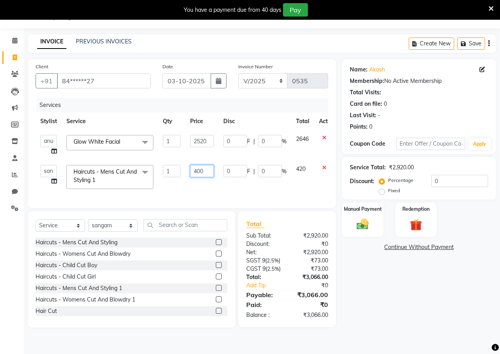
drag, startPoint x: 206, startPoint y: 167, endPoint x: 214, endPoint y: 169, distance: 8.1
click at [214, 169] on td "400" at bounding box center [201, 177] width 33 height 34
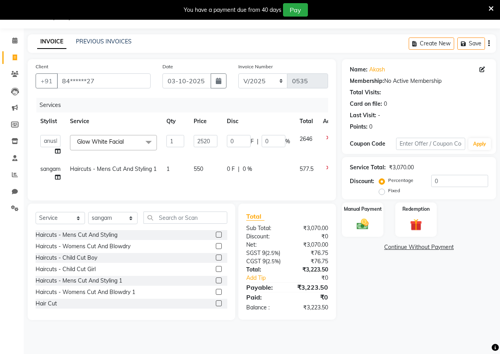
click at [216, 180] on td "550" at bounding box center [205, 173] width 33 height 26
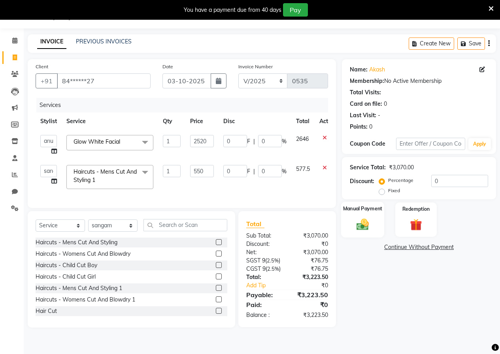
drag, startPoint x: 350, startPoint y: 225, endPoint x: 360, endPoint y: 228, distance: 10.6
click at [350, 225] on div "Manual Payment" at bounding box center [362, 220] width 43 height 36
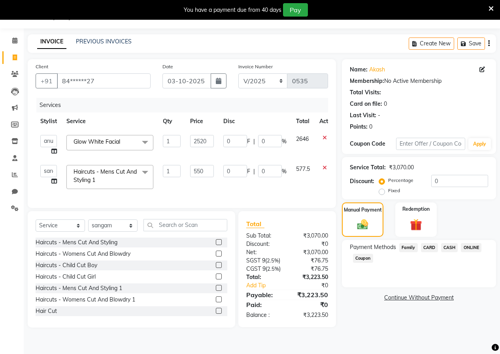
click at [465, 247] on span "ONLINE" at bounding box center [471, 247] width 21 height 9
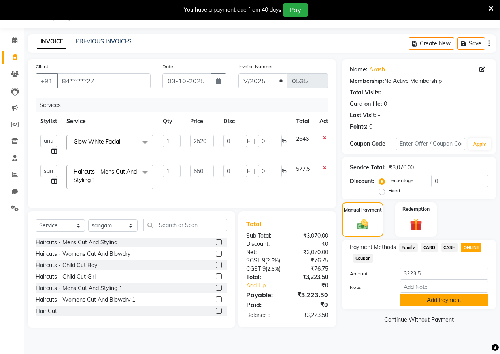
click at [432, 303] on button "Add Payment" at bounding box center [444, 300] width 88 height 12
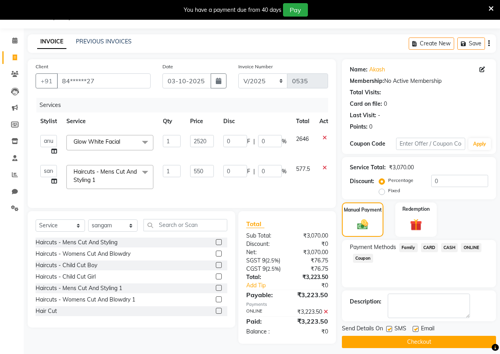
click at [418, 337] on button "Checkout" at bounding box center [419, 342] width 154 height 12
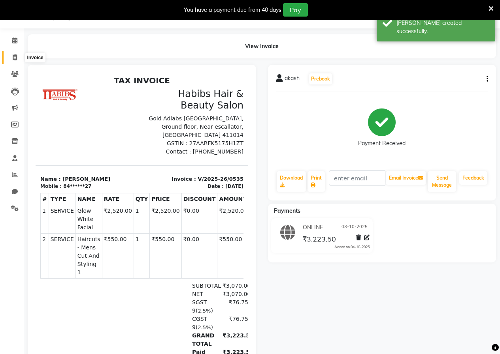
click at [16, 59] on icon at bounding box center [15, 58] width 4 height 6
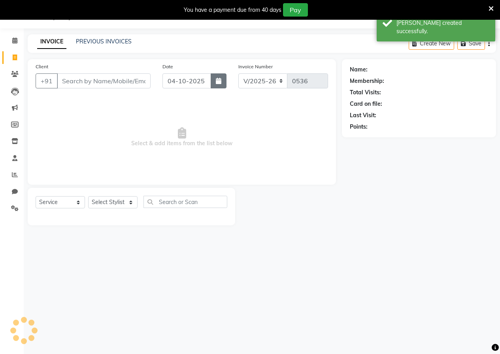
click at [214, 75] on button "button" at bounding box center [219, 80] width 16 height 15
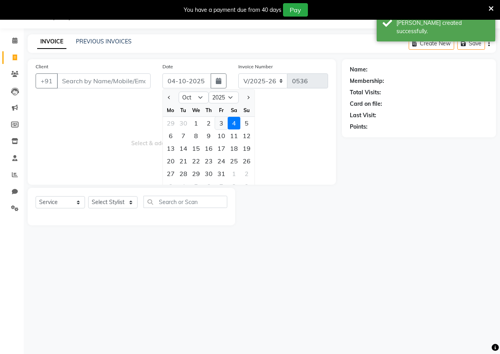
click at [224, 123] on div "3" at bounding box center [221, 123] width 13 height 13
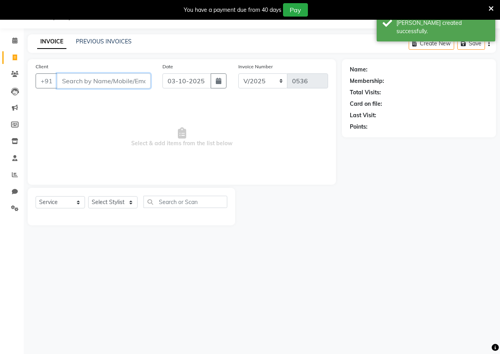
click at [132, 85] on input "Client" at bounding box center [104, 80] width 94 height 15
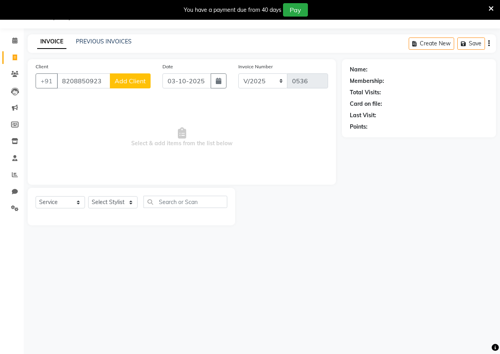
click at [132, 84] on span "Add Client" at bounding box center [130, 81] width 31 height 8
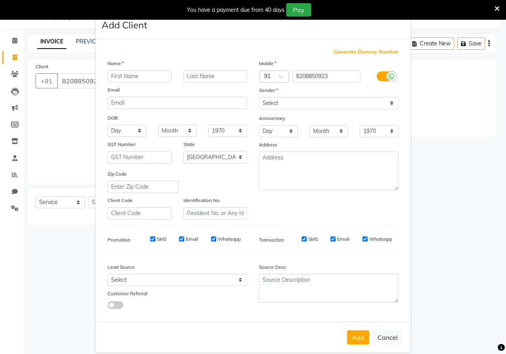
click at [137, 74] on input "text" at bounding box center [139, 76] width 64 height 12
click at [295, 102] on select "Select [DEMOGRAPHIC_DATA] [DEMOGRAPHIC_DATA] Other Prefer Not To Say" at bounding box center [328, 103] width 139 height 12
click at [259, 97] on select "Select [DEMOGRAPHIC_DATA] [DEMOGRAPHIC_DATA] Other Prefer Not To Say" at bounding box center [328, 103] width 139 height 12
click at [361, 334] on button "Add" at bounding box center [358, 338] width 22 height 14
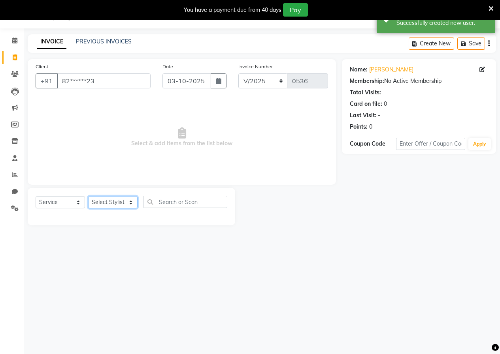
click at [117, 198] on select "Select Stylist [PERSON_NAME] [PERSON_NAME] gudu [PERSON_NAME] Manager [PERSON_N…" at bounding box center [112, 202] width 49 height 12
click at [88, 196] on select "Select Stylist [PERSON_NAME] [PERSON_NAME] gudu [PERSON_NAME] Manager [PERSON_N…" at bounding box center [112, 202] width 49 height 12
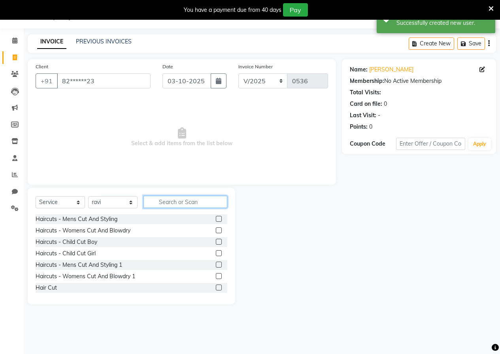
click at [171, 200] on input "text" at bounding box center [185, 202] width 84 height 12
drag, startPoint x: 212, startPoint y: 288, endPoint x: 210, endPoint y: 218, distance: 70.3
click at [216, 288] on label at bounding box center [219, 288] width 6 height 6
click at [216, 288] on input "checkbox" at bounding box center [218, 288] width 5 height 5
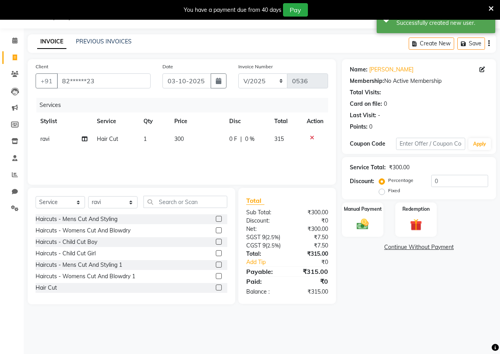
click at [181, 141] on span "300" at bounding box center [178, 139] width 9 height 7
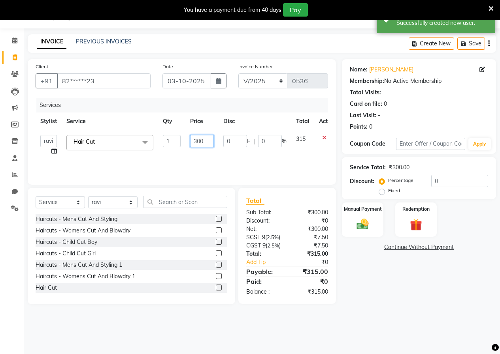
click at [211, 143] on input "300" at bounding box center [202, 141] width 24 height 12
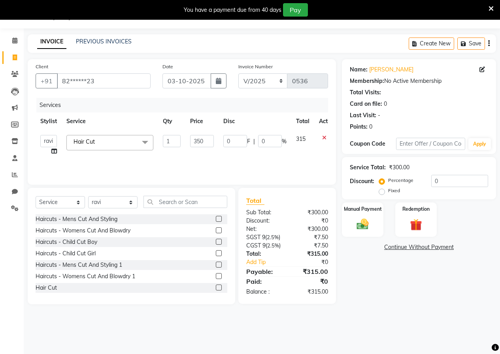
drag, startPoint x: 226, startPoint y: 160, endPoint x: 237, endPoint y: 160, distance: 10.7
click at [227, 159] on div "Services Stylist Service Qty Price Disc Total Action anushka anushka asif gudu …" at bounding box center [182, 137] width 292 height 79
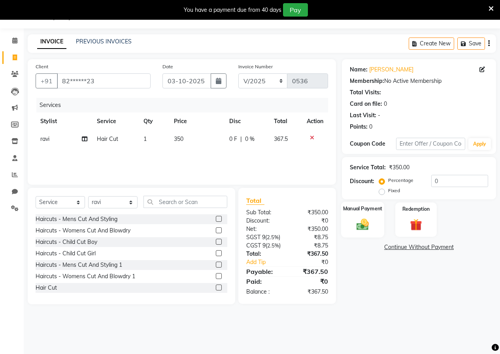
click at [378, 227] on div "Manual Payment" at bounding box center [362, 220] width 43 height 36
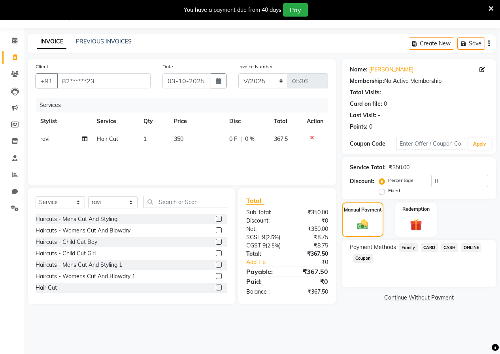
drag, startPoint x: 469, startPoint y: 242, endPoint x: 469, endPoint y: 248, distance: 6.4
click at [469, 247] on div "Payment Methods Family CARD CASH ONLINE Coupon" at bounding box center [419, 263] width 154 height 47
click at [469, 248] on span "ONLINE" at bounding box center [471, 247] width 21 height 9
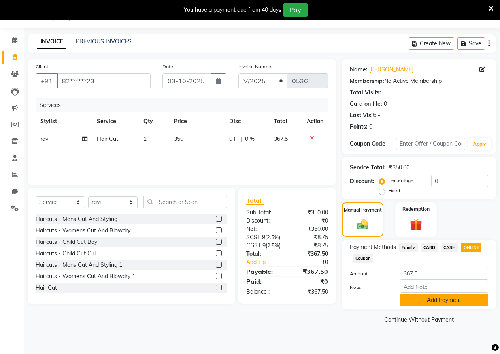
click at [435, 300] on button "Add Payment" at bounding box center [444, 300] width 88 height 12
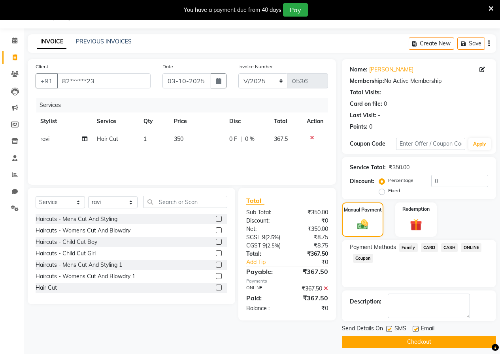
click at [416, 337] on button "Checkout" at bounding box center [419, 342] width 154 height 12
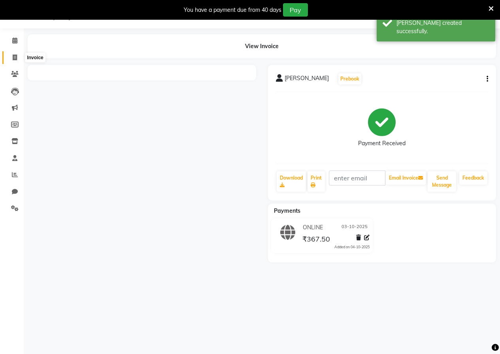
click at [13, 59] on icon at bounding box center [15, 58] width 4 height 6
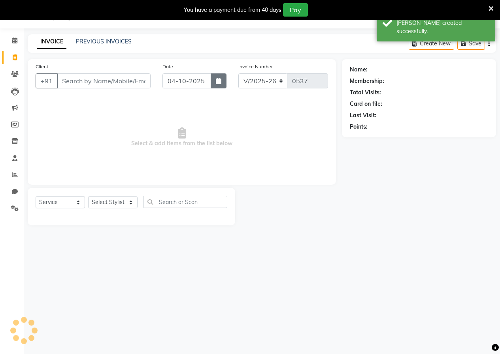
click at [220, 80] on icon "button" at bounding box center [219, 81] width 6 height 6
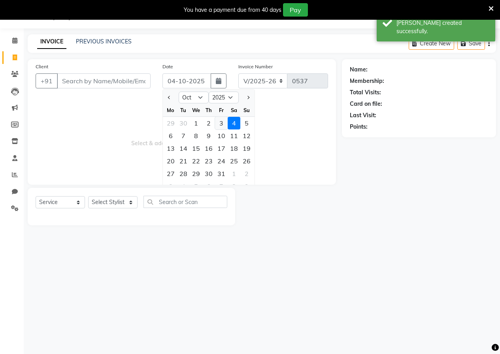
click at [219, 118] on div "3" at bounding box center [221, 123] width 13 height 13
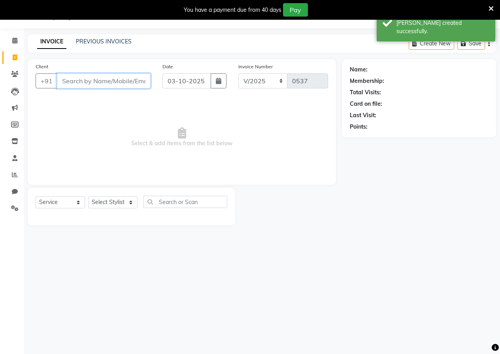
click at [131, 79] on input "Client" at bounding box center [104, 80] width 94 height 15
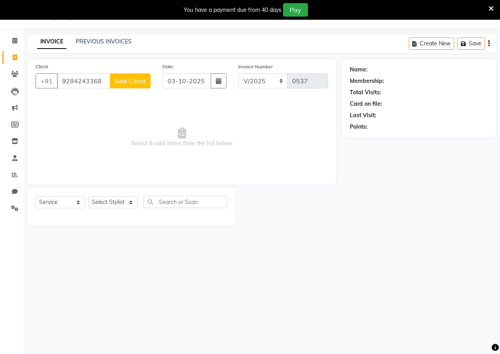
click at [126, 79] on span "Add Client" at bounding box center [130, 81] width 31 height 8
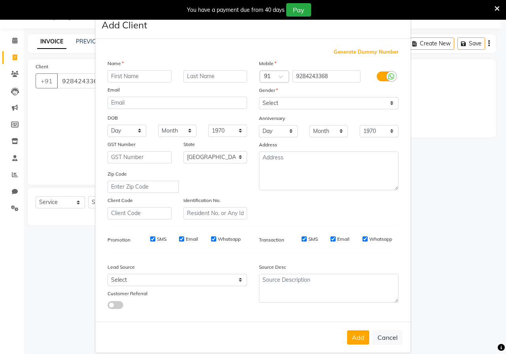
click at [128, 72] on input "text" at bounding box center [139, 76] width 64 height 12
drag, startPoint x: 282, startPoint y: 104, endPoint x: 277, endPoint y: 100, distance: 6.5
click at [282, 104] on select "Select [DEMOGRAPHIC_DATA] [DEMOGRAPHIC_DATA] Other Prefer Not To Say" at bounding box center [328, 103] width 139 height 12
click at [259, 97] on select "Select [DEMOGRAPHIC_DATA] [DEMOGRAPHIC_DATA] Other Prefer Not To Say" at bounding box center [328, 103] width 139 height 12
click at [359, 340] on button "Add" at bounding box center [358, 338] width 22 height 14
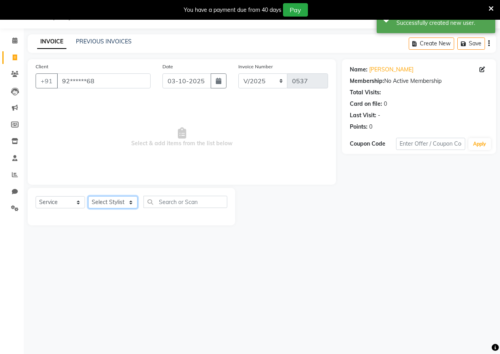
drag, startPoint x: 91, startPoint y: 202, endPoint x: 92, endPoint y: 207, distance: 5.2
click at [91, 202] on select "Select Stylist [PERSON_NAME] [PERSON_NAME] gudu [PERSON_NAME] Manager [PERSON_N…" at bounding box center [112, 202] width 49 height 12
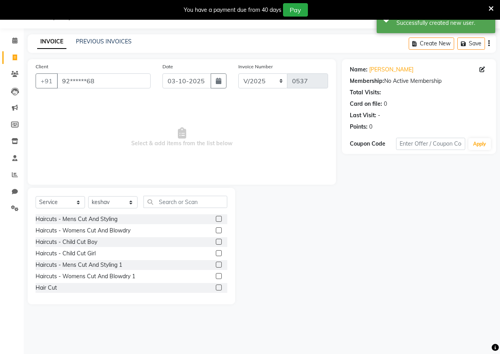
drag, startPoint x: 190, startPoint y: 190, endPoint x: 193, endPoint y: 211, distance: 21.1
click at [192, 200] on div "Select Service Product Membership Package Voucher Prepaid Gift Card Select Styl…" at bounding box center [131, 246] width 207 height 117
click at [216, 264] on label at bounding box center [219, 265] width 6 height 6
click at [216, 264] on input "checkbox" at bounding box center [218, 265] width 5 height 5
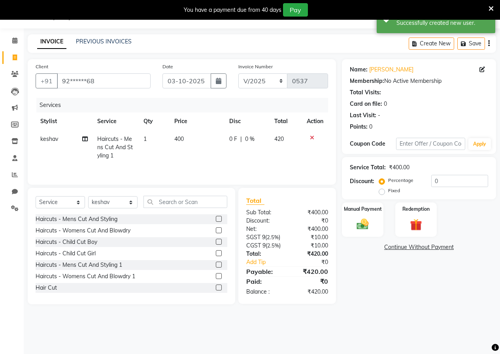
click at [184, 134] on td "400" at bounding box center [196, 147] width 55 height 34
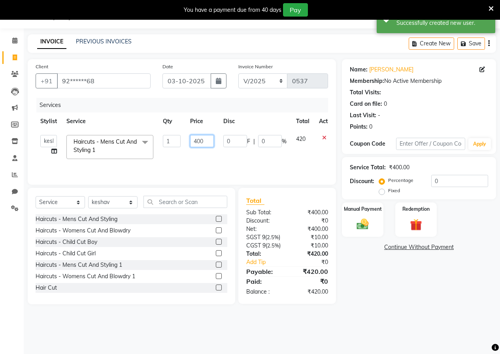
click at [212, 138] on input "400" at bounding box center [202, 141] width 24 height 12
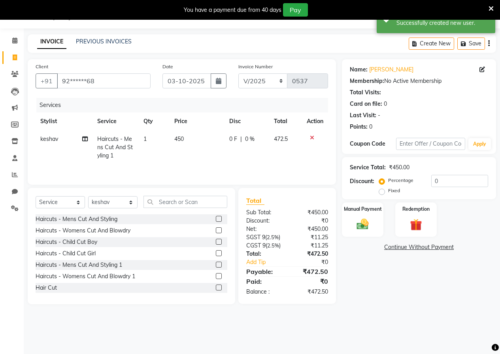
drag, startPoint x: 216, startPoint y: 158, endPoint x: 212, endPoint y: 147, distance: 11.7
click at [216, 159] on td "450" at bounding box center [196, 147] width 55 height 34
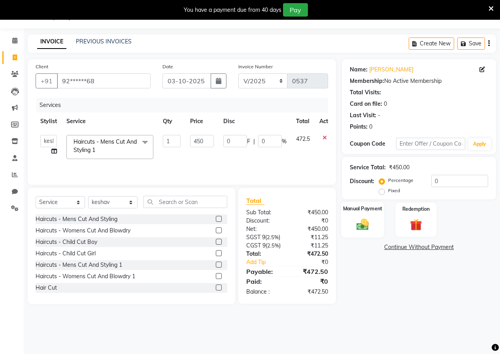
click at [358, 223] on img at bounding box center [362, 224] width 20 height 14
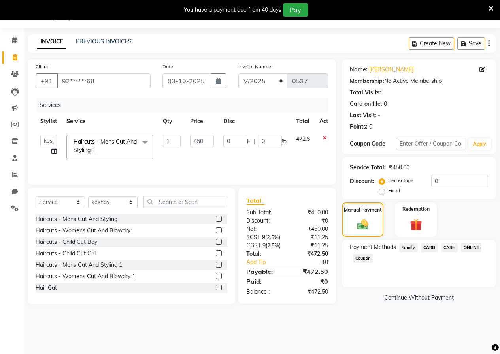
click at [473, 248] on span "ONLINE" at bounding box center [471, 247] width 21 height 9
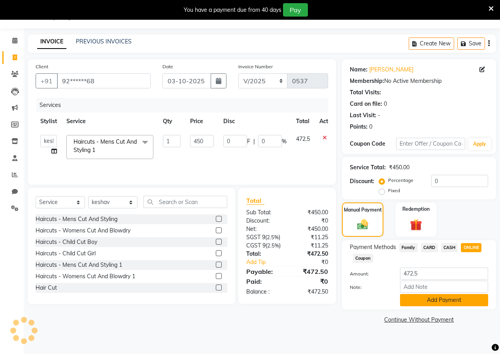
click at [430, 298] on button "Add Payment" at bounding box center [444, 300] width 88 height 12
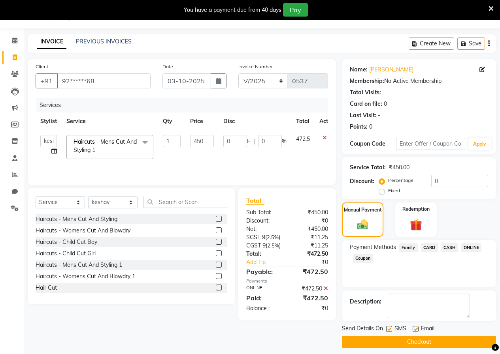
drag, startPoint x: 412, startPoint y: 338, endPoint x: 387, endPoint y: 328, distance: 27.3
click at [409, 338] on button "Checkout" at bounding box center [419, 342] width 154 height 12
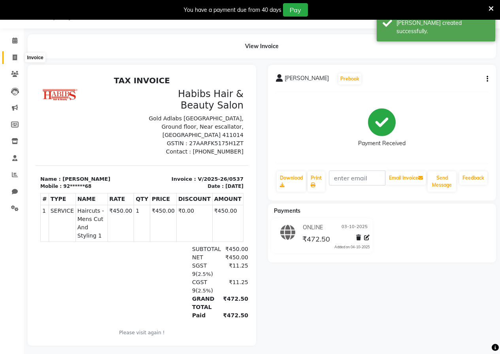
click at [15, 58] on icon at bounding box center [15, 58] width 4 height 6
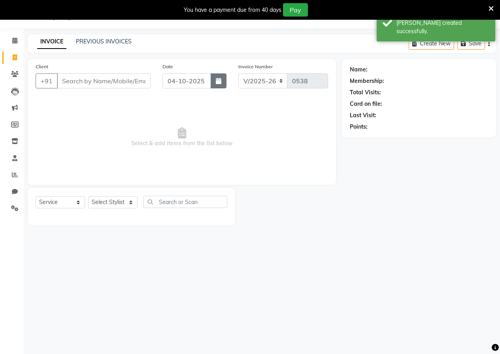
click at [216, 85] on button "button" at bounding box center [219, 80] width 16 height 15
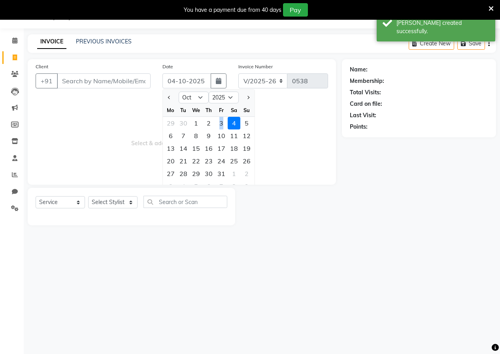
click at [221, 120] on div "3" at bounding box center [221, 123] width 13 height 13
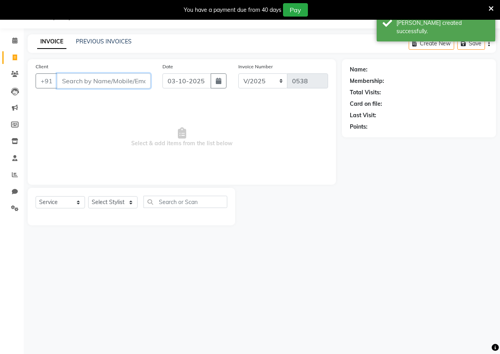
click at [109, 83] on input "Client" at bounding box center [104, 80] width 94 height 15
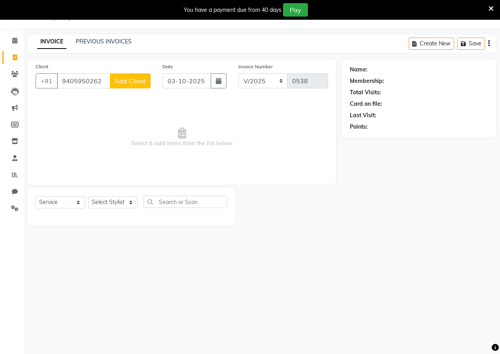
click at [137, 85] on button "Add Client" at bounding box center [130, 80] width 41 height 15
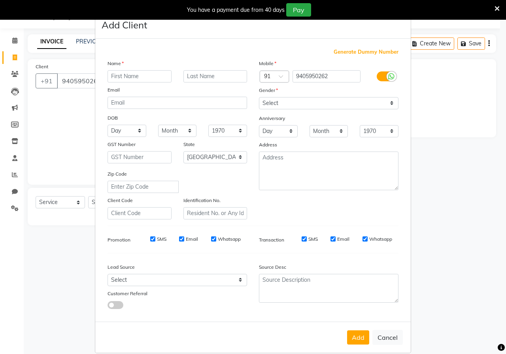
click at [142, 73] on input "text" at bounding box center [139, 76] width 64 height 12
click at [278, 103] on select "Select [DEMOGRAPHIC_DATA] [DEMOGRAPHIC_DATA] Other Prefer Not To Say" at bounding box center [328, 103] width 139 height 12
click at [259, 97] on select "Select [DEMOGRAPHIC_DATA] [DEMOGRAPHIC_DATA] Other Prefer Not To Say" at bounding box center [328, 103] width 139 height 12
click at [287, 104] on select "Select [DEMOGRAPHIC_DATA] [DEMOGRAPHIC_DATA] Other Prefer Not To Say" at bounding box center [328, 103] width 139 height 12
click at [259, 97] on select "Select [DEMOGRAPHIC_DATA] [DEMOGRAPHIC_DATA] Other Prefer Not To Say" at bounding box center [328, 103] width 139 height 12
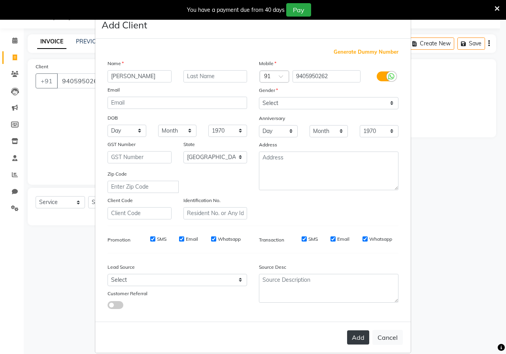
click at [355, 341] on button "Add" at bounding box center [358, 338] width 22 height 14
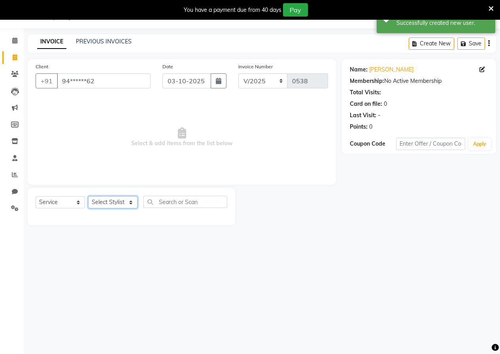
click at [121, 205] on select "Select Stylist [PERSON_NAME] [PERSON_NAME] gudu [PERSON_NAME] Manager [PERSON_N…" at bounding box center [112, 202] width 49 height 12
click at [169, 207] on input "text" at bounding box center [185, 202] width 84 height 12
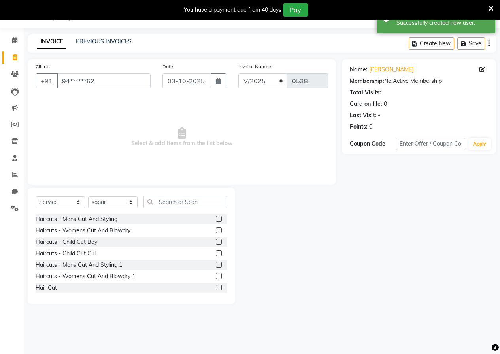
click at [216, 263] on label at bounding box center [219, 265] width 6 height 6
click at [216, 263] on input "checkbox" at bounding box center [218, 265] width 5 height 5
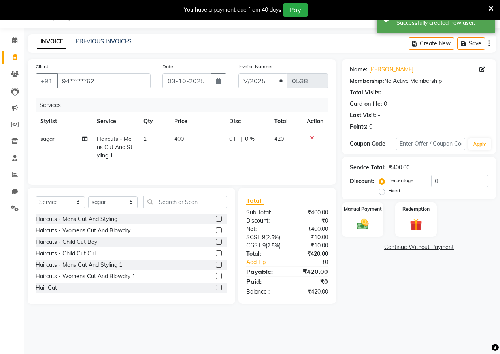
click at [183, 138] on span "400" at bounding box center [178, 139] width 9 height 7
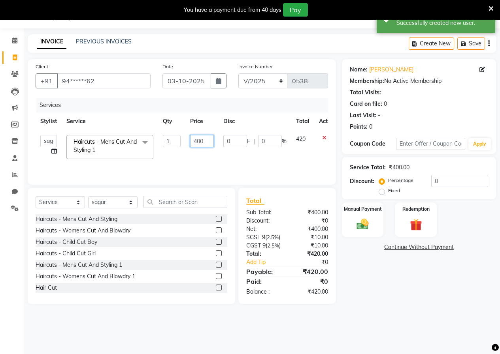
click at [200, 142] on input "400" at bounding box center [202, 141] width 24 height 12
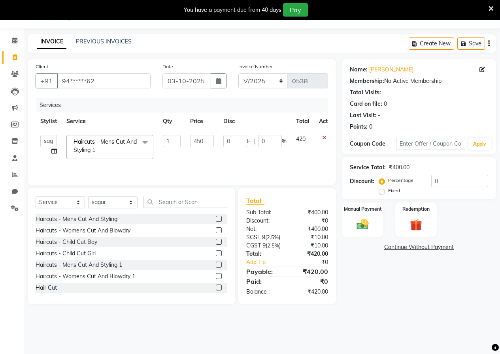
click at [202, 155] on td "450" at bounding box center [201, 147] width 33 height 34
click at [120, 203] on select "Select Stylist [PERSON_NAME] [PERSON_NAME] gudu [PERSON_NAME] Manager [PERSON_N…" at bounding box center [112, 202] width 49 height 12
click at [185, 196] on div "Select Service Product Membership Package Voucher Prepaid Gift Card Select Styl…" at bounding box center [131, 246] width 207 height 117
click at [186, 197] on input "text" at bounding box center [185, 202] width 84 height 12
click at [181, 203] on input "text" at bounding box center [185, 202] width 84 height 12
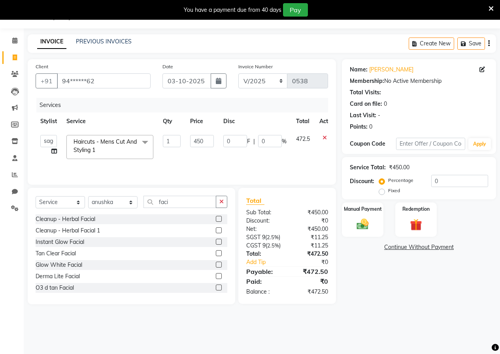
click at [216, 262] on div at bounding box center [221, 265] width 11 height 10
click at [216, 266] on label at bounding box center [219, 265] width 6 height 6
click at [216, 266] on input "checkbox" at bounding box center [218, 265] width 5 height 5
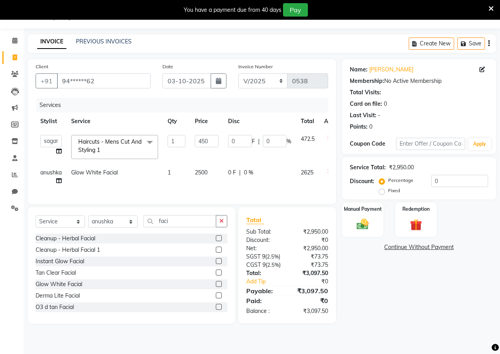
click at [200, 175] on span "2500" at bounding box center [201, 172] width 13 height 7
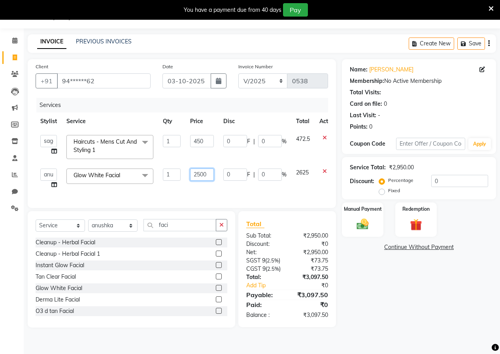
click at [202, 173] on input "2500" at bounding box center [202, 175] width 24 height 12
click at [207, 190] on div "Services Stylist Service Qty Price Disc Total Action anushka anushka asif gudu …" at bounding box center [182, 149] width 292 height 102
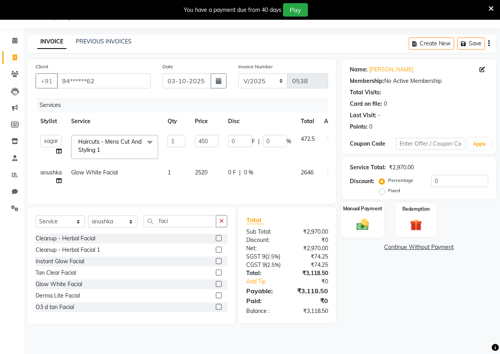
click at [357, 227] on img at bounding box center [362, 224] width 20 height 14
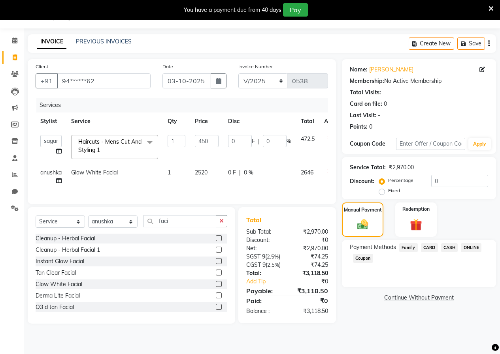
click at [469, 246] on span "ONLINE" at bounding box center [471, 247] width 21 height 9
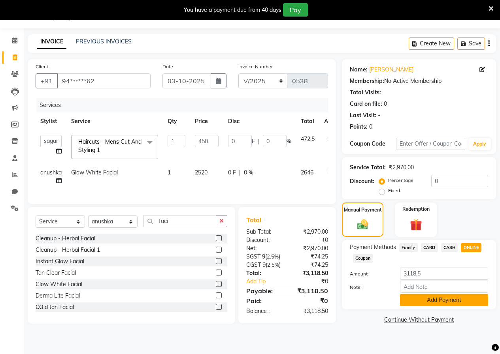
click at [444, 295] on button "Add Payment" at bounding box center [444, 300] width 88 height 12
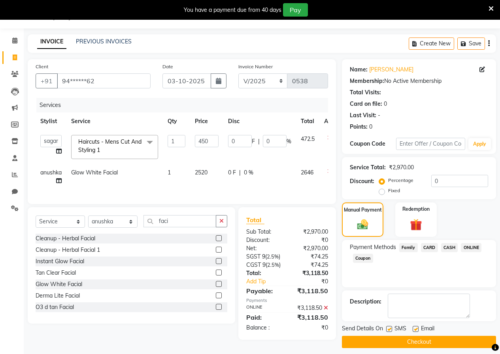
drag, startPoint x: 424, startPoint y: 337, endPoint x: 389, endPoint y: 311, distance: 43.9
click at [424, 335] on div "Send Details On SMS Email Checkout" at bounding box center [419, 337] width 154 height 24
click at [362, 343] on button "Checkout" at bounding box center [419, 342] width 154 height 12
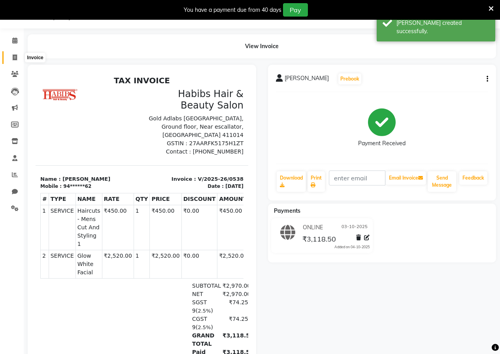
click at [17, 55] on icon at bounding box center [15, 58] width 4 height 6
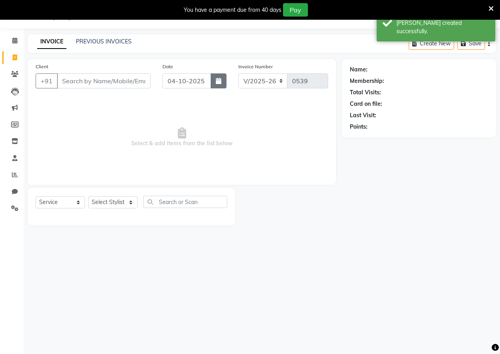
click at [223, 87] on button "button" at bounding box center [219, 80] width 16 height 15
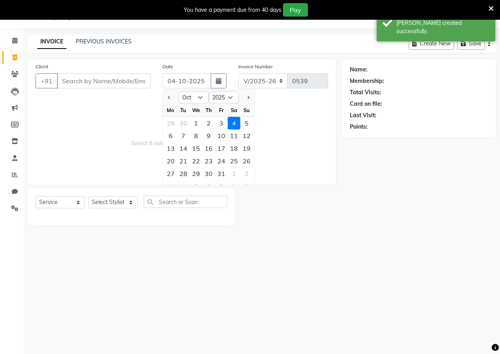
drag, startPoint x: 218, startPoint y: 125, endPoint x: 150, endPoint y: 113, distance: 69.0
click at [208, 125] on div "29 30 1 2 3 4 5" at bounding box center [209, 123] width 92 height 13
click at [225, 125] on div "3" at bounding box center [221, 123] width 13 height 13
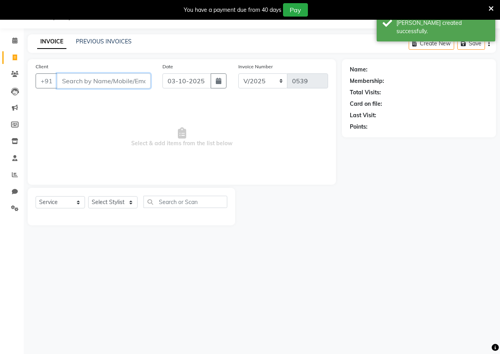
click at [127, 84] on input "Client" at bounding box center [104, 80] width 94 height 15
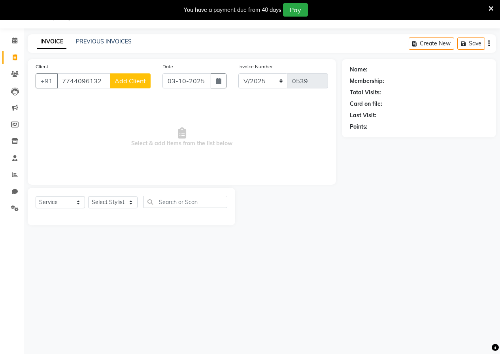
click at [126, 84] on span "Add Client" at bounding box center [130, 81] width 31 height 8
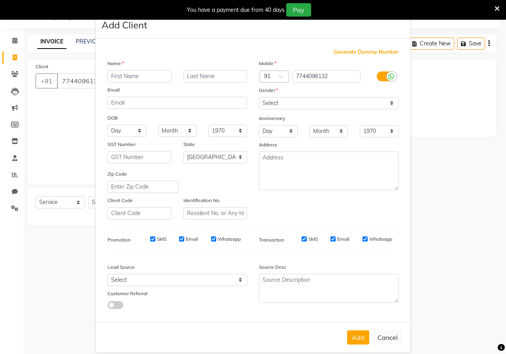
click at [128, 76] on input "text" at bounding box center [139, 76] width 64 height 12
click at [278, 99] on select "Select [DEMOGRAPHIC_DATA] [DEMOGRAPHIC_DATA] Other Prefer Not To Say" at bounding box center [328, 103] width 139 height 12
click at [259, 97] on select "Select [DEMOGRAPHIC_DATA] [DEMOGRAPHIC_DATA] Other Prefer Not To Say" at bounding box center [328, 103] width 139 height 12
click at [352, 340] on button "Add" at bounding box center [358, 338] width 22 height 14
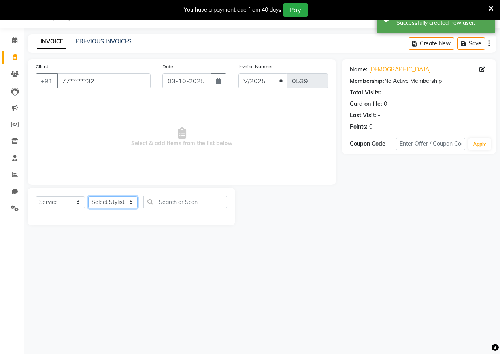
click at [129, 203] on select "Select Stylist [PERSON_NAME] [PERSON_NAME] gudu [PERSON_NAME] Manager [PERSON_N…" at bounding box center [112, 202] width 49 height 12
click at [151, 203] on input "text" at bounding box center [185, 202] width 84 height 12
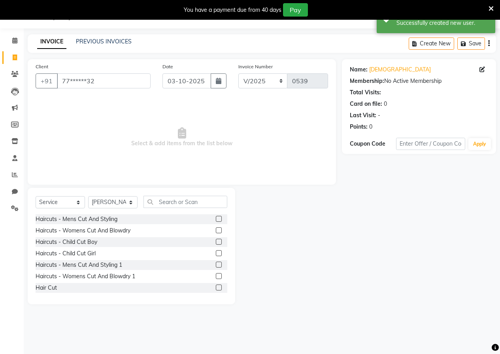
click at [216, 286] on label at bounding box center [219, 288] width 6 height 6
click at [216, 286] on input "checkbox" at bounding box center [218, 288] width 5 height 5
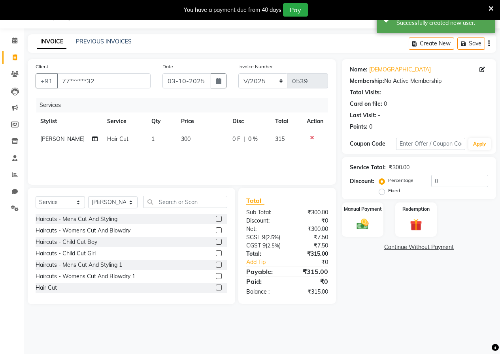
drag, startPoint x: 174, startPoint y: 136, endPoint x: 182, endPoint y: 137, distance: 8.3
click at [176, 136] on td "300" at bounding box center [201, 139] width 51 height 18
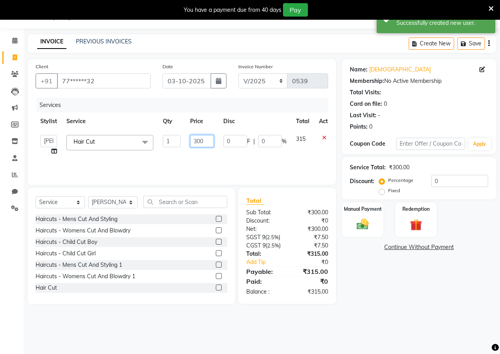
click at [211, 143] on input "300" at bounding box center [202, 141] width 24 height 12
click at [223, 158] on div "Services Stylist Service Qty Price Disc Total Action anushka anushka asif gudu …" at bounding box center [182, 137] width 292 height 79
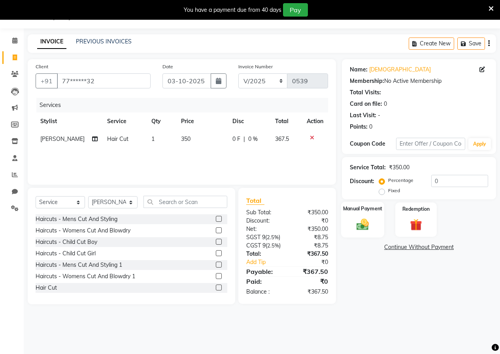
click at [377, 222] on div "Manual Payment" at bounding box center [362, 220] width 43 height 36
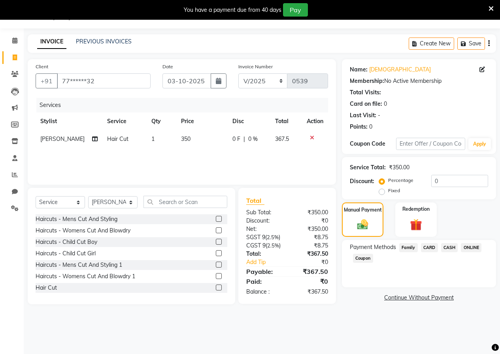
drag, startPoint x: 470, startPoint y: 245, endPoint x: 439, endPoint y: 309, distance: 70.7
click at [469, 247] on span "ONLINE" at bounding box center [471, 247] width 21 height 9
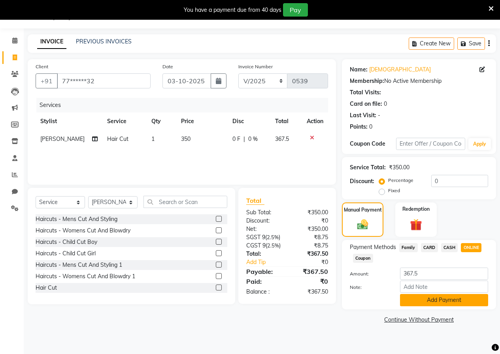
click at [435, 300] on button "Add Payment" at bounding box center [444, 300] width 88 height 12
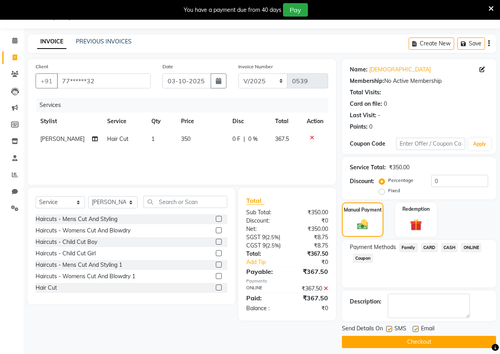
drag, startPoint x: 412, startPoint y: 339, endPoint x: 407, endPoint y: 334, distance: 7.3
click at [411, 340] on button "Checkout" at bounding box center [419, 342] width 154 height 12
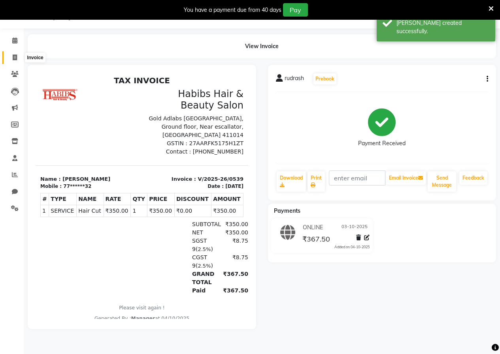
click at [17, 53] on span at bounding box center [15, 57] width 14 height 9
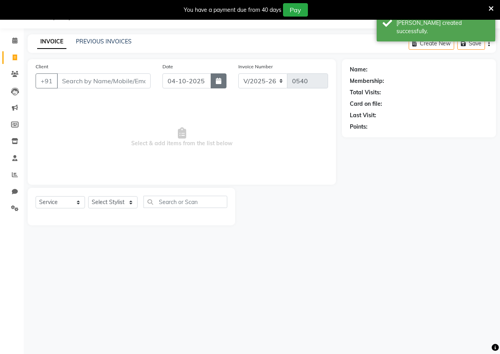
click at [216, 82] on icon "button" at bounding box center [219, 81] width 6 height 6
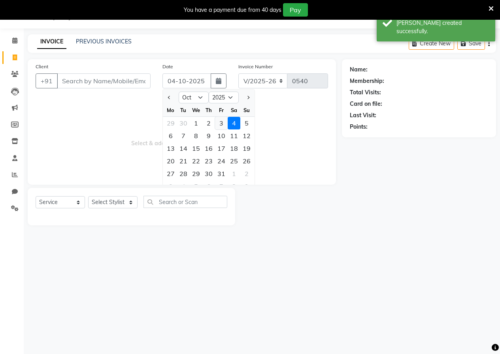
click at [220, 127] on div "3" at bounding box center [221, 123] width 13 height 13
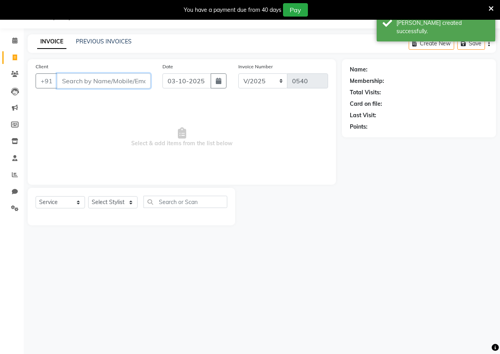
click at [139, 82] on input "Client" at bounding box center [104, 80] width 94 height 15
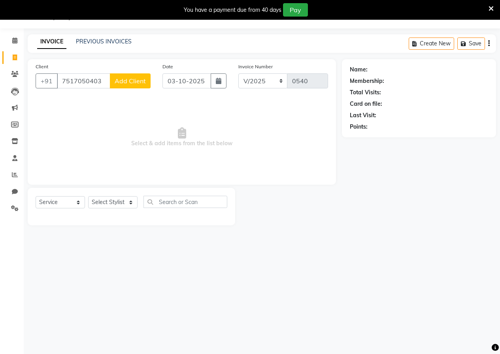
click at [139, 82] on span "Add Client" at bounding box center [130, 81] width 31 height 8
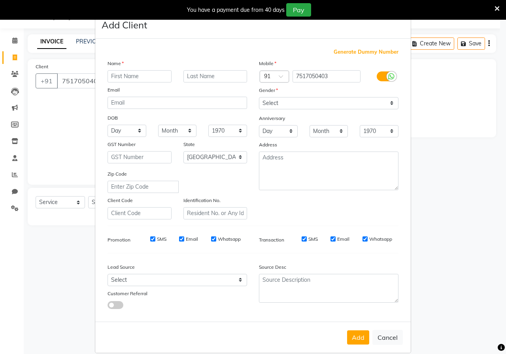
click at [139, 81] on input "text" at bounding box center [139, 76] width 64 height 12
click at [277, 104] on select "Select [DEMOGRAPHIC_DATA] [DEMOGRAPHIC_DATA] Other Prefer Not To Say" at bounding box center [328, 103] width 139 height 12
click at [259, 97] on select "Select [DEMOGRAPHIC_DATA] [DEMOGRAPHIC_DATA] Other Prefer Not To Say" at bounding box center [328, 103] width 139 height 12
click at [352, 335] on button "Add" at bounding box center [358, 338] width 22 height 14
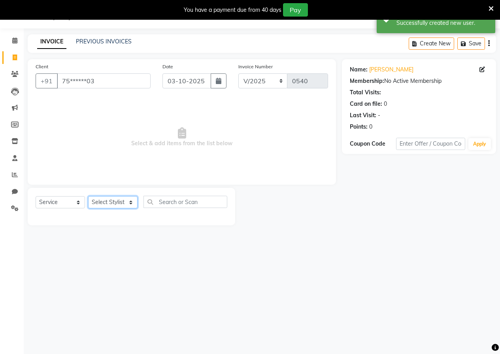
click at [123, 201] on select "Select Stylist [PERSON_NAME] [PERSON_NAME] gudu [PERSON_NAME] Manager [PERSON_N…" at bounding box center [112, 202] width 49 height 12
drag, startPoint x: 163, startPoint y: 195, endPoint x: 158, endPoint y: 197, distance: 5.1
click at [160, 196] on div "Select Service Product Membership Package Voucher Prepaid Gift Card Select Styl…" at bounding box center [131, 207] width 207 height 38
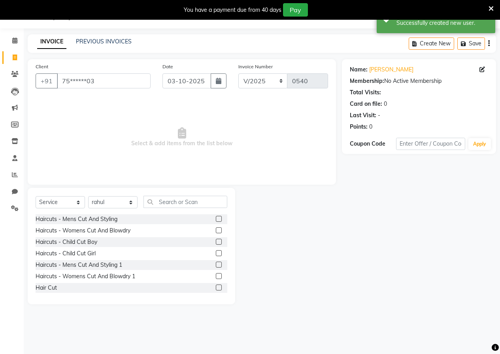
click at [216, 288] on label at bounding box center [219, 288] width 6 height 6
click at [216, 288] on input "checkbox" at bounding box center [218, 288] width 5 height 5
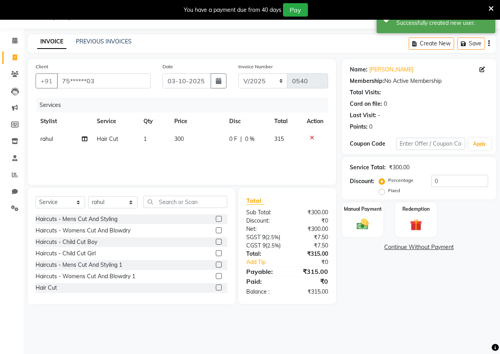
click at [178, 140] on span "300" at bounding box center [178, 139] width 9 height 7
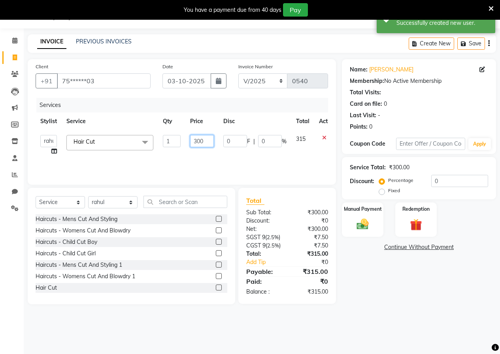
click at [212, 143] on input "300" at bounding box center [202, 141] width 24 height 12
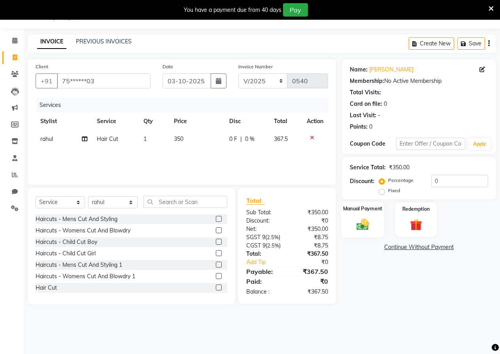
click at [365, 222] on img at bounding box center [362, 224] width 20 height 14
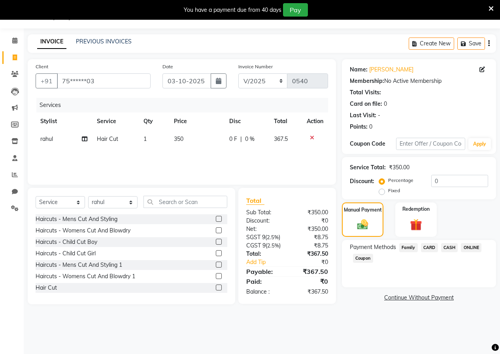
click at [469, 245] on span "ONLINE" at bounding box center [471, 247] width 21 height 9
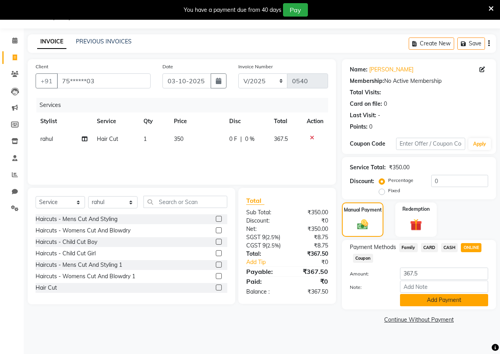
click at [440, 301] on button "Add Payment" at bounding box center [444, 300] width 88 height 12
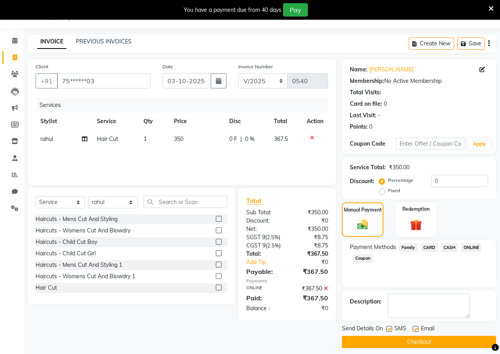
click at [410, 340] on button "Checkout" at bounding box center [419, 342] width 154 height 12
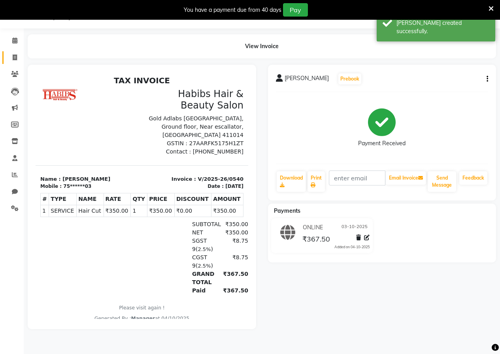
click at [17, 55] on span at bounding box center [15, 57] width 14 height 9
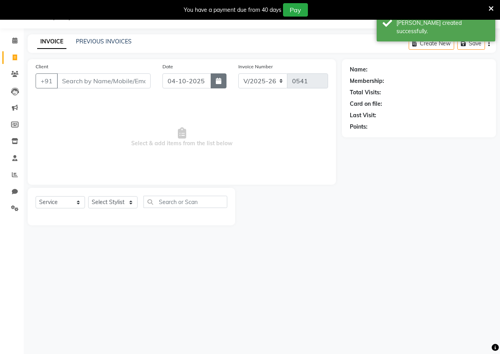
click at [214, 82] on button "button" at bounding box center [219, 80] width 16 height 15
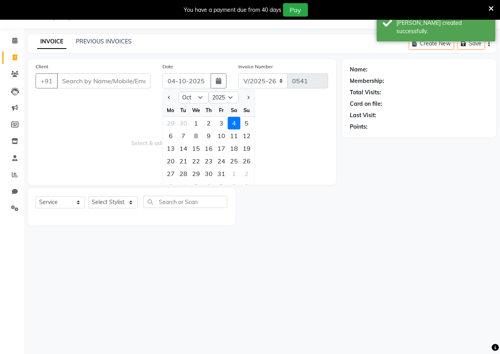
drag, startPoint x: 218, startPoint y: 122, endPoint x: 186, endPoint y: 114, distance: 33.4
click at [208, 119] on div "29 30 1 2 3 4 5" at bounding box center [209, 123] width 92 height 13
click at [218, 119] on div "3" at bounding box center [221, 123] width 13 height 13
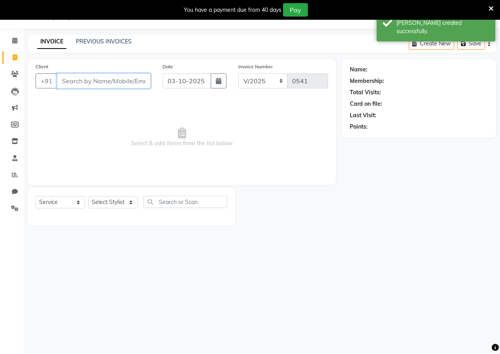
click at [129, 82] on input "Client" at bounding box center [104, 80] width 94 height 15
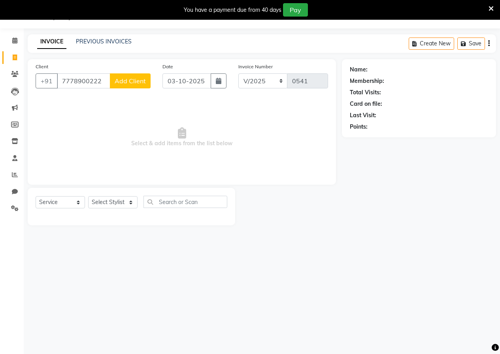
click at [129, 82] on span "Add Client" at bounding box center [130, 81] width 31 height 8
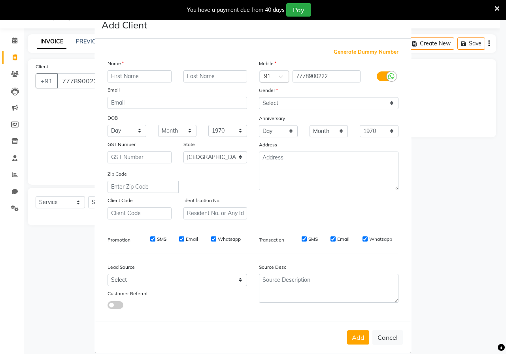
click at [130, 76] on input "text" at bounding box center [139, 76] width 64 height 12
click at [263, 108] on select "Select [DEMOGRAPHIC_DATA] [DEMOGRAPHIC_DATA] Other Prefer Not To Say" at bounding box center [328, 103] width 139 height 12
click at [259, 97] on select "Select [DEMOGRAPHIC_DATA] [DEMOGRAPHIC_DATA] Other Prefer Not To Say" at bounding box center [328, 103] width 139 height 12
click at [352, 339] on button "Add" at bounding box center [358, 338] width 22 height 14
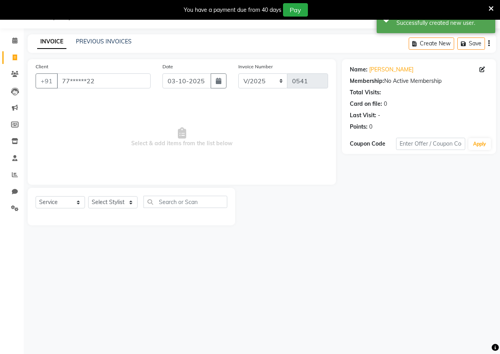
click at [114, 209] on div "Select Service Product Membership Package Voucher Prepaid Gift Card Select Styl…" at bounding box center [132, 205] width 192 height 19
click at [103, 199] on select "Select Stylist [PERSON_NAME] [PERSON_NAME] gudu [PERSON_NAME] Manager [PERSON_N…" at bounding box center [112, 202] width 49 height 12
click at [165, 205] on input "text" at bounding box center [185, 202] width 84 height 12
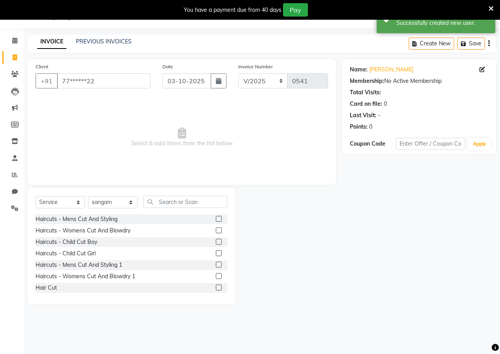
click at [216, 278] on label at bounding box center [219, 276] width 6 height 6
click at [216, 278] on input "checkbox" at bounding box center [218, 276] width 5 height 5
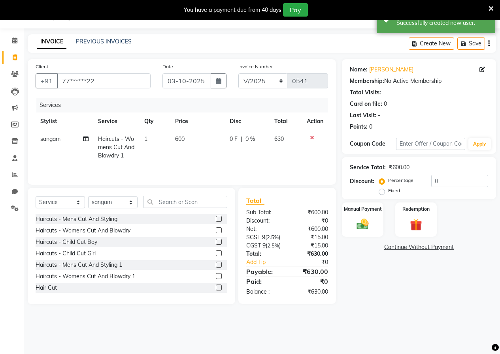
drag, startPoint x: 363, startPoint y: 230, endPoint x: 383, endPoint y: 237, distance: 21.1
click at [364, 230] on img at bounding box center [362, 225] width 19 height 14
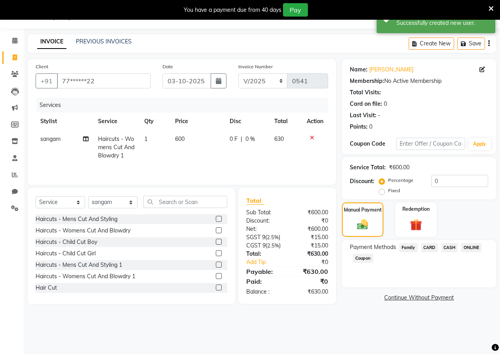
drag, startPoint x: 476, startPoint y: 245, endPoint x: 468, endPoint y: 252, distance: 10.9
click at [474, 245] on span "ONLINE" at bounding box center [471, 247] width 21 height 9
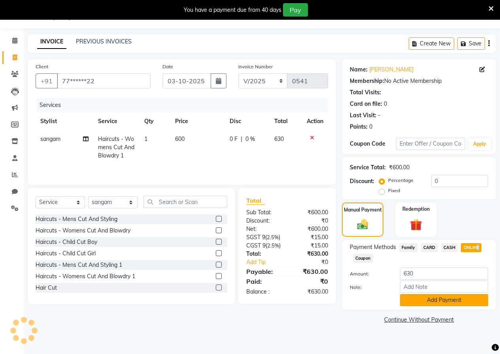
click at [417, 297] on button "Add Payment" at bounding box center [444, 300] width 88 height 12
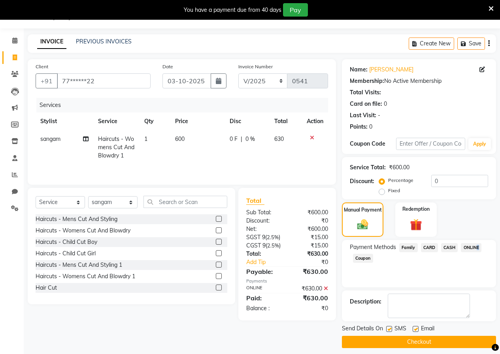
drag, startPoint x: 405, startPoint y: 342, endPoint x: 228, endPoint y: 256, distance: 196.3
click at [404, 343] on button "Checkout" at bounding box center [419, 342] width 154 height 12
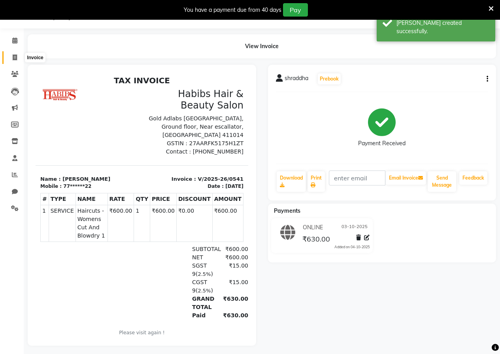
click at [16, 58] on icon at bounding box center [15, 58] width 4 height 6
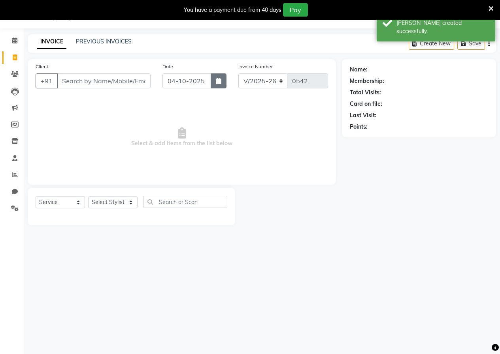
drag, startPoint x: 218, startPoint y: 81, endPoint x: 217, endPoint y: 86, distance: 4.5
click at [217, 86] on button "button" at bounding box center [219, 80] width 16 height 15
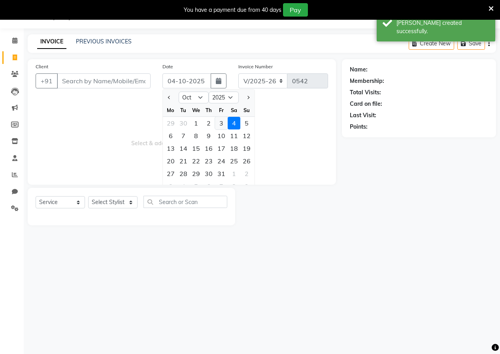
click at [219, 121] on div "3" at bounding box center [221, 123] width 13 height 13
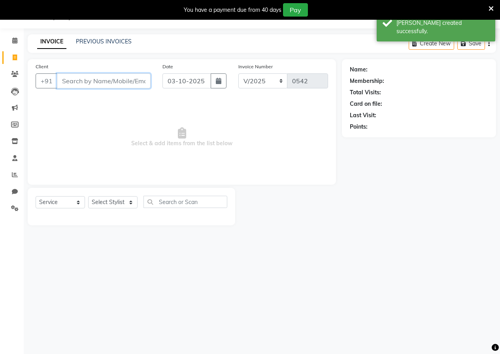
click at [129, 80] on input "Client" at bounding box center [104, 80] width 94 height 15
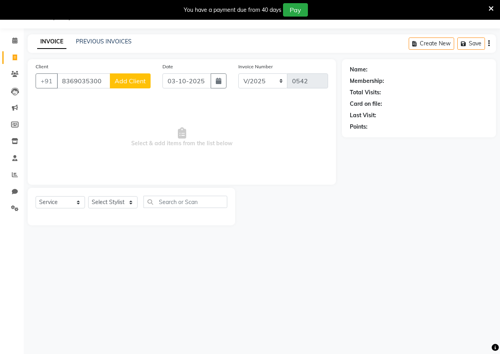
click at [122, 78] on span "Add Client" at bounding box center [130, 81] width 31 height 8
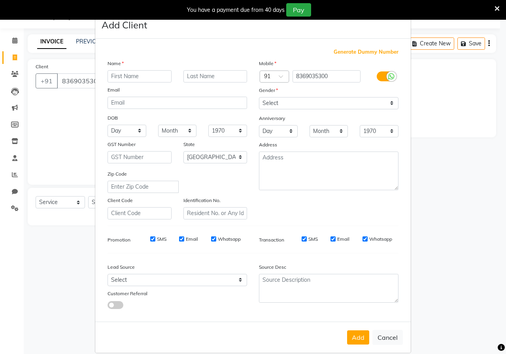
click at [163, 85] on div "Name Email DOB Day 01 02 03 04 05 06 07 08 09 10 11 12 13 14 15 16 17 18 19 20 …" at bounding box center [177, 139] width 151 height 160
click at [157, 73] on input "text" at bounding box center [139, 76] width 64 height 12
drag, startPoint x: 267, startPoint y: 104, endPoint x: 267, endPoint y: 108, distance: 4.0
click at [267, 104] on select "Select [DEMOGRAPHIC_DATA] [DEMOGRAPHIC_DATA] Other Prefer Not To Say" at bounding box center [328, 103] width 139 height 12
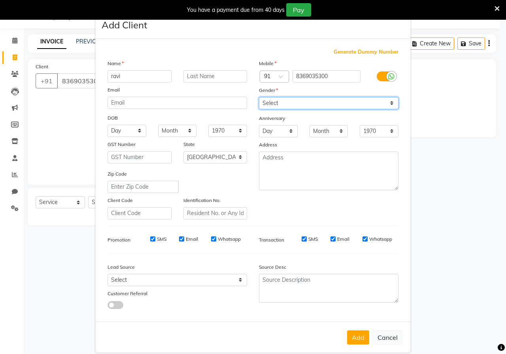
click at [259, 97] on select "Select [DEMOGRAPHIC_DATA] [DEMOGRAPHIC_DATA] Other Prefer Not To Say" at bounding box center [328, 103] width 139 height 12
drag, startPoint x: 348, startPoint y: 336, endPoint x: 244, endPoint y: 275, distance: 121.1
click at [349, 336] on button "Add" at bounding box center [358, 338] width 22 height 14
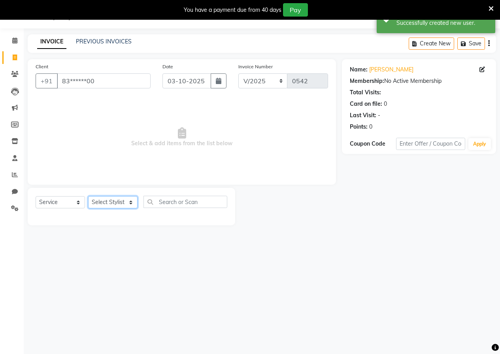
click at [102, 203] on select "Select Stylist [PERSON_NAME] [PERSON_NAME] gudu [PERSON_NAME] Manager [PERSON_N…" at bounding box center [112, 202] width 49 height 12
click at [157, 203] on input "text" at bounding box center [185, 202] width 84 height 12
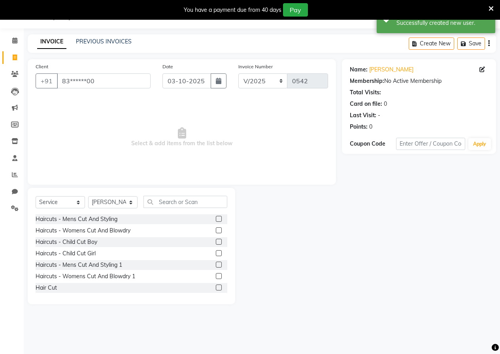
click at [216, 289] on label at bounding box center [219, 288] width 6 height 6
click at [216, 289] on input "checkbox" at bounding box center [218, 288] width 5 height 5
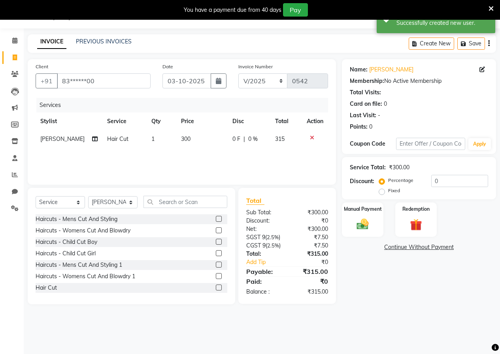
click at [184, 145] on td "300" at bounding box center [201, 139] width 51 height 18
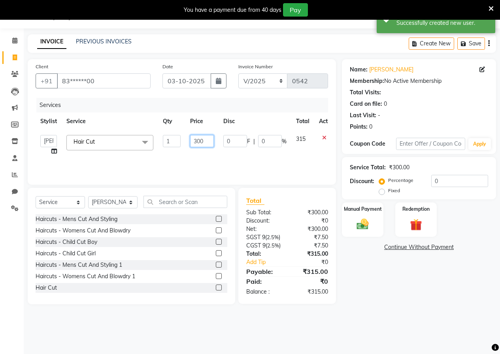
click at [203, 141] on input "300" at bounding box center [202, 141] width 24 height 12
click at [209, 158] on div "Services Stylist Service Qty Price Disc Total Action anushka anushka asif gudu …" at bounding box center [182, 137] width 292 height 79
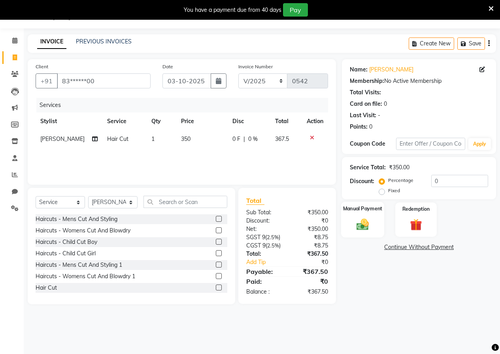
click at [351, 222] on div "Manual Payment" at bounding box center [362, 220] width 43 height 36
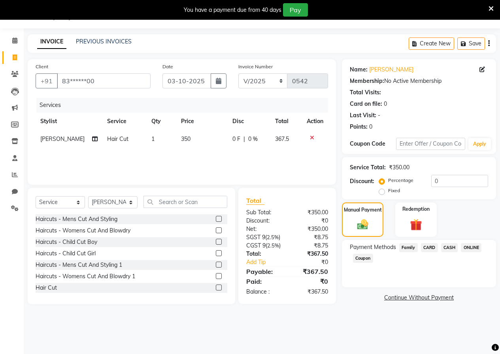
click at [471, 248] on span "ONLINE" at bounding box center [471, 247] width 21 height 9
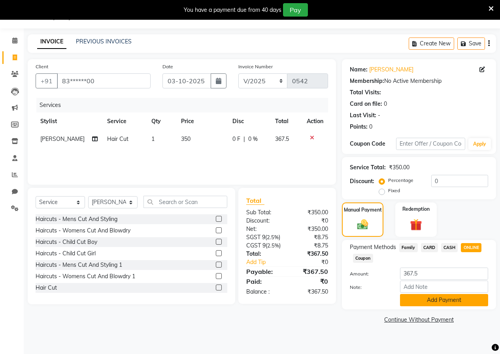
click at [469, 304] on button "Add Payment" at bounding box center [444, 300] width 88 height 12
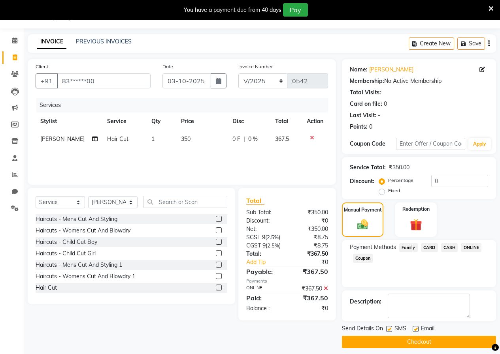
drag, startPoint x: 447, startPoint y: 348, endPoint x: 444, endPoint y: 343, distance: 6.4
click at [446, 346] on main "INVOICE PREVIOUS INVOICES Create New Save Client +91 83******00 Date 03-10-2025…" at bounding box center [262, 197] width 476 height 326
click at [444, 343] on button "Checkout" at bounding box center [419, 342] width 154 height 12
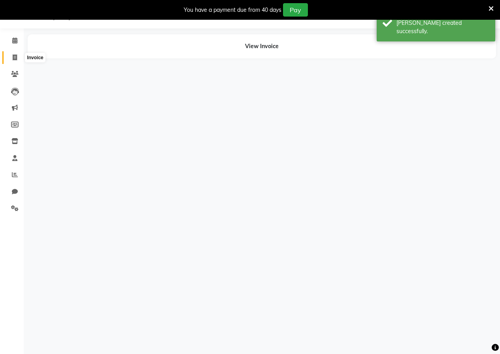
click at [13, 58] on icon at bounding box center [15, 58] width 4 height 6
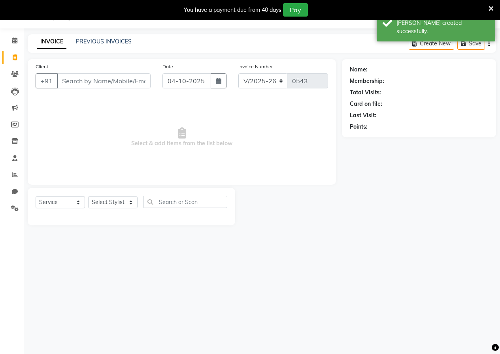
click at [221, 70] on div "Date 04-10-2025" at bounding box center [194, 78] width 76 height 32
click at [217, 84] on button "button" at bounding box center [219, 80] width 16 height 15
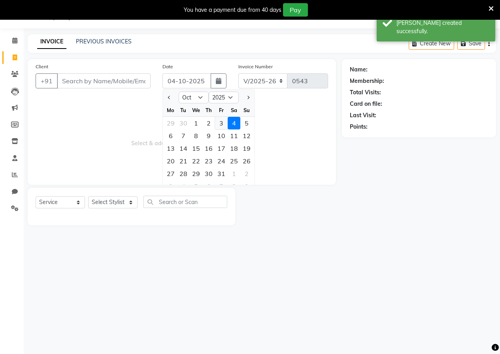
click at [218, 120] on div "3" at bounding box center [221, 123] width 13 height 13
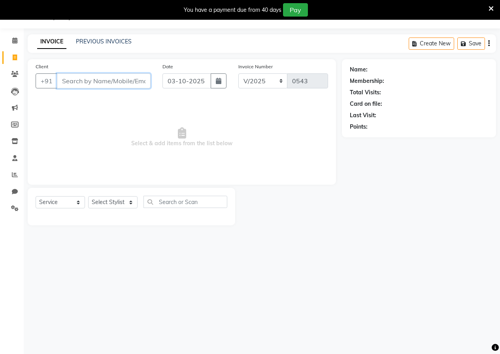
click at [128, 83] on input "Client" at bounding box center [104, 80] width 94 height 15
click at [105, 80] on input "Client" at bounding box center [104, 80] width 94 height 15
click at [135, 82] on span "Add Client" at bounding box center [130, 81] width 31 height 8
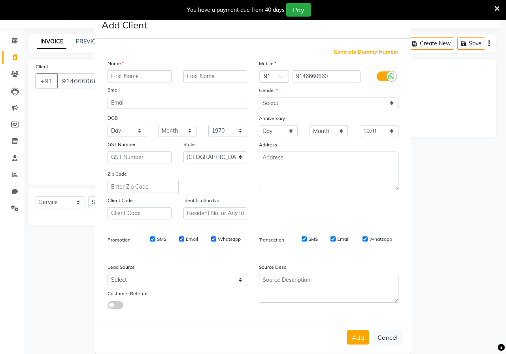
click at [139, 76] on input "text" at bounding box center [139, 76] width 64 height 12
click at [274, 104] on select "Select [DEMOGRAPHIC_DATA] [DEMOGRAPHIC_DATA] Other Prefer Not To Say" at bounding box center [328, 103] width 139 height 12
click at [259, 97] on select "Select [DEMOGRAPHIC_DATA] [DEMOGRAPHIC_DATA] Other Prefer Not To Say" at bounding box center [328, 103] width 139 height 12
drag, startPoint x: 354, startPoint y: 342, endPoint x: 343, endPoint y: 331, distance: 15.7
click at [354, 342] on button "Add" at bounding box center [358, 338] width 22 height 14
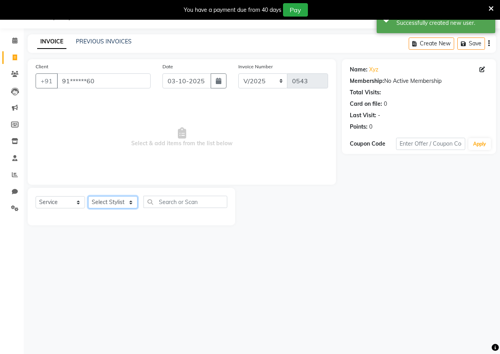
click at [98, 204] on select "Select Stylist [PERSON_NAME] [PERSON_NAME] gudu [PERSON_NAME] Manager [PERSON_N…" at bounding box center [112, 202] width 49 height 12
click at [206, 201] on input "text" at bounding box center [185, 202] width 84 height 12
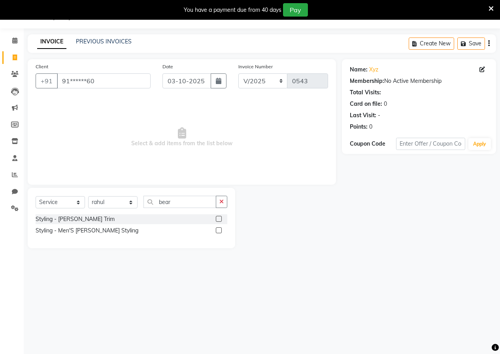
click at [218, 220] on label at bounding box center [219, 219] width 6 height 6
click at [218, 220] on input "checkbox" at bounding box center [218, 219] width 5 height 5
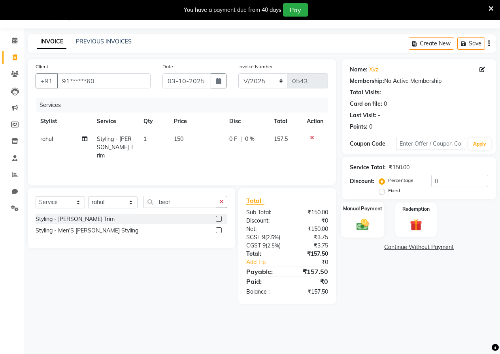
click at [361, 224] on img at bounding box center [362, 224] width 20 height 14
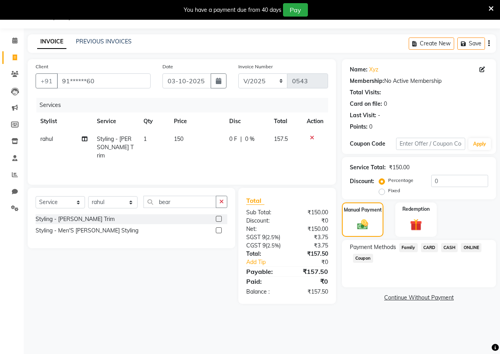
click at [189, 134] on td "150" at bounding box center [196, 147] width 55 height 34
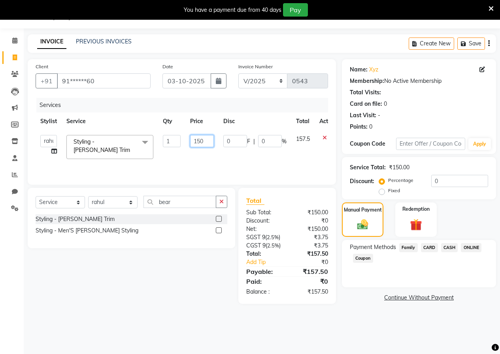
click at [202, 139] on input "150" at bounding box center [202, 141] width 24 height 12
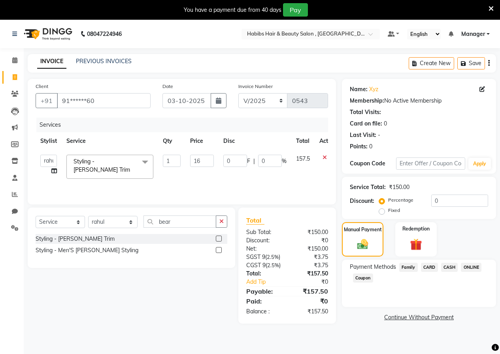
select select "93764"
select select "service"
select select "93764"
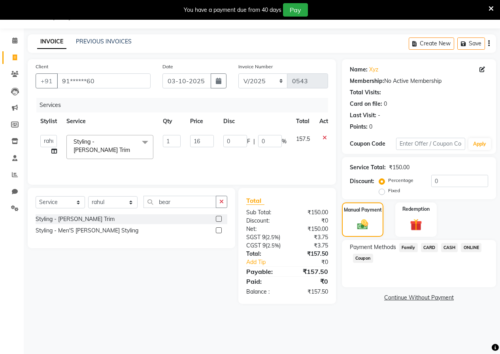
type input "168"
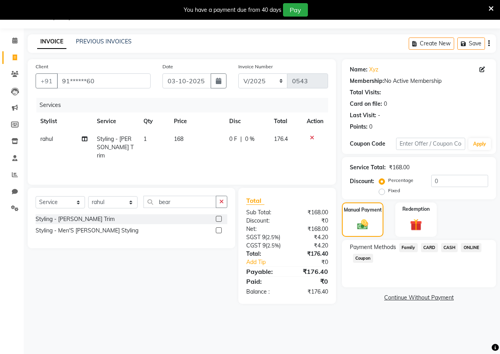
click at [218, 168] on div "Services Stylist Service Qty Price Disc Total Action rahul Styling - Beard Trim…" at bounding box center [182, 137] width 292 height 79
click at [188, 134] on td "168" at bounding box center [196, 147] width 55 height 34
select select "93764"
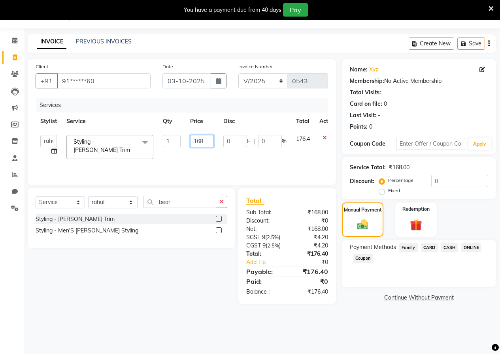
click at [205, 140] on input "168" at bounding box center [202, 141] width 24 height 12
type input "169"
click at [208, 167] on div "Services Stylist Service Qty Price Disc Total Action anushka anushka asif gudu …" at bounding box center [182, 137] width 292 height 79
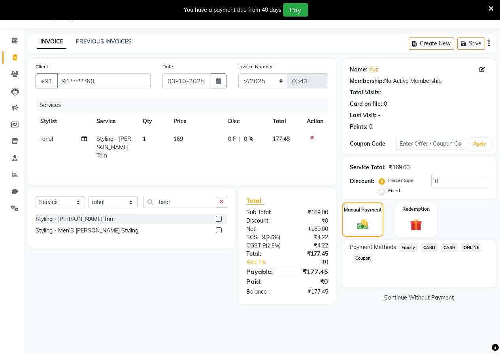
click at [470, 248] on span "ONLINE" at bounding box center [471, 247] width 21 height 9
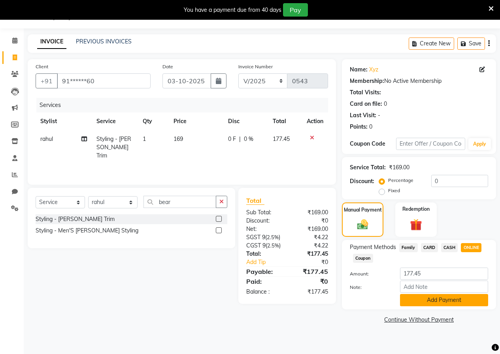
click at [433, 298] on button "Add Payment" at bounding box center [444, 300] width 88 height 12
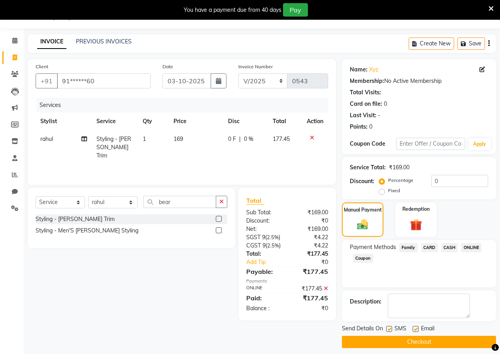
click at [410, 339] on button "Checkout" at bounding box center [419, 342] width 154 height 12
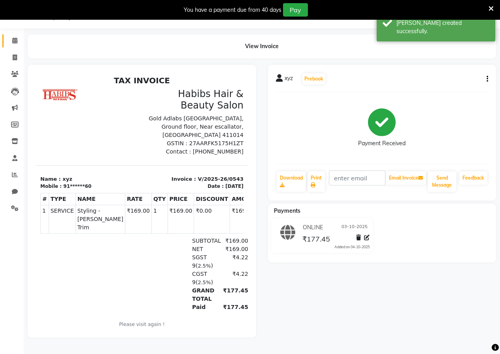
click at [17, 45] on link "Calendar" at bounding box center [11, 40] width 19 height 13
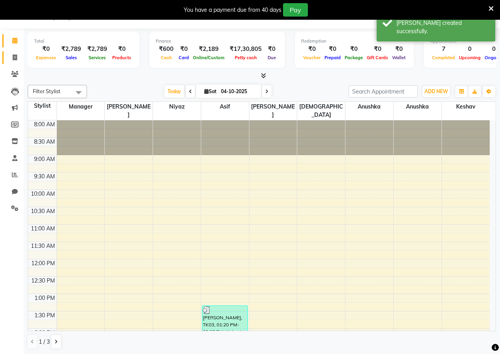
click at [17, 55] on icon at bounding box center [15, 58] width 4 height 6
select select "service"
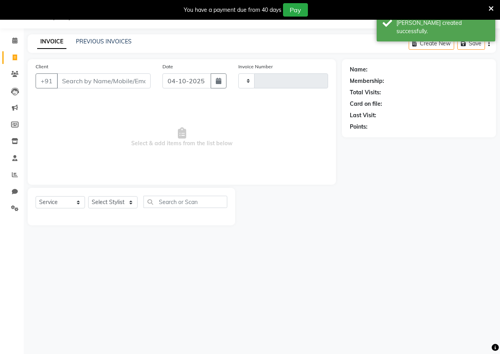
click at [97, 78] on input "Client" at bounding box center [104, 80] width 94 height 15
type input "0544"
select select "4842"
click at [112, 39] on link "PREVIOUS INVOICES" at bounding box center [104, 41] width 56 height 7
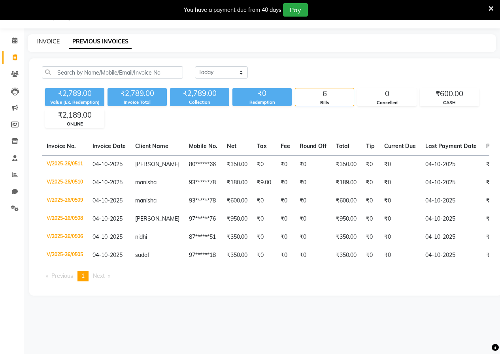
click at [37, 40] on link "INVOICE" at bounding box center [48, 41] width 23 height 7
select select "4842"
select select "service"
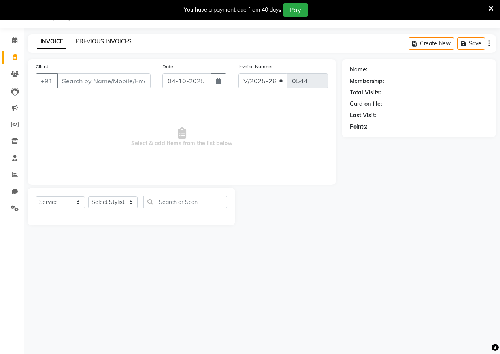
click at [117, 40] on link "PREVIOUS INVOICES" at bounding box center [104, 41] width 56 height 7
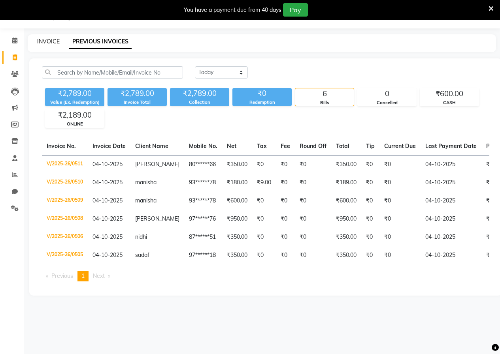
click at [46, 40] on link "INVOICE" at bounding box center [48, 41] width 23 height 7
select select "4842"
select select "service"
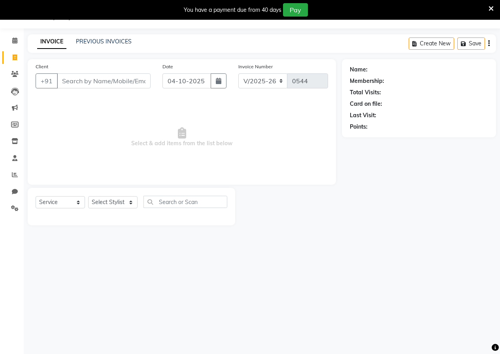
drag, startPoint x: 113, startPoint y: 85, endPoint x: 115, endPoint y: 89, distance: 4.1
click at [114, 88] on input "Client" at bounding box center [104, 80] width 94 height 15
type input "9579796522"
click at [129, 81] on span "Add Client" at bounding box center [130, 81] width 31 height 8
select select "22"
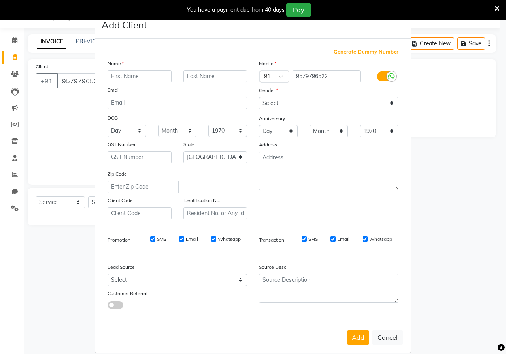
click at [132, 76] on input "text" at bounding box center [139, 76] width 64 height 12
type input "[PERSON_NAME]"
click at [277, 101] on select "Select [DEMOGRAPHIC_DATA] [DEMOGRAPHIC_DATA] Other Prefer Not To Say" at bounding box center [328, 103] width 139 height 12
select select "male"
click at [259, 97] on select "Select [DEMOGRAPHIC_DATA] [DEMOGRAPHIC_DATA] Other Prefer Not To Say" at bounding box center [328, 103] width 139 height 12
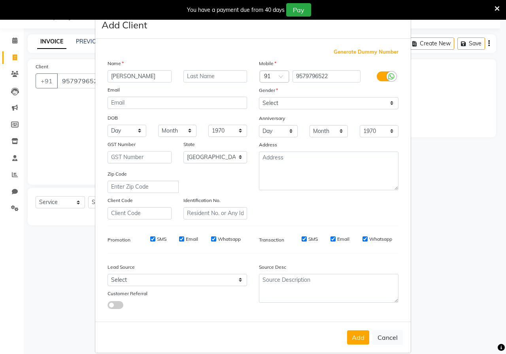
drag, startPoint x: 360, startPoint y: 338, endPoint x: 317, endPoint y: 339, distance: 43.5
click at [361, 338] on button "Add" at bounding box center [358, 338] width 22 height 14
type input "95******22"
select select
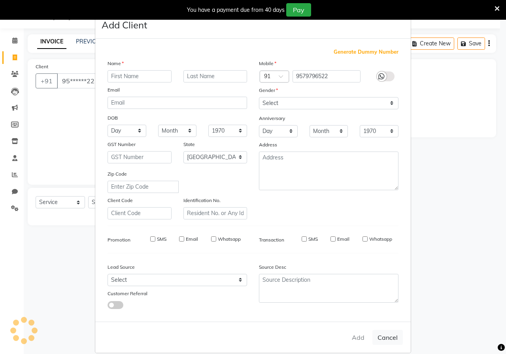
select select
select select "null"
select select
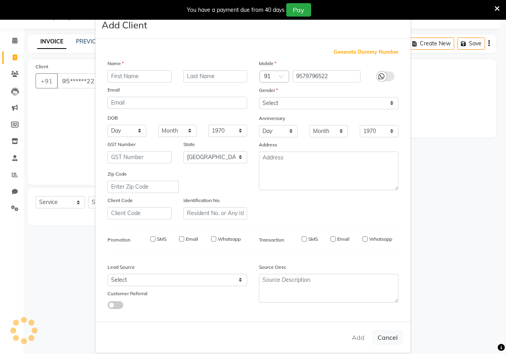
select select
checkbox input "false"
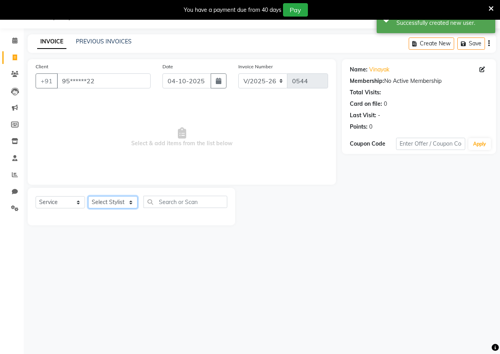
click at [106, 205] on select "Select Stylist [PERSON_NAME] [PERSON_NAME] gudu [PERSON_NAME] Manager [PERSON_N…" at bounding box center [112, 202] width 49 height 12
select select "93763"
click at [168, 203] on input "text" at bounding box center [185, 202] width 84 height 12
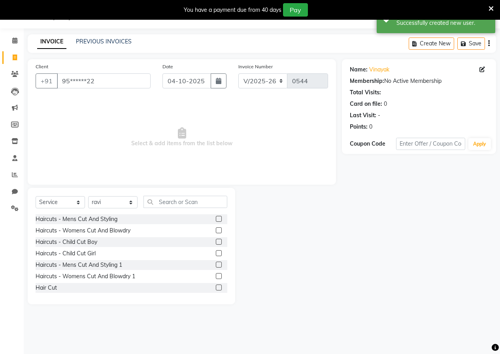
click at [216, 265] on label at bounding box center [219, 265] width 6 height 6
click at [216, 265] on input "checkbox" at bounding box center [218, 265] width 5 height 5
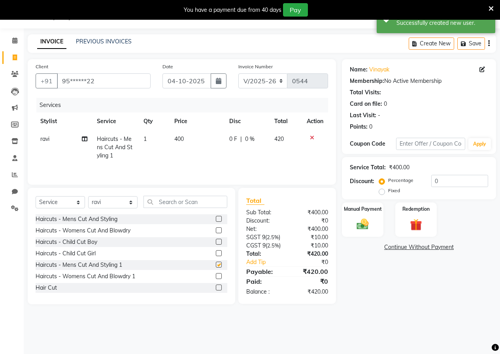
checkbox input "false"
click at [187, 141] on td "400" at bounding box center [196, 147] width 55 height 34
select select "93763"
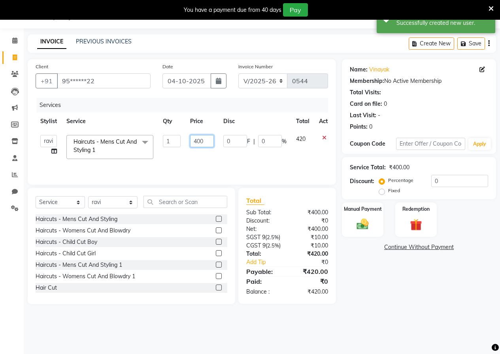
click at [201, 136] on input "400" at bounding box center [202, 141] width 24 height 12
type input "450"
click at [221, 161] on tr "anushka anushka asif gudu keshav Manager mhaske Mobin Niyaz rahul rahul ravi Ri…" at bounding box center [188, 147] width 305 height 34
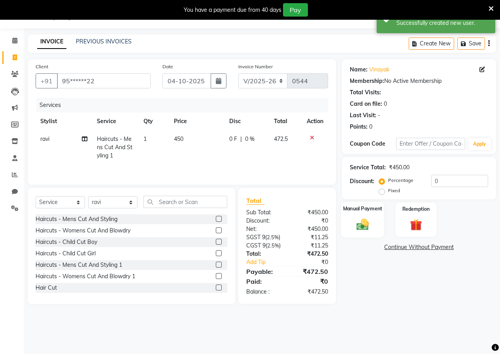
click at [364, 227] on img at bounding box center [362, 224] width 20 height 14
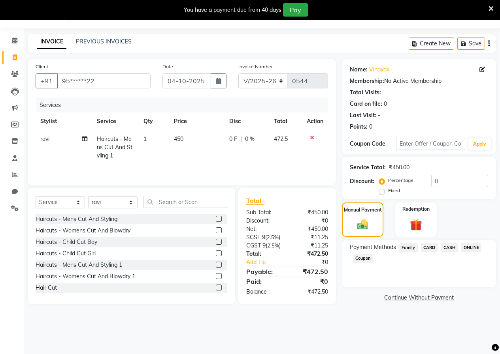
click at [453, 245] on span "CASH" at bounding box center [449, 247] width 17 height 9
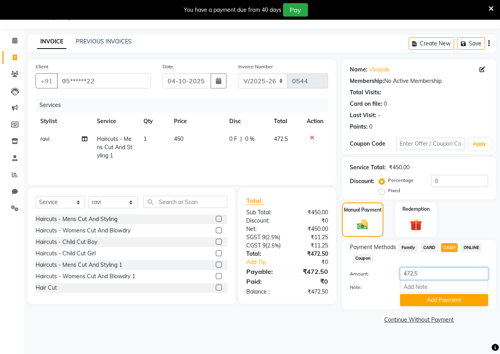
click at [437, 269] on input "472.5" at bounding box center [444, 274] width 88 height 12
type input "400"
click at [424, 300] on button "Add Payment" at bounding box center [444, 300] width 88 height 12
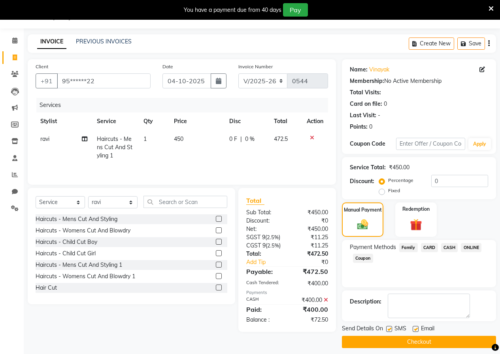
drag, startPoint x: 471, startPoint y: 245, endPoint x: 454, endPoint y: 265, distance: 25.8
click at [471, 249] on span "ONLINE" at bounding box center [471, 247] width 21 height 9
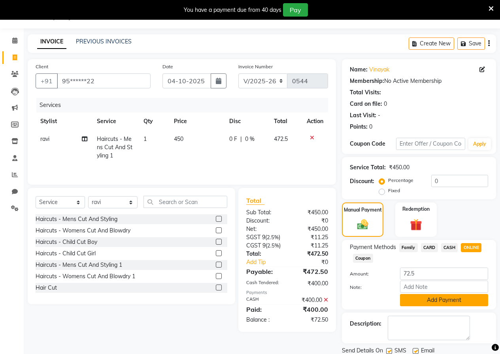
click at [429, 299] on button "Add Payment" at bounding box center [444, 300] width 88 height 12
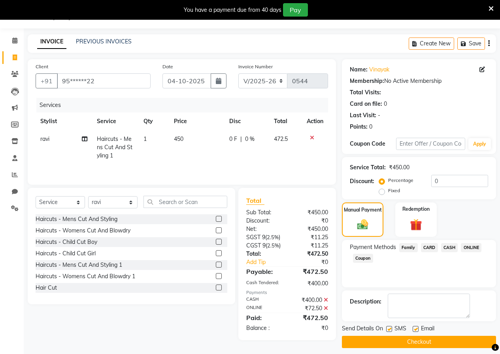
drag, startPoint x: 420, startPoint y: 341, endPoint x: 405, endPoint y: 340, distance: 14.6
click at [421, 340] on button "Checkout" at bounding box center [419, 342] width 154 height 12
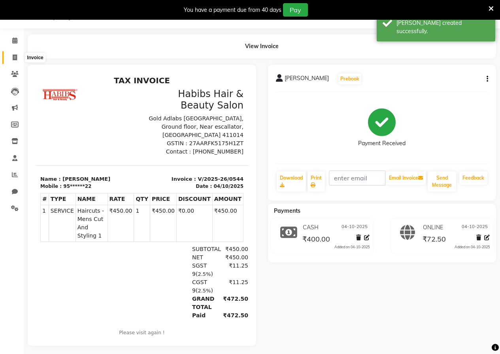
click at [13, 55] on icon at bounding box center [15, 58] width 4 height 6
select select "4842"
select select "service"
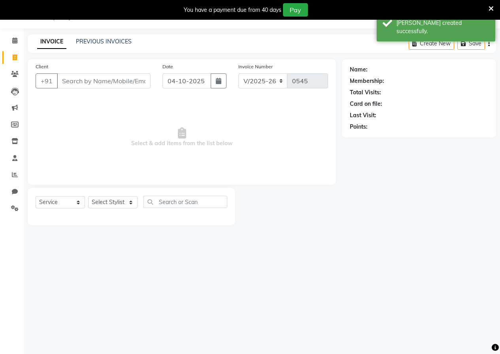
click at [117, 84] on input "Client" at bounding box center [104, 80] width 94 height 15
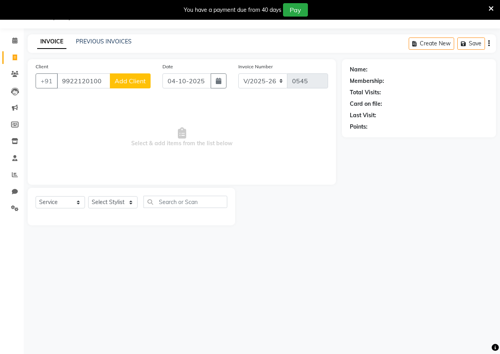
type input "9922120100"
click at [121, 85] on button "Add Client" at bounding box center [130, 80] width 41 height 15
select select "22"
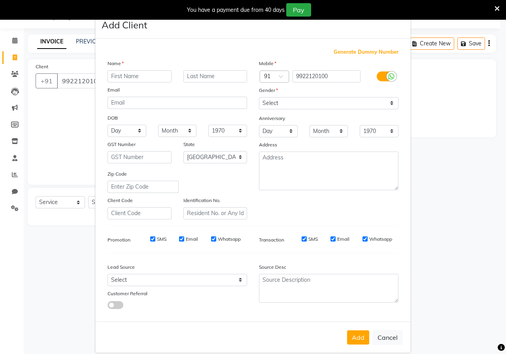
click at [124, 77] on input "text" at bounding box center [139, 76] width 64 height 12
type input "soji"
click at [275, 99] on select "Select [DEMOGRAPHIC_DATA] [DEMOGRAPHIC_DATA] Other Prefer Not To Say" at bounding box center [328, 103] width 139 height 12
select select "[DEMOGRAPHIC_DATA]"
click at [259, 97] on select "Select [DEMOGRAPHIC_DATA] [DEMOGRAPHIC_DATA] Other Prefer Not To Say" at bounding box center [328, 103] width 139 height 12
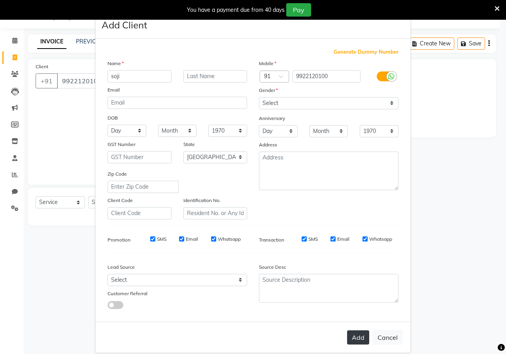
click at [354, 337] on button "Add" at bounding box center [358, 338] width 22 height 14
type input "99******00"
select select
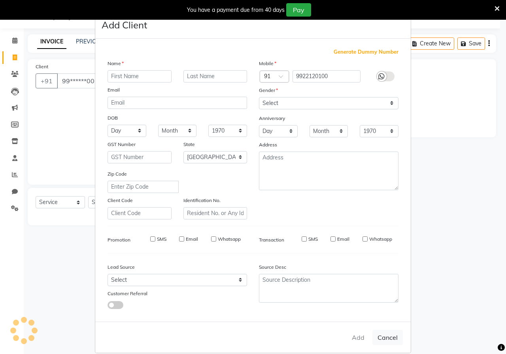
select select "null"
select select
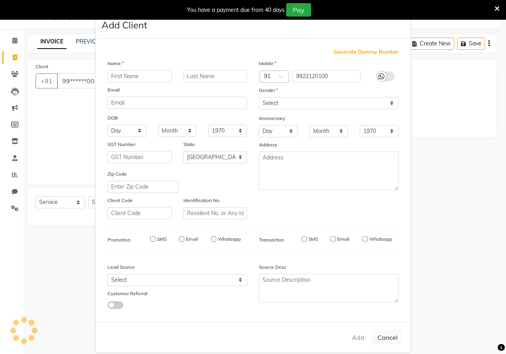
checkbox input "false"
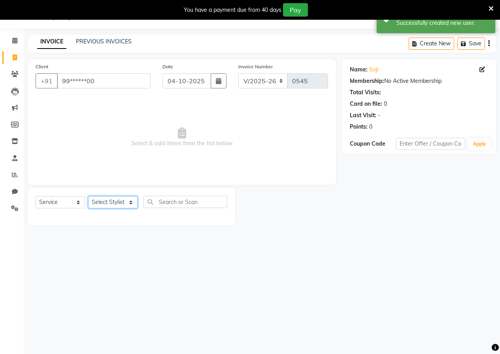
click at [115, 206] on select "Select Stylist [PERSON_NAME] [PERSON_NAME] gudu [PERSON_NAME] Manager [PERSON_N…" at bounding box center [112, 202] width 49 height 12
select select "93764"
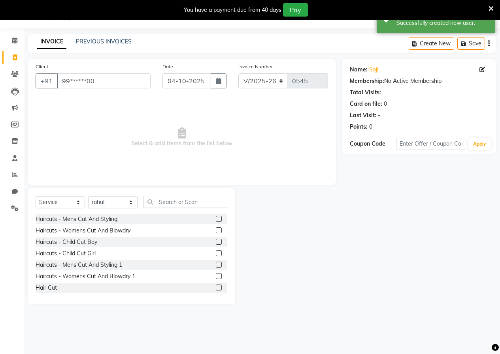
click at [160, 194] on div "Select Service Product Membership Package Voucher Prepaid Gift Card Select Styl…" at bounding box center [131, 246] width 207 height 117
click at [166, 198] on input "text" at bounding box center [185, 202] width 84 height 12
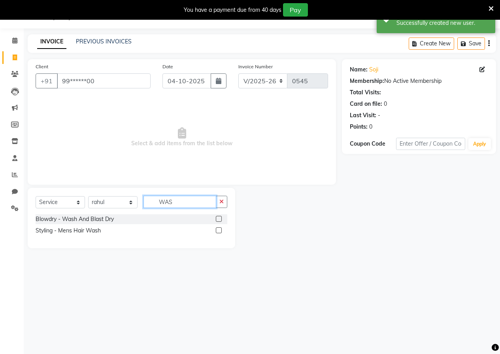
type input "WAS"
click at [220, 220] on label at bounding box center [219, 219] width 6 height 6
click at [220, 220] on input "checkbox" at bounding box center [218, 219] width 5 height 5
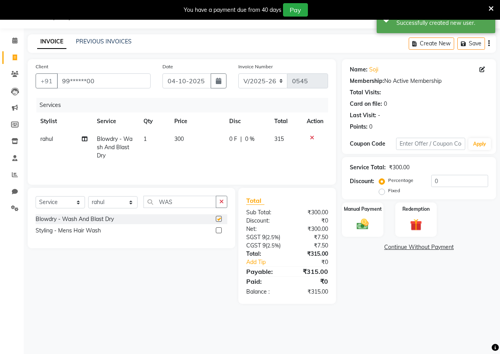
checkbox input "false"
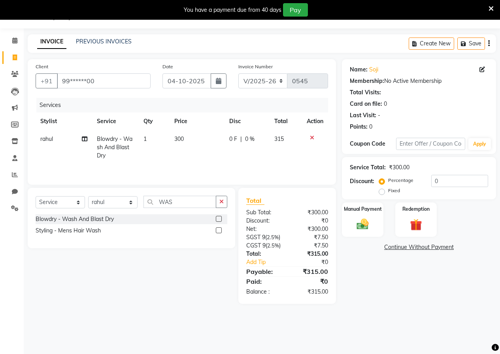
click at [187, 142] on td "300" at bounding box center [196, 147] width 55 height 34
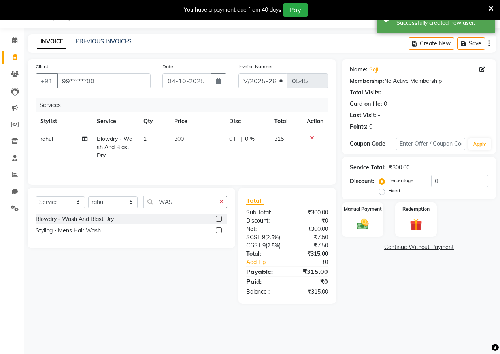
select select "93764"
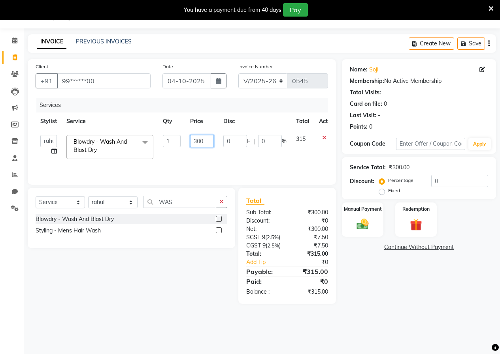
click at [213, 140] on input "300" at bounding box center [202, 141] width 24 height 12
type input "3"
type input "400"
click at [212, 157] on td "400" at bounding box center [201, 147] width 33 height 34
select select "93764"
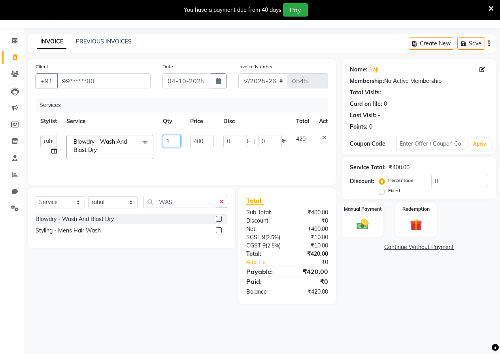
click at [169, 140] on input "1" at bounding box center [172, 141] width 18 height 12
type input "2"
click at [185, 149] on td "400" at bounding box center [201, 147] width 33 height 34
select select "93764"
click at [362, 216] on div "Manual Payment" at bounding box center [362, 220] width 43 height 36
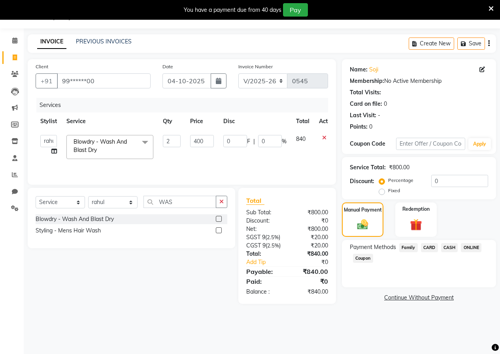
click at [476, 247] on span "ONLINE" at bounding box center [471, 247] width 21 height 9
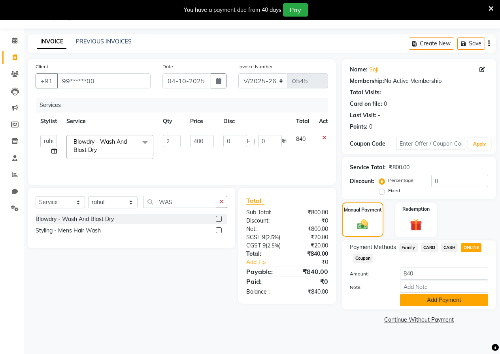
click at [447, 296] on button "Add Payment" at bounding box center [444, 300] width 88 height 12
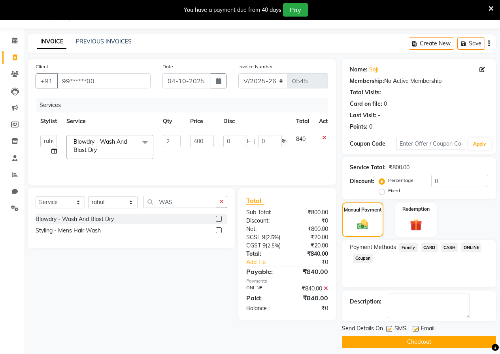
drag, startPoint x: 428, startPoint y: 346, endPoint x: 428, endPoint y: 342, distance: 4.3
click at [428, 343] on button "Checkout" at bounding box center [419, 342] width 154 height 12
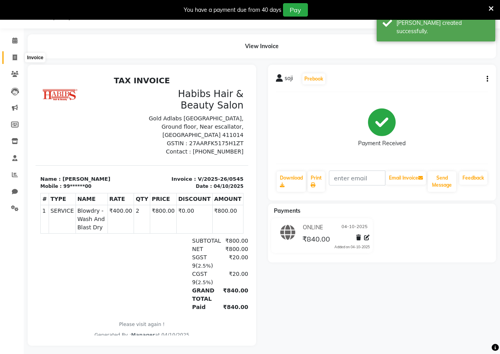
click at [13, 56] on icon at bounding box center [15, 58] width 4 height 6
select select "4842"
select select "service"
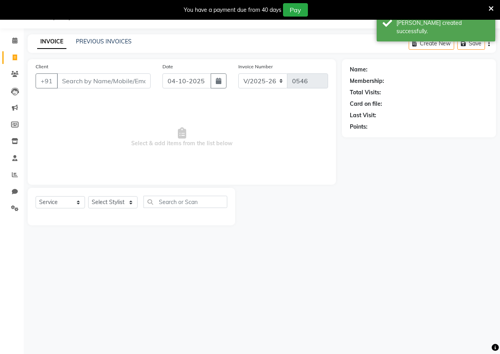
click at [138, 81] on input "Client" at bounding box center [104, 80] width 94 height 15
type input "9284057766"
click at [138, 81] on span "Add Client" at bounding box center [130, 81] width 31 height 8
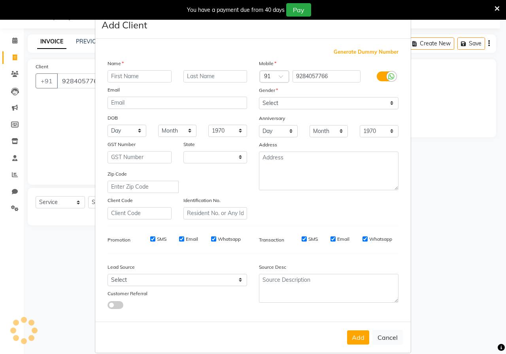
select select "22"
click at [138, 81] on input "text" at bounding box center [139, 76] width 64 height 12
type input "[PERSON_NAME]"
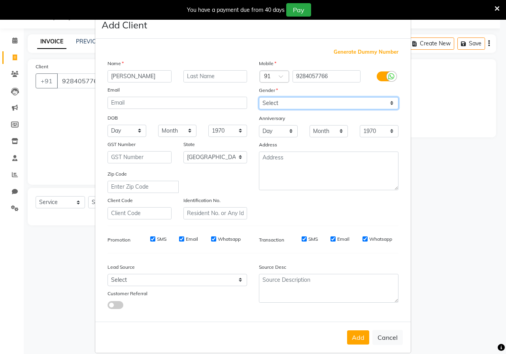
click at [270, 98] on select "Select [DEMOGRAPHIC_DATA] [DEMOGRAPHIC_DATA] Other Prefer Not To Say" at bounding box center [328, 103] width 139 height 12
select select "male"
click at [259, 97] on select "Select [DEMOGRAPHIC_DATA] [DEMOGRAPHIC_DATA] Other Prefer Not To Say" at bounding box center [328, 103] width 139 height 12
click at [357, 338] on button "Add" at bounding box center [358, 338] width 22 height 14
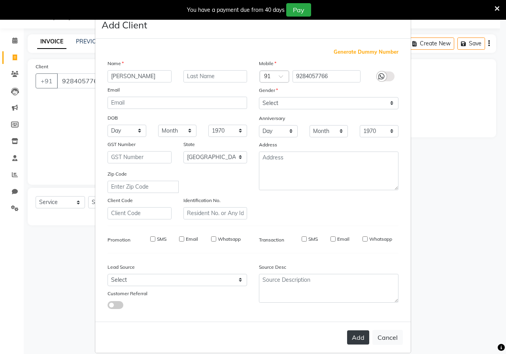
type input "92******66"
select select
select select "null"
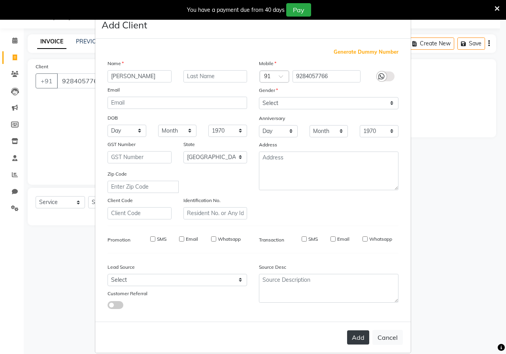
select select
checkbox input "false"
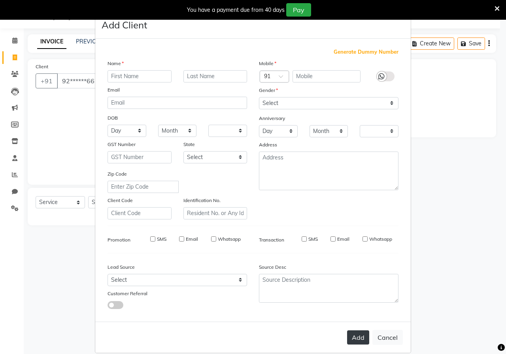
checkbox input "false"
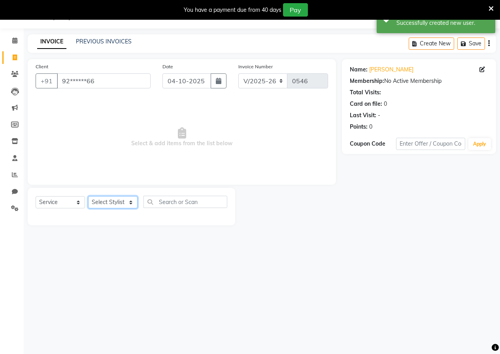
click at [104, 199] on select "Select Stylist [PERSON_NAME] [PERSON_NAME] gudu [PERSON_NAME] Manager [PERSON_N…" at bounding box center [112, 202] width 49 height 12
select select "93763"
click at [152, 200] on input "text" at bounding box center [185, 202] width 84 height 12
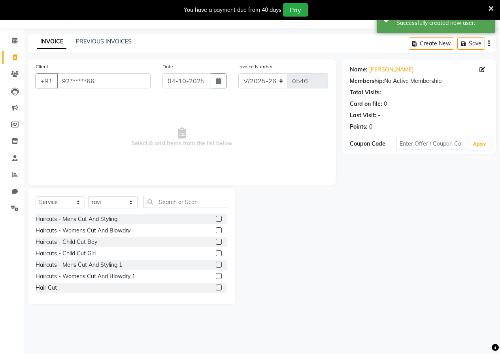
click at [216, 287] on label at bounding box center [219, 288] width 6 height 6
click at [216, 287] on input "checkbox" at bounding box center [218, 288] width 5 height 5
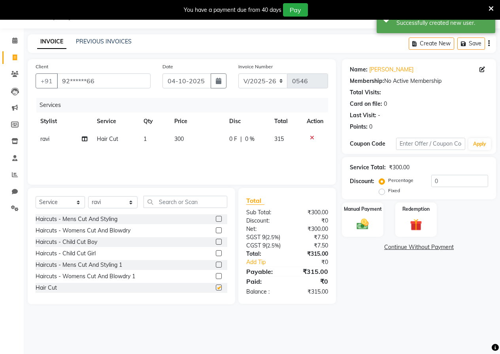
checkbox input "false"
click at [190, 138] on td "300" at bounding box center [196, 139] width 55 height 18
select select "93763"
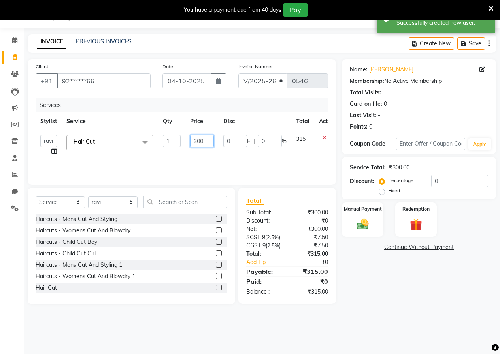
click at [204, 142] on input "300" at bounding box center [202, 141] width 24 height 12
type input "350"
click at [259, 163] on div "Services Stylist Service Qty Price Disc Total Action anushka anushka asif gudu …" at bounding box center [182, 137] width 292 height 79
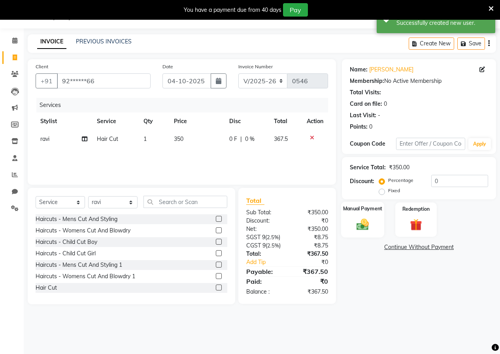
click at [360, 224] on img at bounding box center [362, 224] width 20 height 14
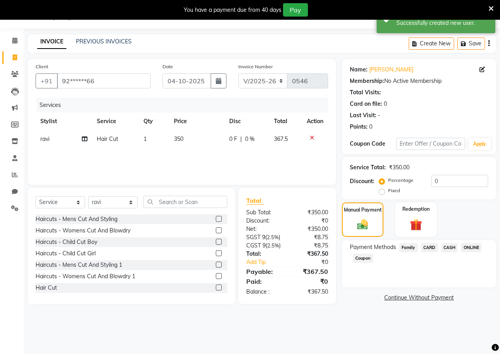
click at [478, 245] on span "ONLINE" at bounding box center [471, 247] width 21 height 9
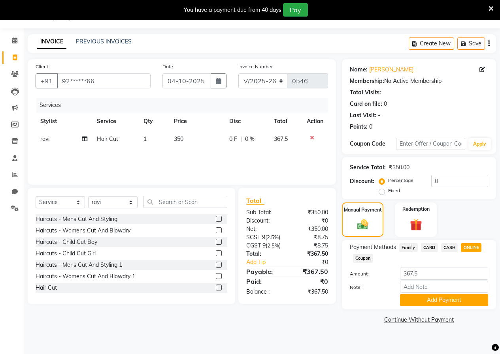
drag, startPoint x: 450, startPoint y: 301, endPoint x: 437, endPoint y: 334, distance: 34.8
click at [443, 312] on div "Name: Shreyash Membership: No Active Membership Total Visits: Card on file: 0 L…" at bounding box center [422, 192] width 160 height 267
click at [440, 302] on button "Add Payment" at bounding box center [444, 300] width 88 height 12
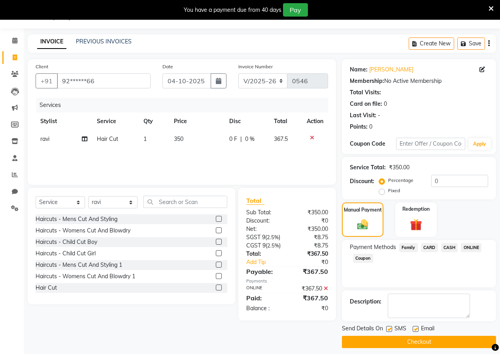
click at [416, 341] on button "Checkout" at bounding box center [419, 342] width 154 height 12
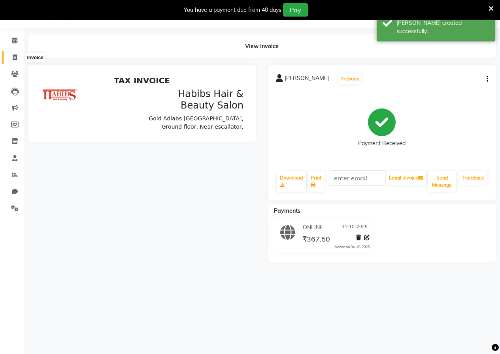
click at [14, 61] on span at bounding box center [15, 57] width 14 height 9
select select "service"
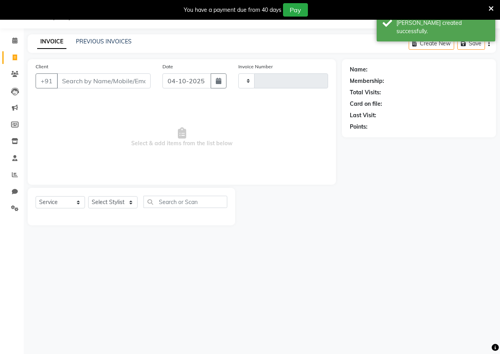
type input "0547"
select select "4842"
click at [137, 81] on input "Client" at bounding box center [104, 80] width 94 height 15
click at [100, 78] on input "7410512" at bounding box center [83, 80] width 53 height 15
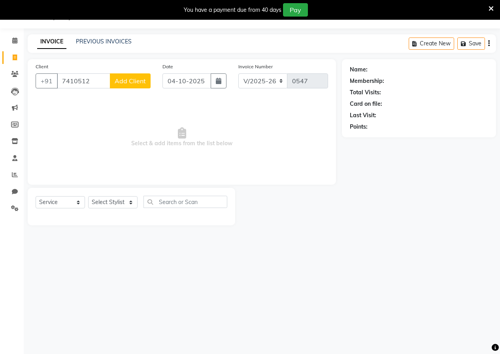
click at [98, 84] on input "7410512" at bounding box center [83, 80] width 53 height 15
type input "7410512"
drag, startPoint x: 96, startPoint y: 83, endPoint x: 222, endPoint y: 123, distance: 132.5
click at [222, 123] on span "Select & add items from the list below" at bounding box center [182, 137] width 292 height 79
click at [17, 54] on span at bounding box center [15, 57] width 14 height 9
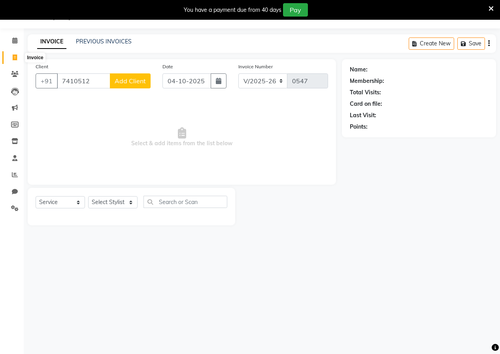
select select "service"
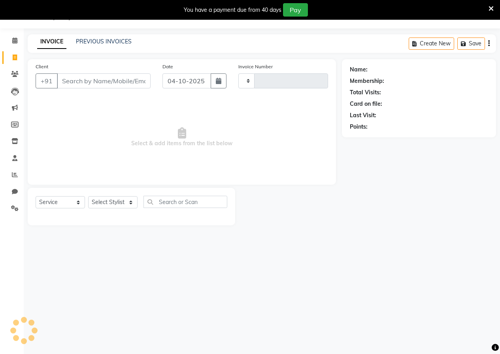
type input "0547"
select select "4842"
click at [90, 84] on input "Client" at bounding box center [104, 80] width 94 height 15
type input "7410512720"
click at [139, 77] on span "Add Client" at bounding box center [130, 81] width 31 height 8
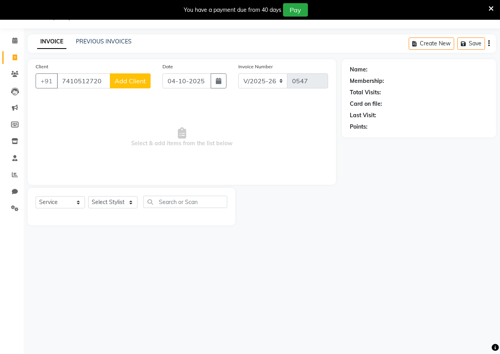
select select "22"
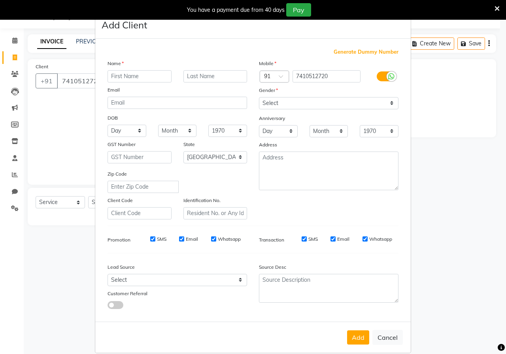
click at [140, 77] on input "text" at bounding box center [139, 76] width 64 height 12
type input "SAKSHI"
drag, startPoint x: 301, startPoint y: 105, endPoint x: 294, endPoint y: 104, distance: 7.5
click at [301, 105] on select "Select [DEMOGRAPHIC_DATA] [DEMOGRAPHIC_DATA] Other Prefer Not To Say" at bounding box center [328, 103] width 139 height 12
select select "[DEMOGRAPHIC_DATA]"
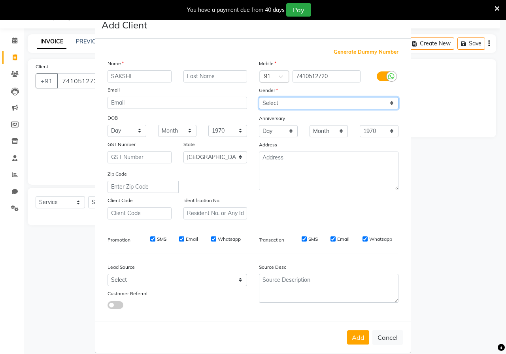
click at [259, 97] on select "Select [DEMOGRAPHIC_DATA] [DEMOGRAPHIC_DATA] Other Prefer Not To Say" at bounding box center [328, 103] width 139 height 12
click at [350, 336] on button "Add" at bounding box center [358, 338] width 22 height 14
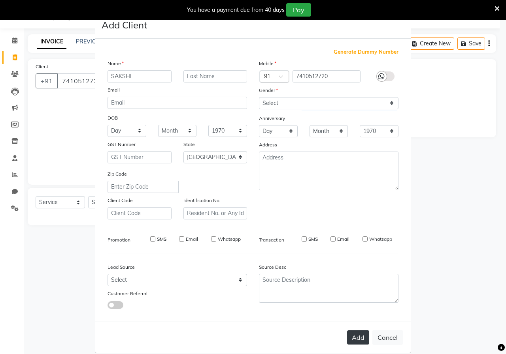
type input "74******20"
select select
select select "null"
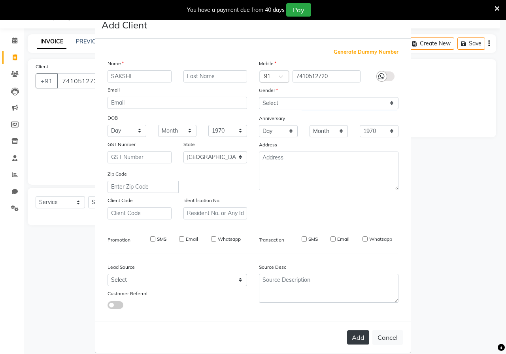
select select
checkbox input "false"
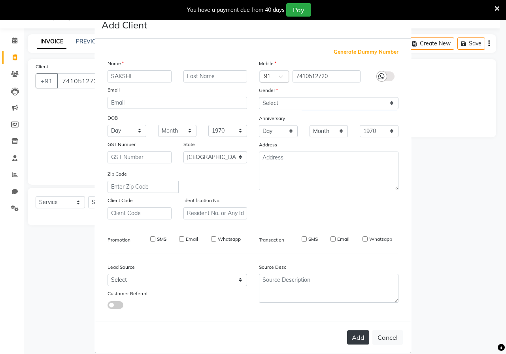
checkbox input "false"
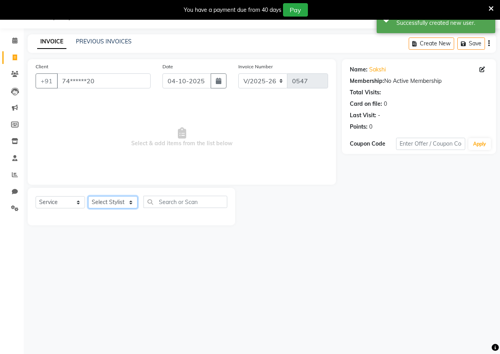
click at [103, 203] on select "Select Stylist [PERSON_NAME] [PERSON_NAME] gudu [PERSON_NAME] Manager [PERSON_N…" at bounding box center [112, 202] width 49 height 12
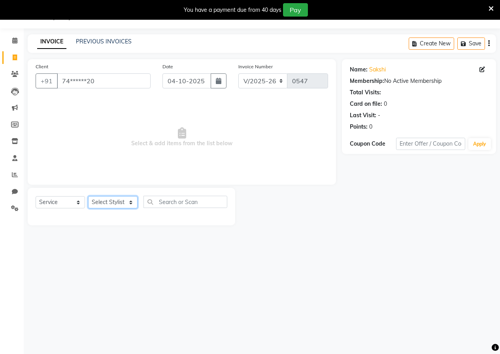
select select "93757"
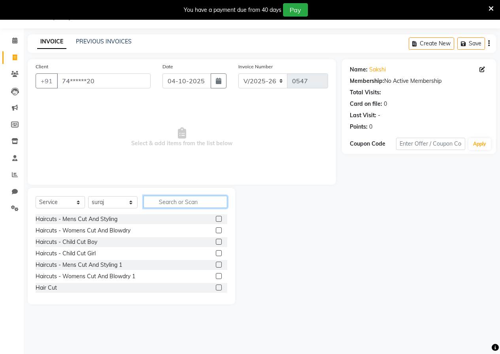
click at [162, 203] on input "text" at bounding box center [185, 202] width 84 height 12
click at [216, 289] on label at bounding box center [219, 288] width 6 height 6
click at [216, 289] on input "checkbox" at bounding box center [218, 288] width 5 height 5
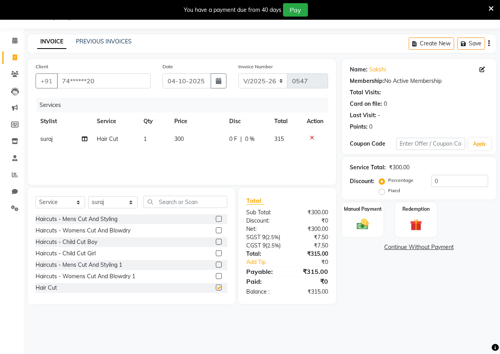
checkbox input "false"
drag, startPoint x: 182, startPoint y: 140, endPoint x: 188, endPoint y: 140, distance: 5.9
click at [182, 140] on span "300" at bounding box center [178, 139] width 9 height 7
select select "93757"
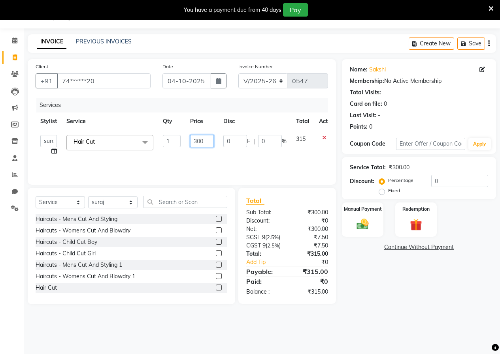
click at [213, 142] on input "300" at bounding box center [202, 141] width 24 height 12
type input "350"
click at [265, 169] on div "Services Stylist Service Qty Price Disc Total Action anushka anushka asif gudu …" at bounding box center [182, 137] width 292 height 79
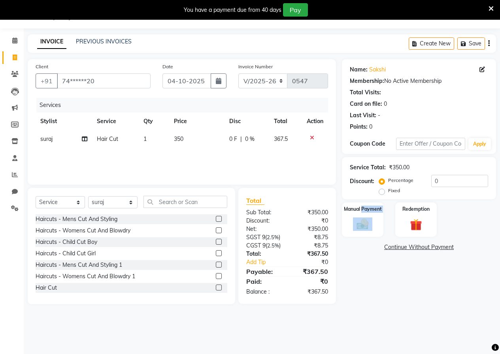
drag, startPoint x: 367, startPoint y: 224, endPoint x: 384, endPoint y: 236, distance: 20.2
click at [379, 233] on div "Manual Payment" at bounding box center [362, 220] width 41 height 34
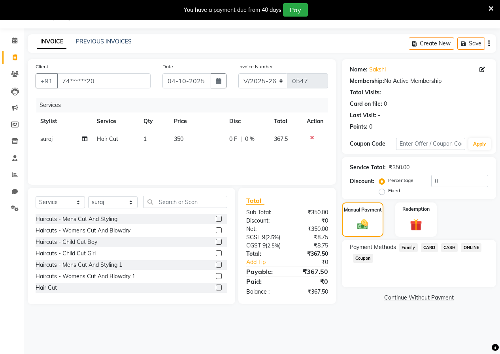
drag, startPoint x: 467, startPoint y: 247, endPoint x: 453, endPoint y: 258, distance: 18.0
click at [462, 250] on span "ONLINE" at bounding box center [471, 247] width 21 height 9
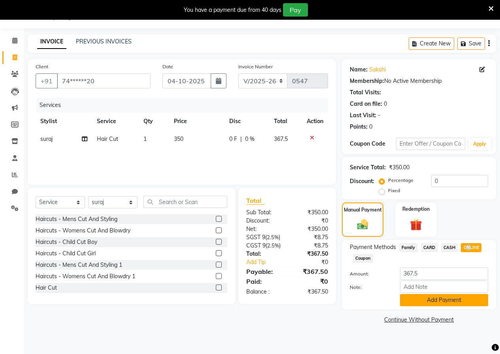
click at [442, 294] on button "Add Payment" at bounding box center [444, 300] width 88 height 12
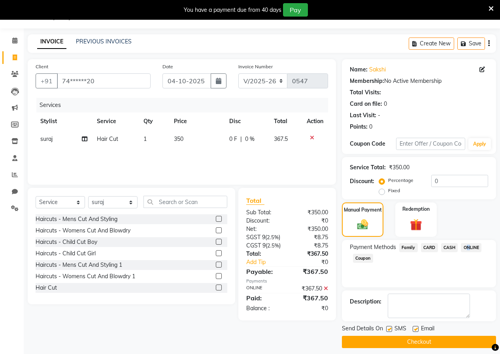
drag, startPoint x: 405, startPoint y: 337, endPoint x: 346, endPoint y: 300, distance: 69.1
click at [405, 337] on button "Checkout" at bounding box center [419, 342] width 154 height 12
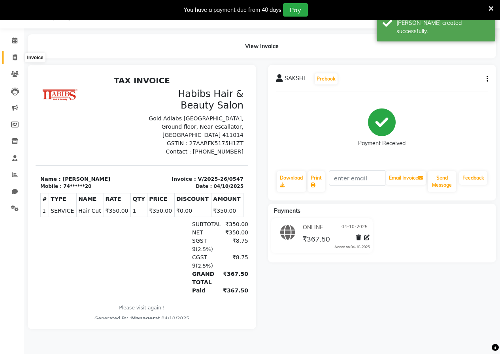
click at [11, 55] on span at bounding box center [15, 57] width 14 height 9
select select "4842"
select select "service"
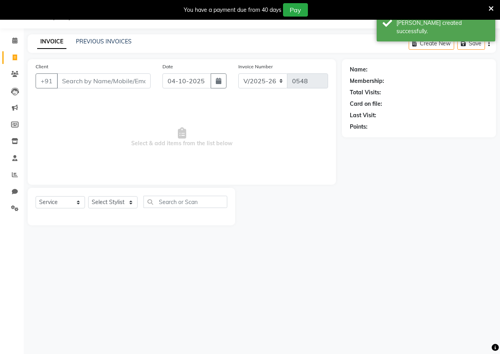
click at [108, 79] on input "Client" at bounding box center [104, 80] width 94 height 15
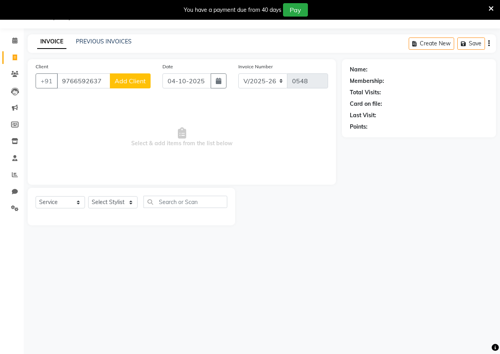
type input "9766592637"
click at [135, 75] on button "Add Client" at bounding box center [130, 80] width 41 height 15
select select "22"
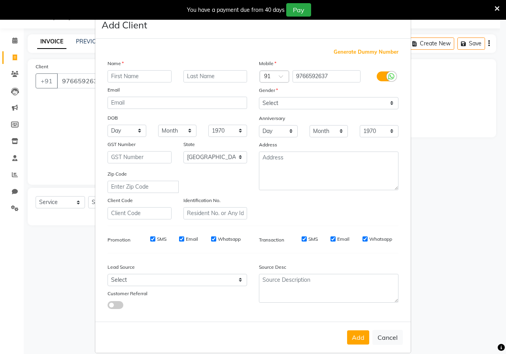
click at [145, 78] on input "text" at bounding box center [139, 76] width 64 height 12
type input "[PERSON_NAME]"
drag, startPoint x: 272, startPoint y: 103, endPoint x: 272, endPoint y: 108, distance: 5.1
click at [272, 103] on select "Select [DEMOGRAPHIC_DATA] [DEMOGRAPHIC_DATA] Other Prefer Not To Say" at bounding box center [328, 103] width 139 height 12
select select "male"
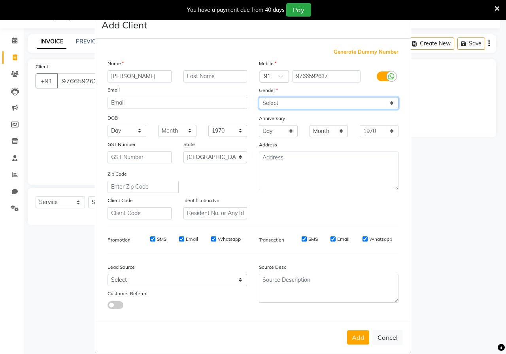
click at [259, 97] on select "Select [DEMOGRAPHIC_DATA] [DEMOGRAPHIC_DATA] Other Prefer Not To Say" at bounding box center [328, 103] width 139 height 12
click at [350, 339] on button "Add" at bounding box center [358, 338] width 22 height 14
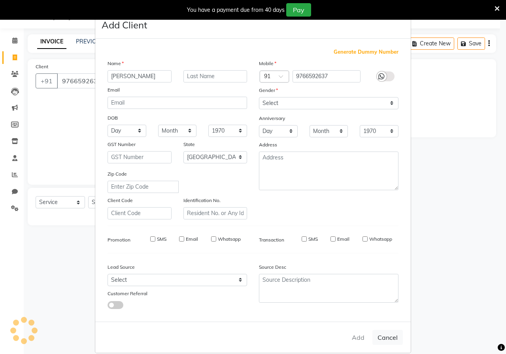
type input "97******37"
select select
select select "null"
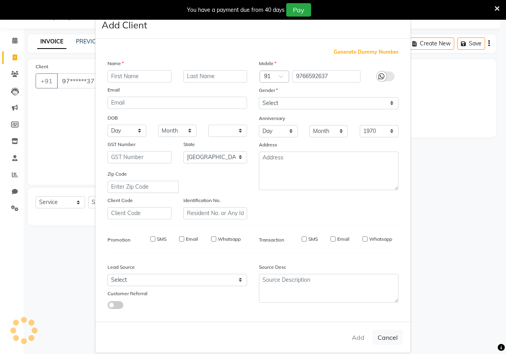
select select
checkbox input "false"
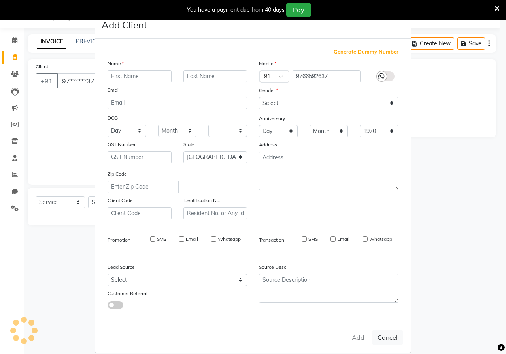
checkbox input "false"
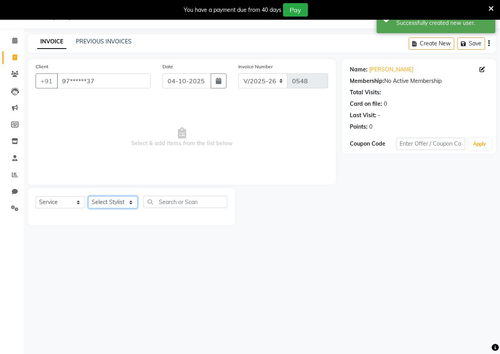
click at [96, 201] on select "Select Stylist [PERSON_NAME] [PERSON_NAME] gudu [PERSON_NAME] Manager [PERSON_N…" at bounding box center [112, 202] width 49 height 12
select select "93754"
click at [150, 203] on input "text" at bounding box center [185, 202] width 84 height 12
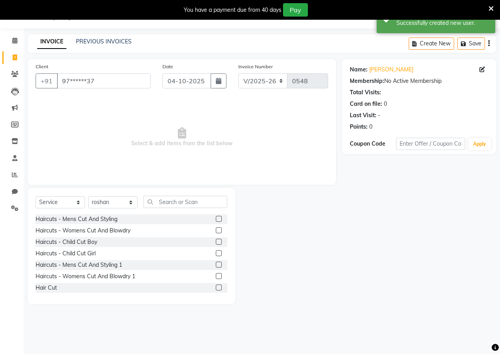
click at [216, 287] on label at bounding box center [219, 288] width 6 height 6
click at [216, 287] on input "checkbox" at bounding box center [218, 288] width 5 height 5
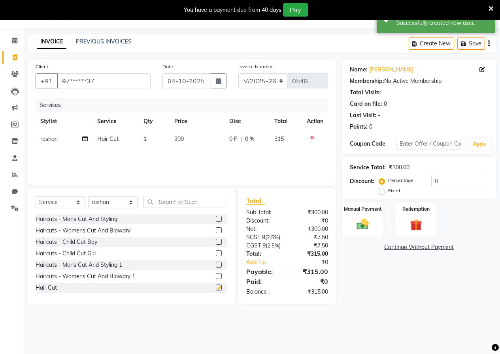
checkbox input "false"
click at [177, 139] on span "300" at bounding box center [178, 139] width 9 height 7
select select "93754"
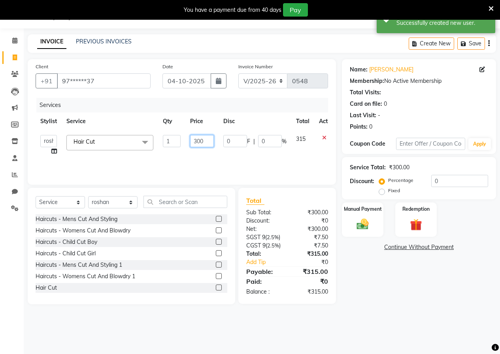
click at [202, 141] on input "300" at bounding box center [202, 141] width 24 height 12
type input "350"
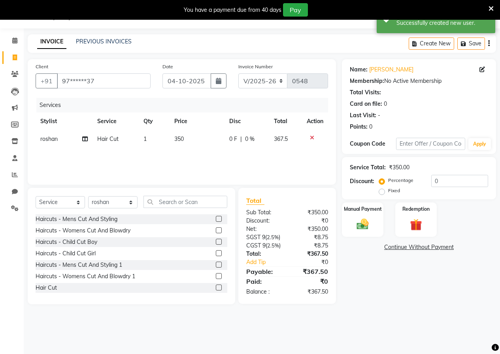
click at [208, 164] on div "Services Stylist Service Qty Price Disc Total Action roshan Hair Cut 1 350 0 F …" at bounding box center [182, 137] width 292 height 79
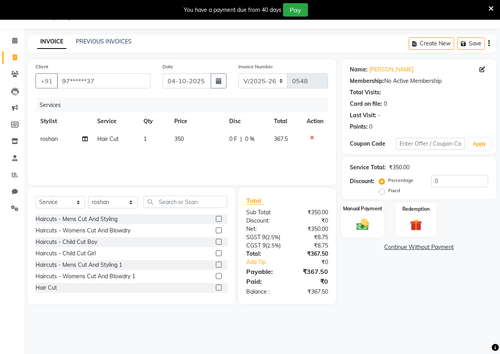
click at [370, 223] on img at bounding box center [362, 224] width 20 height 14
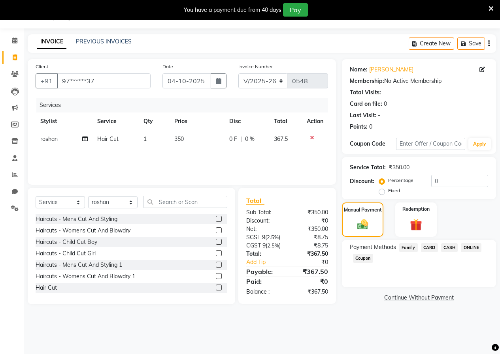
click at [469, 253] on div "ONLINE" at bounding box center [469, 248] width 24 height 11
click at [469, 251] on span "ONLINE" at bounding box center [471, 247] width 21 height 9
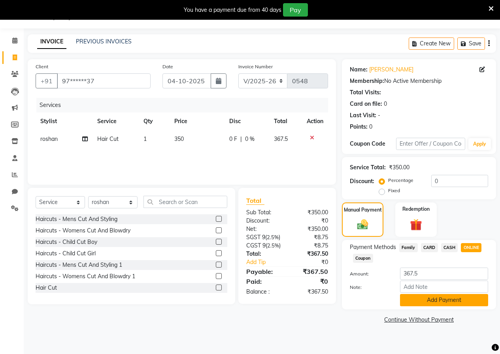
click at [445, 297] on button "Add Payment" at bounding box center [444, 300] width 88 height 12
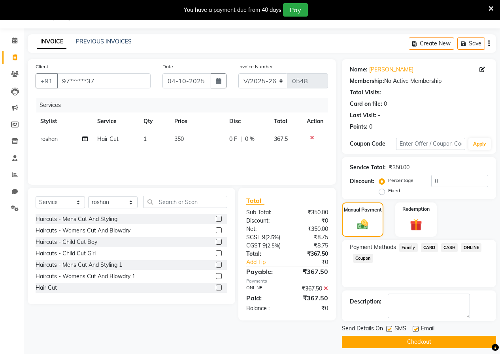
drag, startPoint x: 431, startPoint y: 339, endPoint x: 332, endPoint y: 233, distance: 144.5
click at [430, 338] on button "Checkout" at bounding box center [419, 342] width 154 height 12
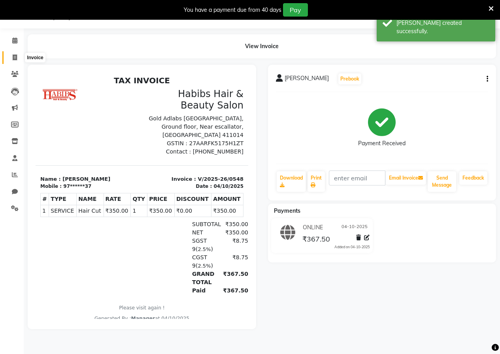
click at [18, 59] on span at bounding box center [15, 57] width 14 height 9
select select "service"
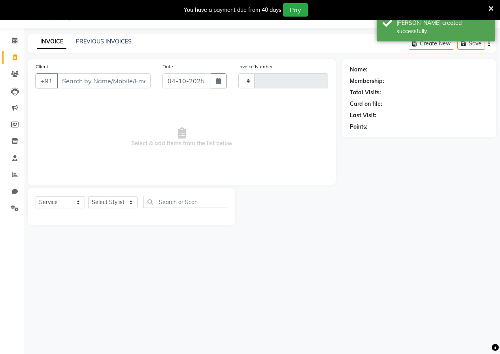
type input "0549"
select select "4842"
click at [117, 83] on input "Client" at bounding box center [104, 80] width 94 height 15
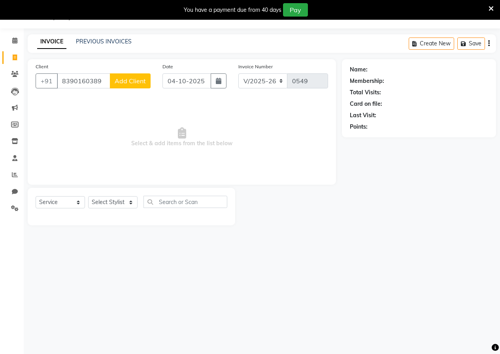
type input "8390160389"
click at [117, 83] on span "Add Client" at bounding box center [130, 81] width 31 height 8
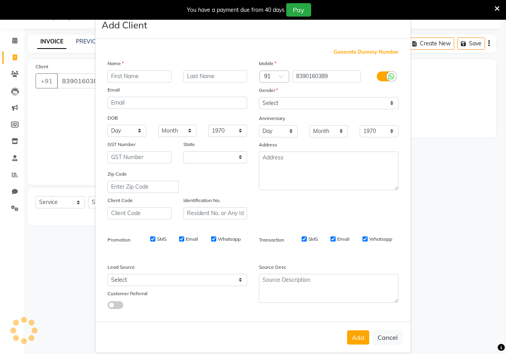
click at [126, 82] on input "text" at bounding box center [139, 76] width 64 height 12
select select "22"
type input "PRERNA"
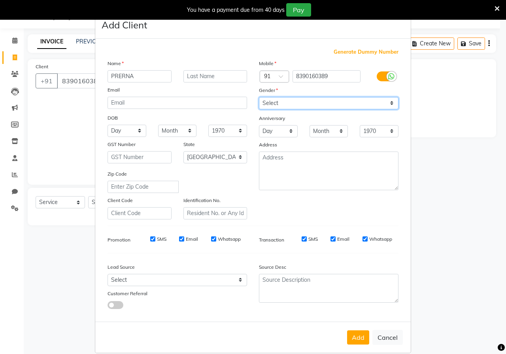
click at [271, 106] on select "Select [DEMOGRAPHIC_DATA] [DEMOGRAPHIC_DATA] Other Prefer Not To Say" at bounding box center [328, 103] width 139 height 12
select select "[DEMOGRAPHIC_DATA]"
click at [259, 97] on select "Select [DEMOGRAPHIC_DATA] [DEMOGRAPHIC_DATA] Other Prefer Not To Say" at bounding box center [328, 103] width 139 height 12
click at [354, 342] on button "Add" at bounding box center [358, 338] width 22 height 14
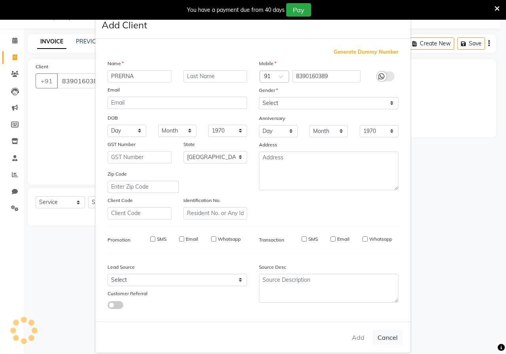
type input "83******89"
select select
select select "null"
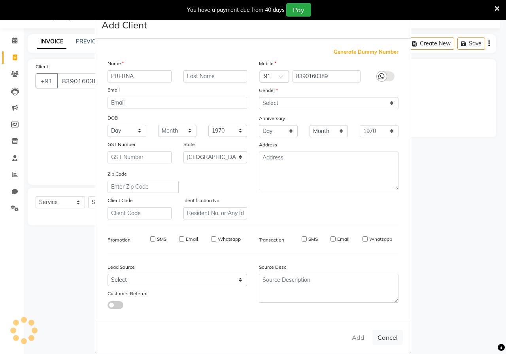
select select
checkbox input "false"
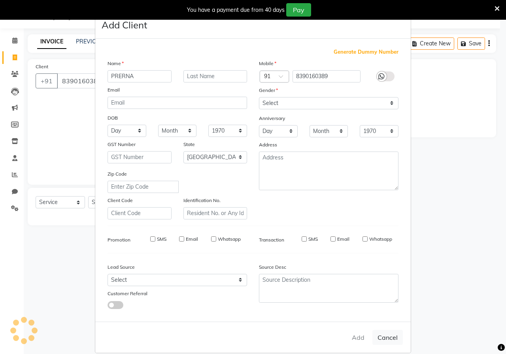
checkbox input "false"
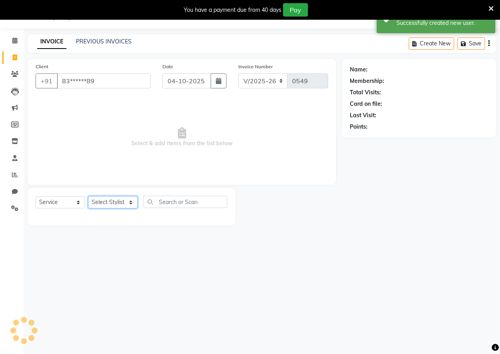
click at [110, 202] on select "Select Stylist [PERSON_NAME] [PERSON_NAME] gudu [PERSON_NAME] Manager [PERSON_N…" at bounding box center [112, 202] width 49 height 12
select select "93761"
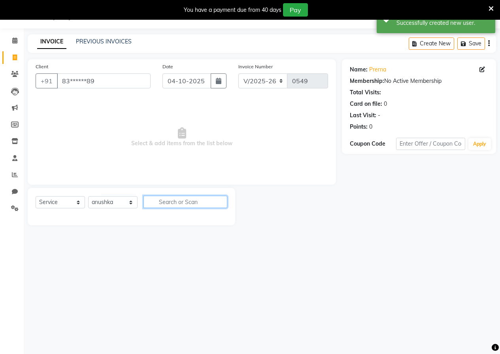
click at [168, 207] on input "text" at bounding box center [185, 202] width 84 height 12
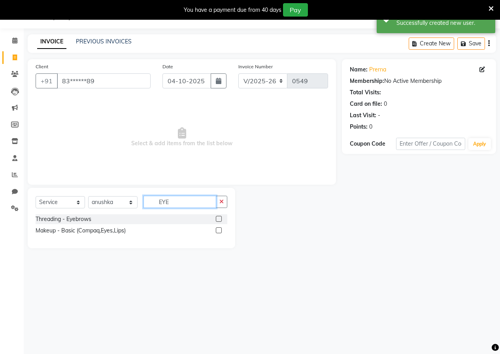
type input "EYE"
click at [218, 218] on label at bounding box center [219, 219] width 6 height 6
click at [218, 218] on input "checkbox" at bounding box center [218, 219] width 5 height 5
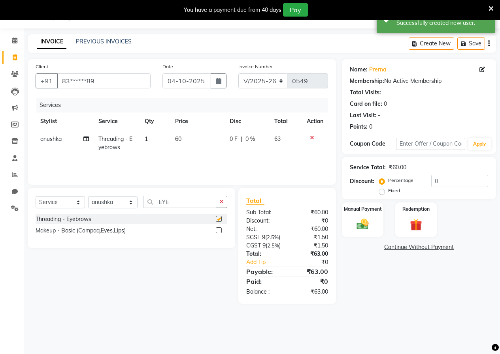
checkbox input "false"
click at [151, 140] on td "1" at bounding box center [155, 143] width 30 height 26
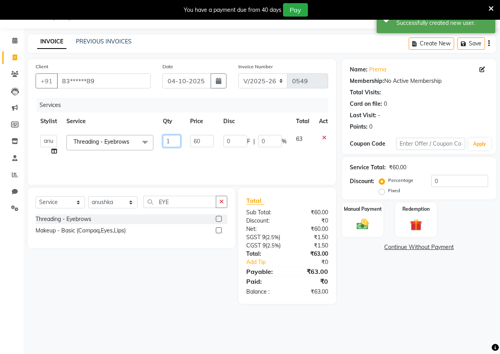
click at [176, 140] on input "1" at bounding box center [172, 141] width 18 height 12
type input "2"
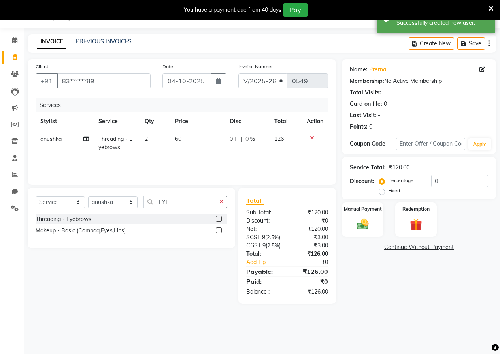
click at [207, 160] on div "Services Stylist Service Qty Price Disc Total Action anushka Threading - Eyebro…" at bounding box center [182, 137] width 292 height 79
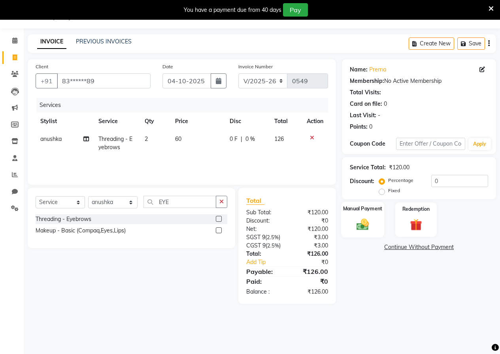
click at [342, 217] on div "Manual Payment" at bounding box center [362, 220] width 43 height 36
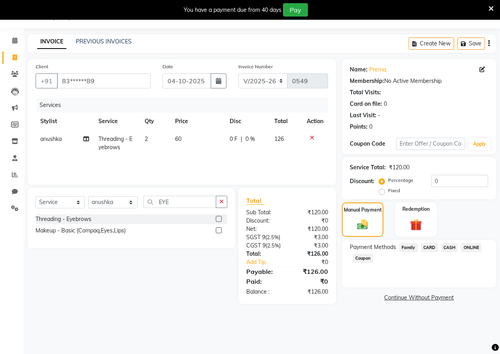
click at [462, 245] on span "ONLINE" at bounding box center [471, 247] width 21 height 9
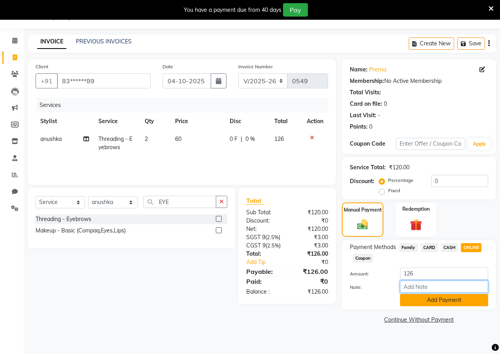
drag, startPoint x: 447, startPoint y: 260, endPoint x: 432, endPoint y: 305, distance: 47.8
click at [433, 298] on div "Amount: 126 Note: Add Payment" at bounding box center [419, 287] width 138 height 39
click at [433, 300] on button "Add Payment" at bounding box center [444, 300] width 88 height 12
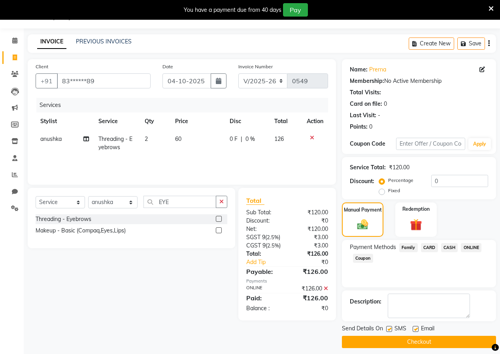
click at [411, 337] on button "Checkout" at bounding box center [419, 342] width 154 height 12
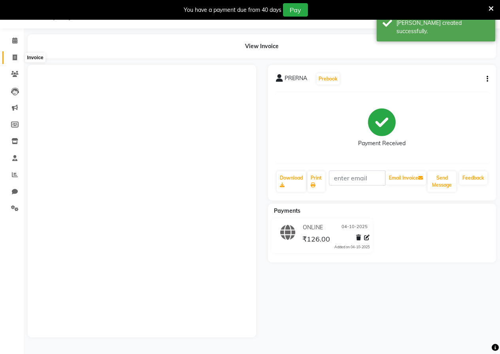
click at [13, 55] on icon at bounding box center [15, 58] width 4 height 6
select select "4842"
select select "service"
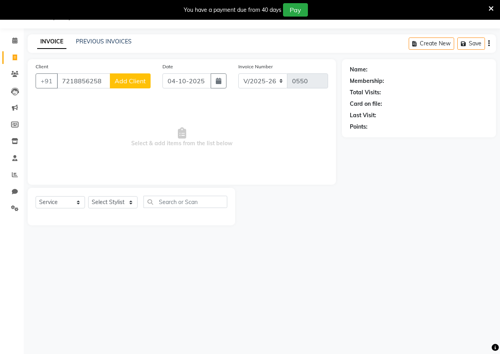
type input "7218856258"
click at [145, 80] on span "Add Client" at bounding box center [130, 81] width 31 height 8
select select "22"
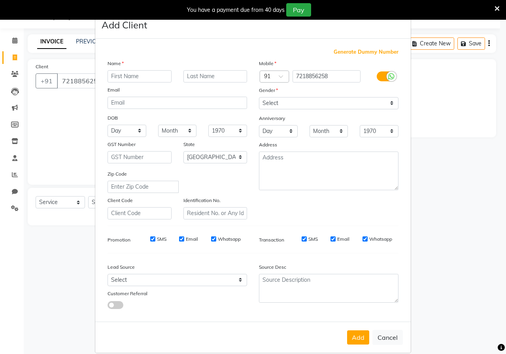
click at [146, 80] on input "text" at bounding box center [139, 76] width 64 height 12
type input "RUCHITA"
click at [267, 101] on select "Select [DEMOGRAPHIC_DATA] [DEMOGRAPHIC_DATA] Other Prefer Not To Say" at bounding box center [328, 103] width 139 height 12
select select "[DEMOGRAPHIC_DATA]"
click at [259, 97] on select "Select [DEMOGRAPHIC_DATA] [DEMOGRAPHIC_DATA] Other Prefer Not To Say" at bounding box center [328, 103] width 139 height 12
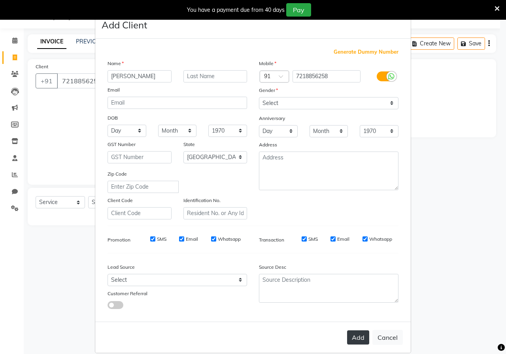
click at [350, 337] on button "Add" at bounding box center [358, 338] width 22 height 14
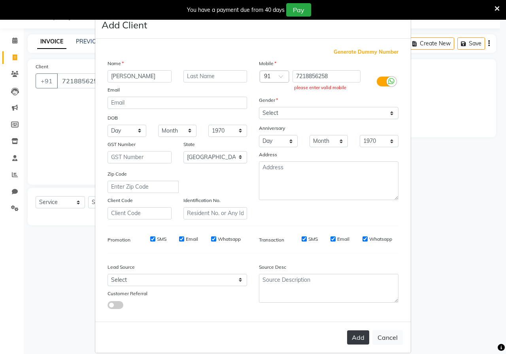
click at [357, 332] on button "Add" at bounding box center [358, 338] width 22 height 14
click at [356, 341] on button "Add" at bounding box center [358, 338] width 22 height 14
click at [355, 331] on button "Add" at bounding box center [358, 338] width 22 height 14
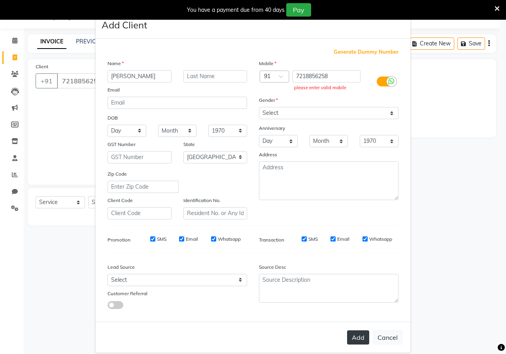
click at [355, 331] on button "Add" at bounding box center [358, 338] width 22 height 14
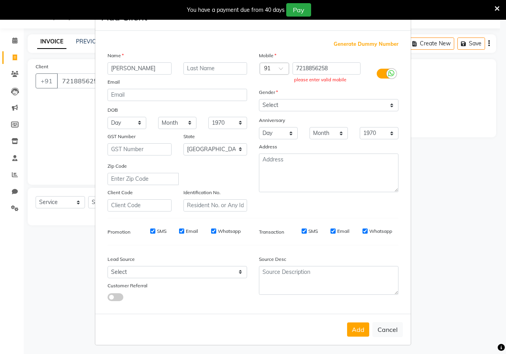
scroll to position [10, 0]
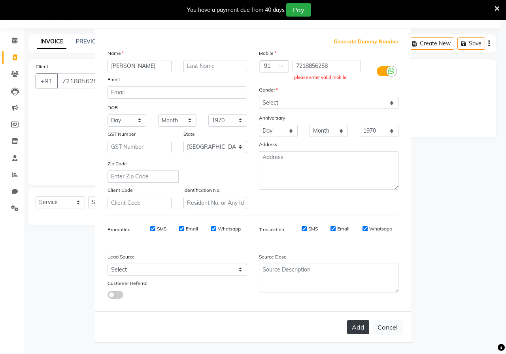
click at [357, 331] on button "Add" at bounding box center [358, 327] width 22 height 14
drag, startPoint x: 375, startPoint y: 329, endPoint x: 364, endPoint y: 322, distance: 13.2
click at [375, 330] on button "Cancel" at bounding box center [387, 327] width 30 height 15
select select
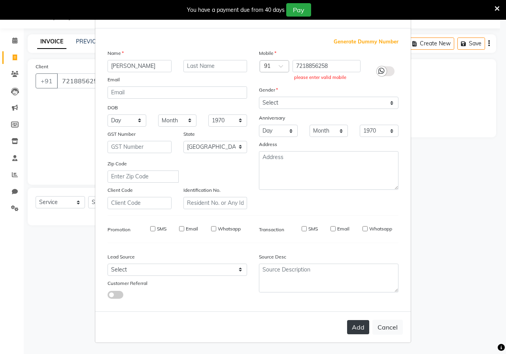
select select
select select "null"
select select
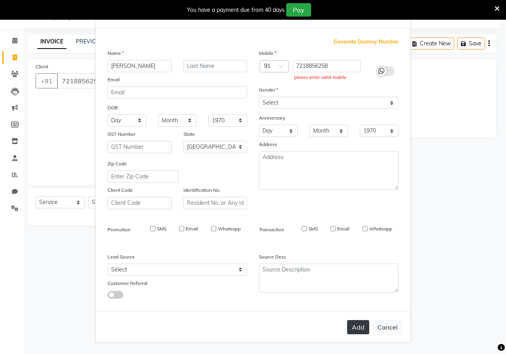
select select
checkbox input "false"
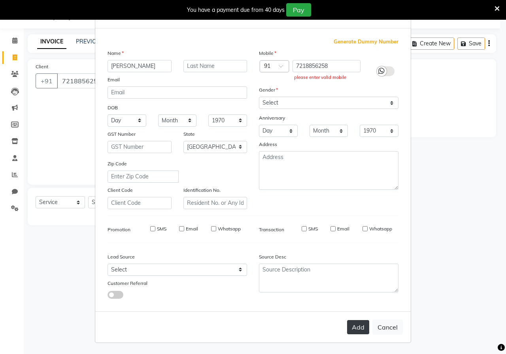
checkbox input "false"
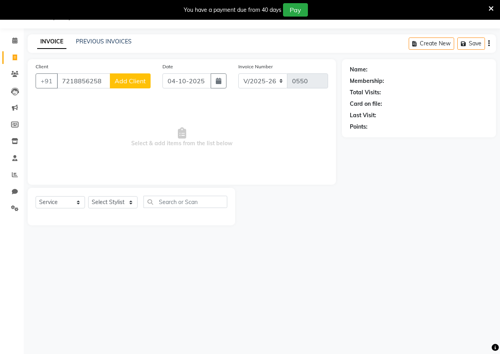
click at [136, 78] on span "Add Client" at bounding box center [130, 81] width 31 height 8
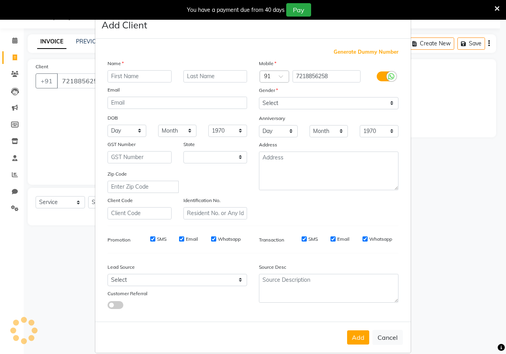
select select "22"
click at [154, 70] on input "text" at bounding box center [139, 76] width 64 height 12
type input "RUCHITA"
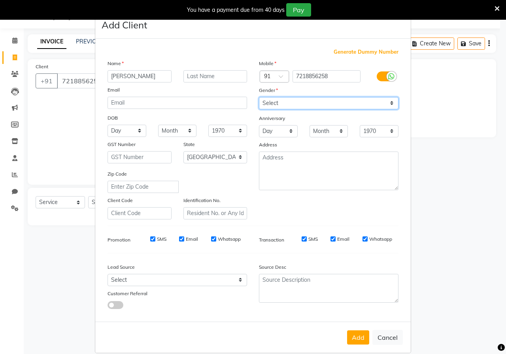
click at [269, 100] on select "Select [DEMOGRAPHIC_DATA] [DEMOGRAPHIC_DATA] Other Prefer Not To Say" at bounding box center [328, 103] width 139 height 12
select select "[DEMOGRAPHIC_DATA]"
click at [259, 97] on select "Select [DEMOGRAPHIC_DATA] [DEMOGRAPHIC_DATA] Other Prefer Not To Say" at bounding box center [328, 103] width 139 height 12
click at [354, 331] on div "Add Cancel" at bounding box center [252, 337] width 315 height 31
click at [354, 331] on button "Add" at bounding box center [358, 338] width 22 height 14
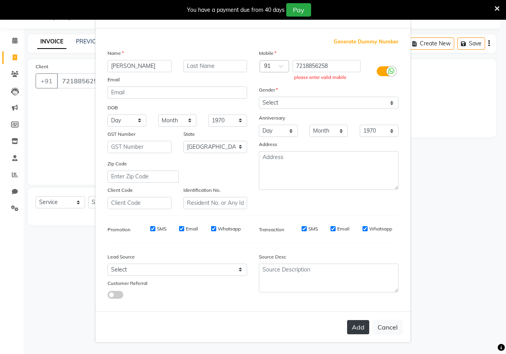
click at [354, 331] on button "Add" at bounding box center [358, 327] width 22 height 14
click at [355, 329] on button "Add" at bounding box center [358, 327] width 22 height 14
click at [354, 322] on button "Add" at bounding box center [358, 327] width 22 height 14
click at [351, 321] on button "Add" at bounding box center [358, 327] width 22 height 14
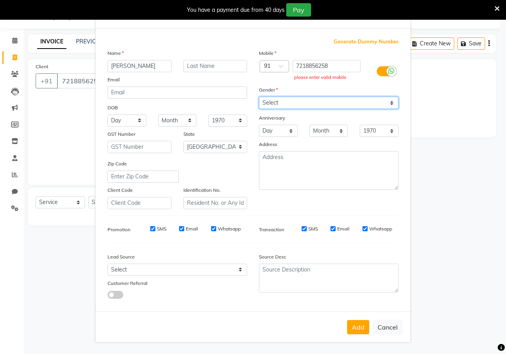
click at [304, 105] on select "Select [DEMOGRAPHIC_DATA] [DEMOGRAPHIC_DATA] Other Prefer Not To Say" at bounding box center [328, 103] width 139 height 12
click at [259, 97] on select "Select [DEMOGRAPHIC_DATA] [DEMOGRAPHIC_DATA] Other Prefer Not To Say" at bounding box center [328, 103] width 139 height 12
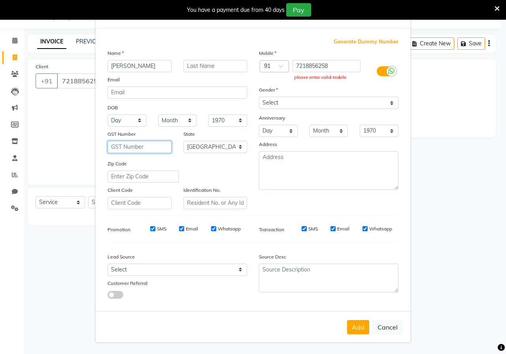
click at [121, 146] on input "text" at bounding box center [139, 147] width 64 height 12
drag, startPoint x: 288, startPoint y: 233, endPoint x: 298, endPoint y: 230, distance: 10.6
click at [295, 232] on div "SMS Email Whatsapp" at bounding box center [341, 229] width 114 height 7
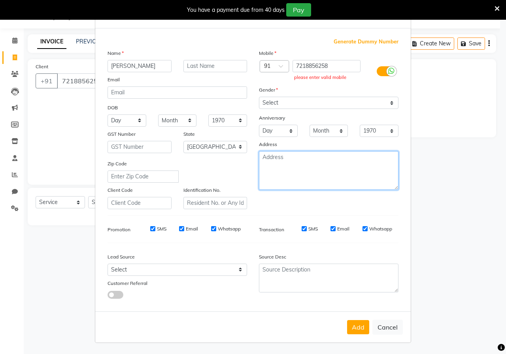
click at [281, 165] on textarea at bounding box center [328, 170] width 139 height 39
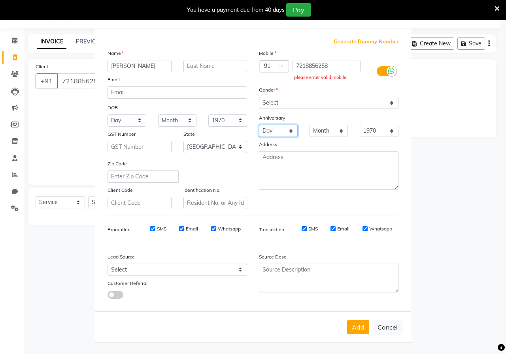
drag, startPoint x: 267, startPoint y: 130, endPoint x: 274, endPoint y: 129, distance: 6.8
click at [267, 130] on select "Day 01 02 03 04 05 06 07 08 09 10 11 12 13 14 15 16 17 18 19 20 21 22 23 24 25 …" at bounding box center [278, 131] width 39 height 12
select select "01"
click at [259, 125] on select "Day 01 02 03 04 05 06 07 08 09 10 11 12 13 14 15 16 17 18 19 20 21 22 23 24 25 …" at bounding box center [278, 131] width 39 height 12
drag, startPoint x: 361, startPoint y: 324, endPoint x: 365, endPoint y: 289, distance: 34.6
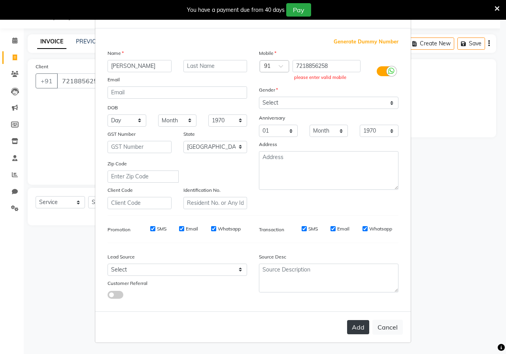
click at [362, 320] on button "Add" at bounding box center [358, 327] width 22 height 14
click at [356, 326] on button "Add" at bounding box center [358, 327] width 22 height 14
drag, startPoint x: 356, startPoint y: 326, endPoint x: 101, endPoint y: 251, distance: 265.8
click at [119, 251] on form "Add Client Generate Dummy Number Name RUCHITA Email DOB Day 01 02 03 04 05 06 0…" at bounding box center [252, 172] width 315 height 342
drag, startPoint x: 107, startPoint y: 292, endPoint x: 135, endPoint y: 296, distance: 28.1
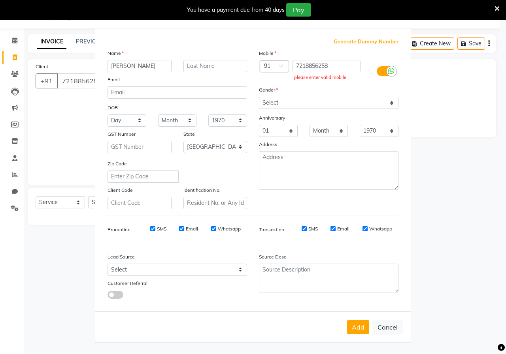
click at [109, 291] on span at bounding box center [115, 295] width 16 height 8
click at [107, 296] on input "checkbox" at bounding box center [107, 296] width 0 height 0
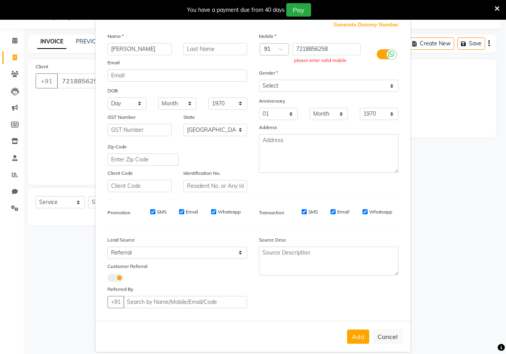
scroll to position [37, 0]
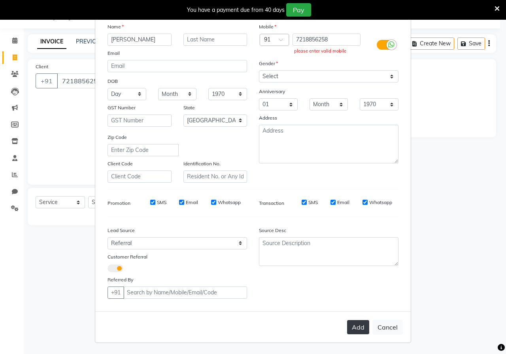
click at [348, 322] on button "Add" at bounding box center [358, 327] width 22 height 14
click at [107, 268] on span at bounding box center [115, 269] width 16 height 8
click at [107, 270] on input "checkbox" at bounding box center [107, 270] width 0 height 0
select select "null"
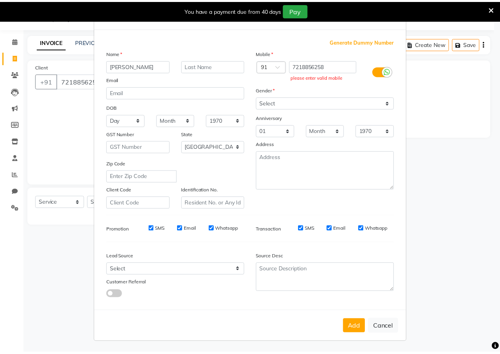
scroll to position [10, 0]
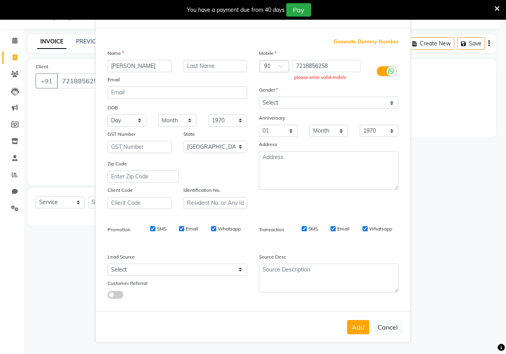
click at [358, 335] on div "Add Cancel" at bounding box center [252, 327] width 315 height 31
click at [358, 316] on div "Add Cancel" at bounding box center [252, 327] width 315 height 31
click at [358, 318] on div "Add Cancel" at bounding box center [252, 327] width 315 height 31
drag, startPoint x: 358, startPoint y: 318, endPoint x: 174, endPoint y: 61, distance: 315.8
click at [324, 260] on form "Add Client Generate Dummy Number Name RUCHITA Email DOB Day 01 02 03 04 05 06 0…" at bounding box center [252, 172] width 315 height 342
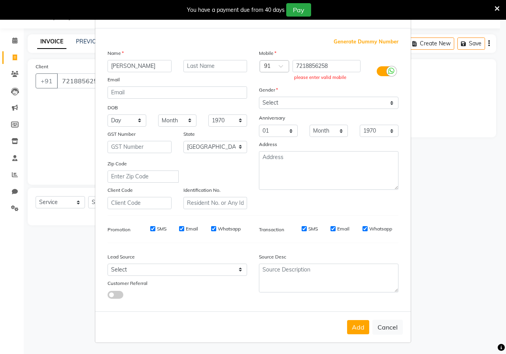
click at [75, 99] on ngb-modal-window "Add Client Generate Dummy Number Name RUCHITA Email DOB Day 01 02 03 04 05 06 0…" at bounding box center [253, 177] width 506 height 354
drag, startPoint x: 21, startPoint y: 83, endPoint x: 9, endPoint y: 46, distance: 38.9
click at [21, 80] on ngb-modal-window "Add Client Generate Dummy Number Name RUCHITA Email DOB Day 01 02 03 04 05 06 0…" at bounding box center [253, 177] width 506 height 354
click at [15, 58] on ngb-modal-window "Add Client Generate Dummy Number Name RUCHITA Email DOB Day 01 02 03 04 05 06 0…" at bounding box center [253, 177] width 506 height 354
click at [392, 331] on button "Cancel" at bounding box center [387, 327] width 30 height 15
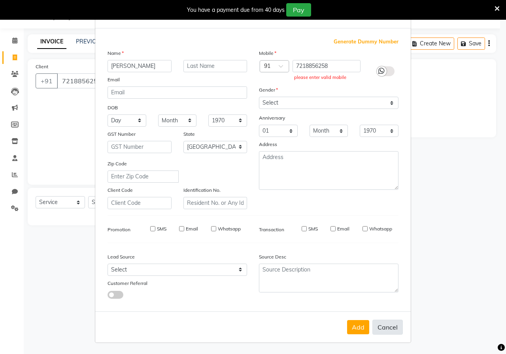
select select
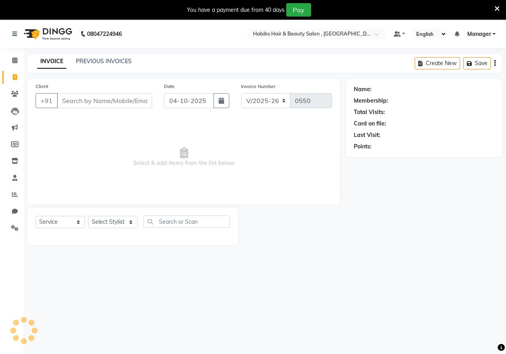
select select "4842"
select select "service"
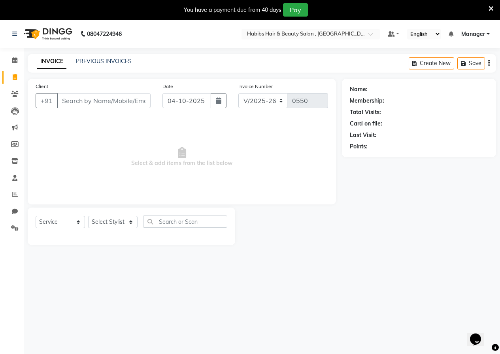
click at [492, 8] on icon at bounding box center [490, 8] width 5 height 7
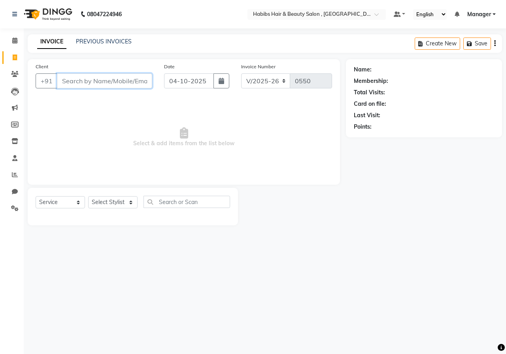
drag, startPoint x: 72, startPoint y: 80, endPoint x: 62, endPoint y: 64, distance: 18.1
click at [72, 80] on input "Client" at bounding box center [104, 80] width 95 height 15
type input "7218856258"
click at [137, 83] on span "Add Client" at bounding box center [131, 81] width 31 height 8
select select "22"
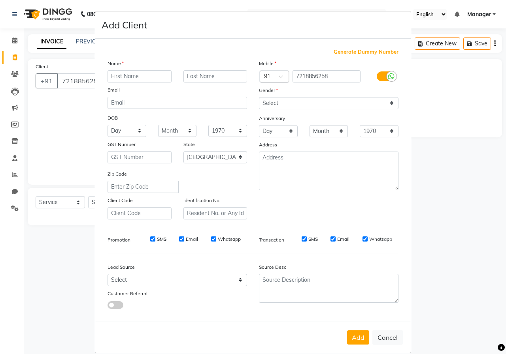
click at [142, 79] on input "text" at bounding box center [139, 76] width 64 height 12
type input "PRERNA"
click at [304, 96] on div "Gender" at bounding box center [328, 91] width 151 height 11
click at [291, 104] on select "Select [DEMOGRAPHIC_DATA] [DEMOGRAPHIC_DATA] Other Prefer Not To Say" at bounding box center [328, 103] width 139 height 12
select select "[DEMOGRAPHIC_DATA]"
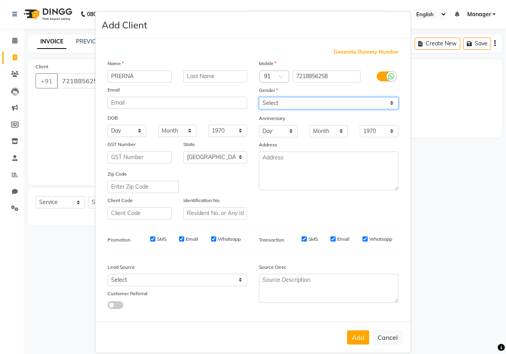
click at [259, 97] on select "Select [DEMOGRAPHIC_DATA] [DEMOGRAPHIC_DATA] Other Prefer Not To Say" at bounding box center [328, 103] width 139 height 12
click at [363, 339] on button "Add" at bounding box center [358, 338] width 22 height 14
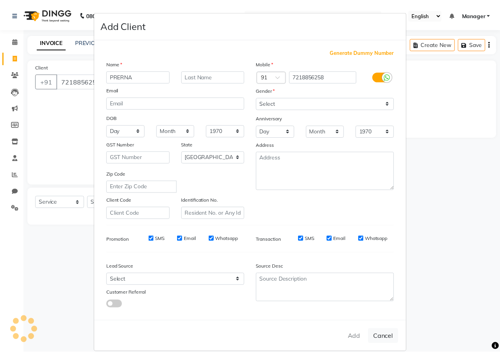
scroll to position [10, 0]
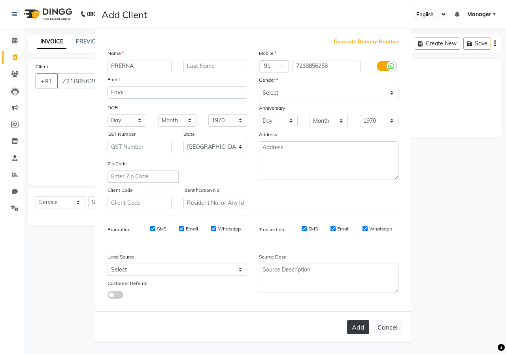
click at [349, 328] on button "Add" at bounding box center [358, 327] width 22 height 14
type input "72******58"
select select
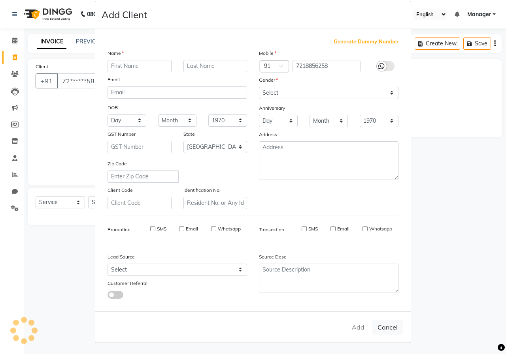
select select "null"
select select
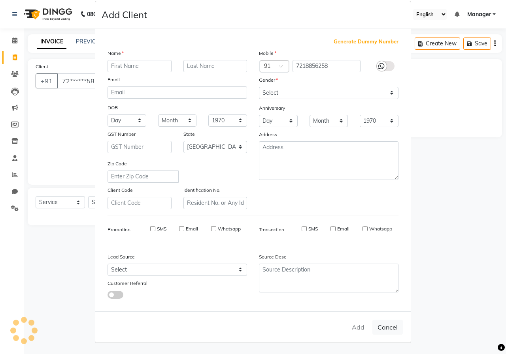
checkbox input "false"
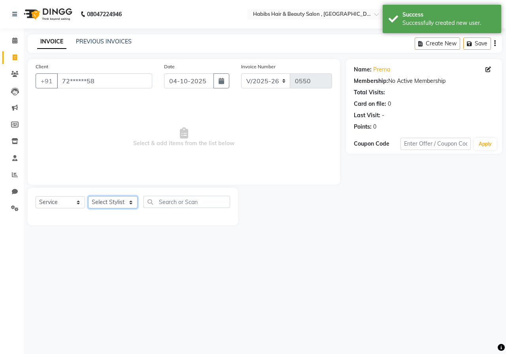
click at [100, 202] on select "Select Stylist [PERSON_NAME] [PERSON_NAME] gudu [PERSON_NAME] Manager [PERSON_N…" at bounding box center [112, 202] width 49 height 12
select select "93761"
click at [178, 207] on input "text" at bounding box center [186, 202] width 87 height 12
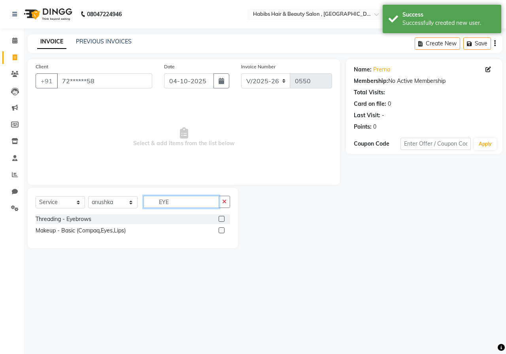
type input "EYE"
click at [218, 217] on label at bounding box center [221, 219] width 6 height 6
click at [218, 217] on input "checkbox" at bounding box center [220, 219] width 5 height 5
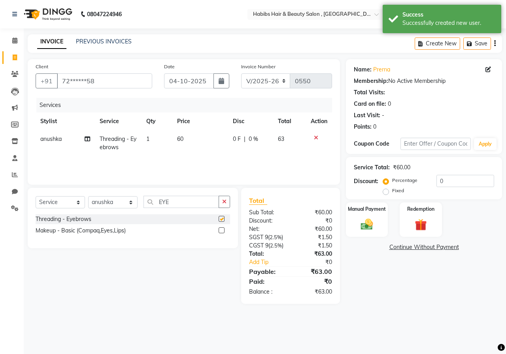
checkbox input "false"
click at [184, 140] on td "60" at bounding box center [200, 143] width 56 height 26
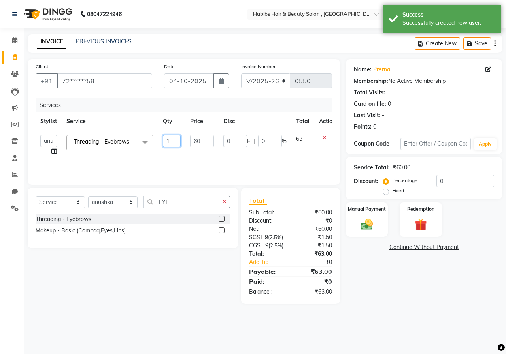
click at [174, 141] on input "1" at bounding box center [172, 141] width 18 height 12
type input "2"
click at [185, 162] on div "Services Stylist Service Qty Price Disc Total Action anushka [PERSON_NAME] gudu…" at bounding box center [184, 137] width 296 height 79
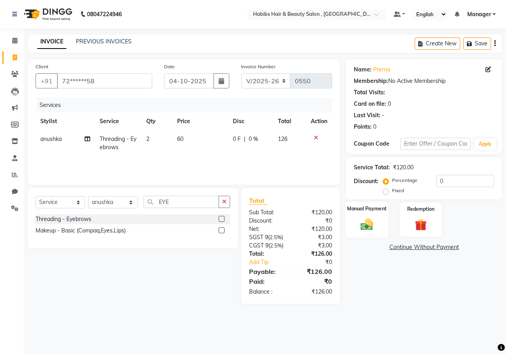
click at [360, 221] on img at bounding box center [366, 224] width 21 height 15
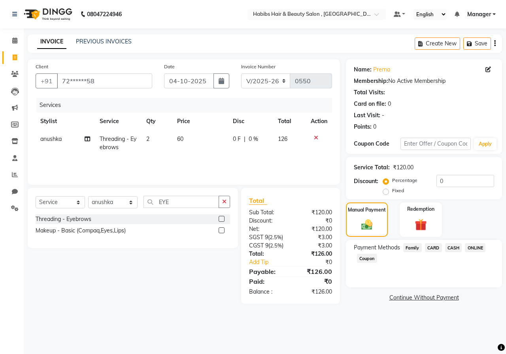
click at [470, 240] on div "Payment Methods Family CARD CASH ONLINE Coupon" at bounding box center [424, 263] width 156 height 47
click at [473, 250] on span "ONLINE" at bounding box center [475, 247] width 21 height 9
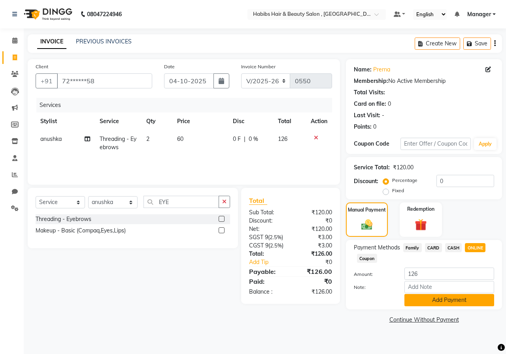
click at [455, 297] on button "Add Payment" at bounding box center [449, 300] width 90 height 12
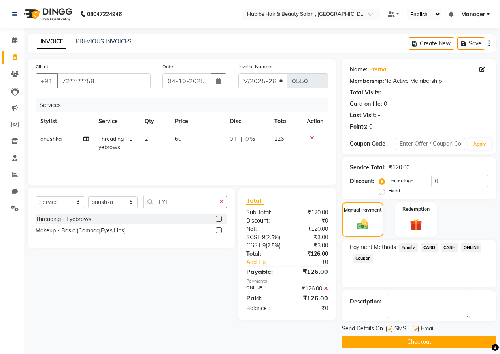
click at [431, 347] on button "Checkout" at bounding box center [419, 342] width 154 height 12
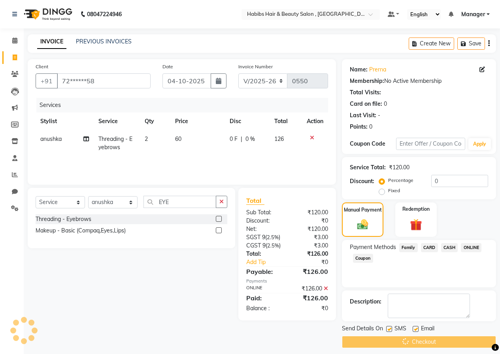
click at [431, 345] on div "Checkout" at bounding box center [419, 342] width 154 height 12
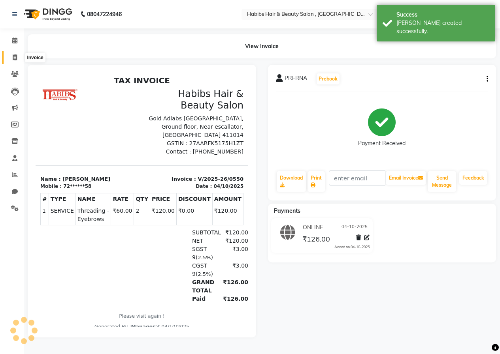
click at [11, 61] on span at bounding box center [15, 57] width 14 height 9
select select "4842"
select select "service"
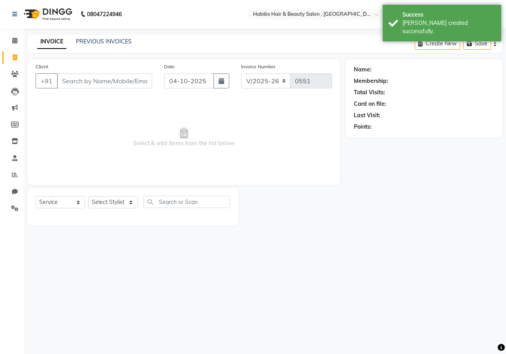
click at [116, 82] on input "Client" at bounding box center [104, 80] width 95 height 15
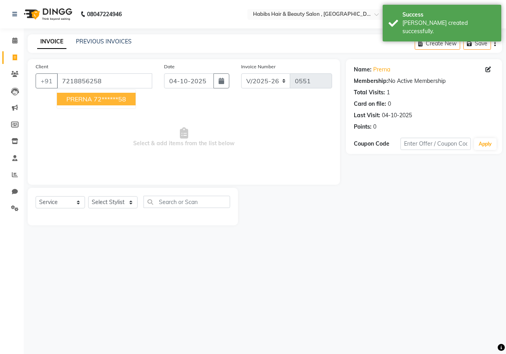
click at [103, 102] on ngb-highlight "72******58" at bounding box center [110, 99] width 32 height 8
type input "72******58"
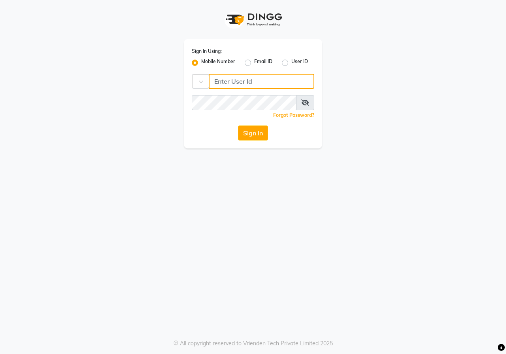
type input "9028660660"
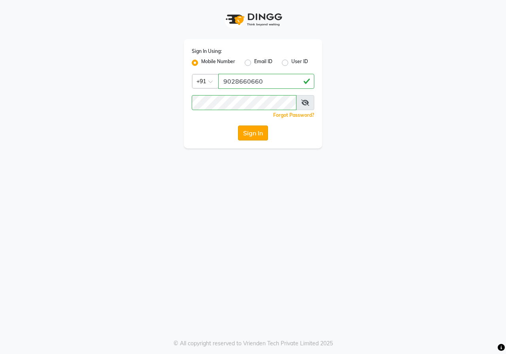
click at [251, 129] on button "Sign In" at bounding box center [253, 133] width 30 height 15
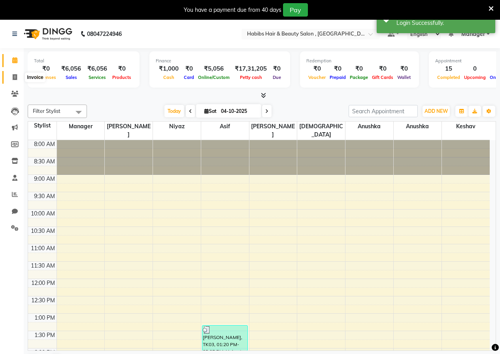
click at [13, 79] on icon at bounding box center [15, 77] width 4 height 6
select select "service"
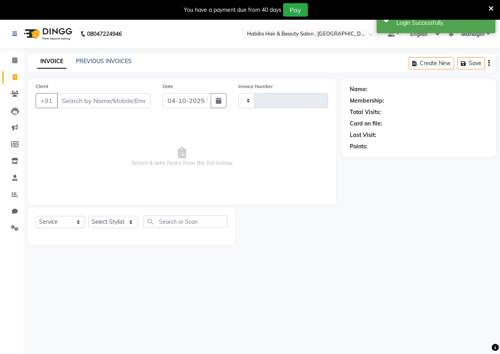
type input "0552"
select select "4842"
click at [95, 55] on div "08047224946 Select Location × Habibs Hair & Beauty Salon , Kalayni Nagar Defaul…" at bounding box center [250, 197] width 500 height 354
click at [95, 58] on link "PREVIOUS INVOICES" at bounding box center [104, 61] width 56 height 7
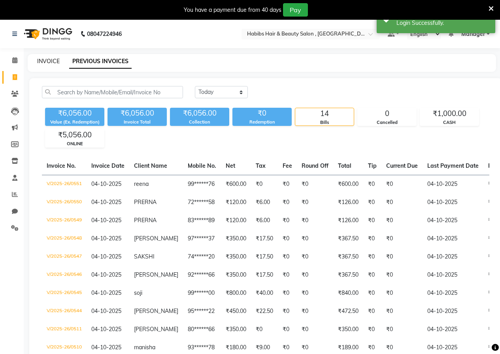
click at [53, 62] on link "INVOICE" at bounding box center [48, 61] width 23 height 7
select select "4842"
select select "service"
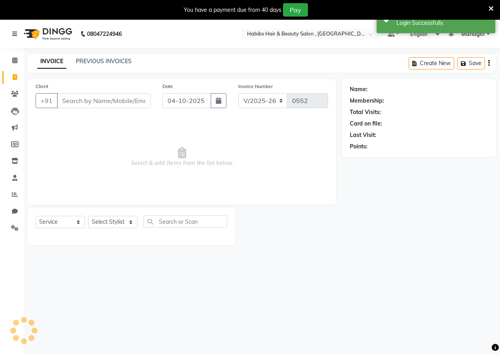
scroll to position [20, 0]
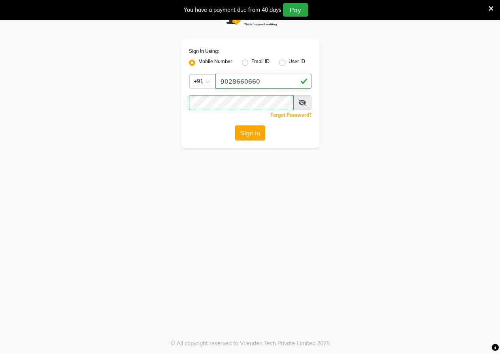
click at [240, 132] on button "Sign In" at bounding box center [250, 133] width 30 height 15
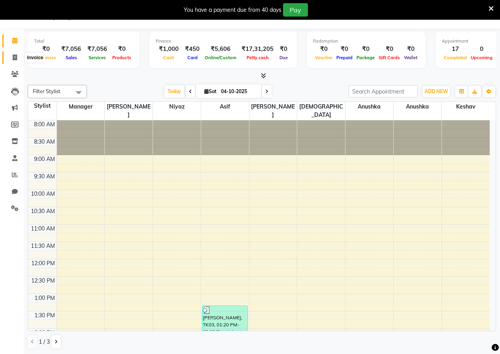
click at [12, 58] on span at bounding box center [15, 57] width 14 height 9
select select "4842"
select select "service"
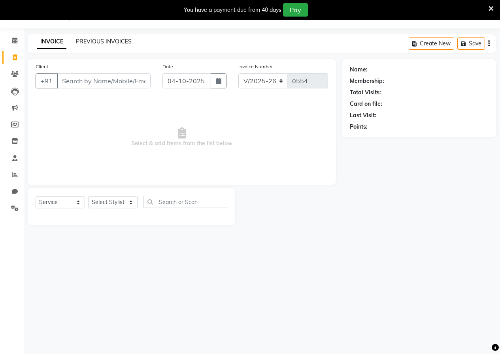
click at [117, 41] on link "PREVIOUS INVOICES" at bounding box center [104, 41] width 56 height 7
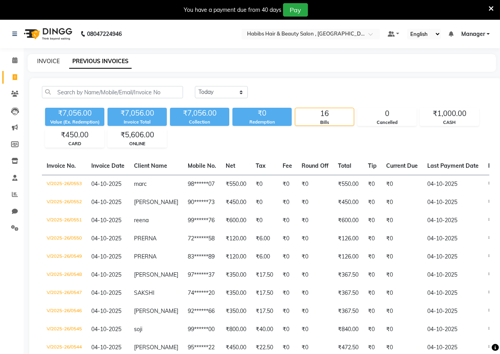
click at [46, 64] on link "INVOICE" at bounding box center [48, 61] width 23 height 7
select select "service"
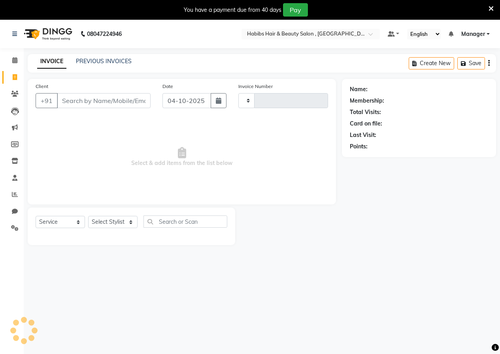
type input "0554"
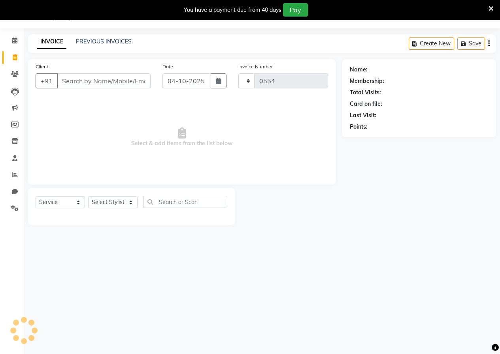
select select "4842"
click at [103, 43] on link "PREVIOUS INVOICES" at bounding box center [104, 41] width 56 height 7
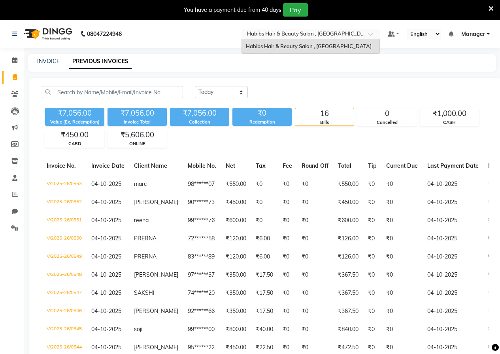
drag, startPoint x: 313, startPoint y: 29, endPoint x: 350, endPoint y: 32, distance: 36.5
click at [350, 32] on div "Select Location × Habibs Hair & Beauty Salon , [GEOGRAPHIC_DATA]" at bounding box center [310, 34] width 138 height 11
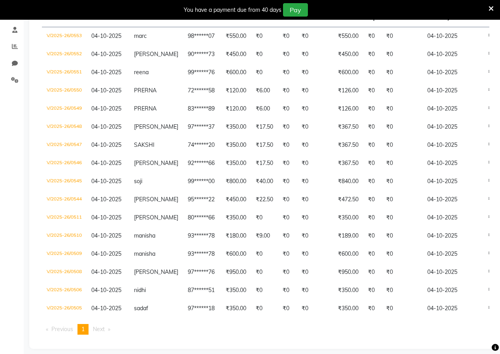
scroll to position [161, 0]
